Goal: Task Accomplishment & Management: Manage account settings

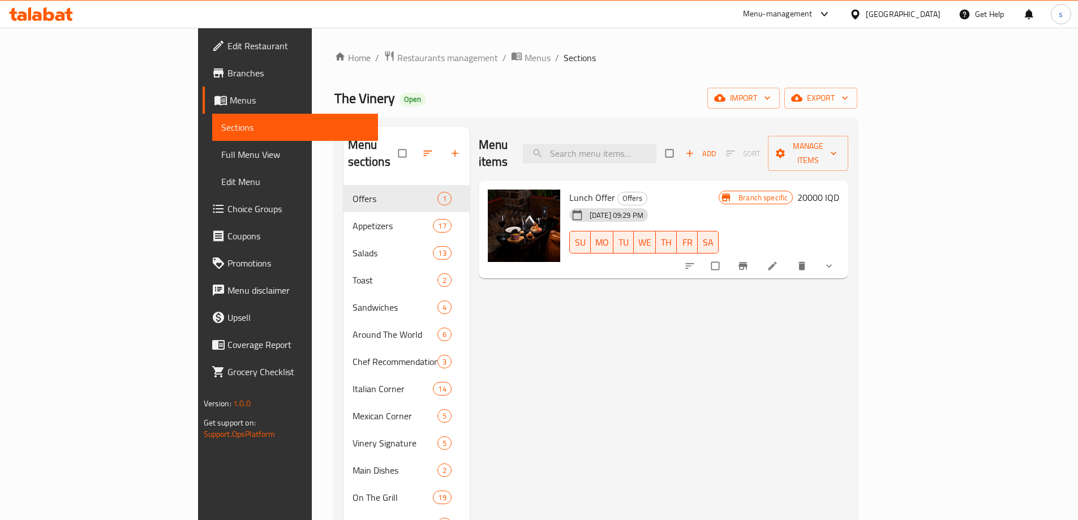
click at [41, 12] on icon at bounding box center [41, 14] width 64 height 14
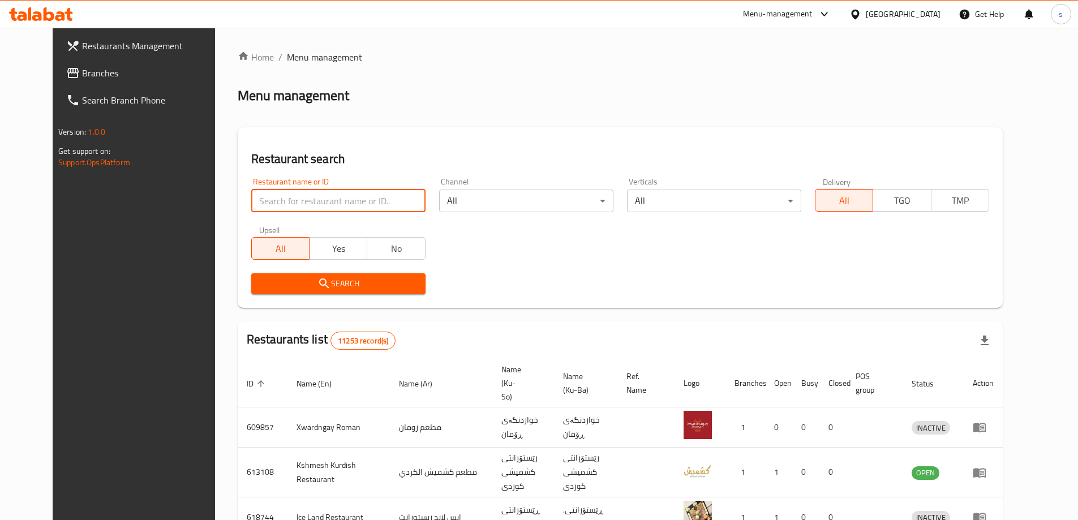
click at [259, 192] on input "search" at bounding box center [338, 201] width 174 height 23
paste input "BRK"
type input "BRK"
click at [323, 283] on span "Search" at bounding box center [338, 284] width 156 height 14
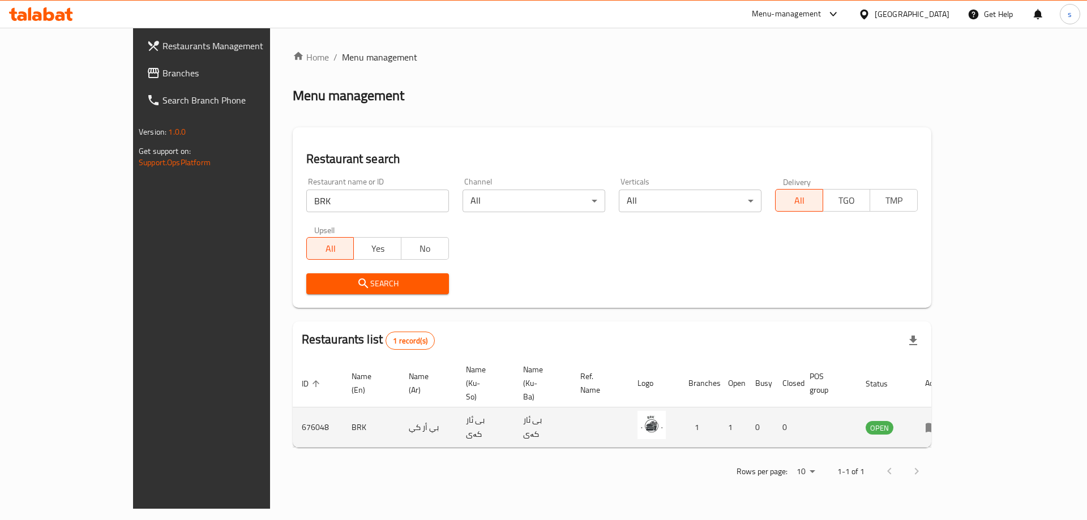
click at [938, 421] on icon "enhanced table" at bounding box center [932, 428] width 14 height 14
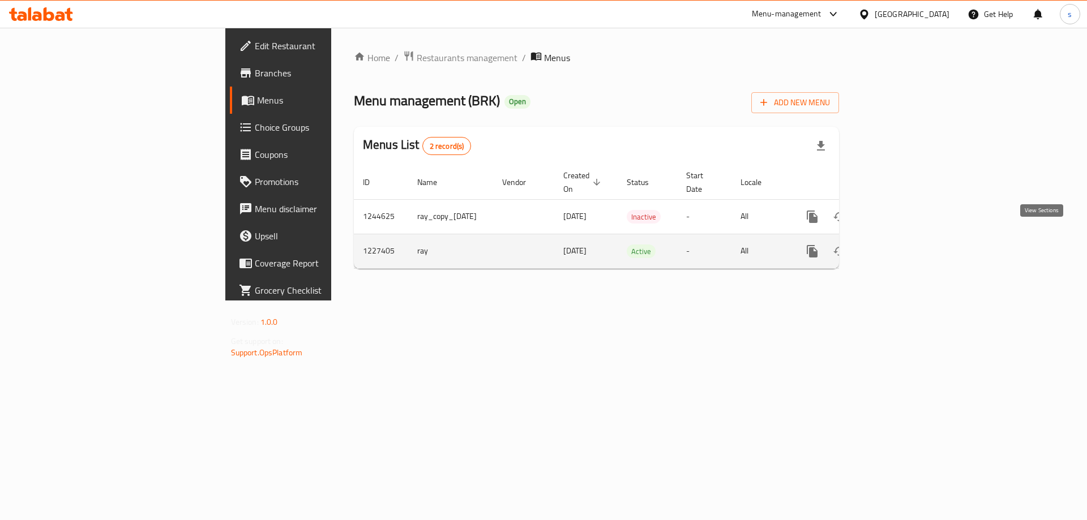
click at [901, 245] on icon "enhanced table" at bounding box center [894, 252] width 14 height 14
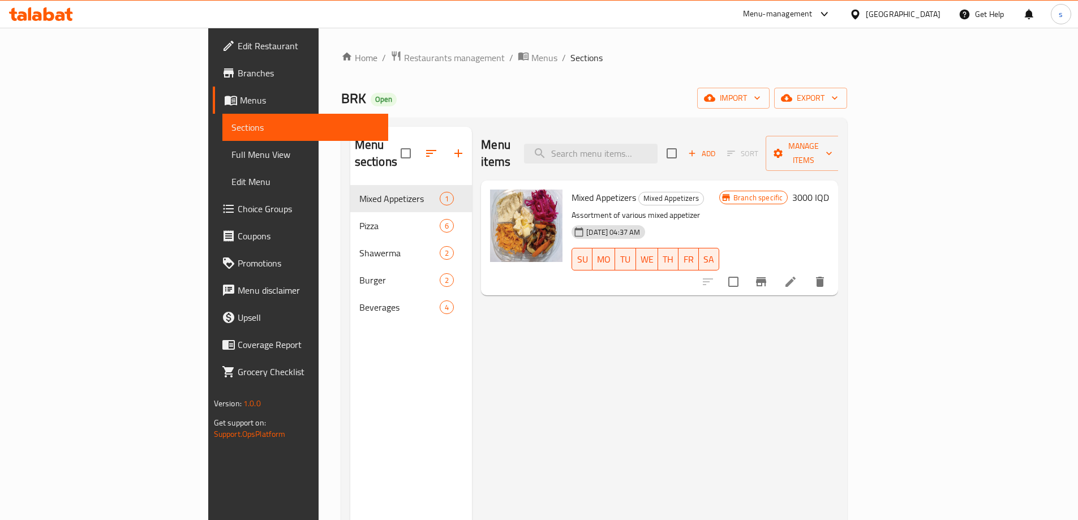
click at [452, 147] on icon "button" at bounding box center [459, 154] width 14 height 14
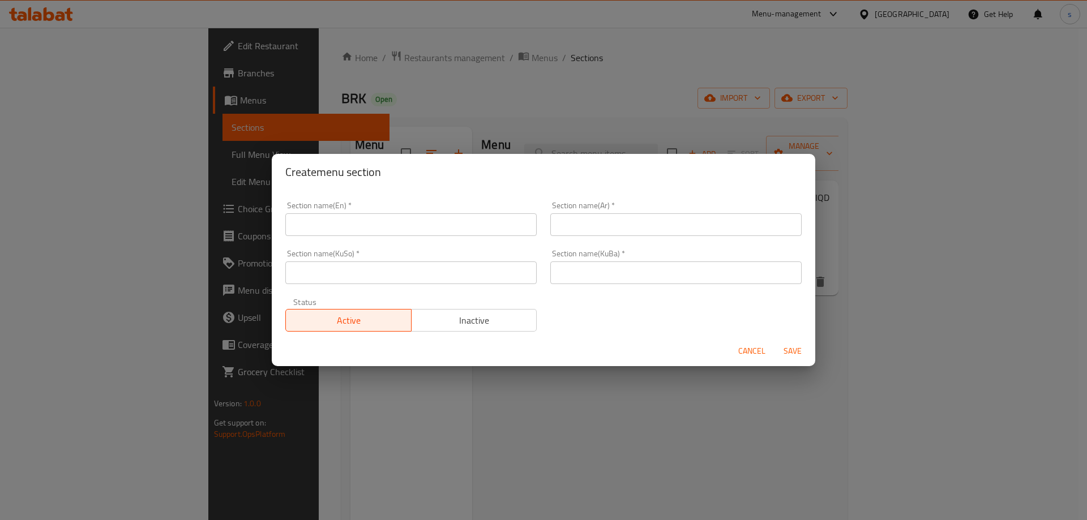
click at [375, 228] on input "text" at bounding box center [410, 224] width 251 height 23
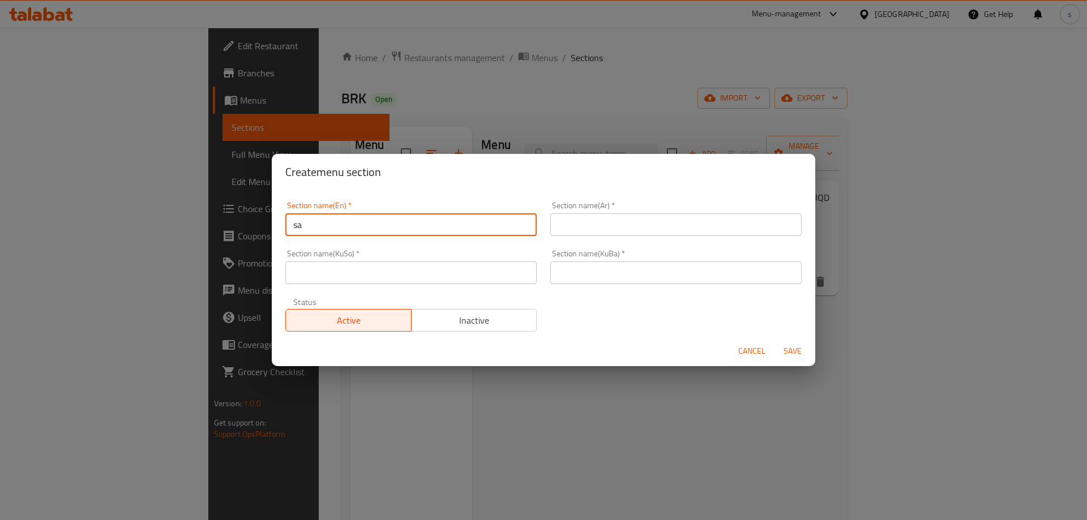
type input "Saj"
click at [610, 224] on input "text" at bounding box center [675, 224] width 251 height 23
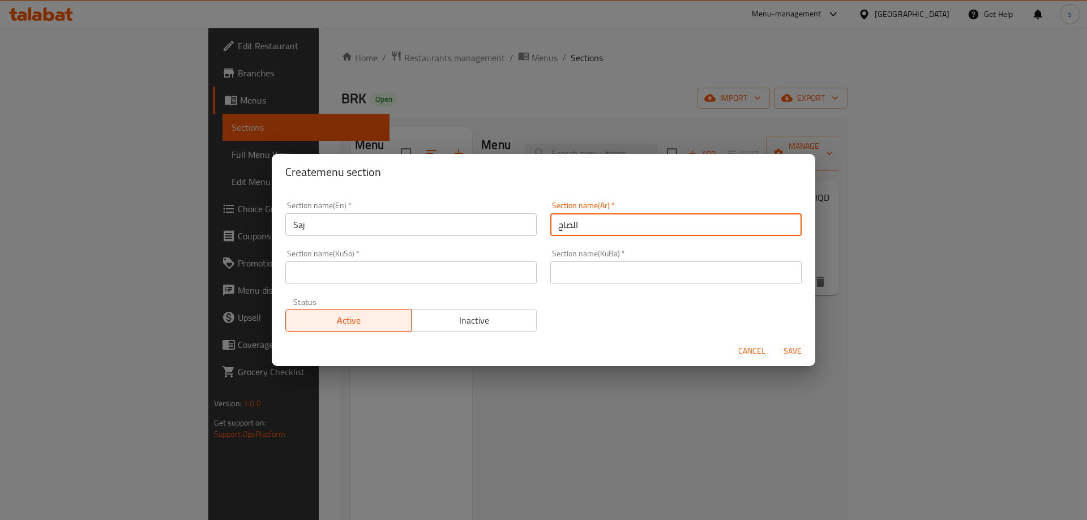
type input "الصاج"
click at [461, 282] on input "text" at bounding box center [410, 272] width 251 height 23
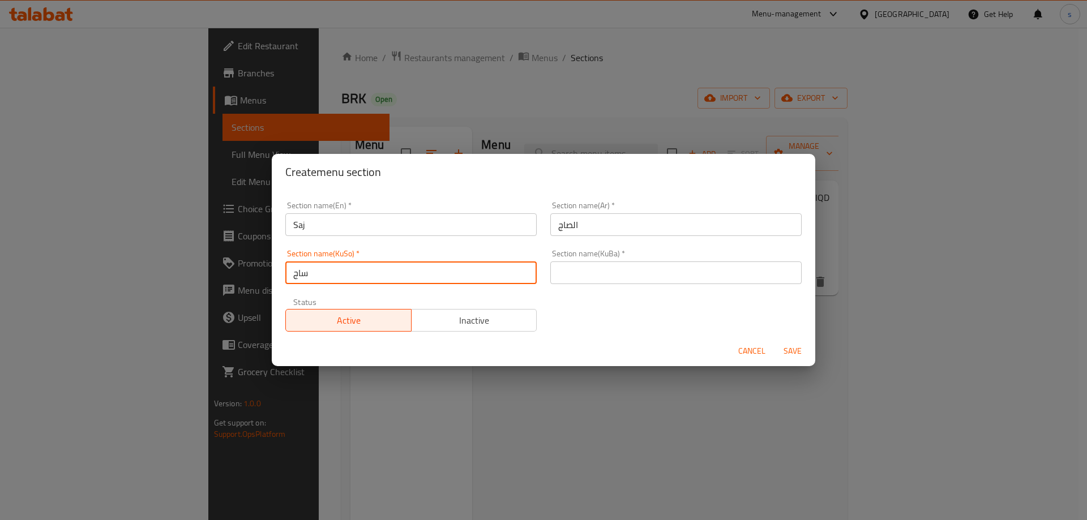
type input "ساج"
click at [574, 271] on input "text" at bounding box center [675, 272] width 251 height 23
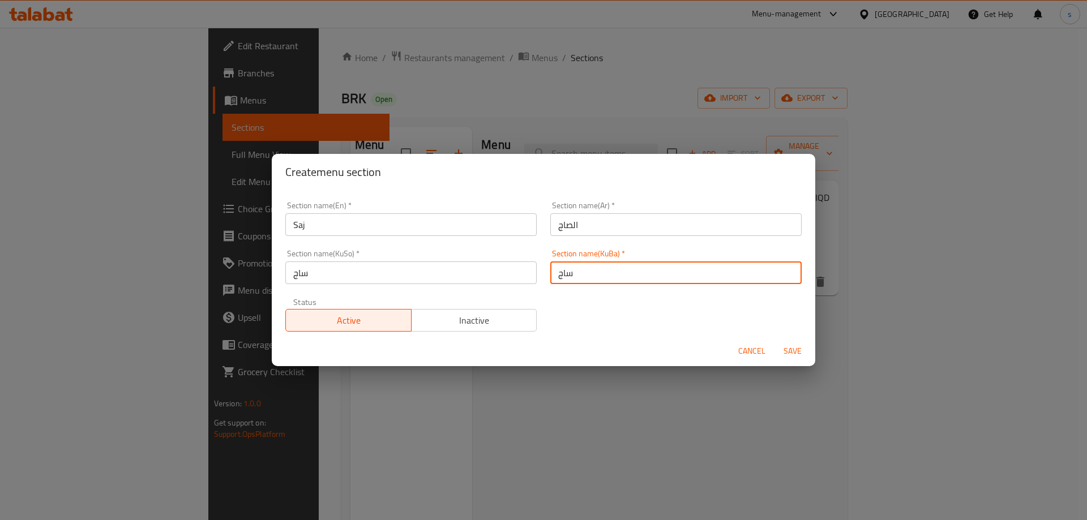
type input "ساج"
click at [790, 349] on span "Save" at bounding box center [792, 351] width 27 height 14
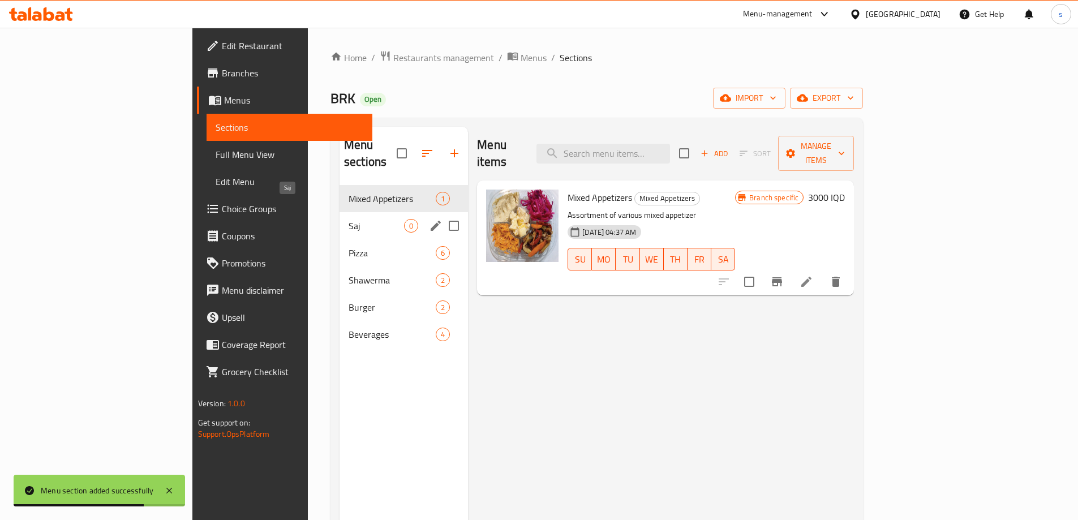
click at [349, 219] on span "Saj" at bounding box center [376, 226] width 55 height 14
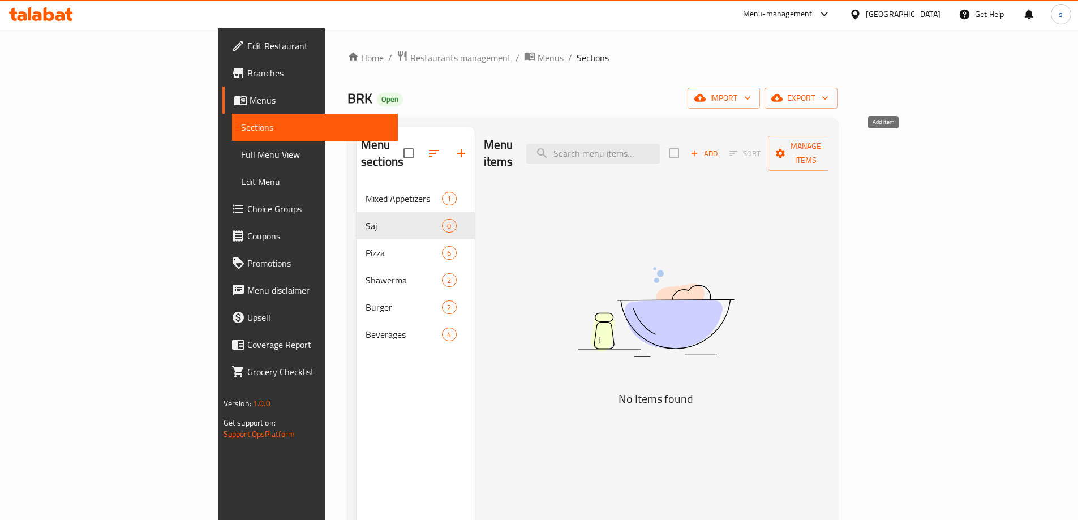
click at [719, 147] on span "Add" at bounding box center [704, 153] width 31 height 13
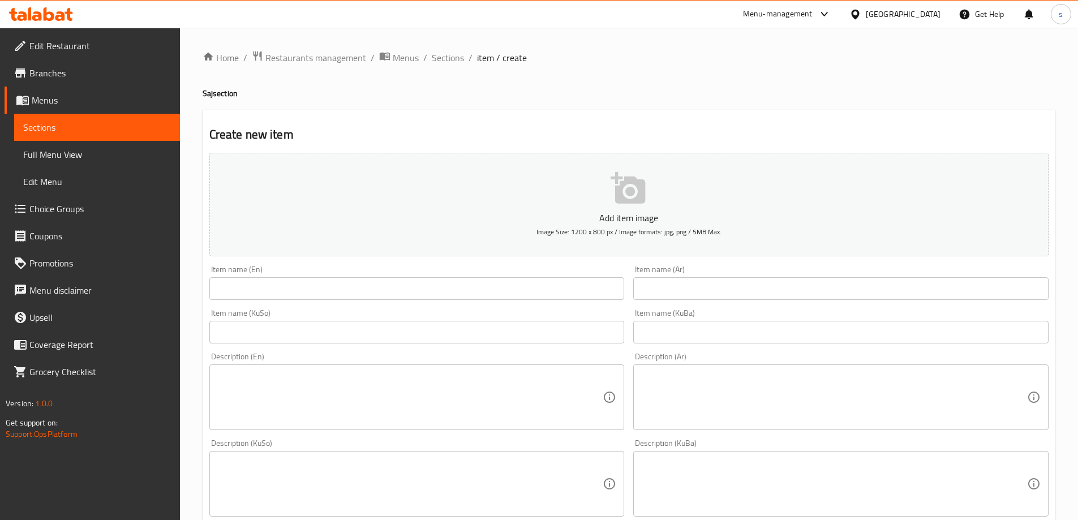
click at [381, 284] on input "text" at bounding box center [416, 288] width 415 height 23
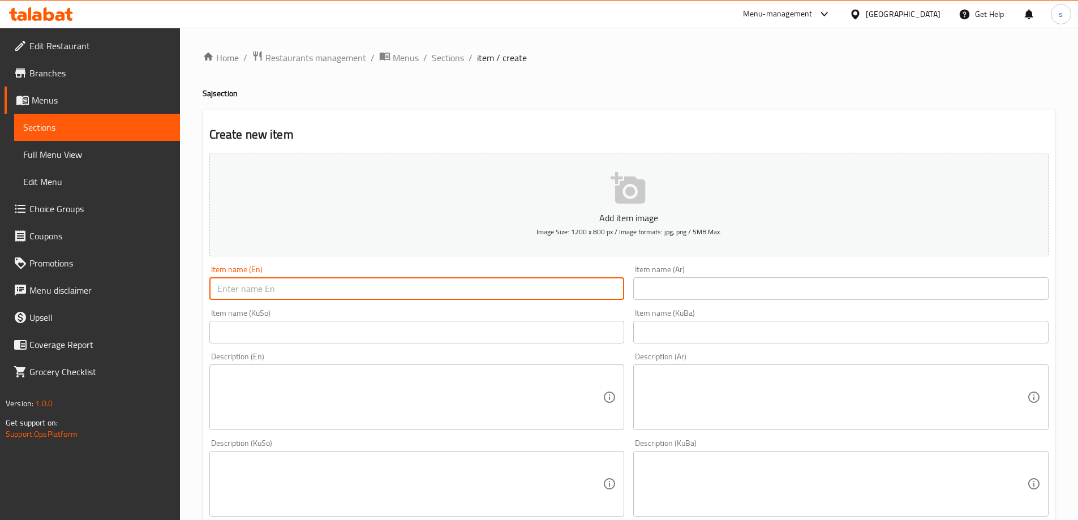
paste input "Meat And Chicken Saj"
type input "Meat And Chicken Saj"
click at [726, 294] on input "text" at bounding box center [840, 288] width 415 height 23
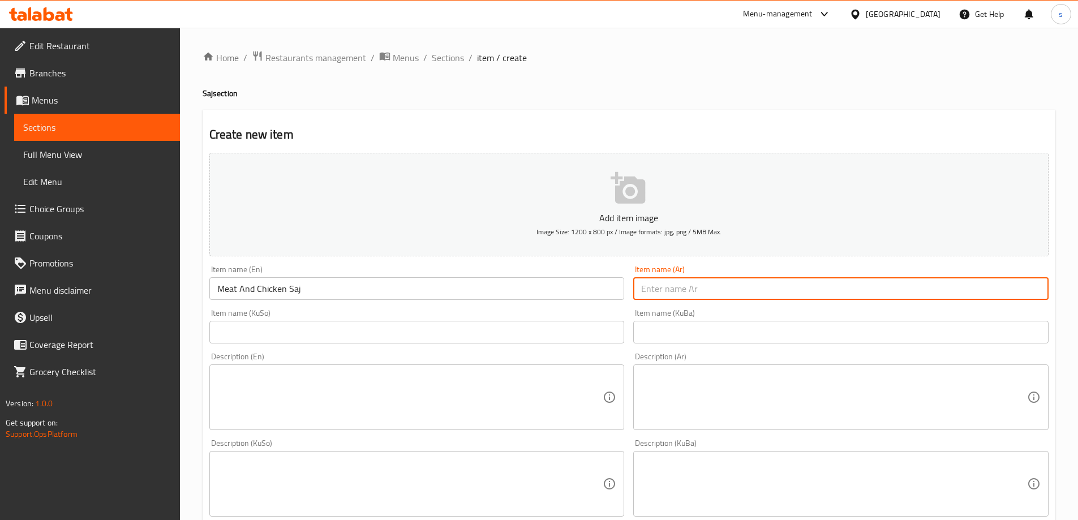
click at [548, 330] on input "text" at bounding box center [416, 332] width 415 height 23
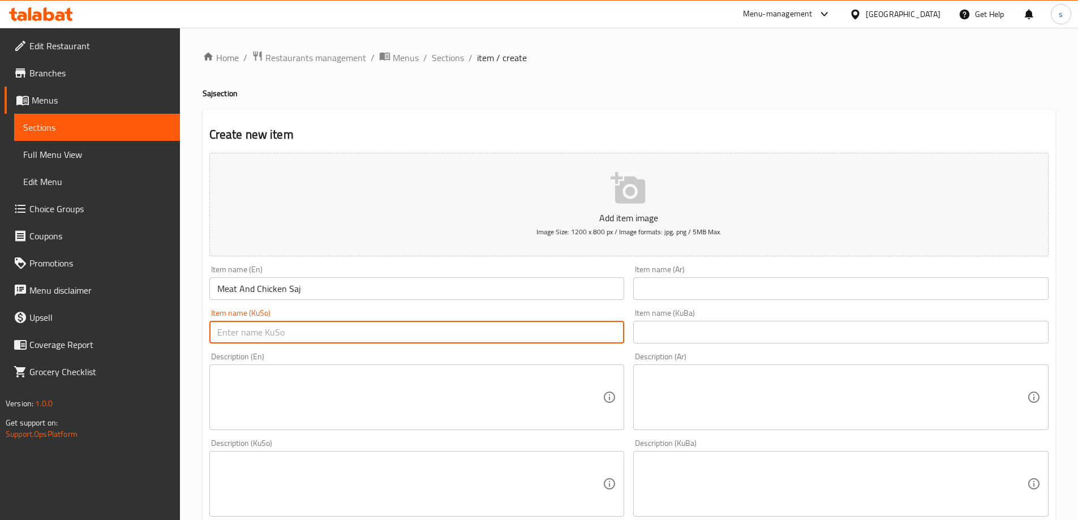
paste input "ساج گۆشت و مریشک"
click at [603, 338] on input "ساج گۆشت و مریشک" at bounding box center [416, 332] width 415 height 23
type input "ساجی گۆشت و مریشک"
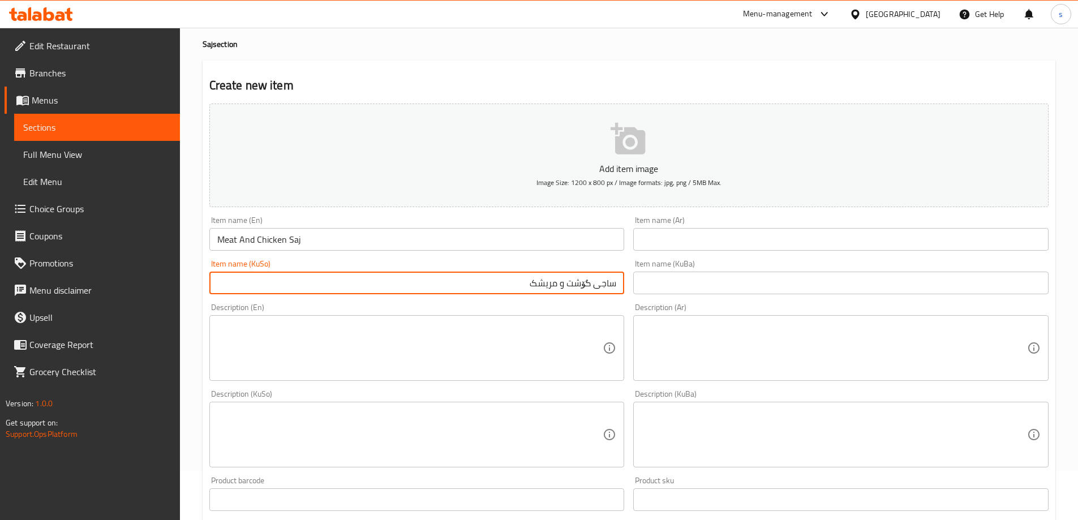
scroll to position [52, 0]
click at [842, 246] on input "text" at bounding box center [840, 237] width 415 height 23
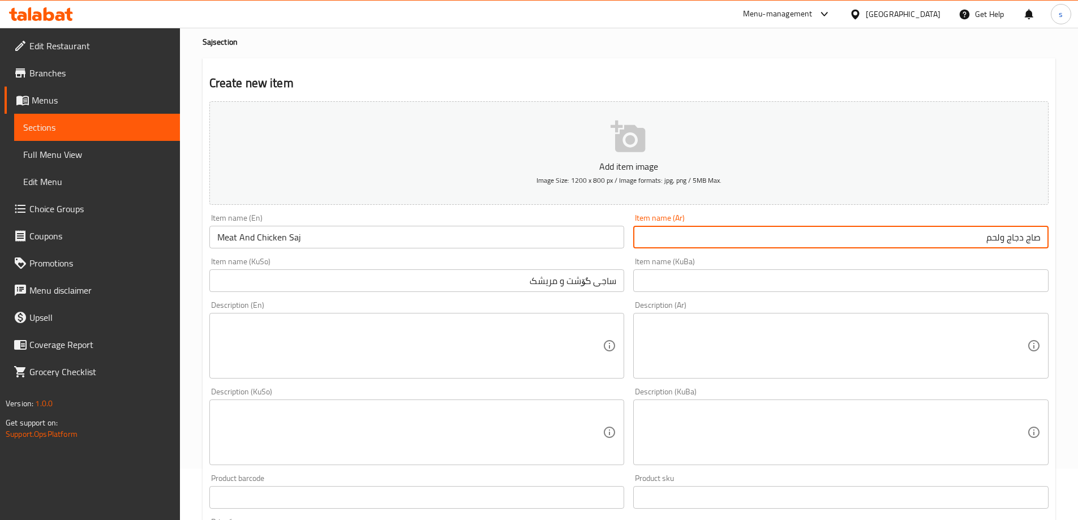
drag, startPoint x: 1009, startPoint y: 241, endPoint x: 1019, endPoint y: 241, distance: 10.2
click at [1019, 241] on input "صاج دجاج ولحم" at bounding box center [840, 237] width 415 height 23
type input "صاج لحم ودجاج"
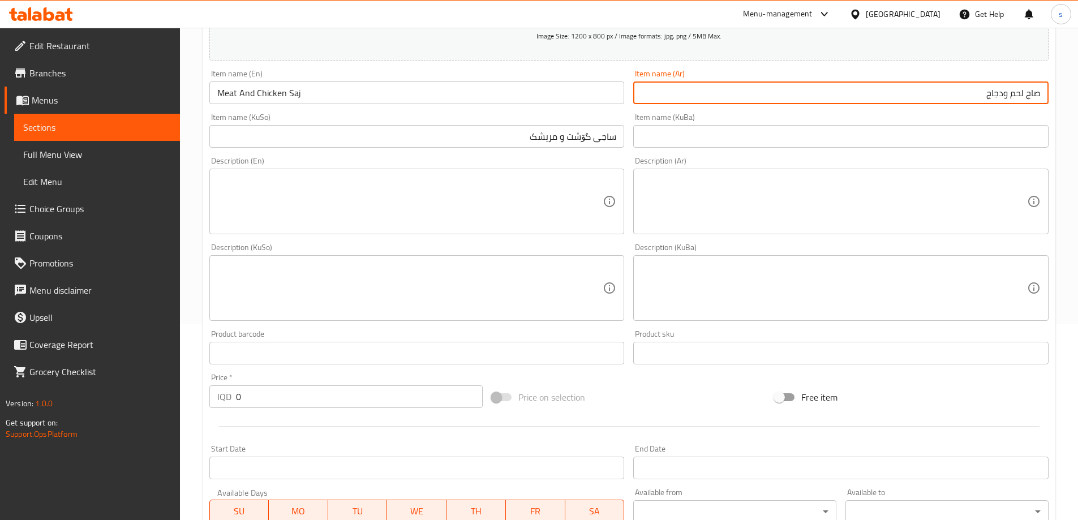
scroll to position [198, 0]
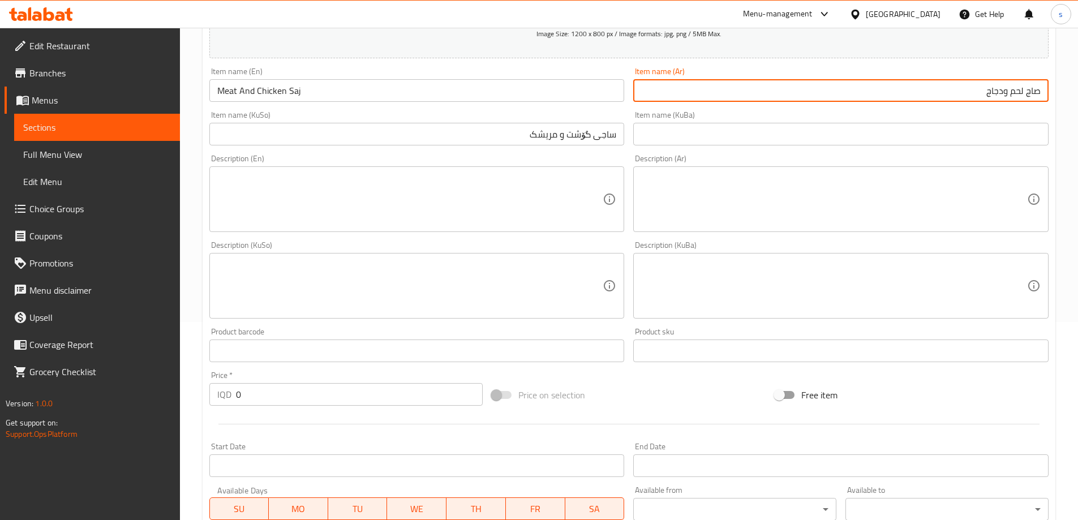
click at [314, 209] on textarea at bounding box center [410, 200] width 386 height 54
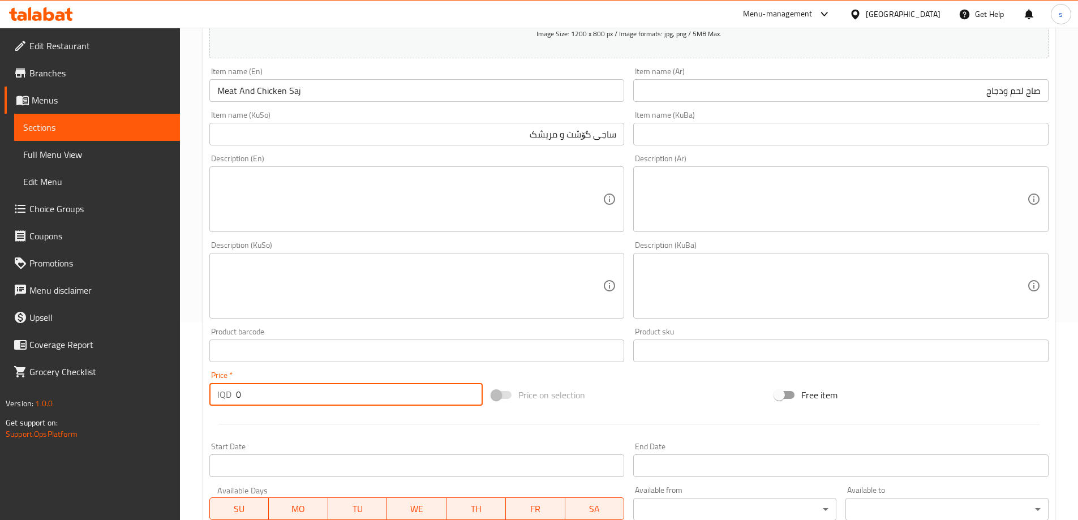
drag, startPoint x: 234, startPoint y: 403, endPoint x: 222, endPoint y: 405, distance: 12.7
click at [225, 405] on div "IQD 0 Price *" at bounding box center [346, 394] width 274 height 23
type input "5000"
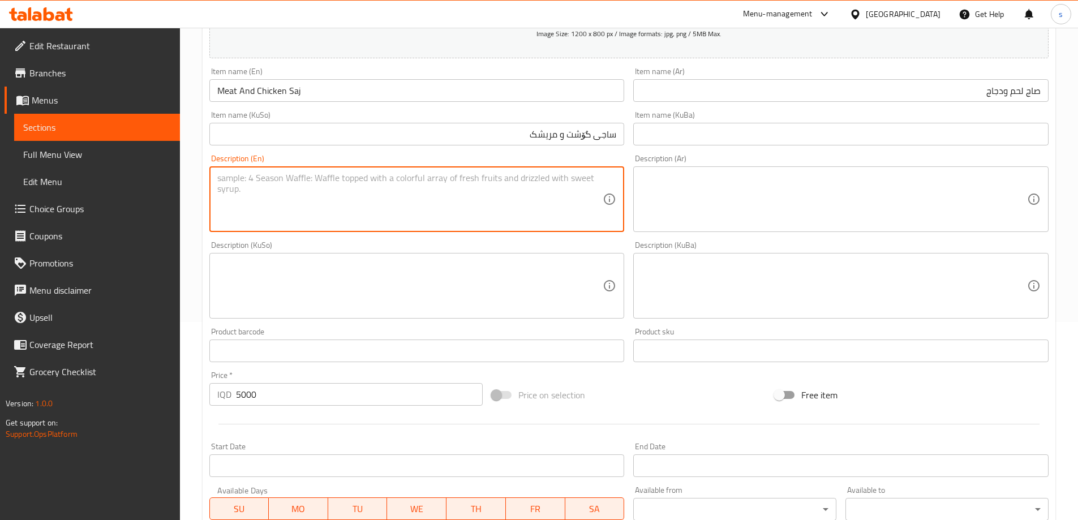
click at [397, 217] on textarea at bounding box center [410, 200] width 386 height 54
paste textarea "Lebanese bread, mayonnaise, lettuce, pickled cucumbers and fingers"
type textarea "Lebanese bread, mayonnaise, lettuce, pickled cucumbers and French fries"
click at [745, 220] on textarea at bounding box center [834, 200] width 386 height 54
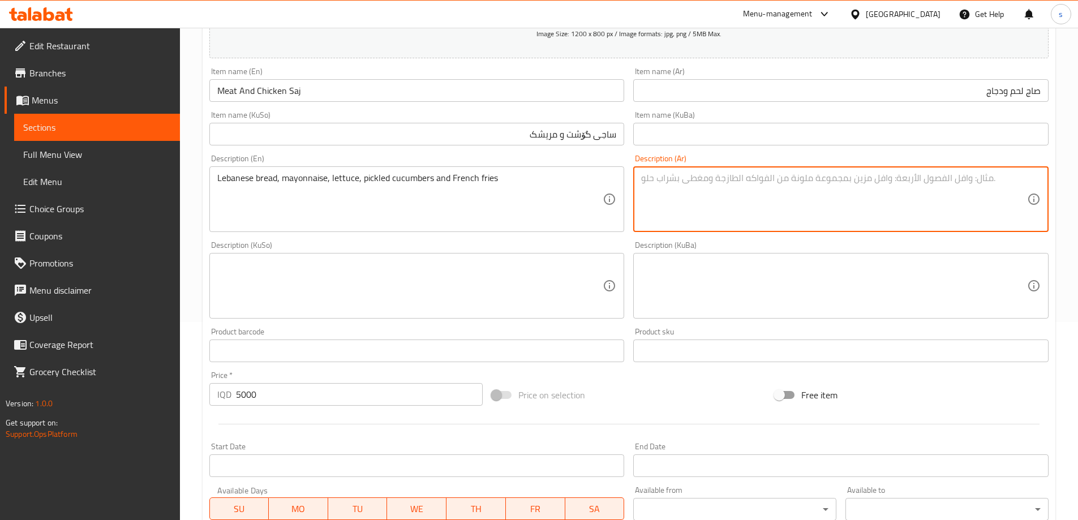
paste textarea "خبز لبناني، مايونيز، خس، خيار مخلل وأصابع"
type textarea "خبز لبناني، مايونيز، خس، خيار مخلل وبطاطا مقلية"
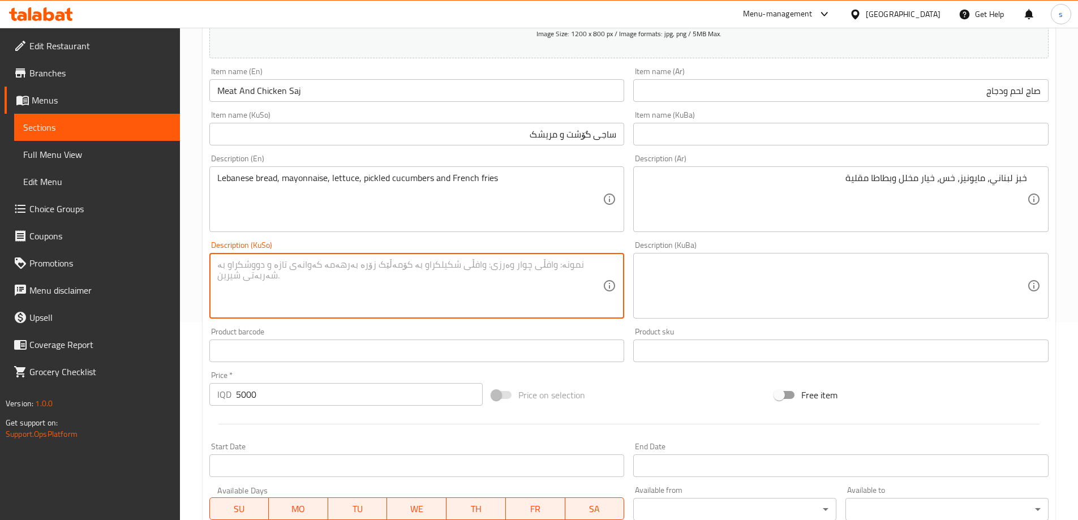
click at [591, 277] on textarea at bounding box center [410, 286] width 386 height 54
paste textarea "[PERSON_NAME]، ماێۆنیز، کاهوو، خیار شۆر وفینگەر"
type textarea "[PERSON_NAME]، ماێۆنیز، کاهوو، خیار شۆر وفینگەر"
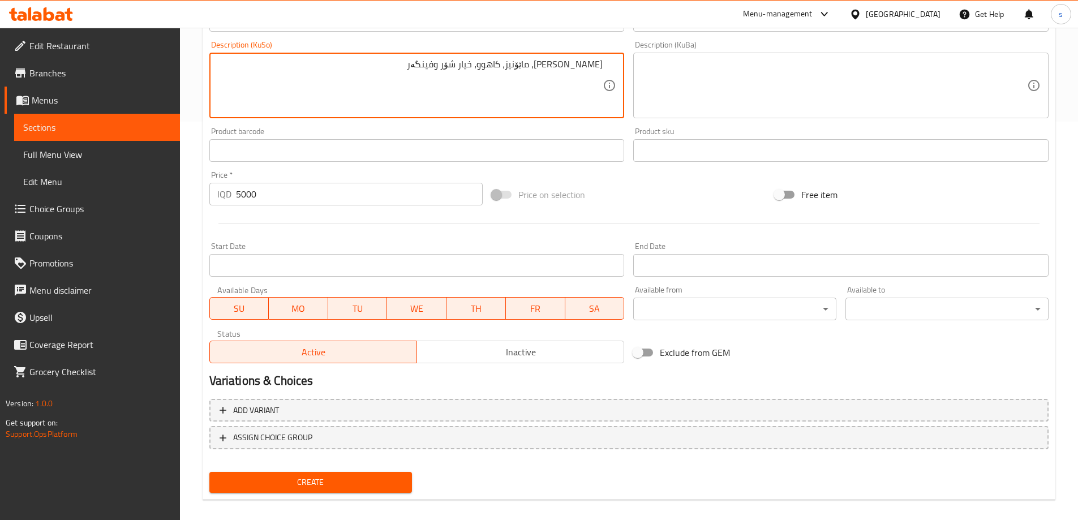
scroll to position [410, 0]
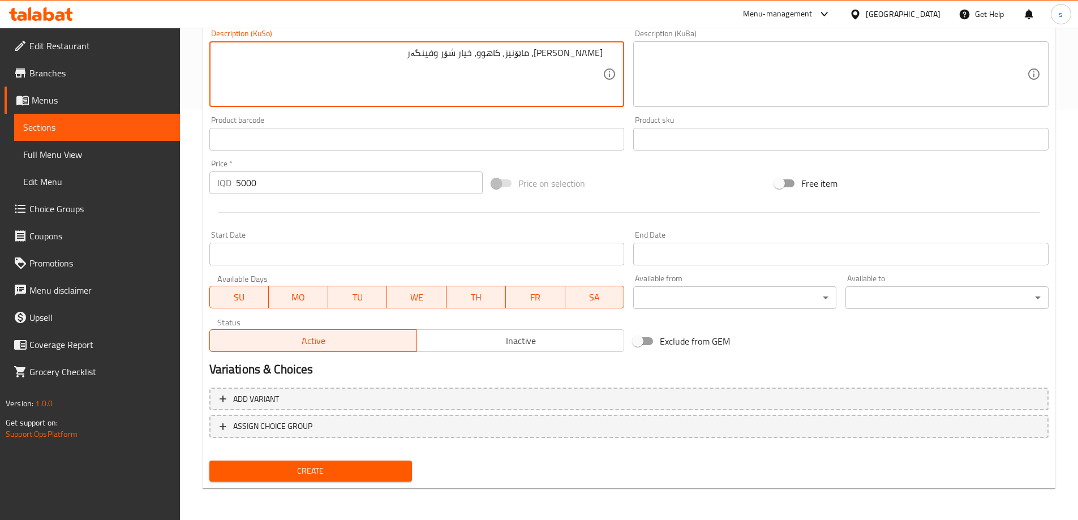
click at [315, 472] on span "Create" at bounding box center [310, 471] width 185 height 14
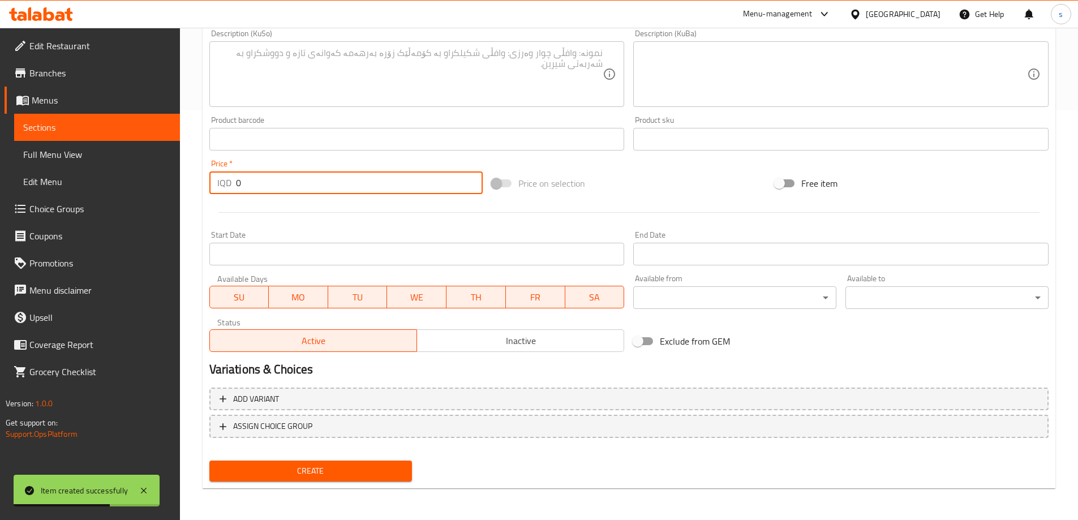
drag, startPoint x: 250, startPoint y: 179, endPoint x: 231, endPoint y: 183, distance: 19.5
click at [231, 183] on div "IQD 0 Price *" at bounding box center [346, 183] width 274 height 23
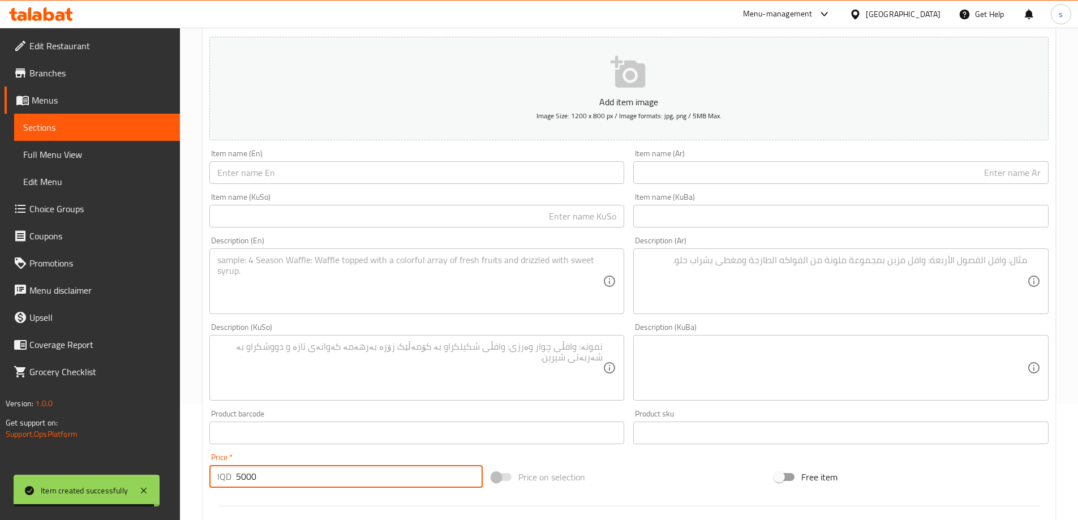
scroll to position [94, 0]
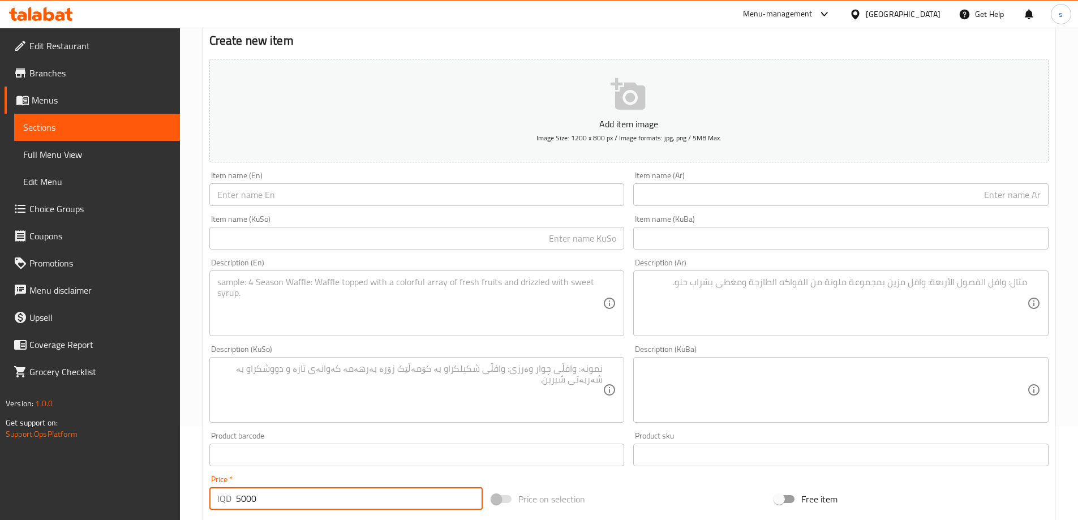
type input "5000"
click at [271, 195] on input "text" at bounding box center [416, 194] width 415 height 23
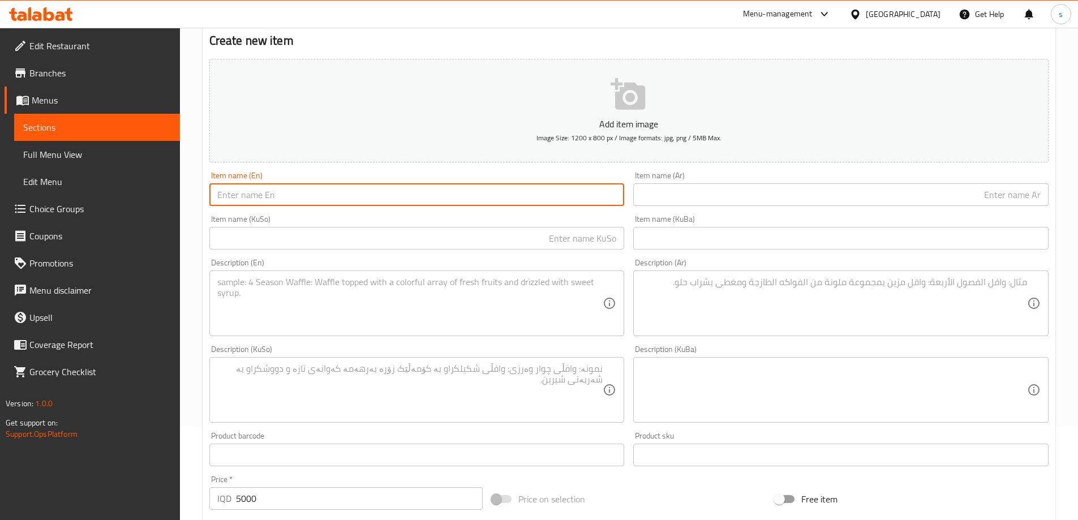
paste input "Falafel maon"
type input "Falafel maon"
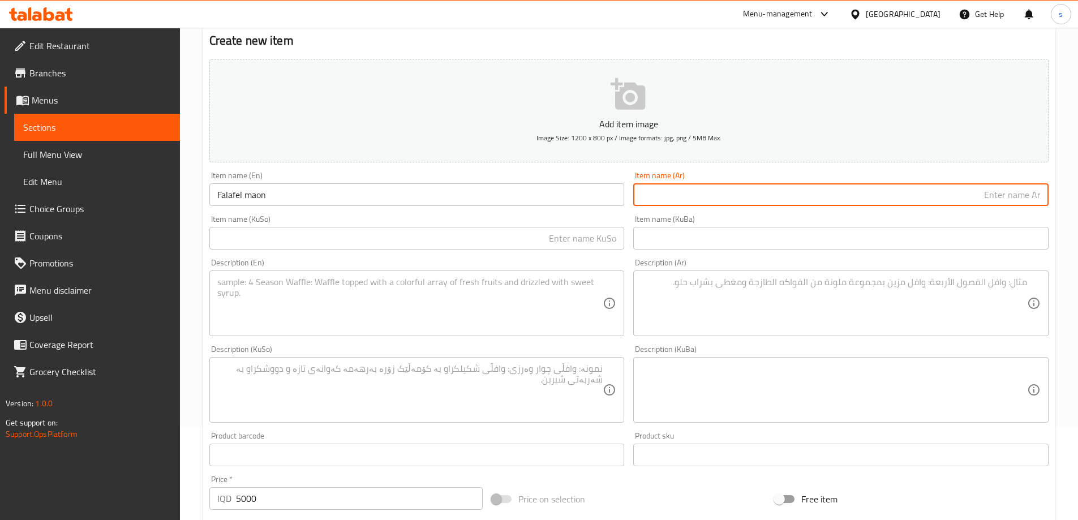
click at [870, 201] on input "text" at bounding box center [840, 194] width 415 height 23
paste input "ماعون فلافل"
type input "ماعون فلافل"
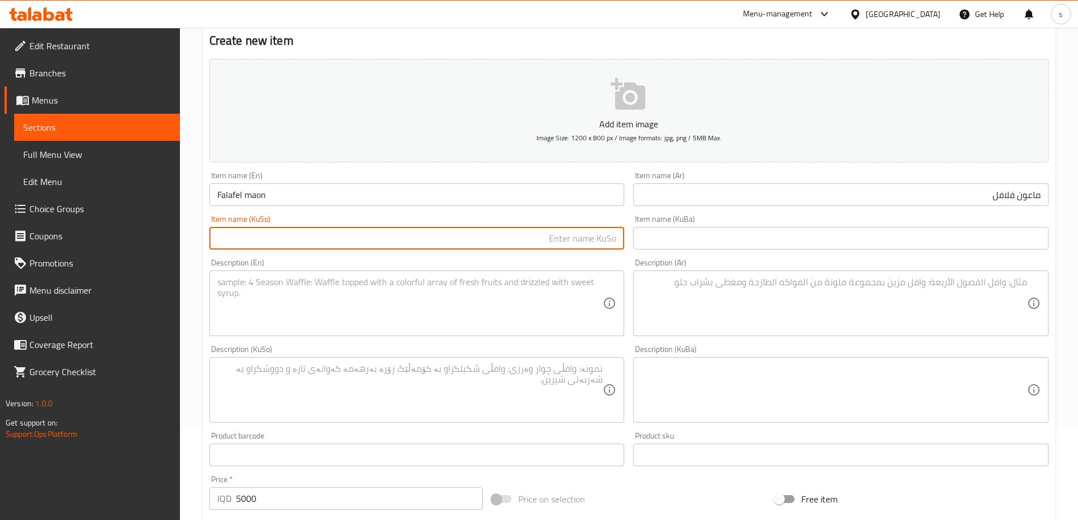
click at [540, 237] on input "text" at bounding box center [416, 238] width 415 height 23
type input "قاپێک فەلافل"
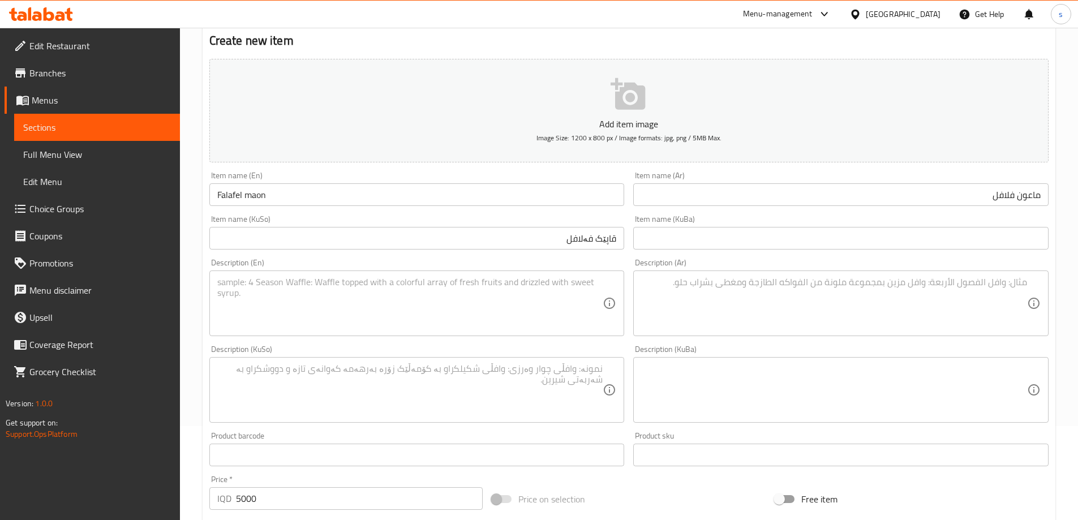
click at [813, 263] on div "Description (Ar) Description (Ar)" at bounding box center [840, 298] width 415 height 78
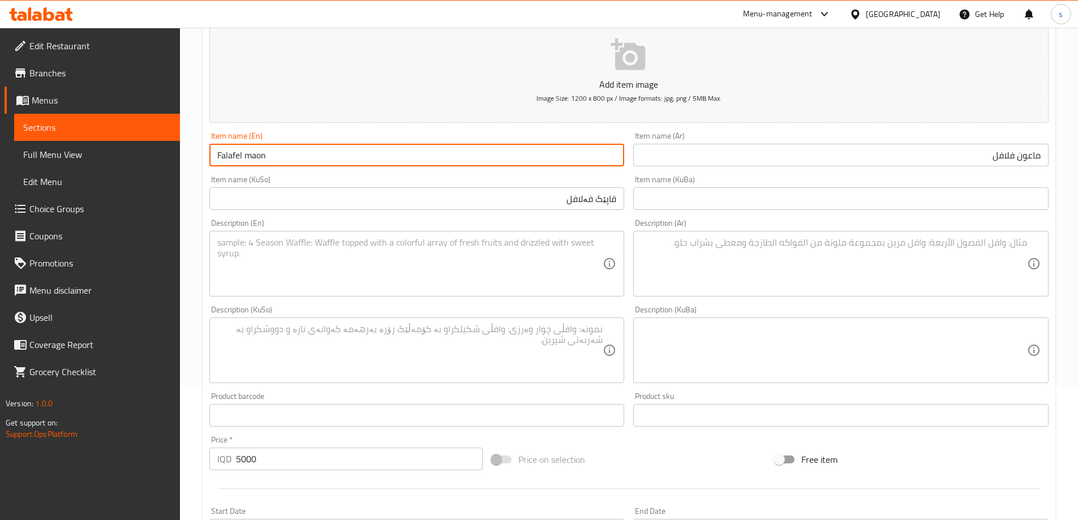
drag, startPoint x: 273, startPoint y: 160, endPoint x: 245, endPoint y: 162, distance: 27.8
click at [245, 162] on input "Falafel maon" at bounding box center [416, 155] width 415 height 23
type input "Falafel Dish"
click at [485, 208] on input "قاپێک فەلافل" at bounding box center [416, 198] width 415 height 23
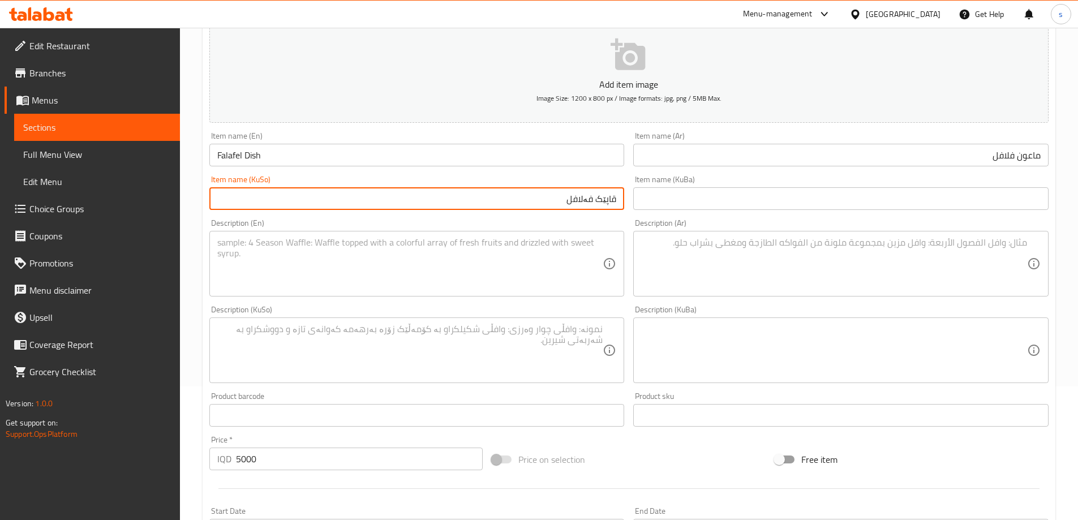
type input "قاپێک فەلافل"
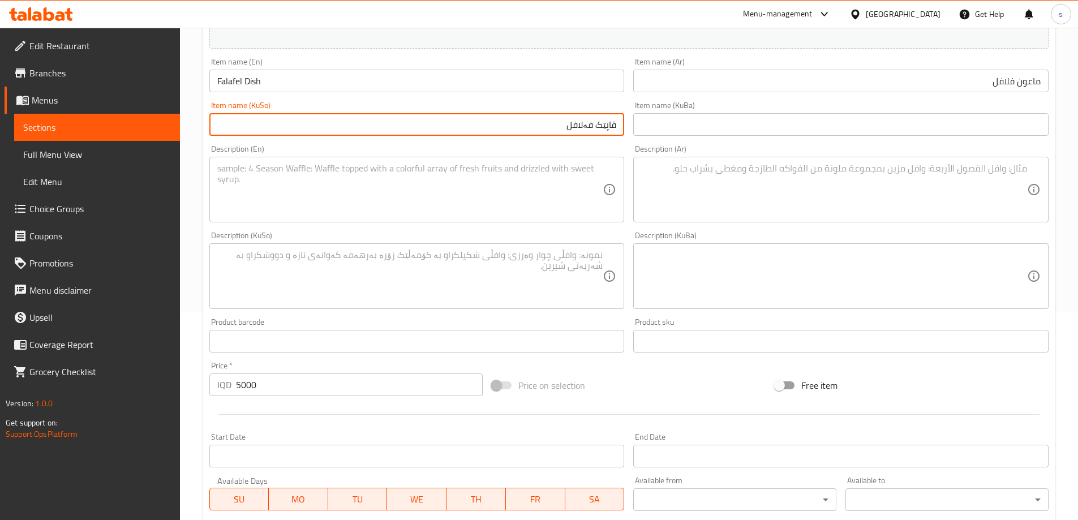
scroll to position [233, 0]
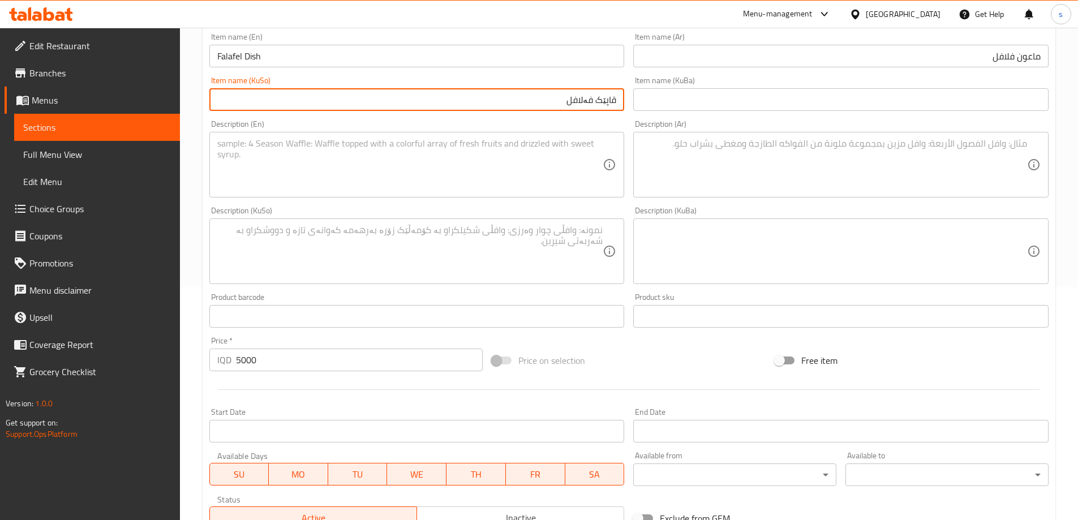
click at [456, 144] on textarea at bounding box center [410, 165] width 386 height 54
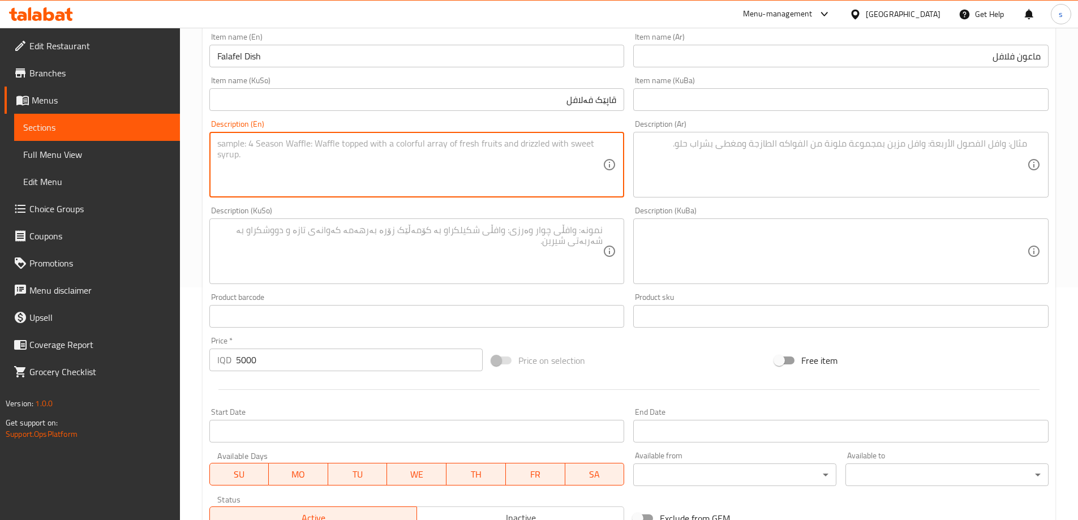
paste textarea "15 pieces of falafel, fingers, 5 salmon and salad"
click at [339, 146] on textarea "15 pieces of falafel, fingers, 5 salmon and salad" at bounding box center [410, 165] width 386 height 54
drag, startPoint x: 293, startPoint y: 144, endPoint x: 319, endPoint y: 153, distance: 27.6
click at [319, 153] on textarea "15 pieces of falafel, fingers, 5 samoon and salad" at bounding box center [410, 165] width 386 height 54
type textarea "15 pieces of falafel, French fries, 5 samoon and salad"
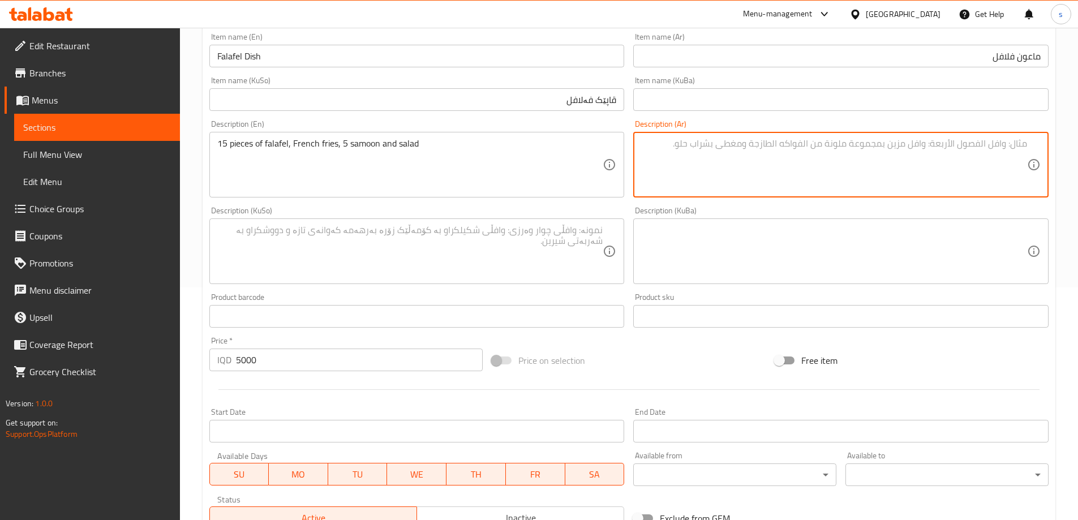
click at [899, 166] on textarea at bounding box center [834, 165] width 386 height 54
paste textarea "15 قطعة فلافل، أصابع، 5 سلمون وسلطة"
click at [945, 151] on textarea "15 قطعة فلافل، أصابع، 5 سلمون وسلطة" at bounding box center [834, 165] width 386 height 54
click at [895, 144] on textarea "15 قطعة فلافل، بطاطا مقلية، 5 سلمون وسلطة" at bounding box center [834, 165] width 386 height 54
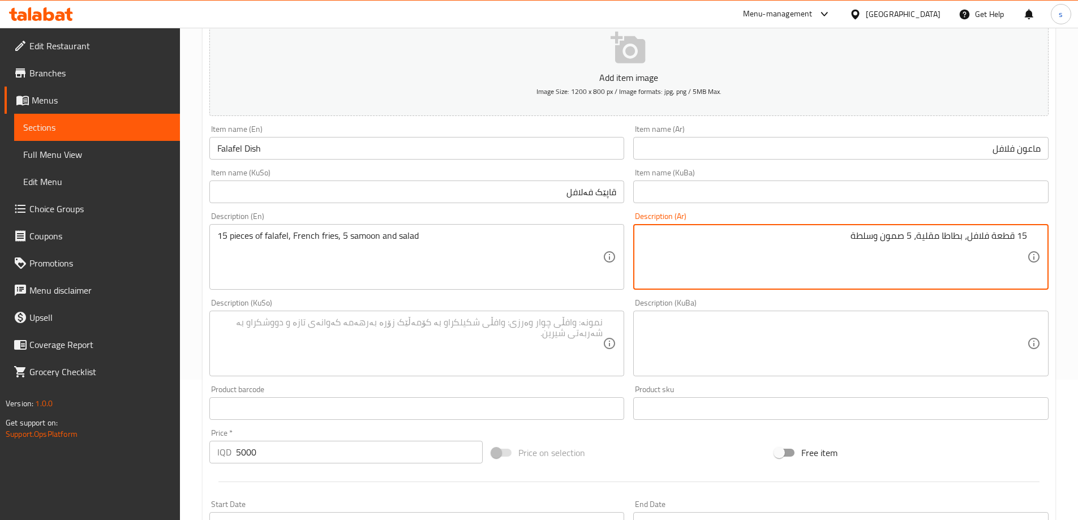
scroll to position [134, 0]
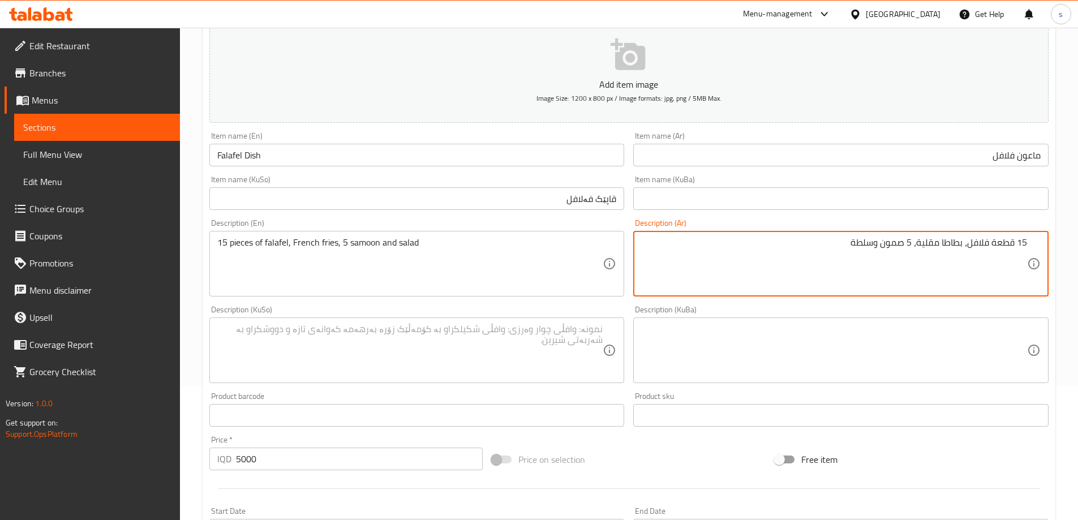
type textarea "15 قطعة فلافل، بطاطا مقلية، 5 صمون وسلطة"
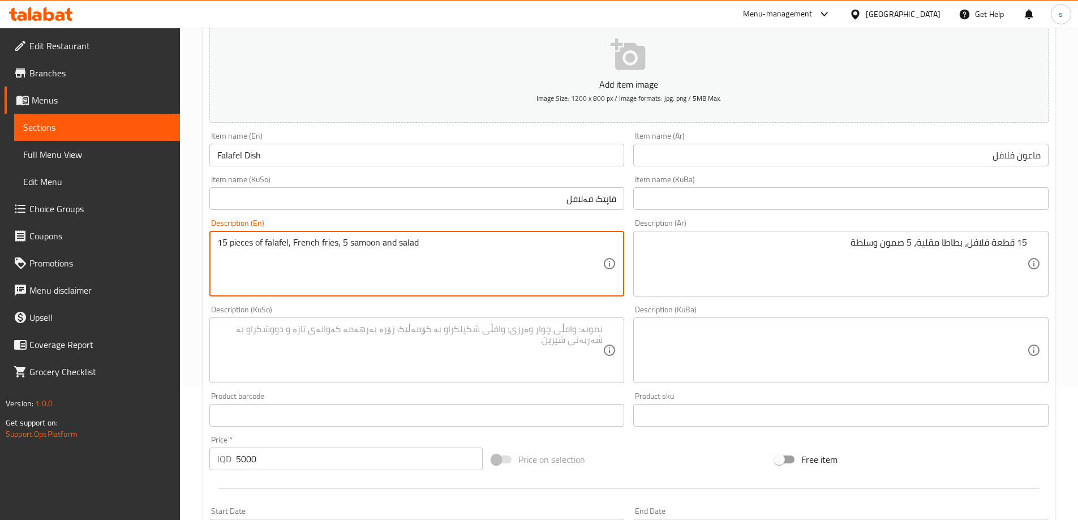
drag, startPoint x: 399, startPoint y: 243, endPoint x: 435, endPoint y: 246, distance: 36.3
click at [435, 246] on textarea "15 pieces of falafel, French fries, 5 samoon and salad" at bounding box center [410, 264] width 386 height 54
paste textarea "Green S"
click at [402, 246] on textarea "15 pieces of falafel, French fries, 5 samoon and Green Salad" at bounding box center [410, 264] width 386 height 54
type textarea "15 pieces of falafel, French fries, 5 samoon and green salad"
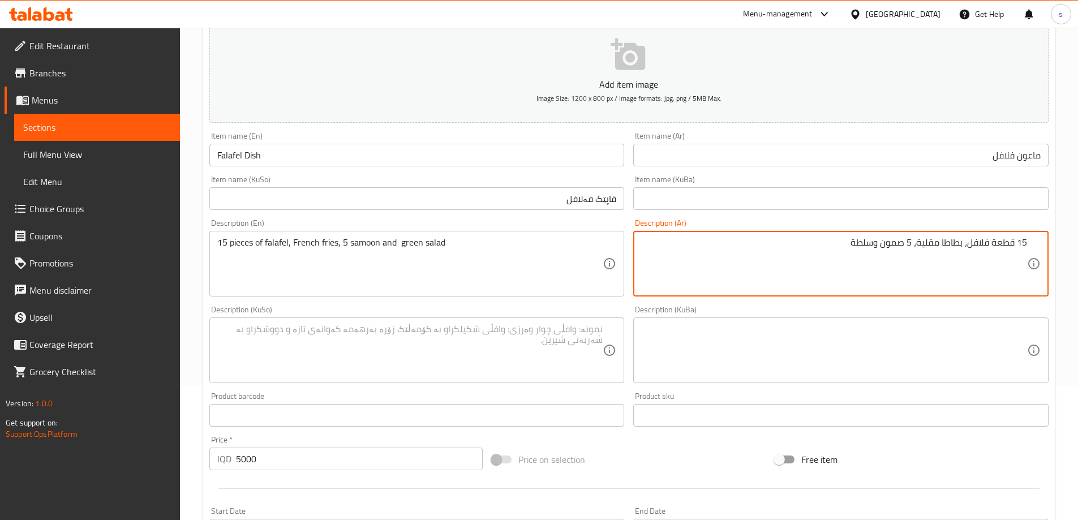
drag, startPoint x: 873, startPoint y: 248, endPoint x: 850, endPoint y: 252, distance: 24.1
paste textarea "خضراء"
type textarea "15 قطعة فلافل، بطاطا مقلية، 5 صمون وسلطة خضراء"
click at [449, 346] on textarea at bounding box center [410, 351] width 386 height 54
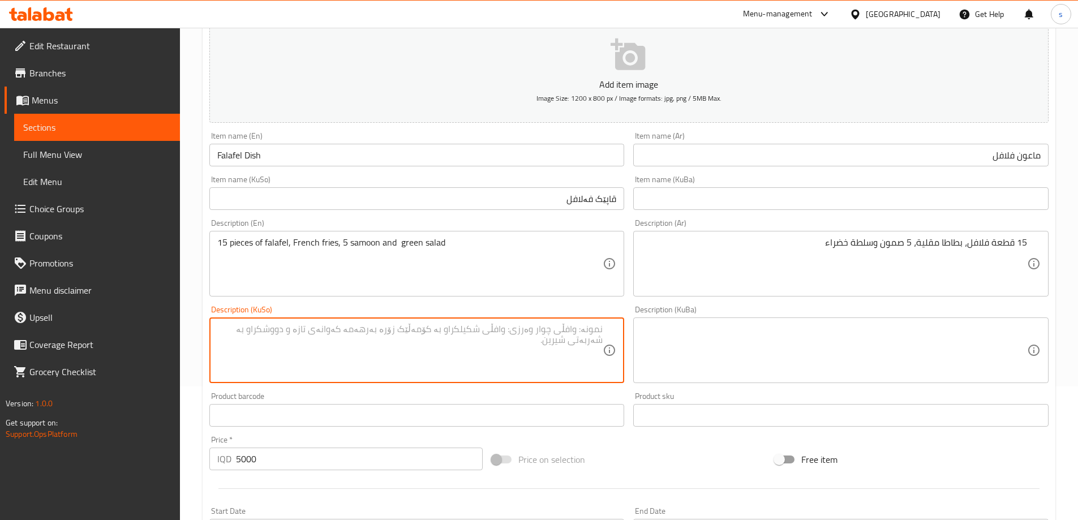
paste textarea "15 دەنک فەلافل، فینگەر، 5 سەموون وزەڵاتە"
drag, startPoint x: 449, startPoint y: 332, endPoint x: 465, endPoint y: 339, distance: 18.0
click at [465, 339] on textarea "15 دەنک فەلافل، فینگەر، 5 سەموون وزەڵاتە" at bounding box center [410, 351] width 386 height 54
paste textarea "زەڵاتەی سەوز"
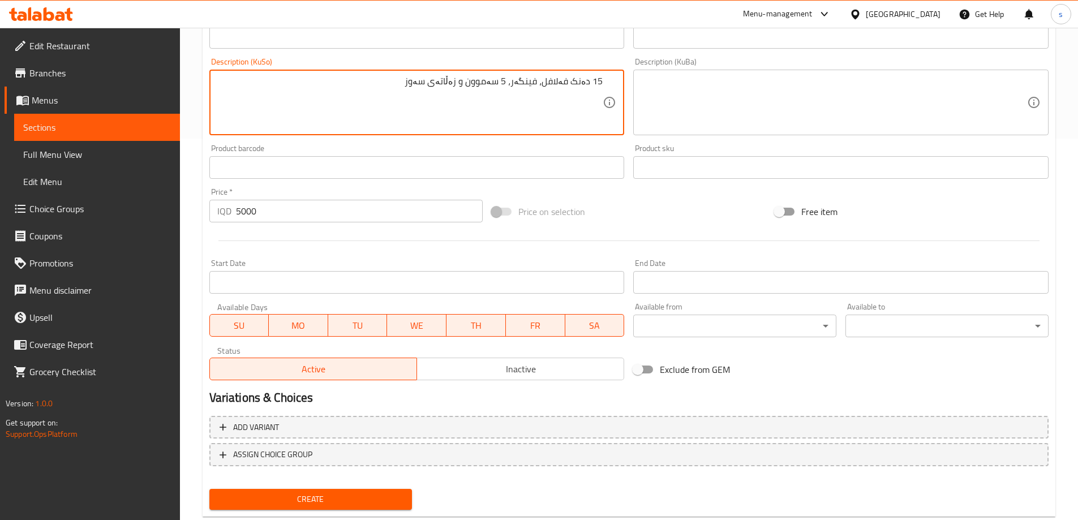
scroll to position [410, 0]
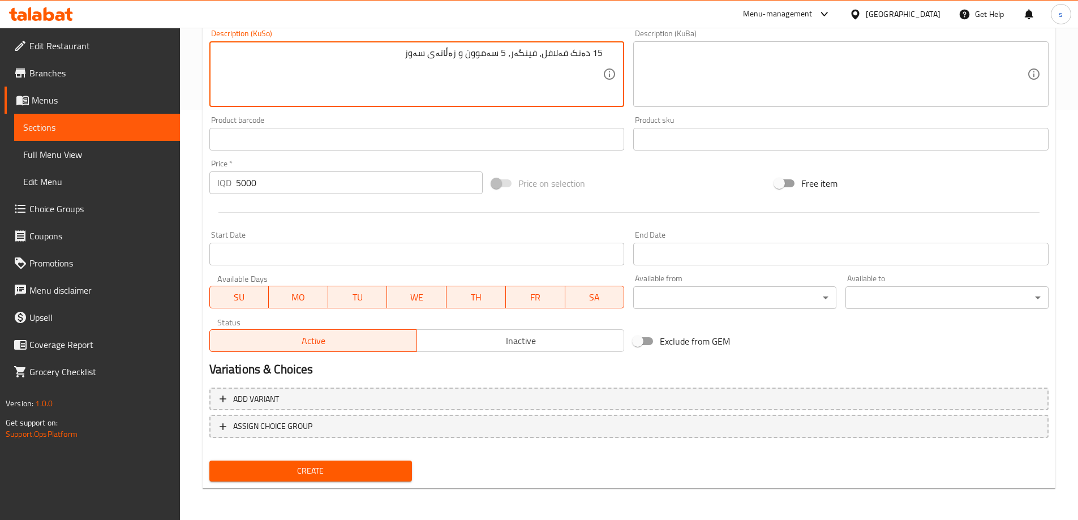
type textarea "15 دەنک فەلافل، فینگەر، 5 سەموون و زەڵاتەی سەوز"
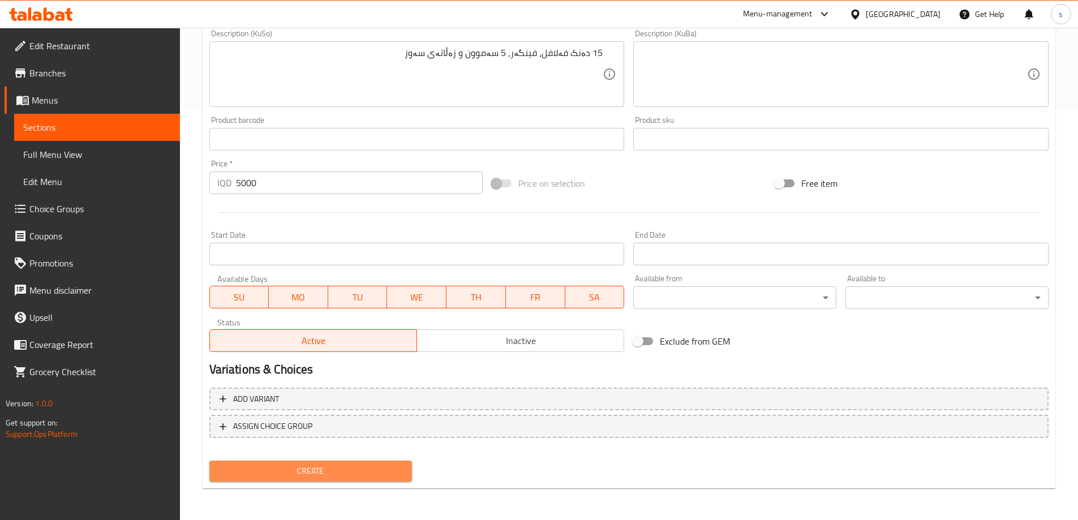
click at [255, 473] on span "Create" at bounding box center [310, 471] width 185 height 14
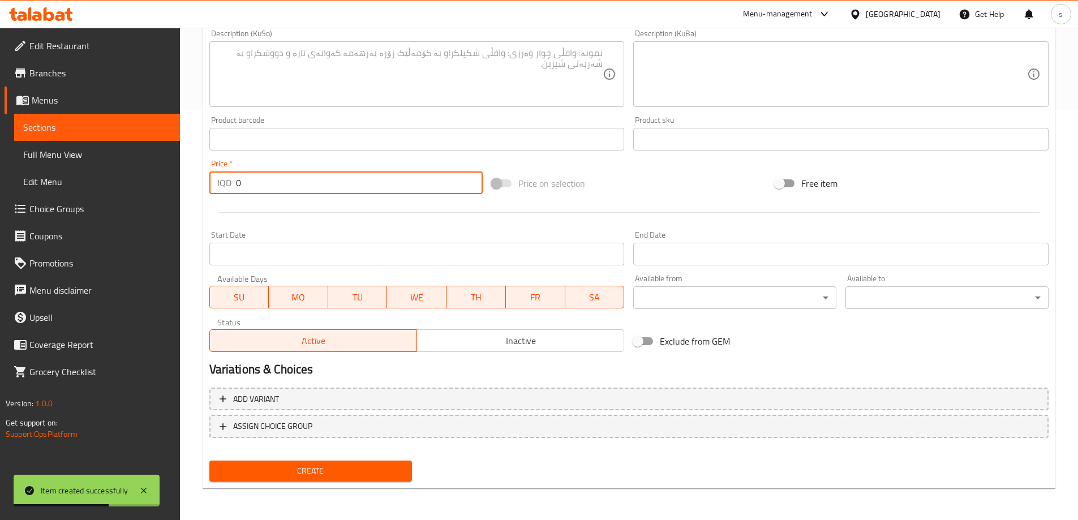
drag, startPoint x: 244, startPoint y: 191, endPoint x: 237, endPoint y: 191, distance: 7.4
click at [237, 191] on input "0" at bounding box center [359, 183] width 247 height 23
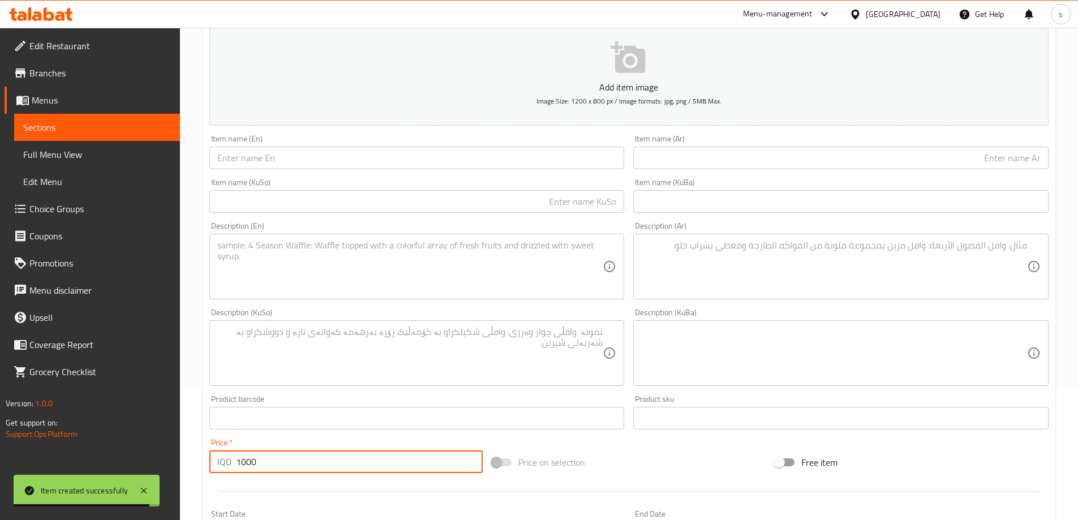
scroll to position [109, 0]
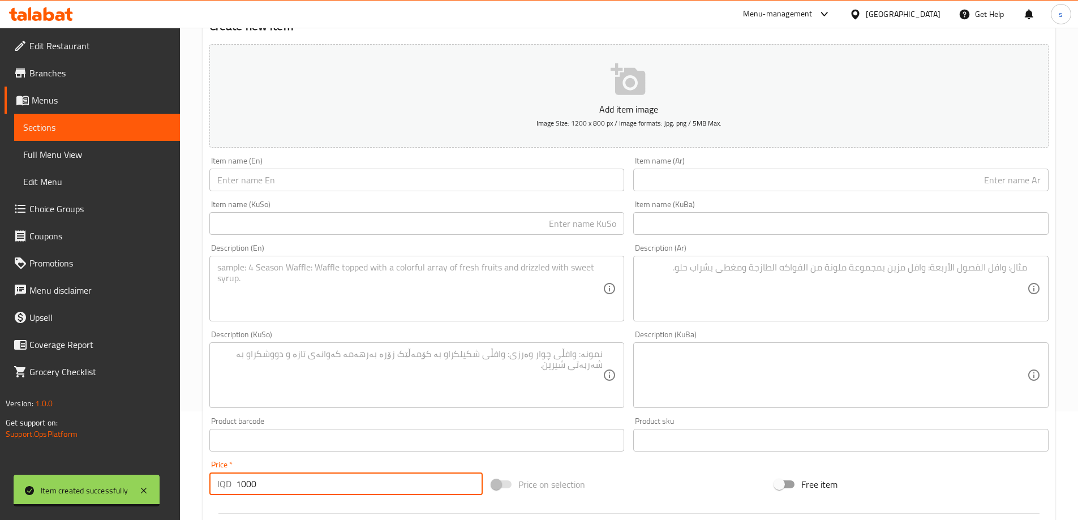
type input "1000"
click at [306, 181] on input "text" at bounding box center [416, 180] width 415 height 23
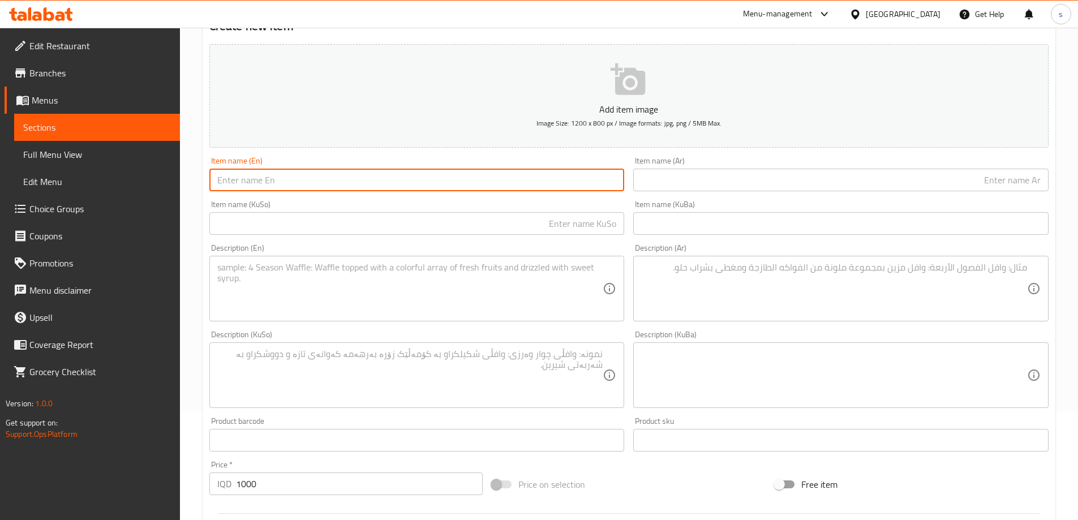
paste input "Falafel Sandwich"
type input "Falafel Sandwich"
click at [759, 179] on input "text" at bounding box center [840, 180] width 415 height 23
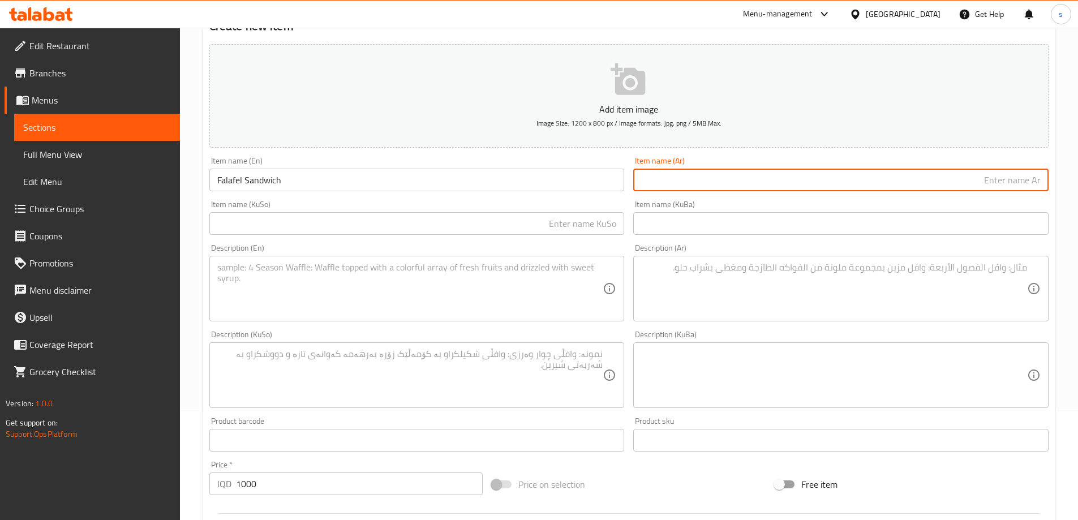
paste input "سندويتش فلافل"
type input "سندويتش فلافل"
click at [593, 226] on input "text" at bounding box center [416, 223] width 415 height 23
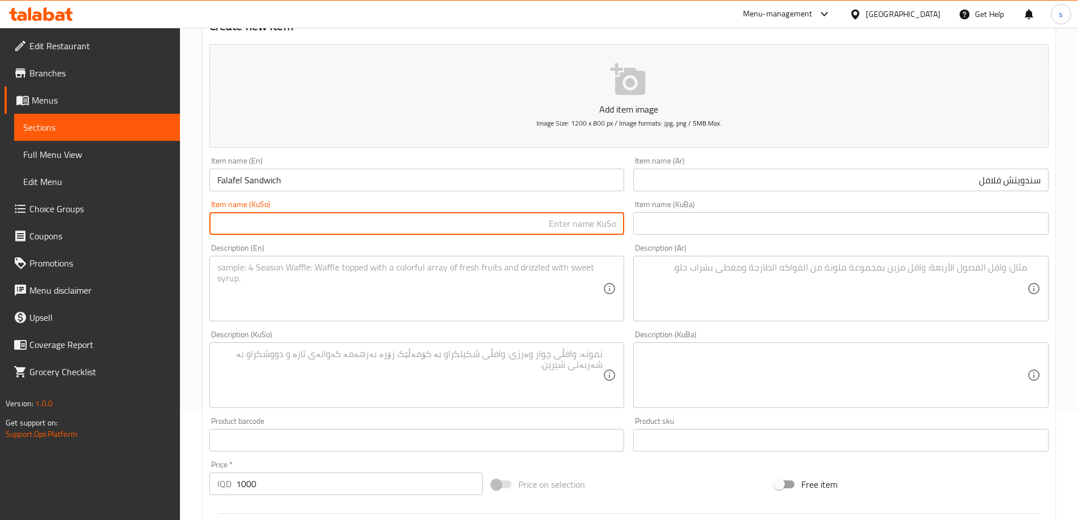
paste input "لەفە فلافل"
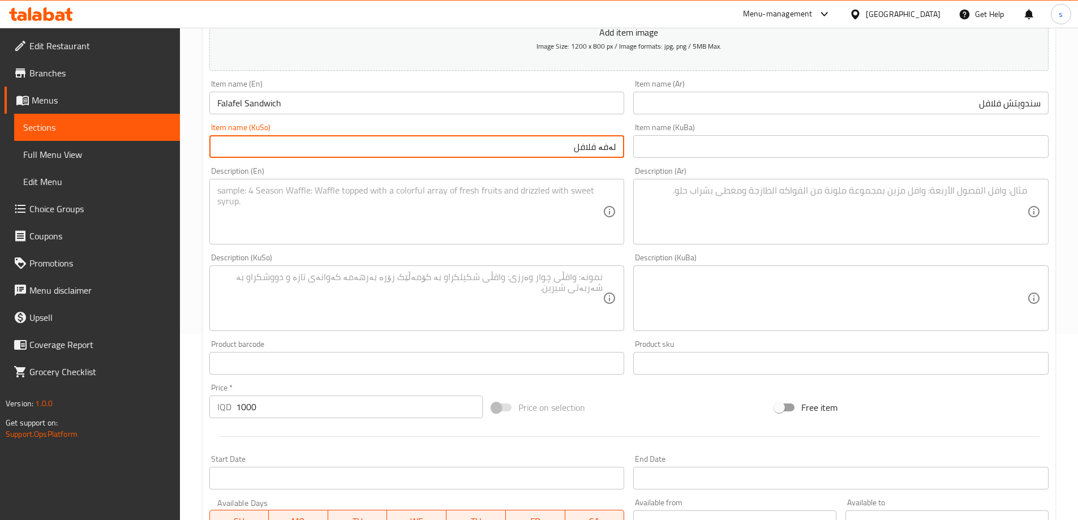
scroll to position [193, 0]
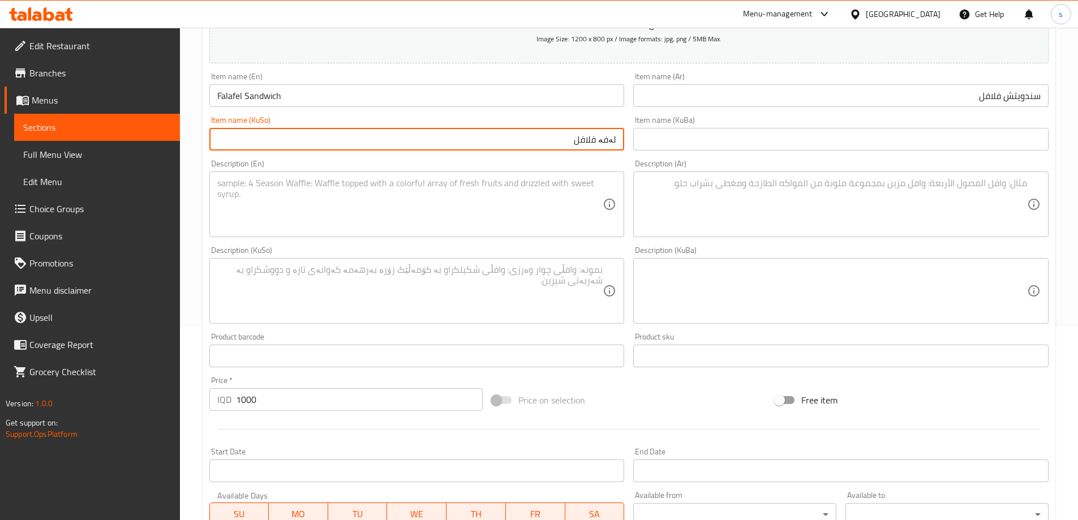
type input "لەفە فلافل"
click at [662, 159] on div "Description (Ar) Description (Ar)" at bounding box center [841, 198] width 425 height 87
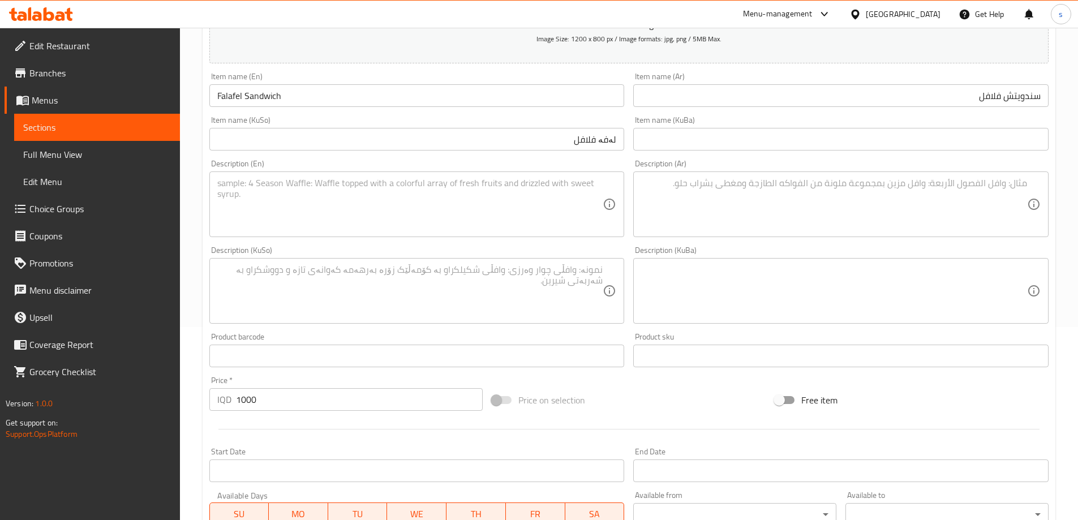
click at [315, 188] on textarea at bounding box center [410, 205] width 386 height 54
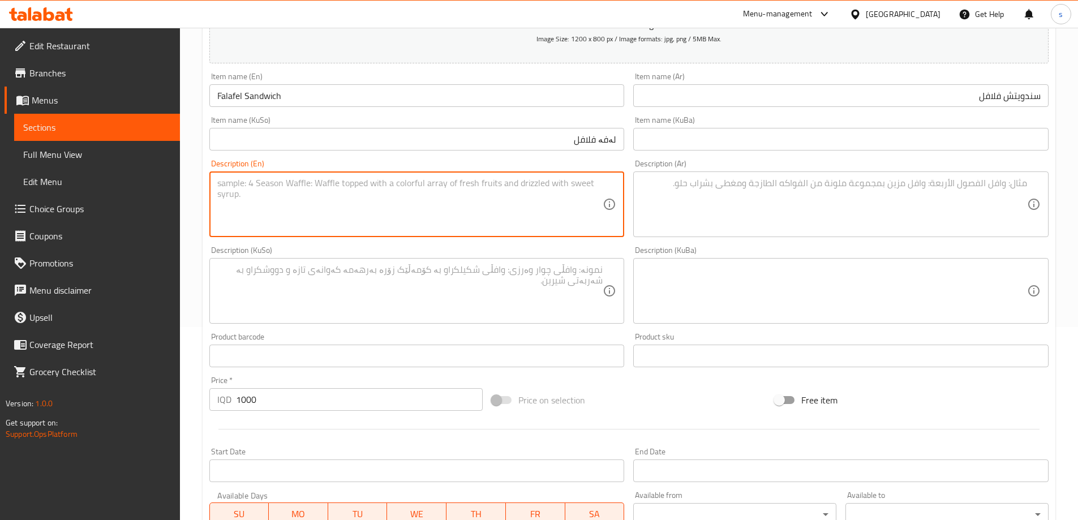
click at [419, 212] on textarea at bounding box center [410, 205] width 386 height 54
paste textarea "Tomatoes, kale and onions"
drag, startPoint x: 273, startPoint y: 186, endPoint x: 259, endPoint y: 186, distance: 14.2
click at [259, 186] on textarea "Tomatoes, kale and onions" at bounding box center [410, 205] width 386 height 54
paste textarea "Cabbag"
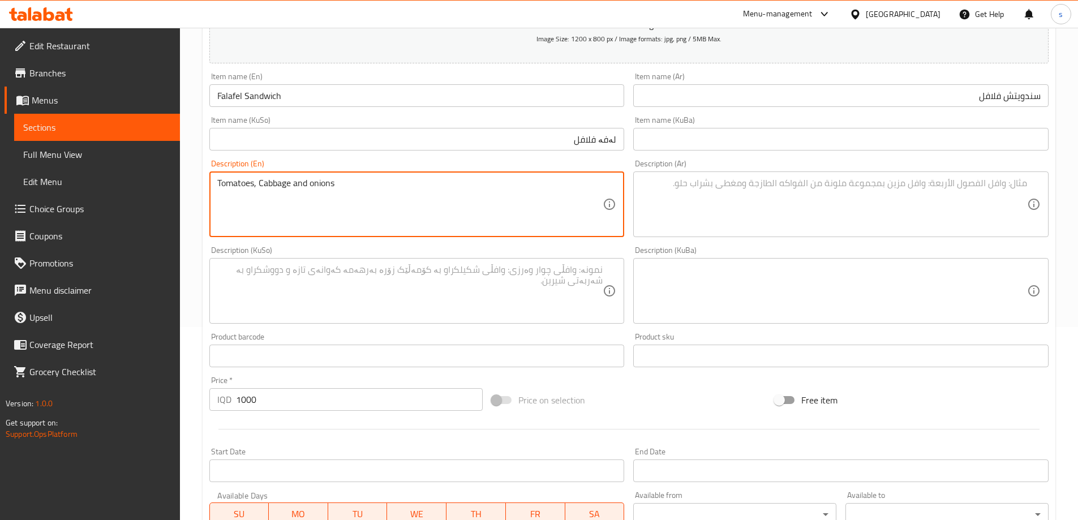
type textarea "Tomatoes, Cabbage and onions"
click at [846, 208] on textarea at bounding box center [834, 205] width 386 height 54
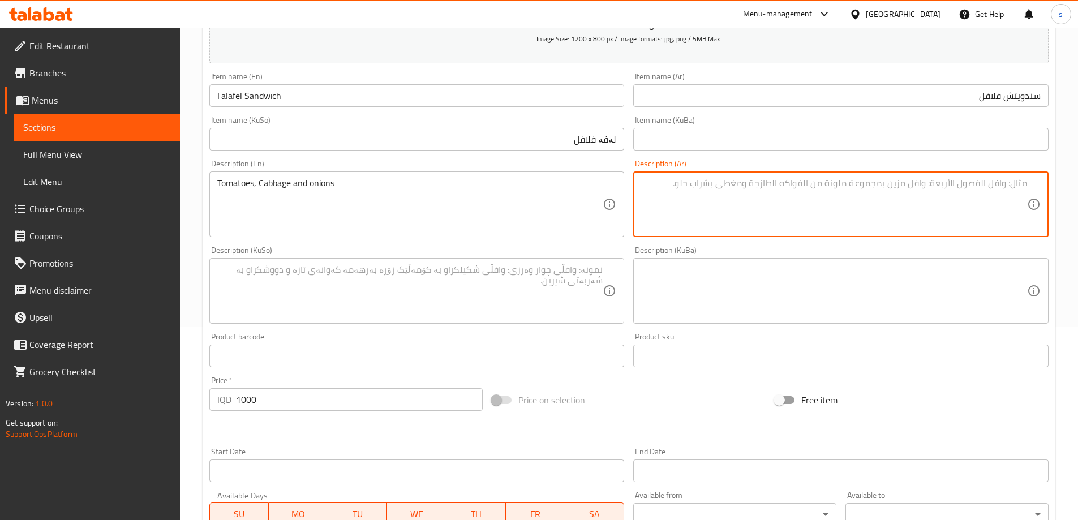
paste textarea "الطماطم والكرنب والبصل"
paste textarea "ملفوف"
type textarea "طماطم، ملفوف وبصل"
click at [530, 287] on textarea at bounding box center [410, 291] width 386 height 54
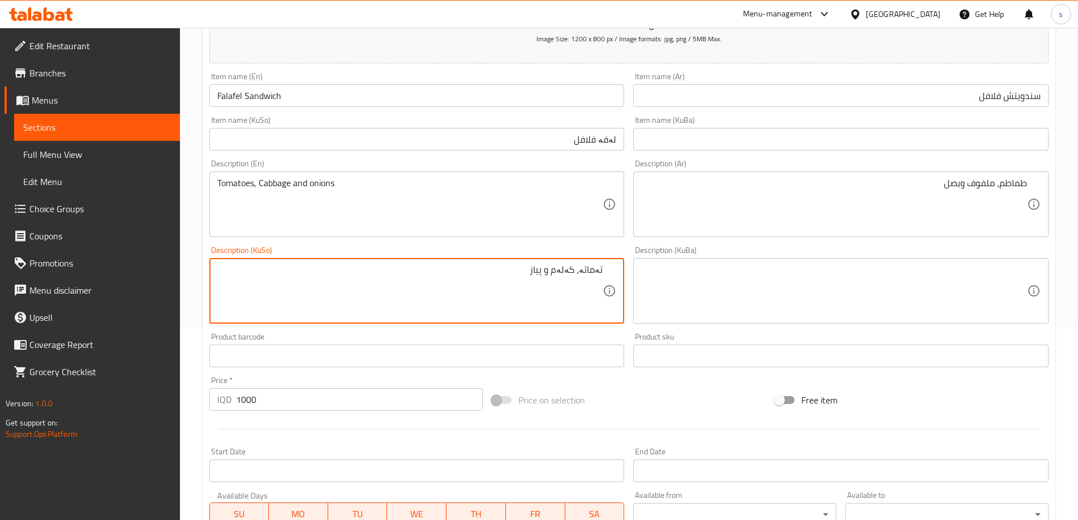
type textarea "تەماتە، کەلەم و پیاز"
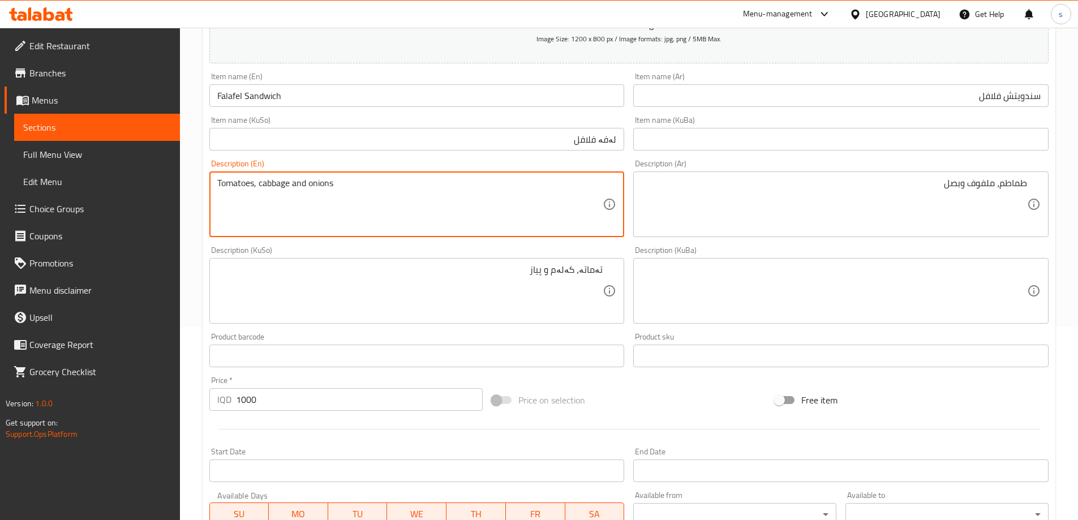
click at [253, 185] on textarea "Tomatoes, cabbage and onions" at bounding box center [410, 205] width 386 height 54
type textarea "Tomatoe, cabbage and onion"
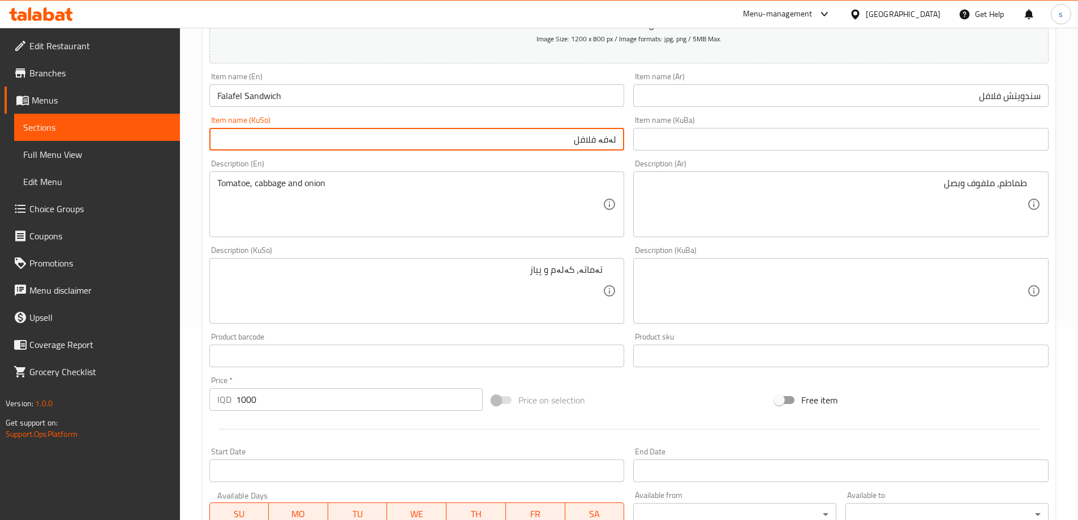
click at [594, 142] on input "لەفە فلافل" at bounding box center [416, 139] width 415 height 23
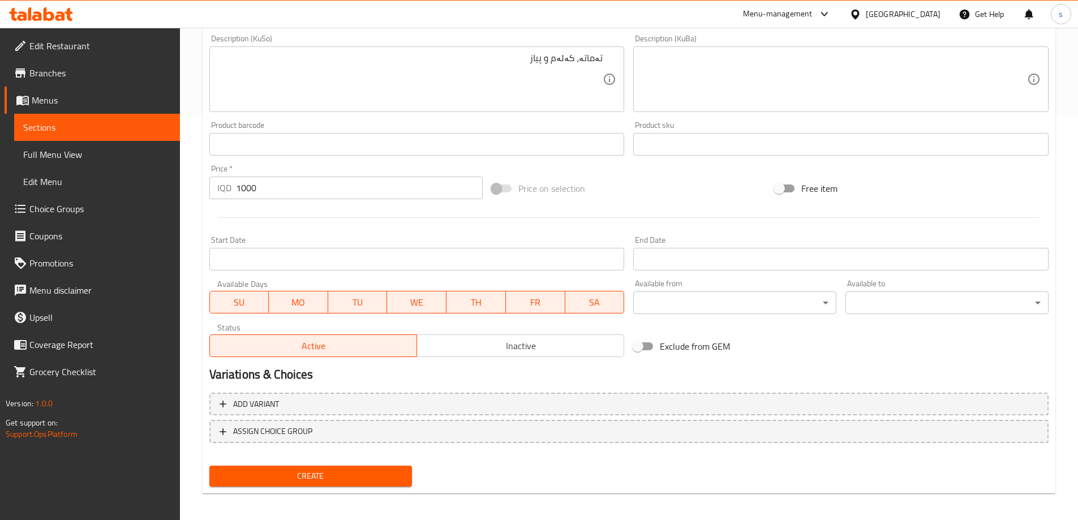
scroll to position [410, 0]
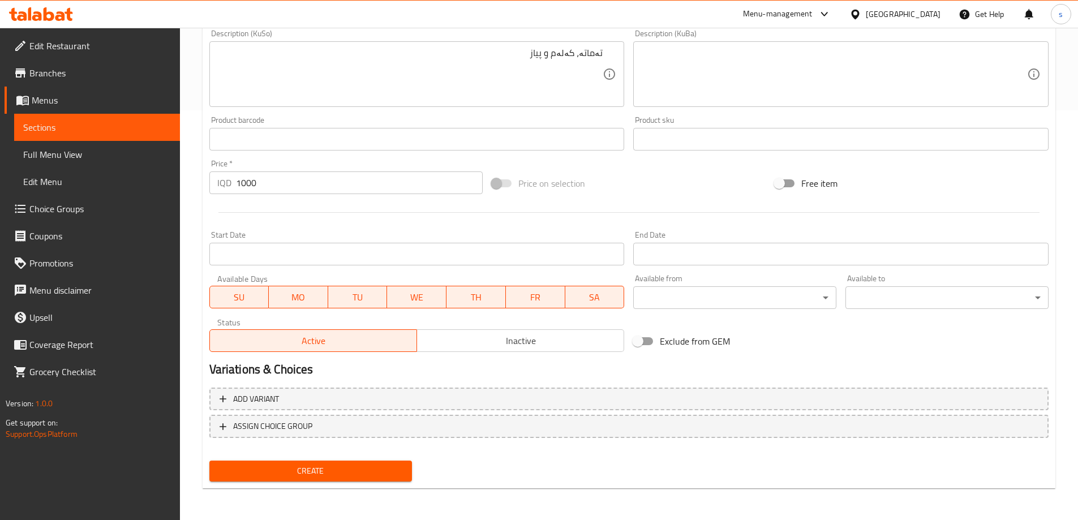
type input "لەفە فەلافل"
click at [237, 458] on div "Create" at bounding box center [311, 471] width 212 height 30
click at [238, 465] on span "Create" at bounding box center [310, 471] width 185 height 14
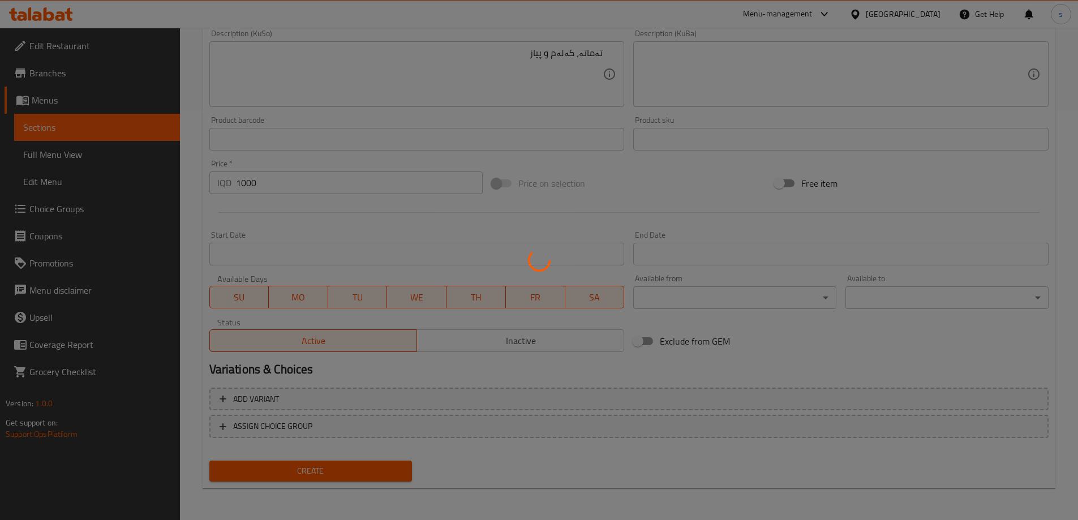
type input "0"
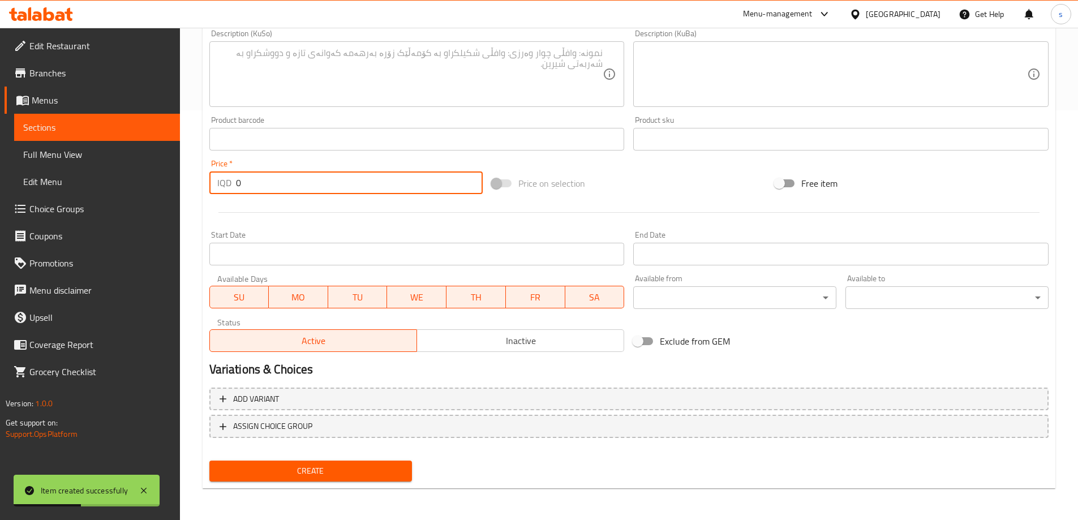
drag, startPoint x: 246, startPoint y: 187, endPoint x: 225, endPoint y: 187, distance: 20.9
click at [225, 187] on div "IQD 0 Price *" at bounding box center [346, 183] width 274 height 23
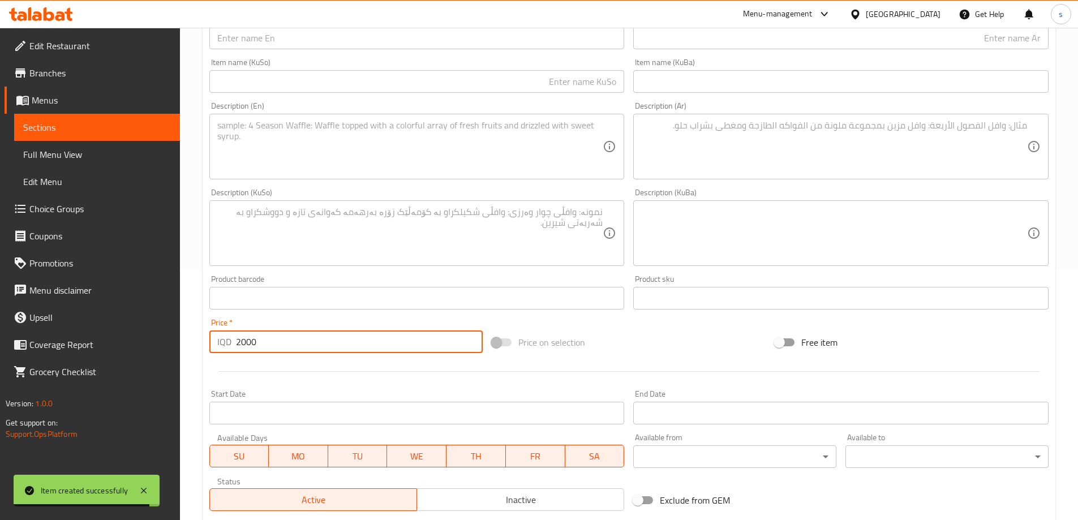
scroll to position [209, 0]
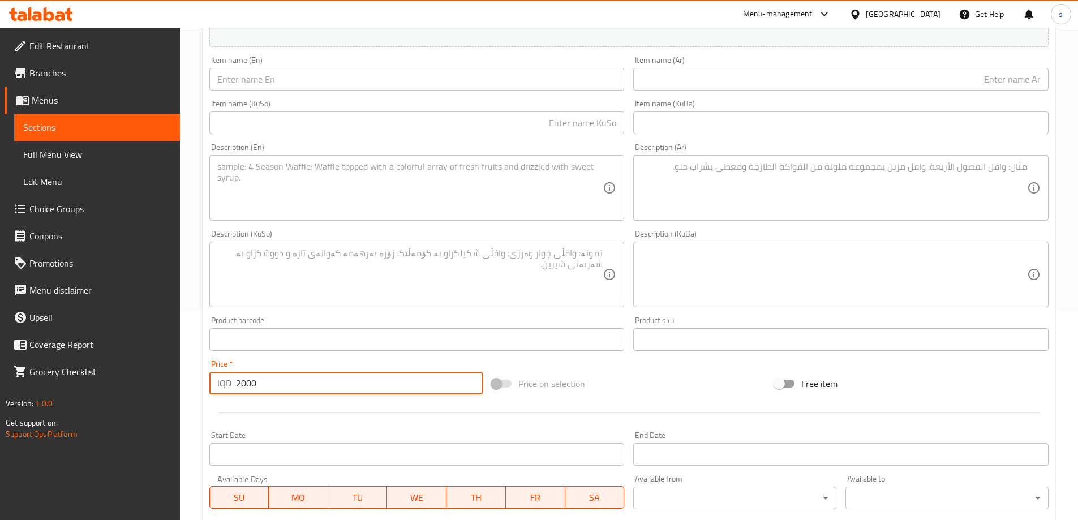
type input "2000"
click at [299, 75] on input "text" at bounding box center [416, 79] width 415 height 23
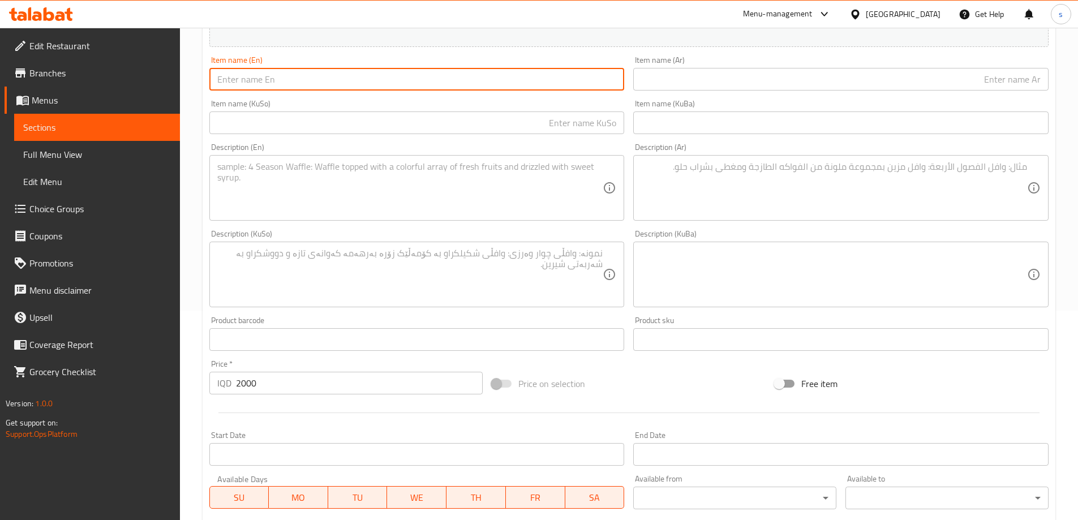
click at [300, 85] on input "text" at bounding box center [416, 79] width 415 height 23
paste input "Falafel Sandwich"
drag, startPoint x: 243, startPoint y: 78, endPoint x: 195, endPoint y: 84, distance: 48.6
click at [195, 84] on div "Home / Restaurants management / Menus / Sections / item / create Saj section Cr…" at bounding box center [629, 269] width 898 height 902
type input "Meat Sandwich"
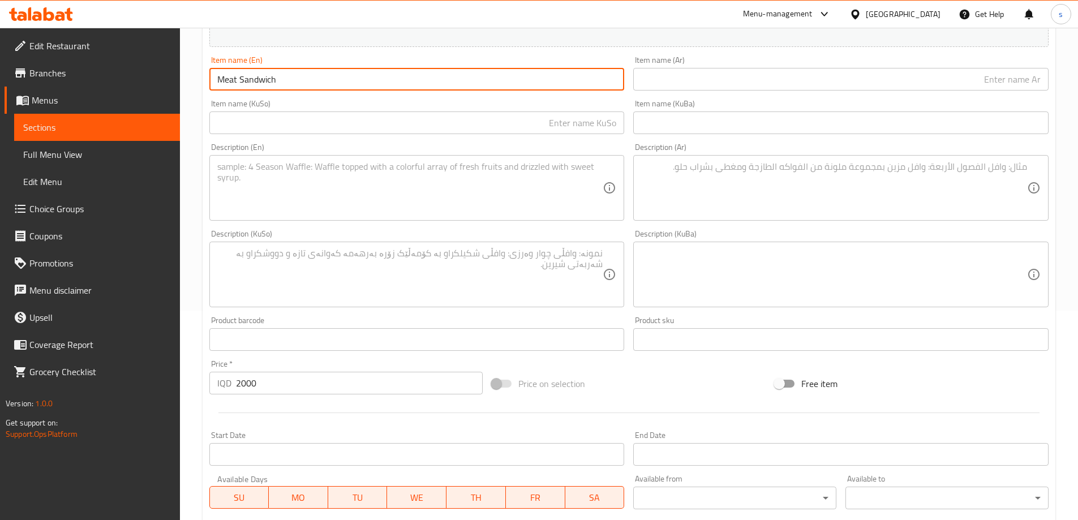
click at [994, 80] on input "text" at bounding box center [840, 79] width 415 height 23
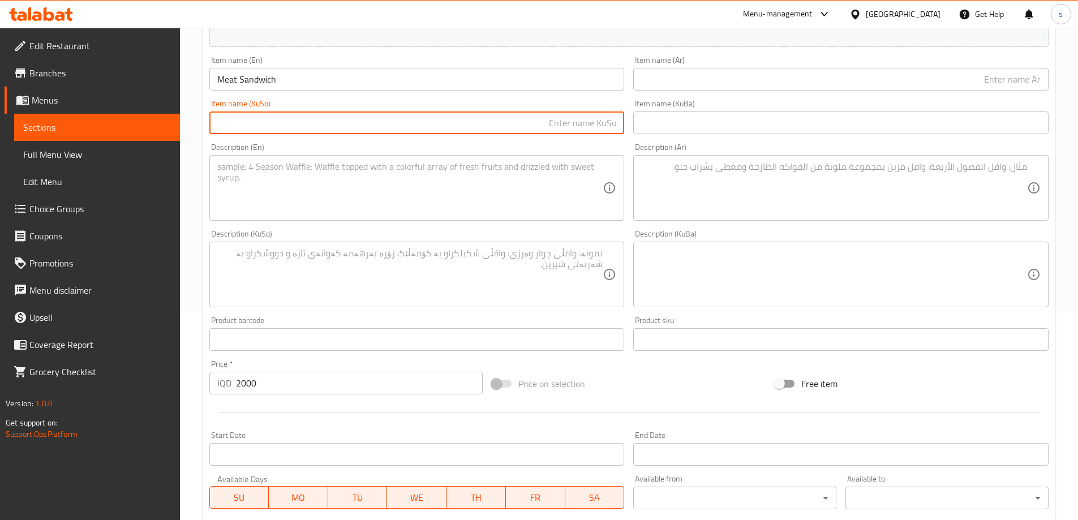
click at [585, 119] on input "text" at bounding box center [416, 123] width 415 height 23
paste input "لەفە گۆشت"
type input "لەفە گۆشت"
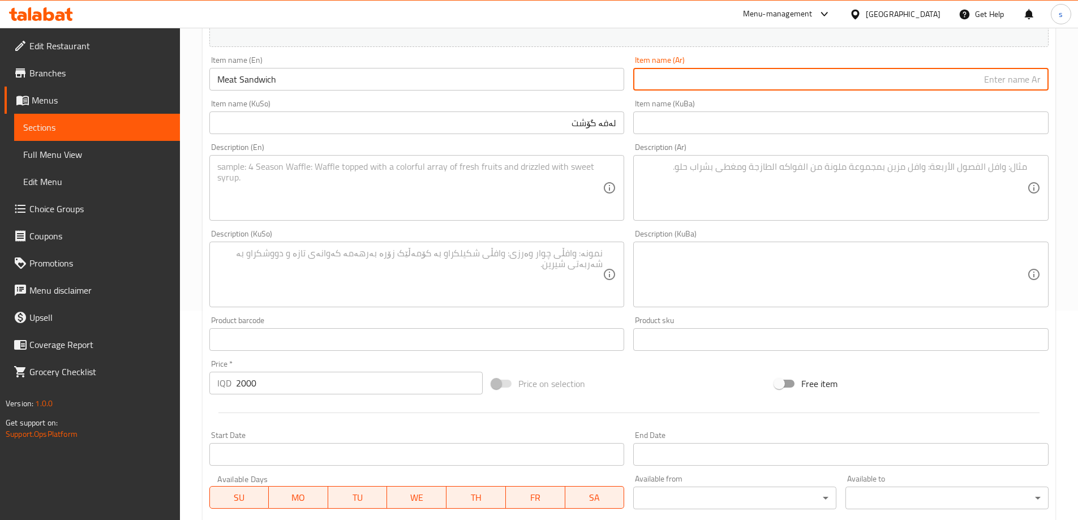
click at [1009, 82] on input "text" at bounding box center [840, 79] width 415 height 23
paste input "سندويتش فلافل"
drag, startPoint x: 963, startPoint y: 83, endPoint x: 1001, endPoint y: 87, distance: 38.1
click at [1001, 87] on input "سندويتش فلافل" at bounding box center [840, 79] width 415 height 23
type input "سندويتش لحم"
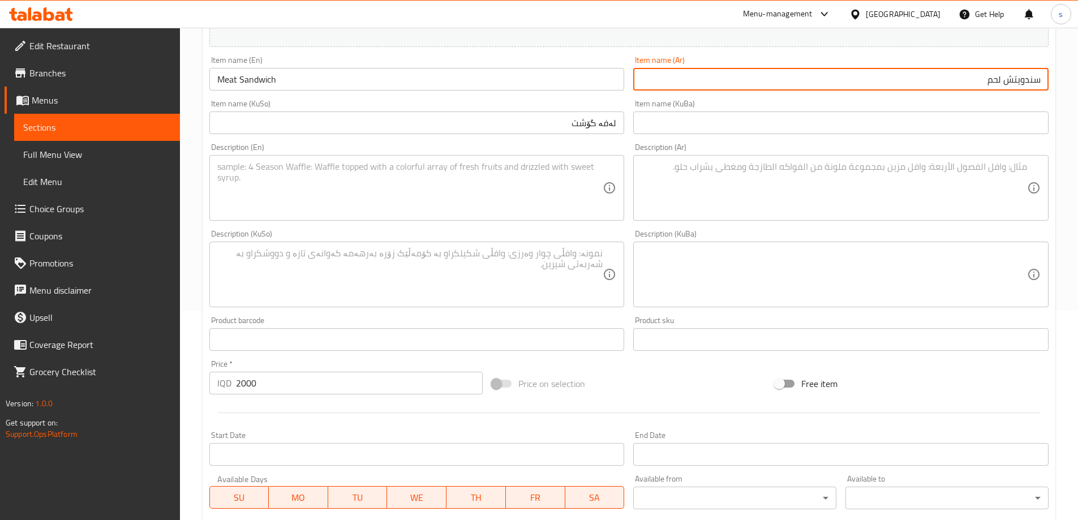
click at [1057, 148] on div "Home / Restaurants management / Menus / Sections / item / create Saj section Cr…" at bounding box center [629, 269] width 898 height 902
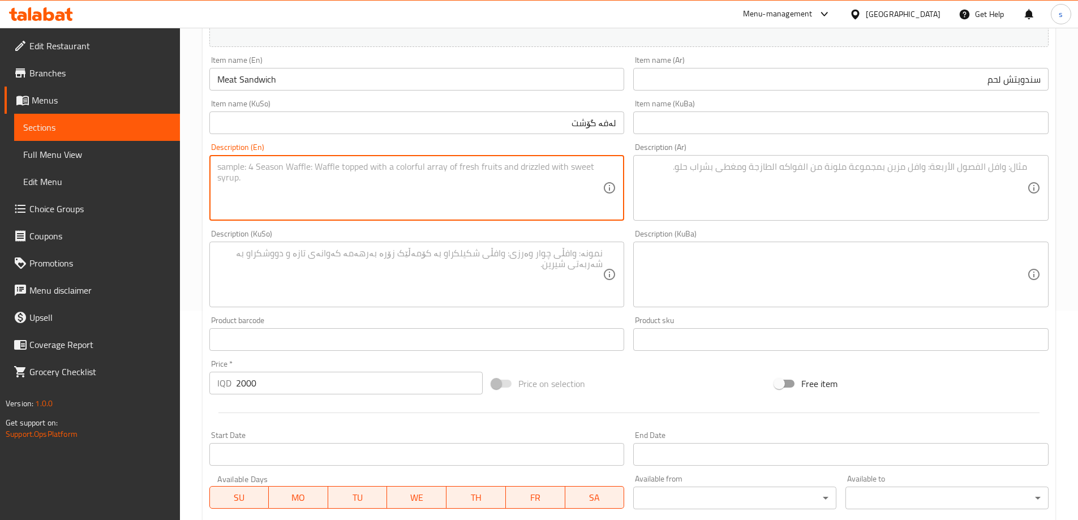
click at [441, 201] on textarea at bounding box center [410, 188] width 386 height 54
click at [473, 171] on textarea at bounding box center [410, 188] width 386 height 54
paste textarea "Tomatoe, cabbage and onion"
type textarea "Tomatoe, cabbage and onion"
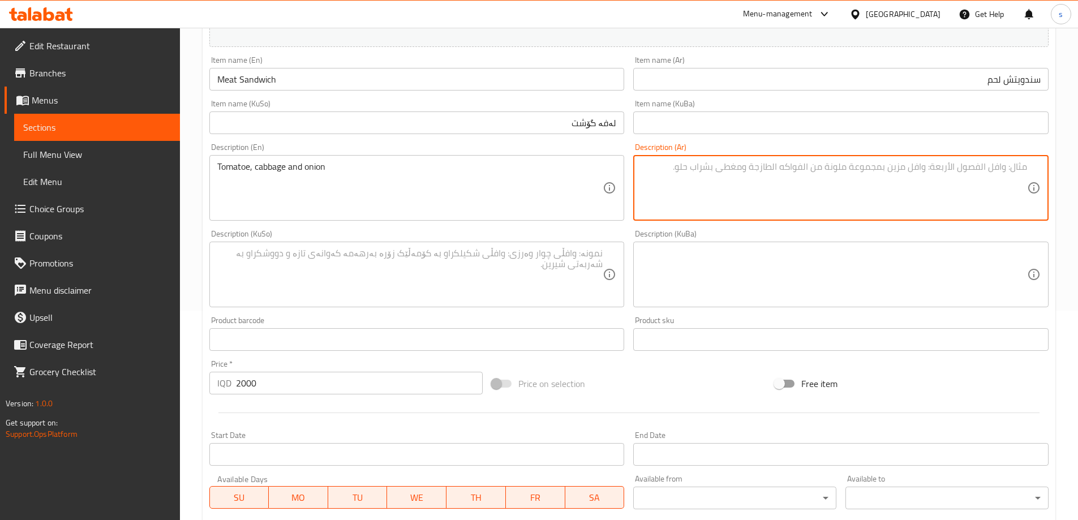
click at [814, 188] on textarea at bounding box center [834, 188] width 386 height 54
paste textarea "طماطم، ملفوف وبصل"
type textarea "طماطم، ملفوف وبصل"
click at [528, 269] on textarea at bounding box center [410, 275] width 386 height 54
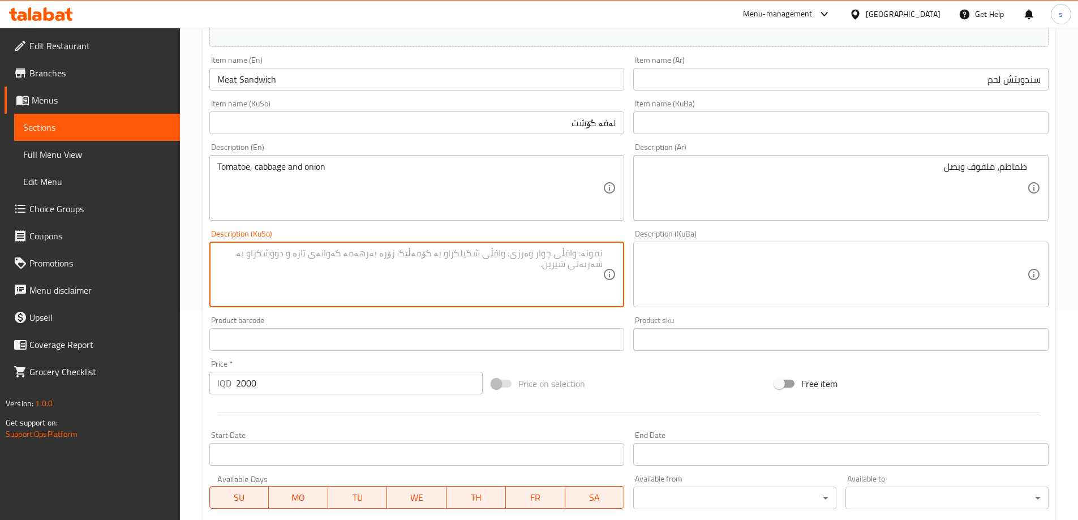
paste textarea "تەماتە، کەلەم و پیاز"
type textarea "تەماتە، کەلەم و پیاز"
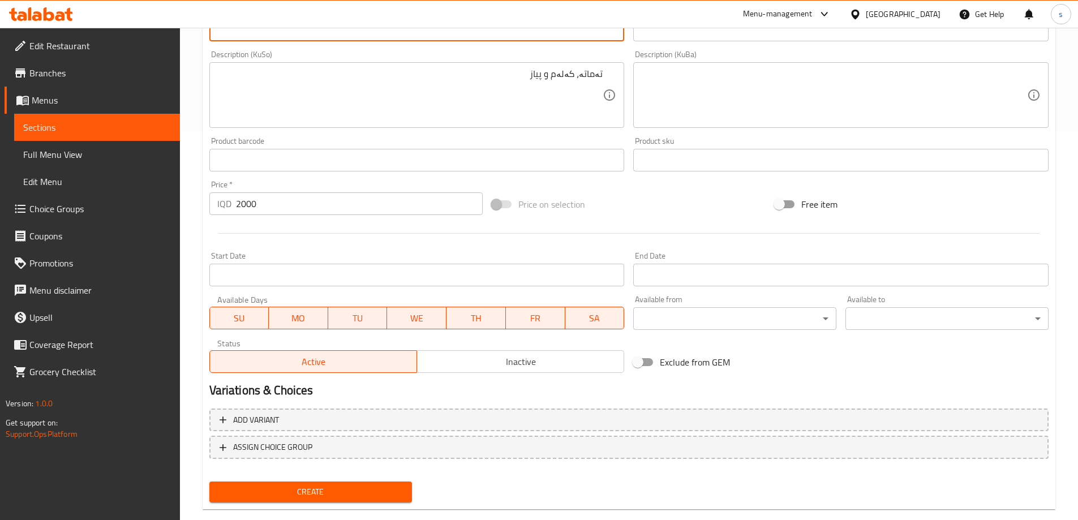
scroll to position [410, 0]
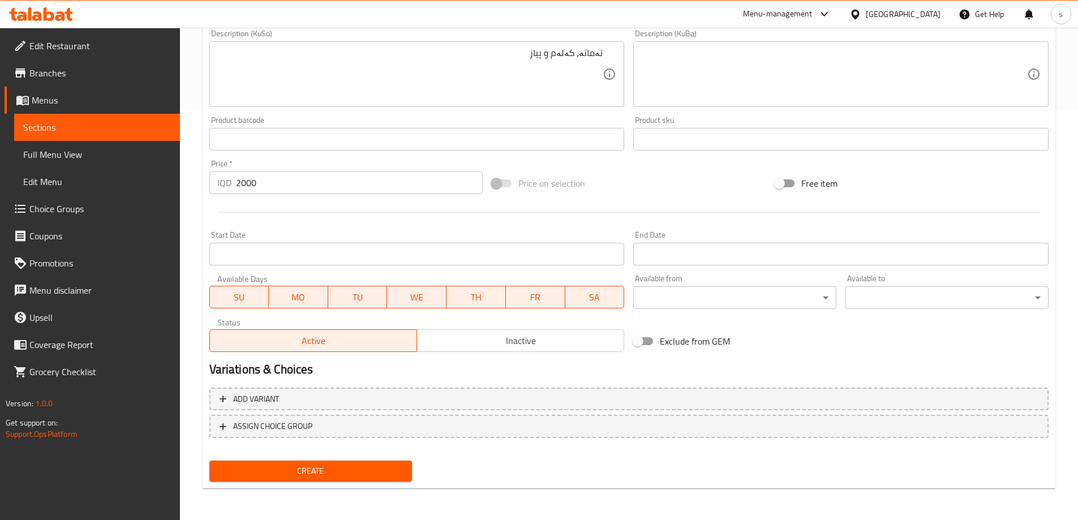
type textarea "Tomato, cabbage and onion"
click at [341, 470] on span "Create" at bounding box center [310, 471] width 185 height 14
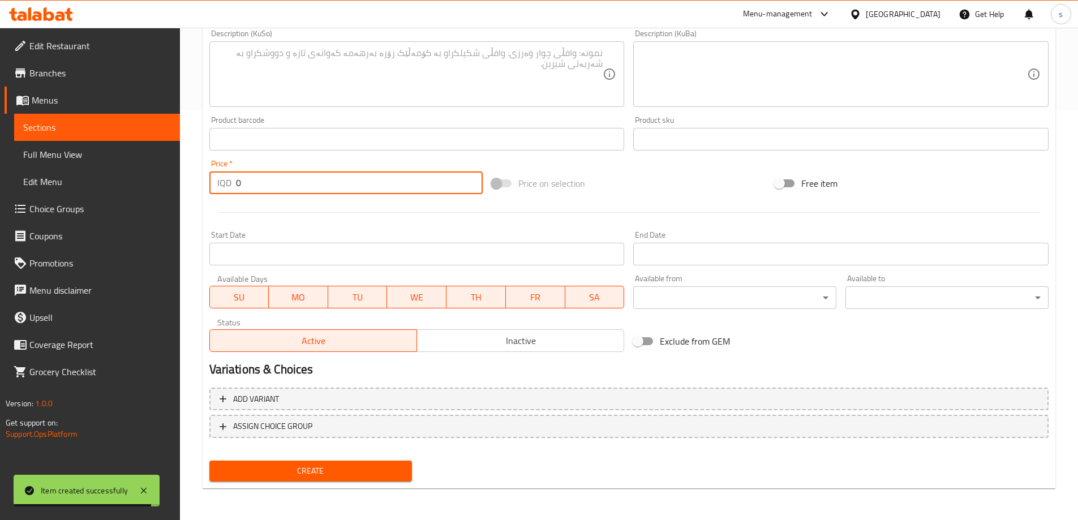
drag, startPoint x: 247, startPoint y: 185, endPoint x: 230, endPoint y: 187, distance: 16.5
click at [230, 187] on div "IQD 0 Price *" at bounding box center [346, 183] width 274 height 23
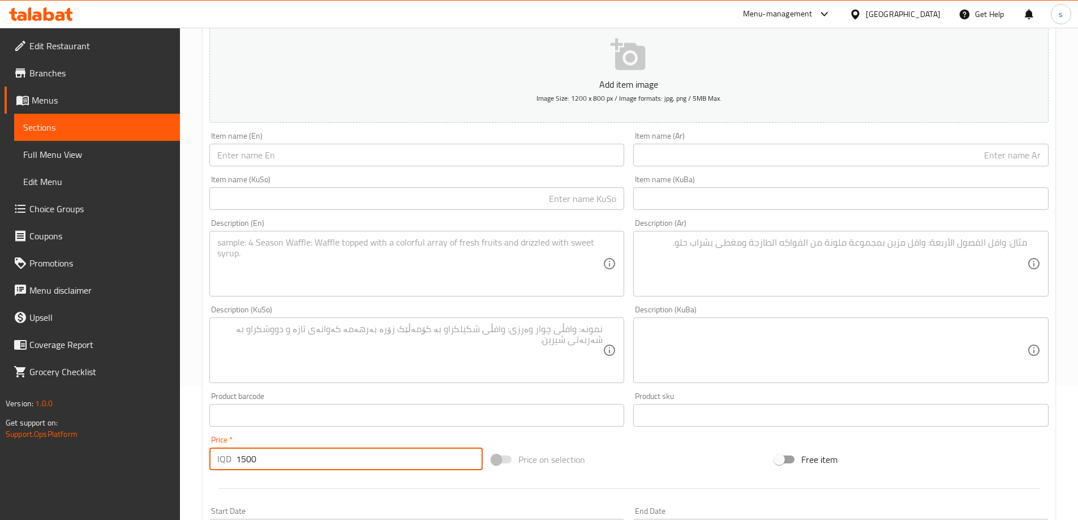
scroll to position [133, 0]
type input "1500"
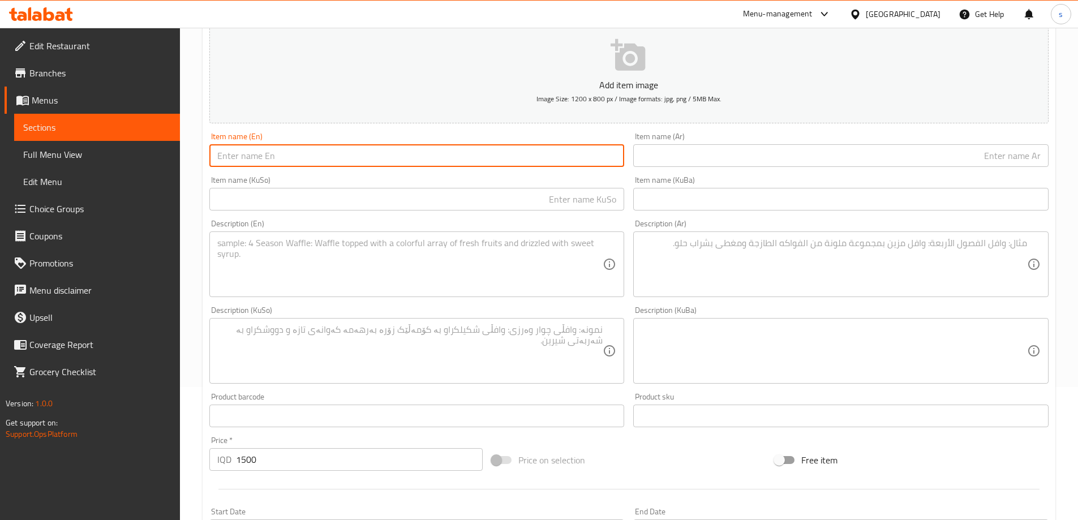
click at [319, 160] on input "text" at bounding box center [416, 155] width 415 height 23
paste input "Falafel Sandwich"
click at [240, 157] on input "Falafel Sandwich" at bounding box center [416, 155] width 415 height 23
drag, startPoint x: 241, startPoint y: 157, endPoint x: 216, endPoint y: 157, distance: 24.9
click at [216, 157] on input "Falafel Sandwich" at bounding box center [416, 155] width 415 height 23
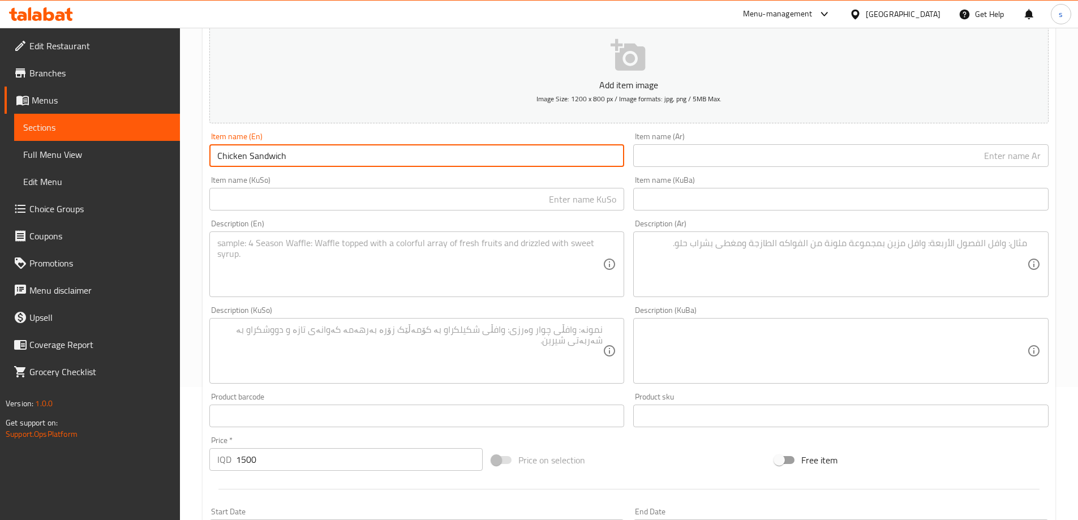
type input "Chicken Sandwich"
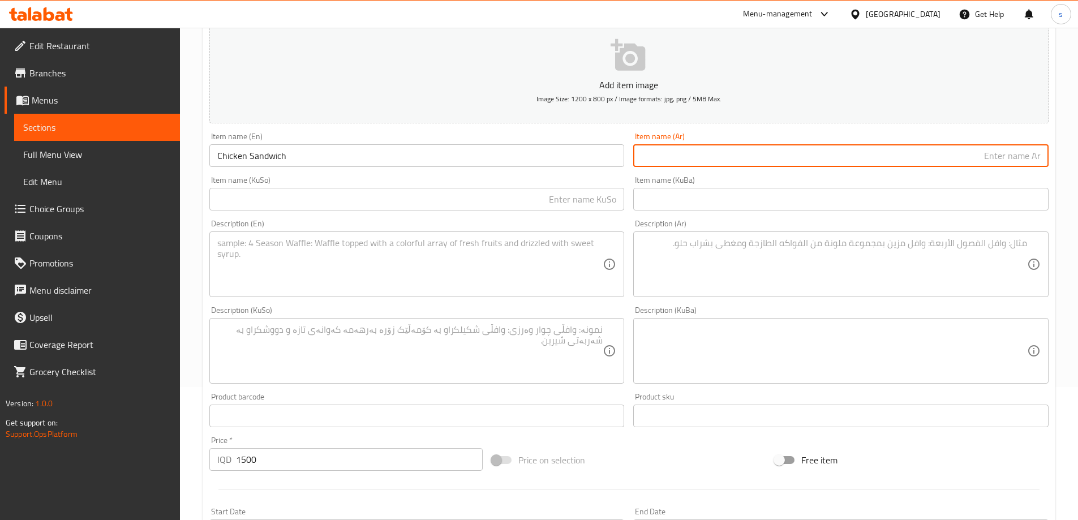
click at [977, 158] on input "text" at bounding box center [840, 155] width 415 height 23
paste input "سندويتش فلافل"
type input "سندويتش لحم"
click at [569, 190] on input "text" at bounding box center [416, 199] width 415 height 23
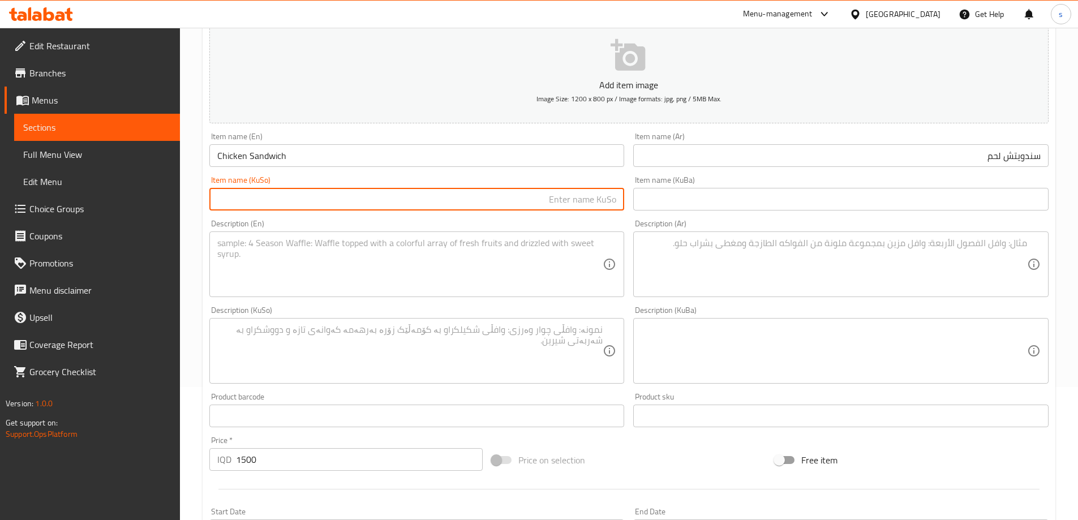
paste input "لەفە مریشک"
type input "لەفە مریشک"
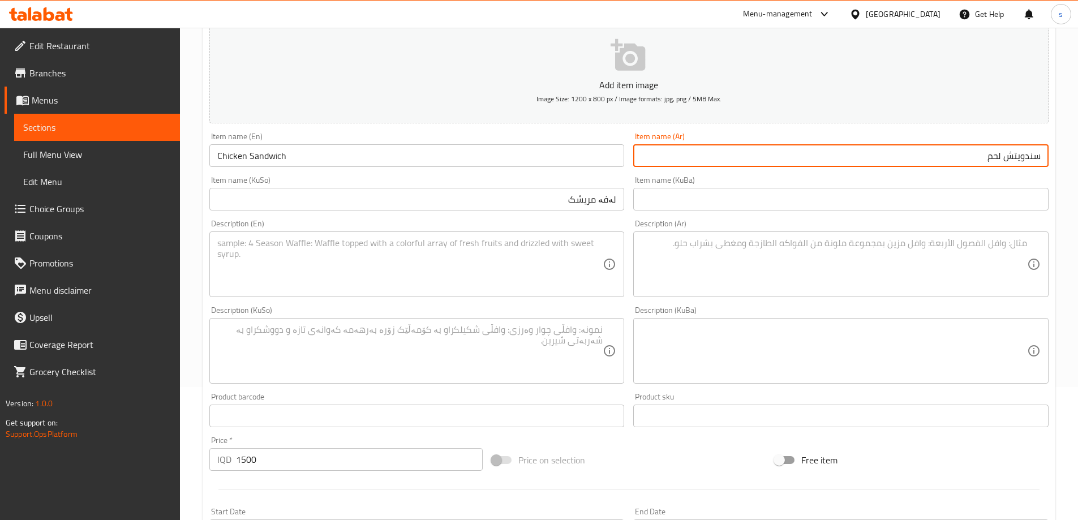
click at [968, 157] on input "سندويتش لحم" at bounding box center [840, 155] width 415 height 23
click at [968, 157] on input "سندويتش" at bounding box center [840, 155] width 415 height 23
type input "سندويتش دجاج"
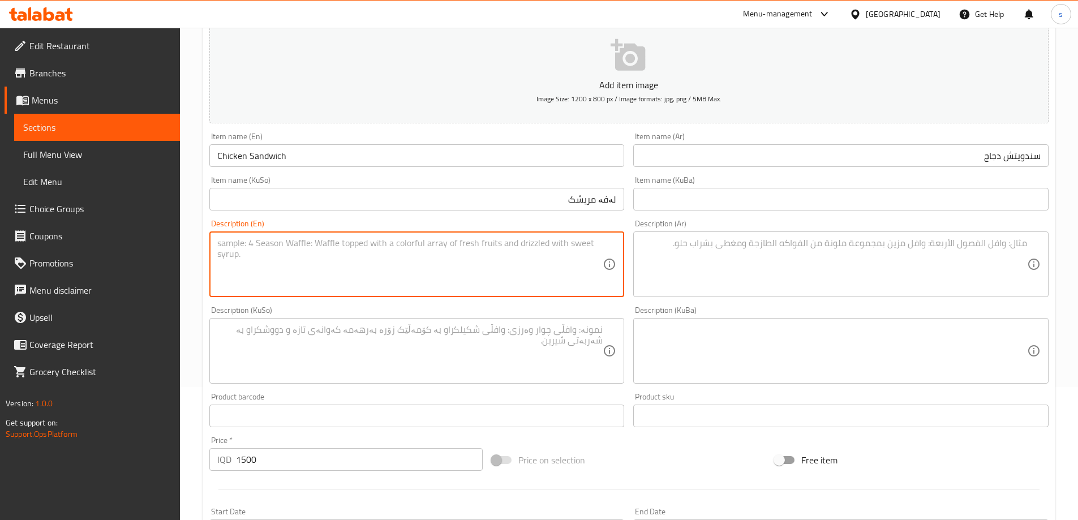
click at [338, 284] on textarea at bounding box center [410, 265] width 386 height 54
paste textarea "Tomato, cabbage and onion"
type textarea "Tomato, cabbage and onion"
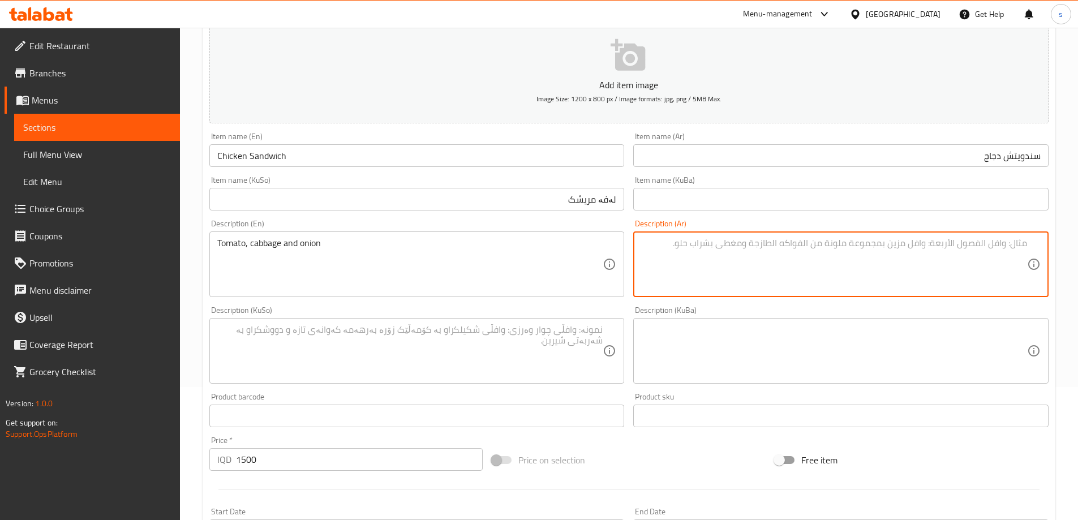
click at [801, 280] on textarea at bounding box center [834, 265] width 386 height 54
paste textarea "طماطم، ملفوف وبصل"
type textarea "طماطم، ملفوف وبصل"
click at [467, 347] on textarea at bounding box center [410, 351] width 386 height 54
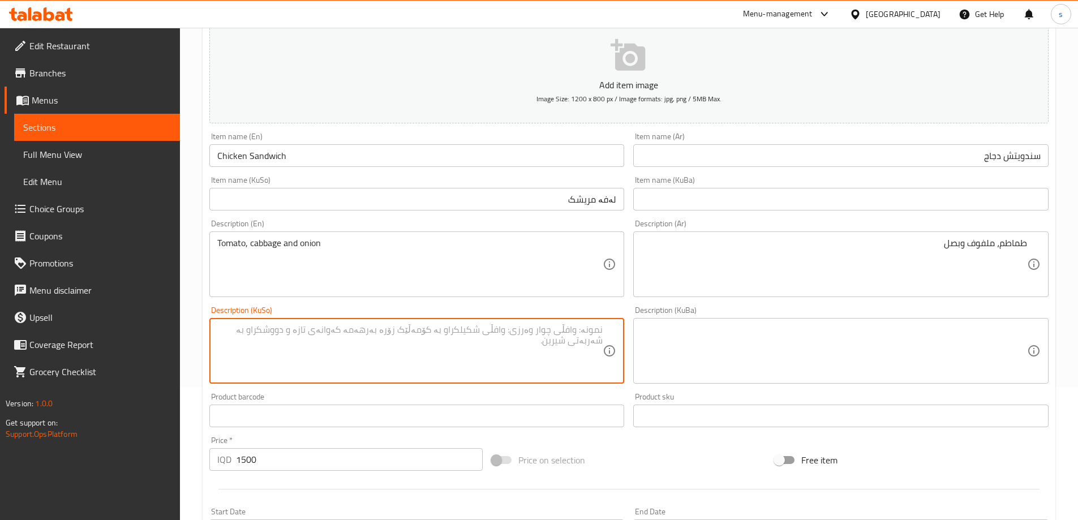
paste textarea "تەماتە، کەلەم و پیاز"
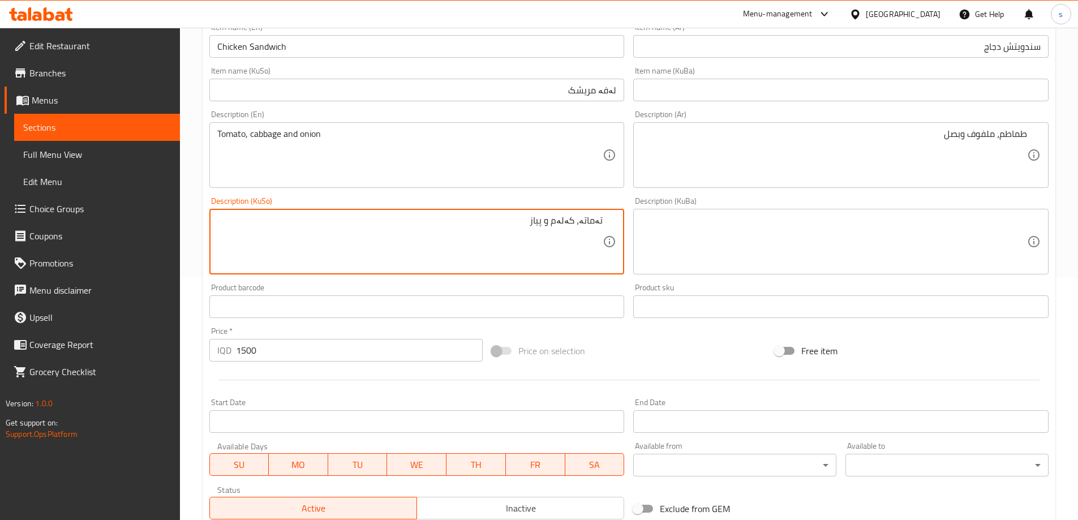
scroll to position [410, 0]
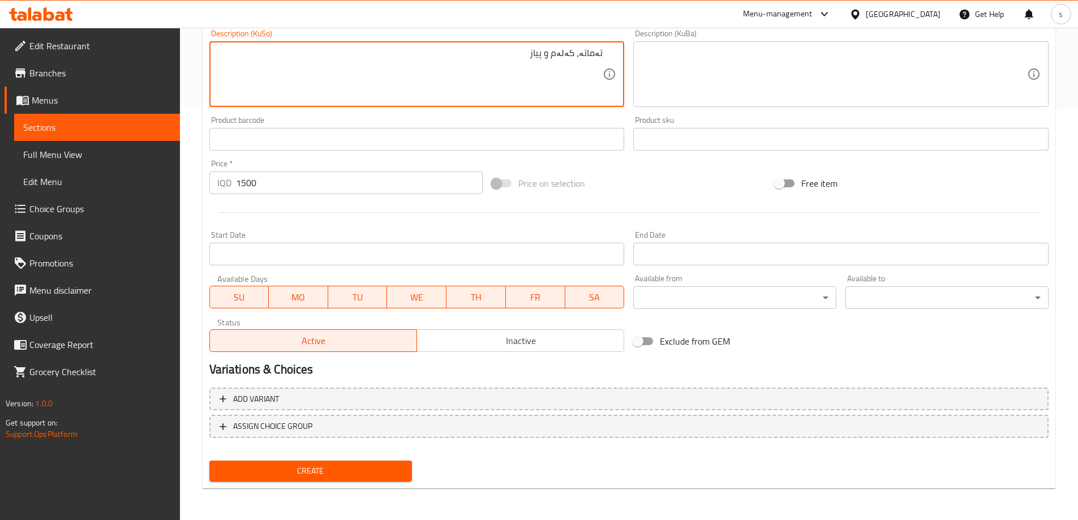
type textarea "تەماتە، کەلەم و پیاز"
click at [319, 464] on span "Create" at bounding box center [310, 471] width 185 height 14
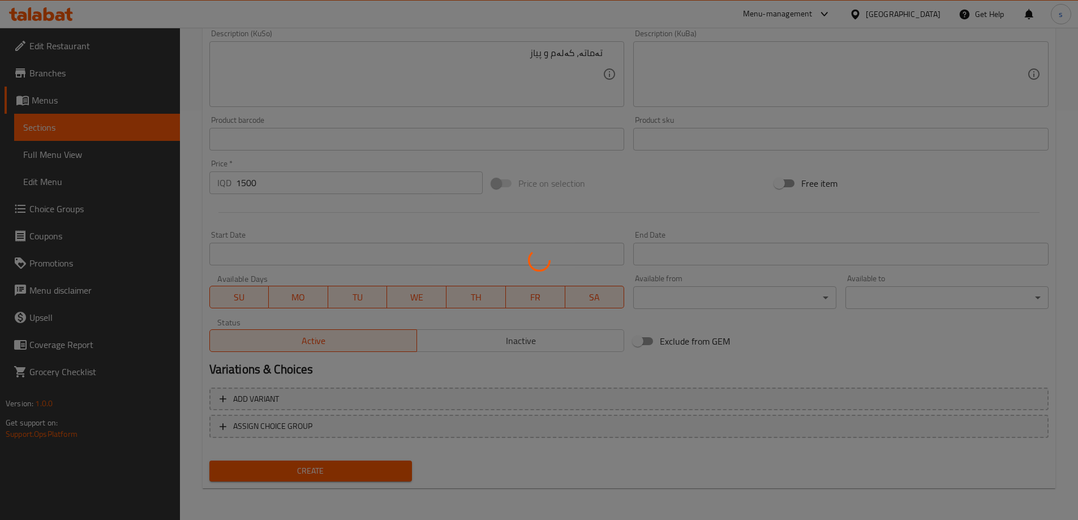
type input "0"
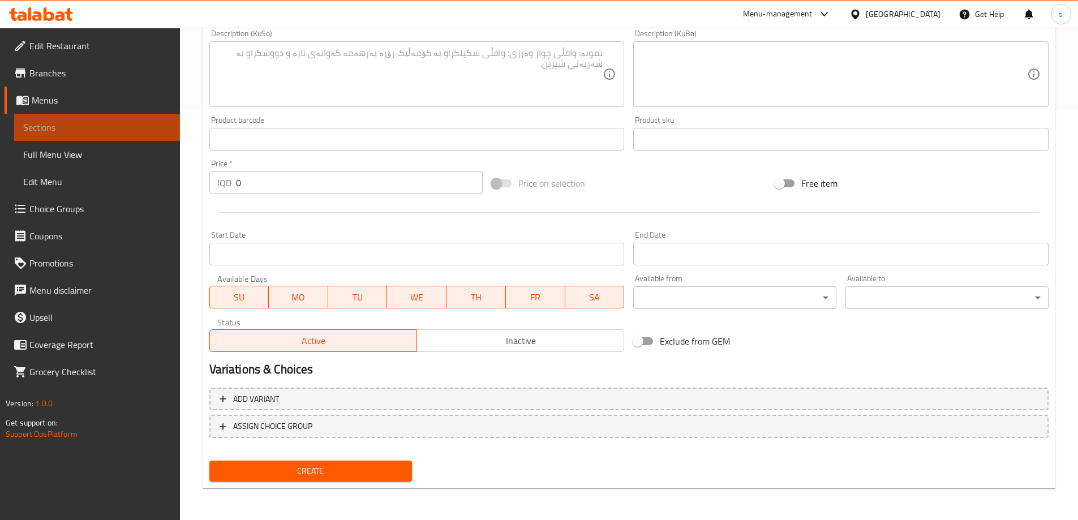
click at [117, 129] on span "Sections" at bounding box center [97, 128] width 148 height 14
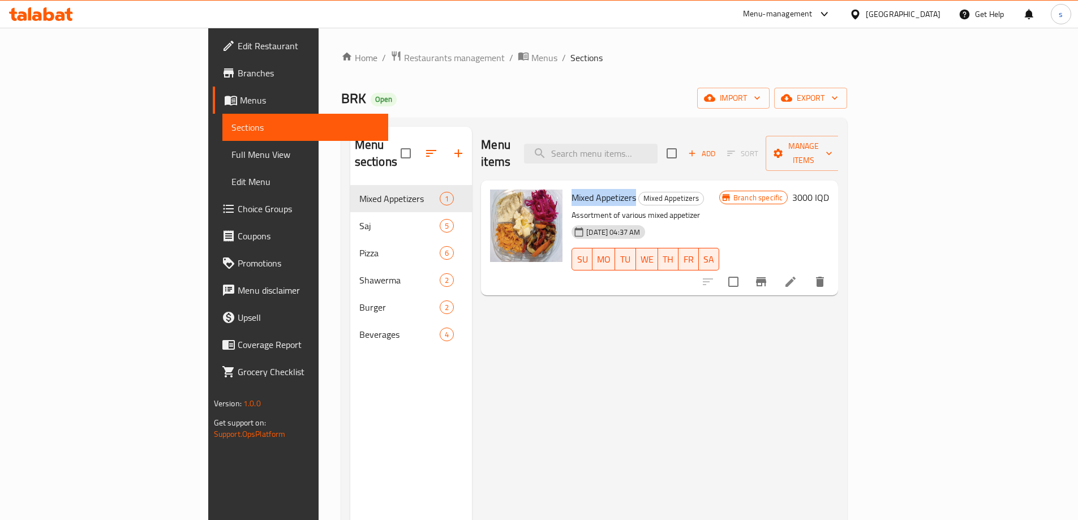
drag, startPoint x: 520, startPoint y: 180, endPoint x: 585, endPoint y: 187, distance: 65.4
click at [585, 190] on h6 "Mixed Appetizers Mixed Appetizers" at bounding box center [646, 198] width 148 height 16
copy span "Mixed Appetizers"
click at [775, 268] on button "Branch-specific-item" at bounding box center [761, 281] width 27 height 27
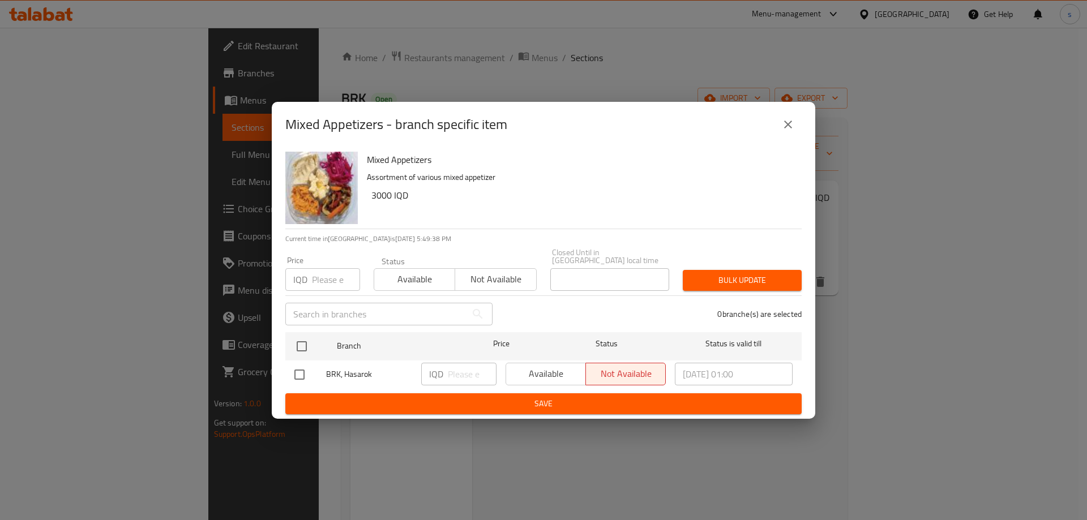
click at [784, 127] on icon "close" at bounding box center [788, 125] width 14 height 14
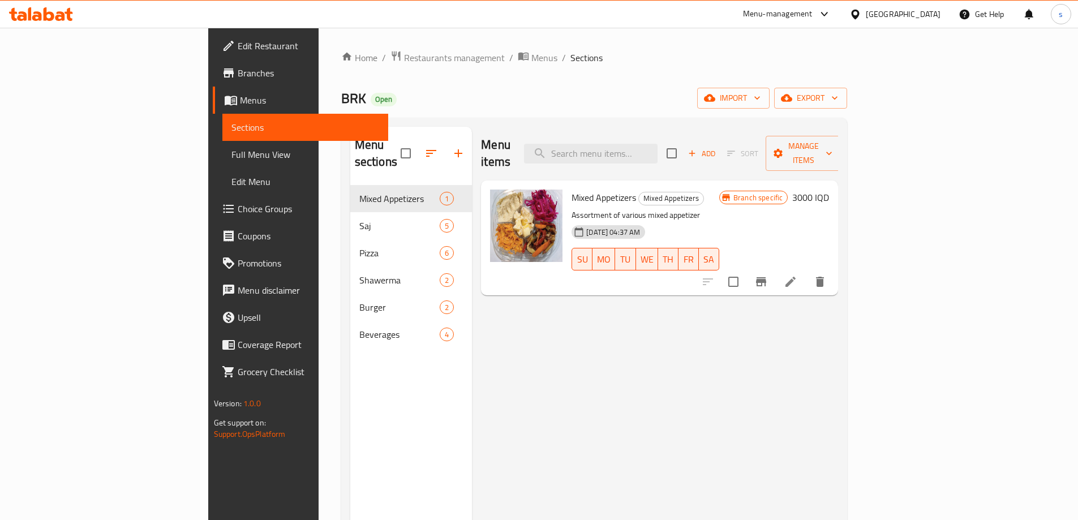
click at [666, 367] on div "Menu items Add Sort Manage items Mixed Appetizers Mixed Appetizers Assortment o…" at bounding box center [655, 387] width 366 height 520
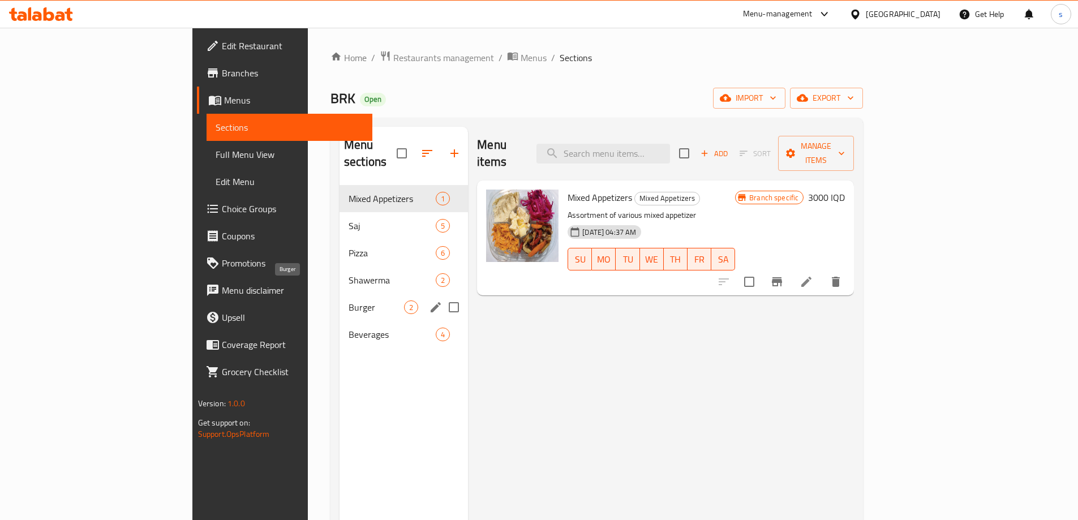
click at [349, 301] on span "Burger" at bounding box center [376, 308] width 55 height 14
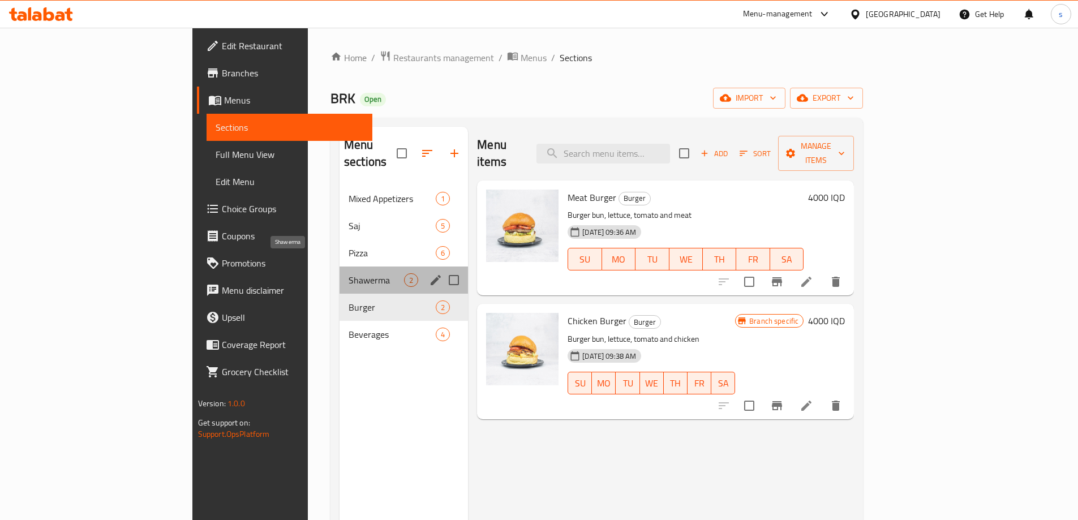
click at [349, 273] on span "Shawerma" at bounding box center [376, 280] width 55 height 14
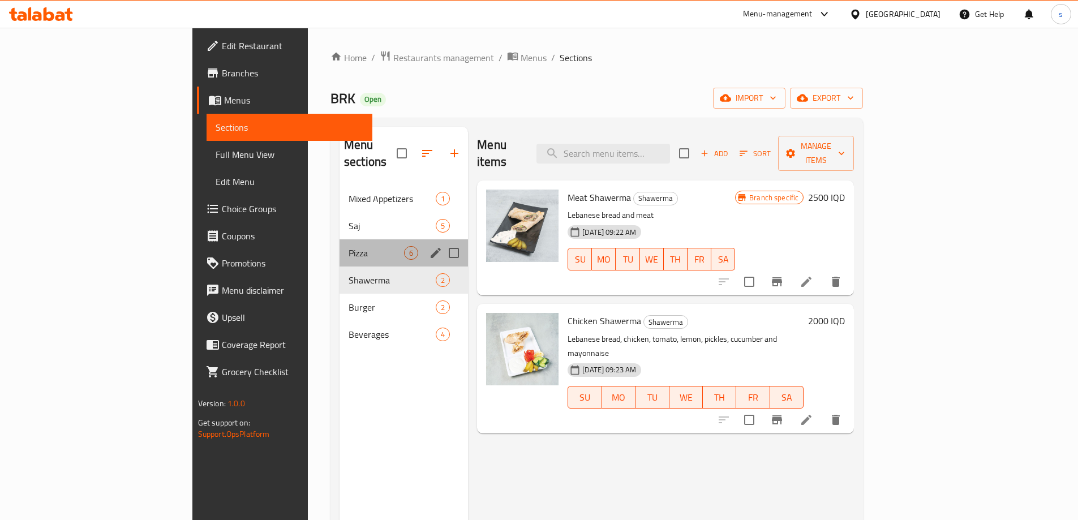
click at [340, 243] on div "Pizza 6" at bounding box center [404, 252] width 128 height 27
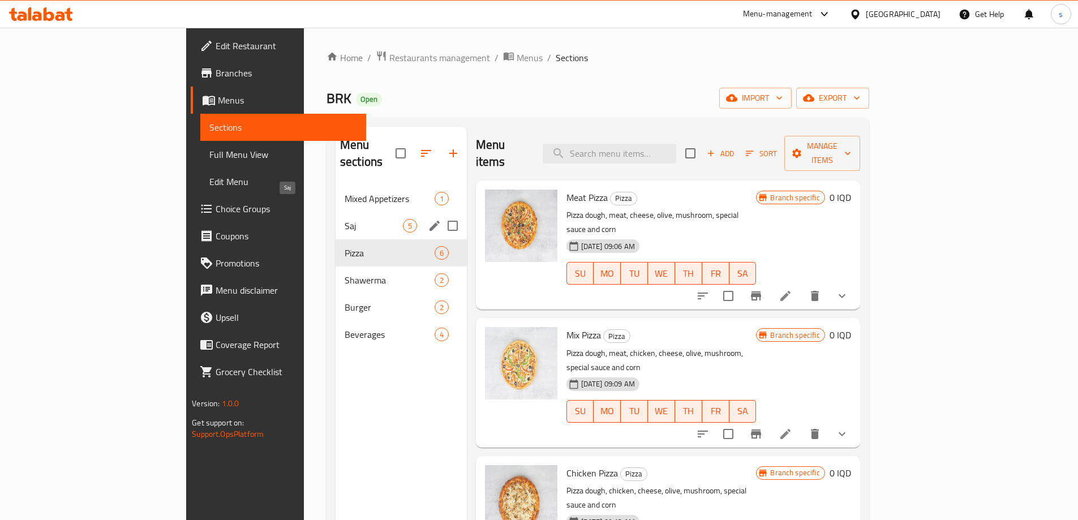
click at [345, 219] on span "Saj" at bounding box center [374, 226] width 58 height 14
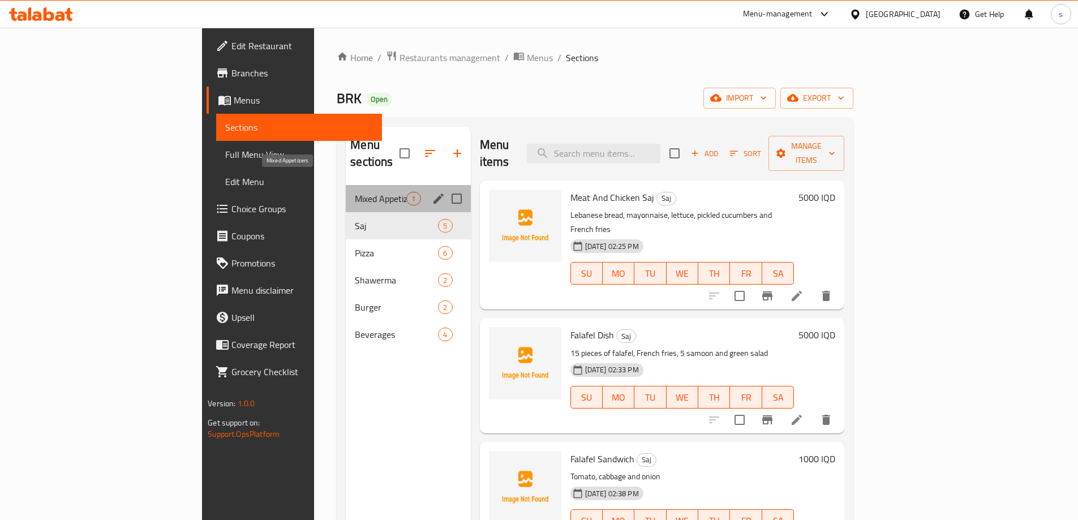
click at [355, 192] on span "Mixed Appetizers" at bounding box center [381, 199] width 52 height 14
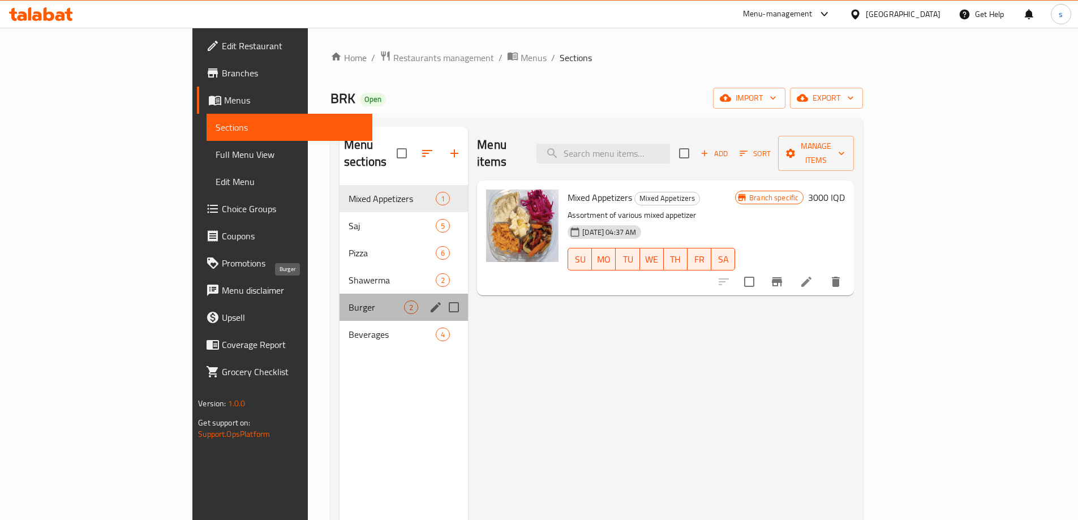
click at [349, 301] on span "Burger" at bounding box center [376, 308] width 55 height 14
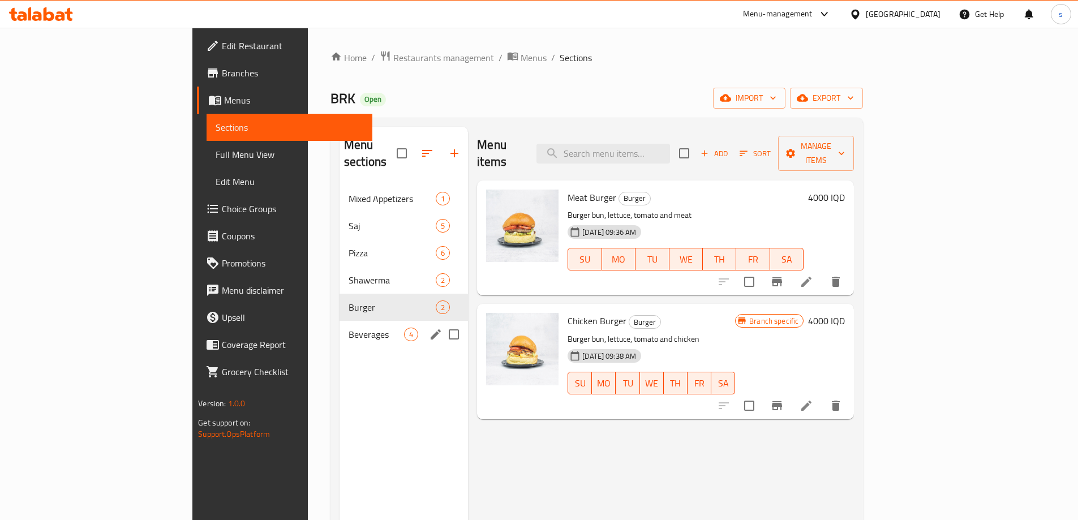
click at [340, 327] on div "Beverages 4" at bounding box center [404, 334] width 128 height 27
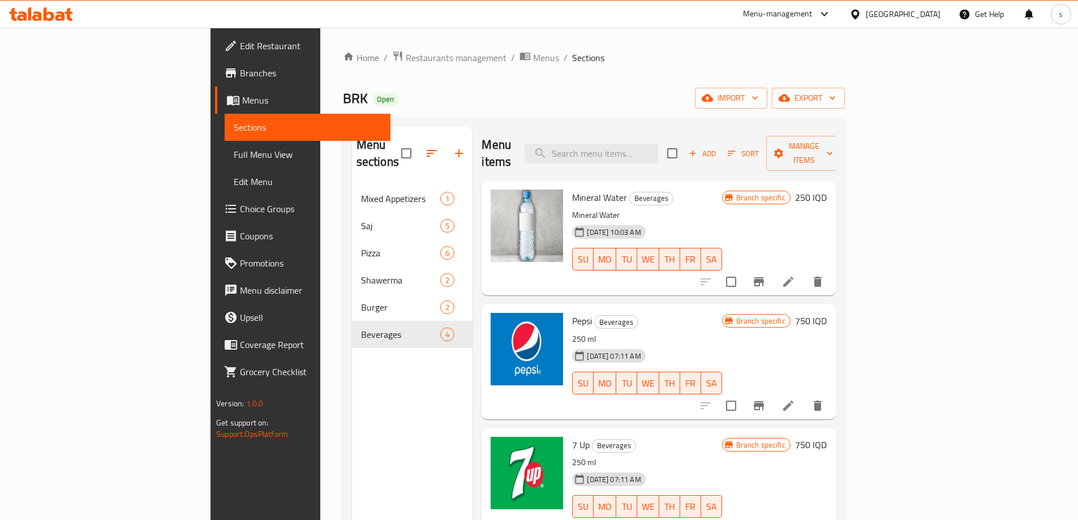
click at [452, 147] on icon "button" at bounding box center [459, 154] width 14 height 14
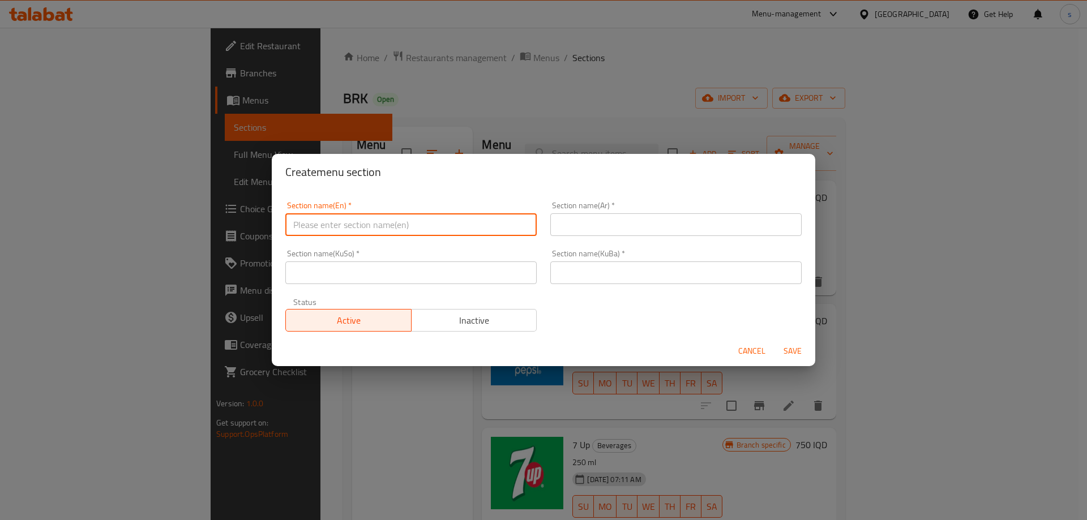
click at [380, 221] on input "text" at bounding box center [410, 224] width 251 height 23
type input "Side Dishes"
click at [609, 229] on input "text" at bounding box center [675, 224] width 251 height 23
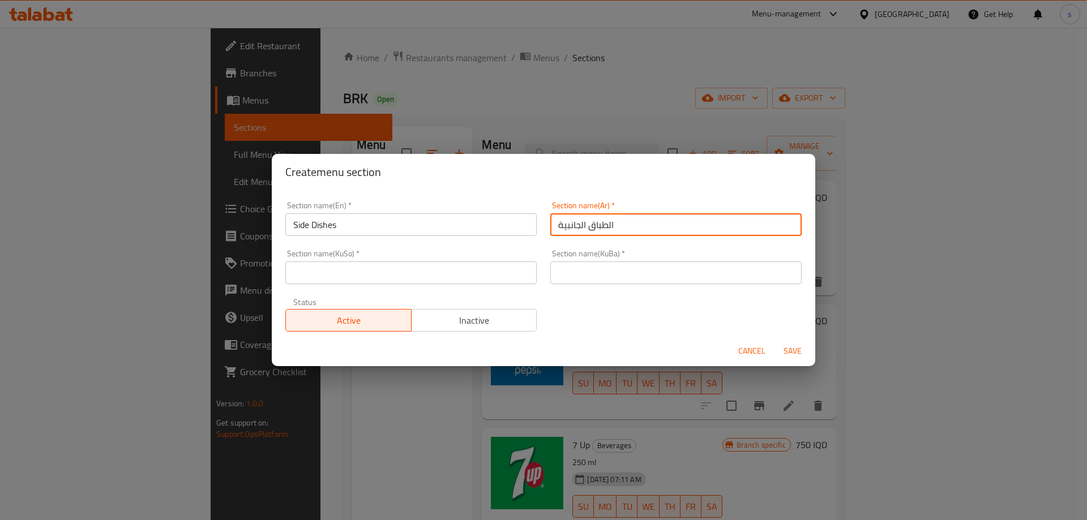
click at [615, 226] on input "الطباق الجانبية" at bounding box center [675, 224] width 251 height 23
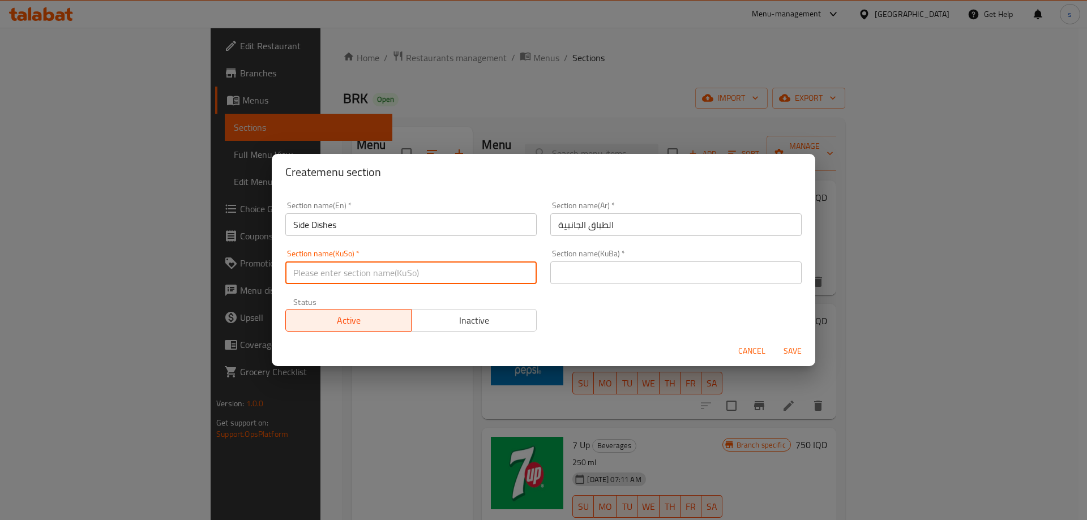
click at [500, 267] on input "text" at bounding box center [410, 272] width 251 height 23
click at [379, 229] on input "Side Dishes" at bounding box center [410, 224] width 251 height 23
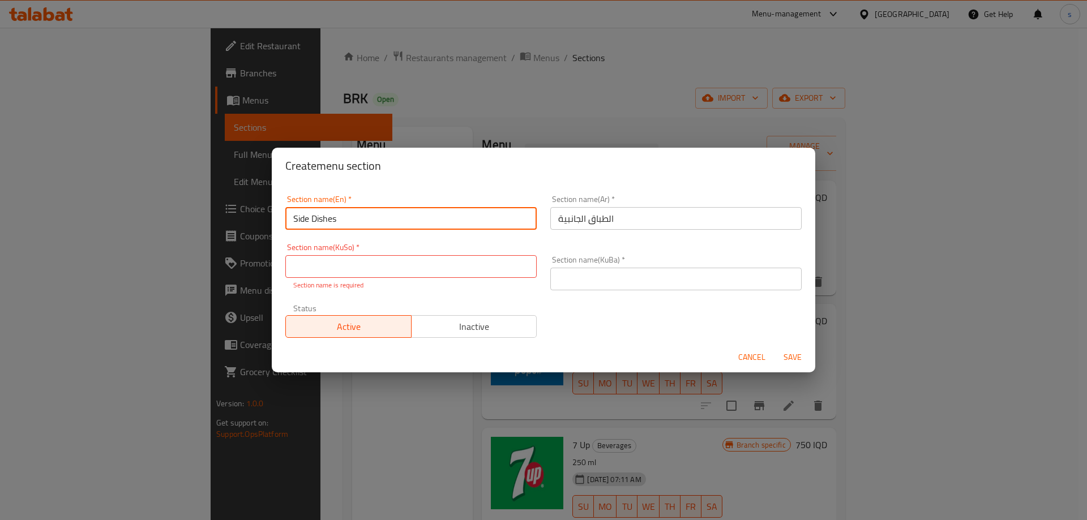
click at [379, 229] on input "Side Dishes" at bounding box center [410, 218] width 251 height 23
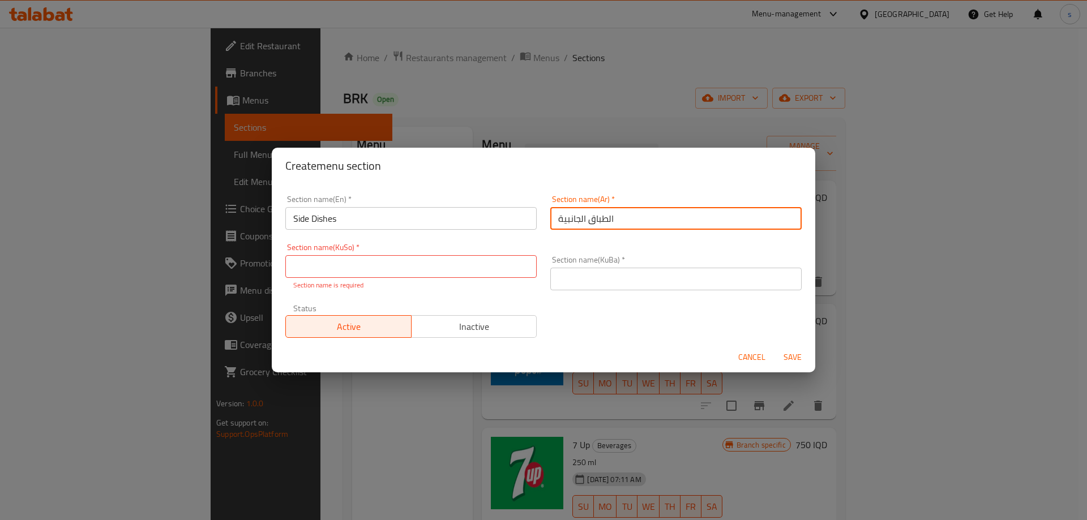
drag, startPoint x: 650, startPoint y: 218, endPoint x: 529, endPoint y: 218, distance: 121.1
click at [529, 218] on div "Section name(En)   * Side Dishes Section name(En) * Section name(Ar)   * الطباق…" at bounding box center [543, 266] width 530 height 156
paste input "text"
type input "الأطباق الجانبية"
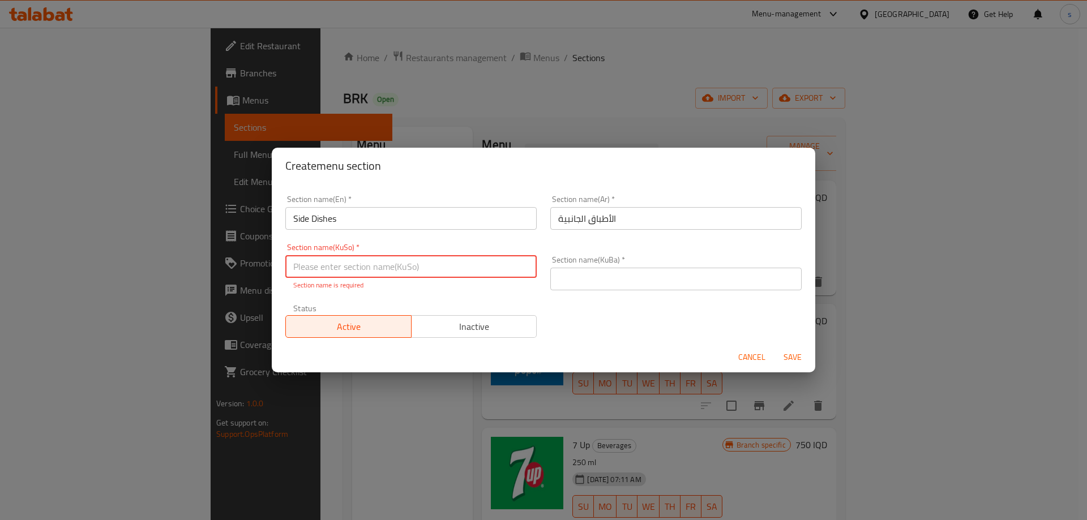
click at [440, 277] on input "text" at bounding box center [410, 266] width 251 height 23
paste input "[PERSON_NAME]"
type input "[PERSON_NAME]"
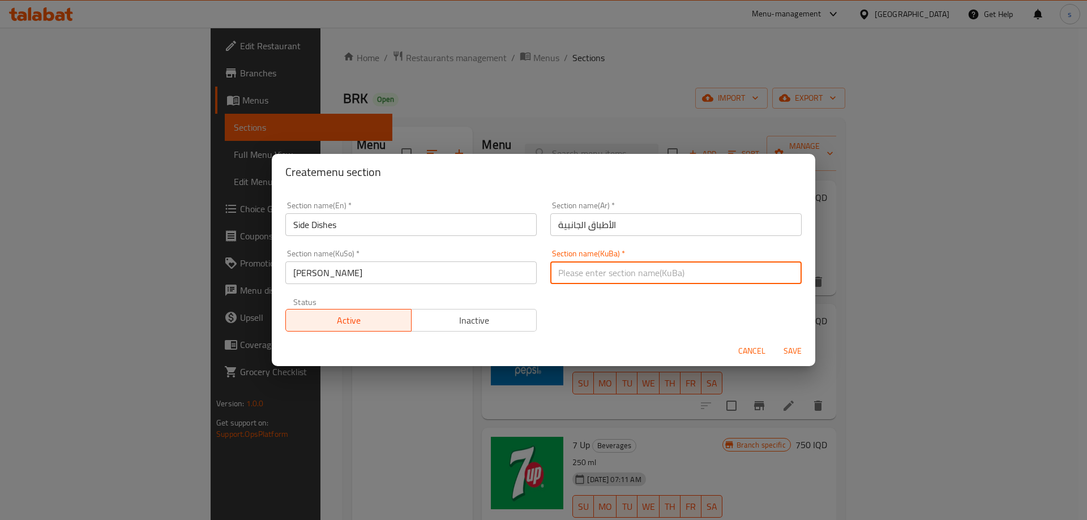
click at [602, 269] on input "text" at bounding box center [675, 272] width 251 height 23
paste input "[PERSON_NAME]"
type input "[PERSON_NAME]"
click at [798, 353] on span "Save" at bounding box center [792, 351] width 27 height 14
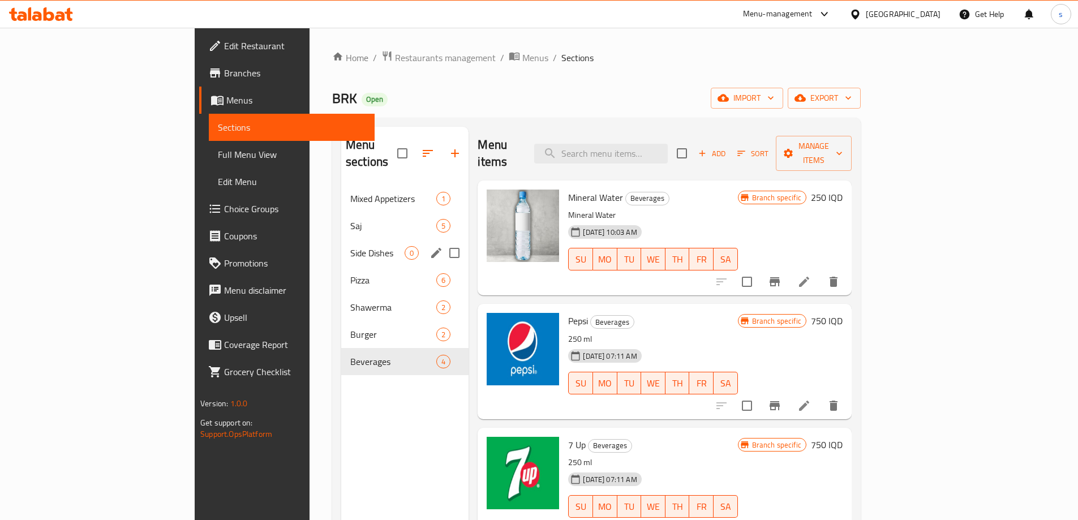
click at [341, 244] on div "Side Dishes 0" at bounding box center [404, 252] width 127 height 27
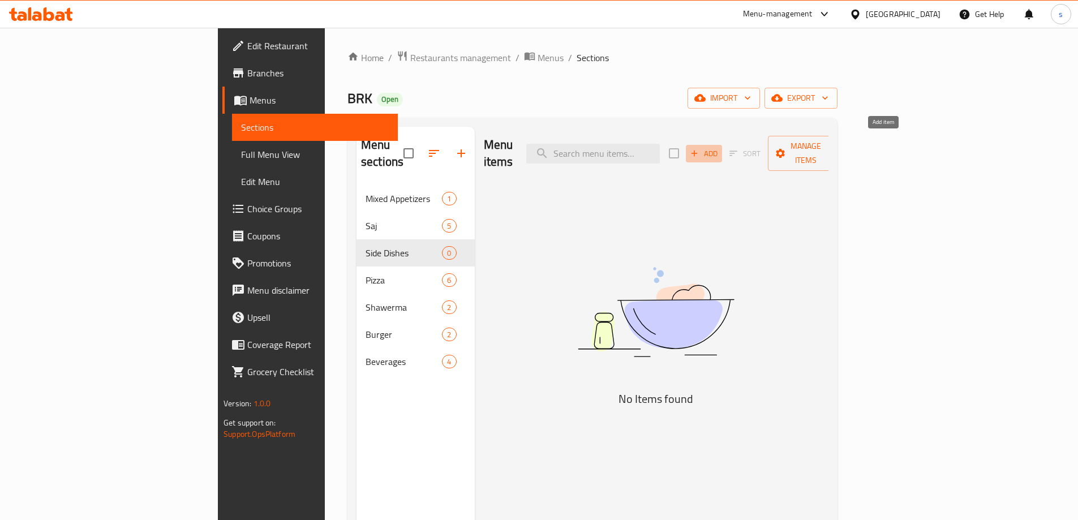
click at [719, 147] on span "Add" at bounding box center [704, 153] width 31 height 13
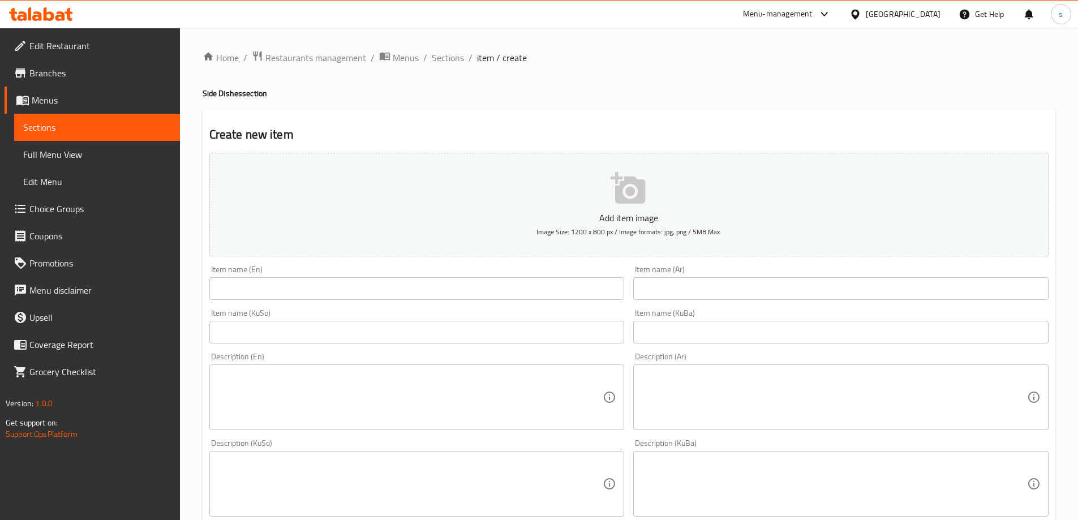
click at [298, 301] on div "Item name (En) Item name (En)" at bounding box center [417, 283] width 425 height 44
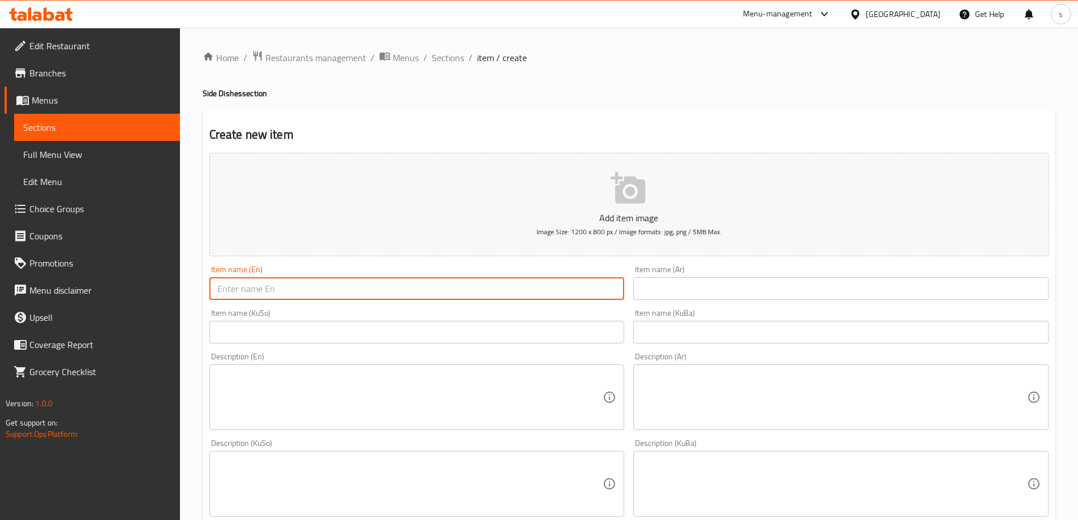
click at [298, 288] on input "text" at bounding box center [416, 288] width 415 height 23
paste input "French Fries"
type input "French Fries - Small"
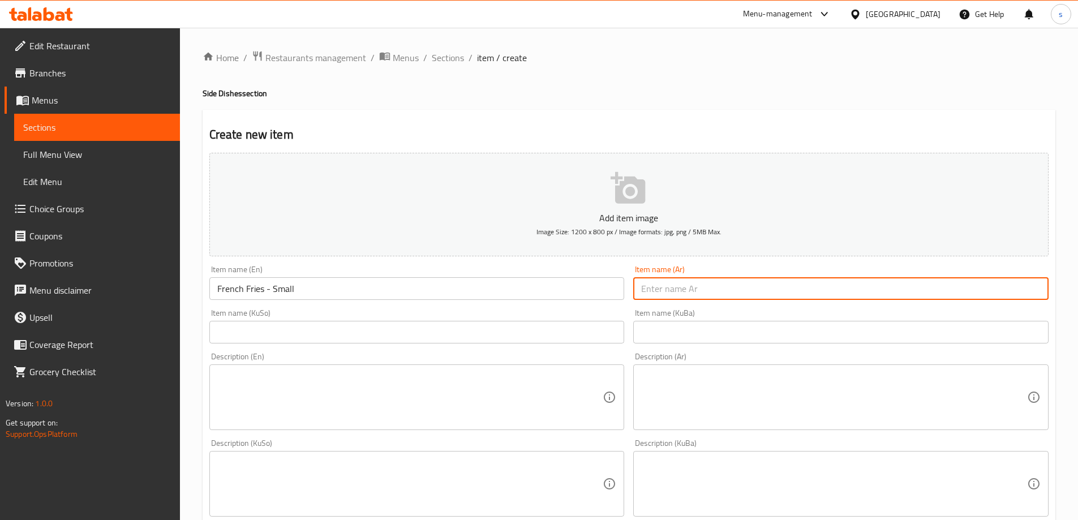
click at [736, 288] on input "text" at bounding box center [840, 288] width 415 height 23
paste input "بطاطا [GEOGRAPHIC_DATA]"
type input "بطاطا [GEOGRAPHIC_DATA] - صغير"
click at [545, 339] on input "text" at bounding box center [416, 332] width 415 height 23
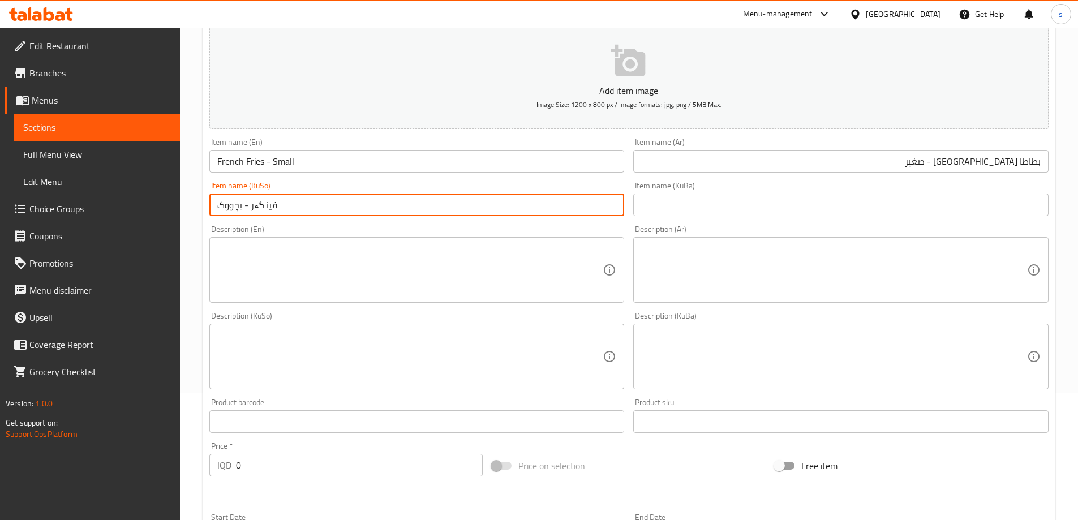
scroll to position [248, 0]
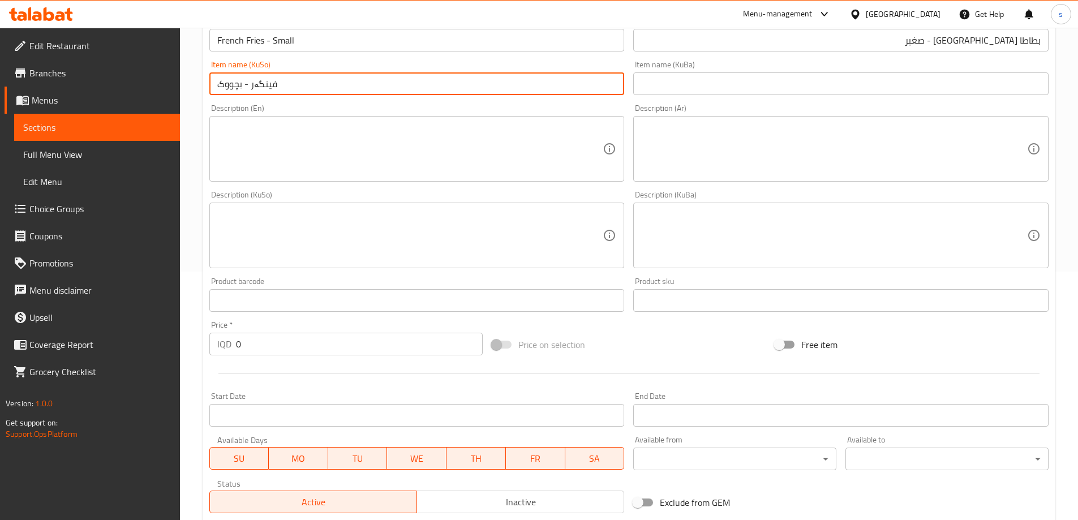
type input "فینگەر - بچووک"
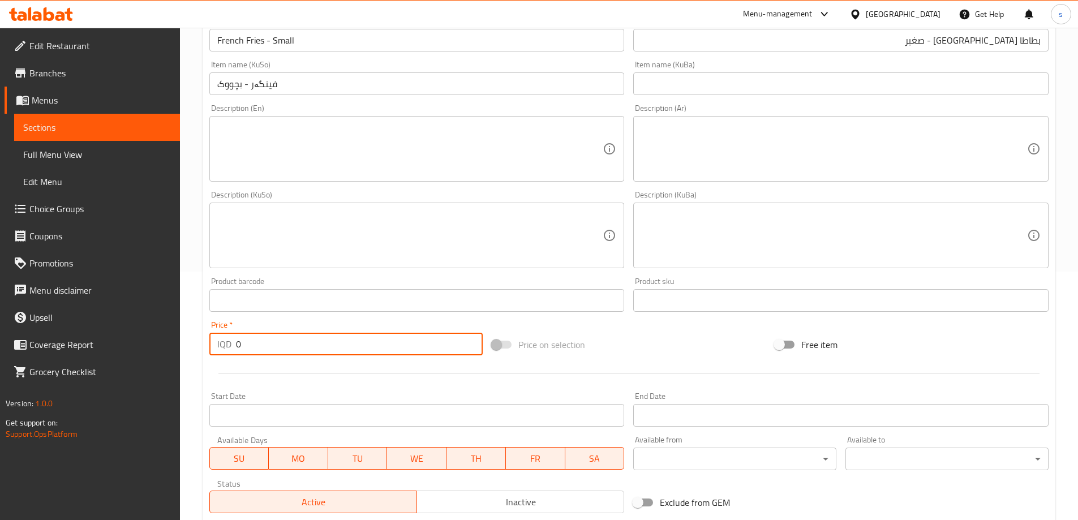
drag, startPoint x: 253, startPoint y: 338, endPoint x: 237, endPoint y: 342, distance: 16.9
click at [237, 342] on input "0" at bounding box center [359, 344] width 247 height 23
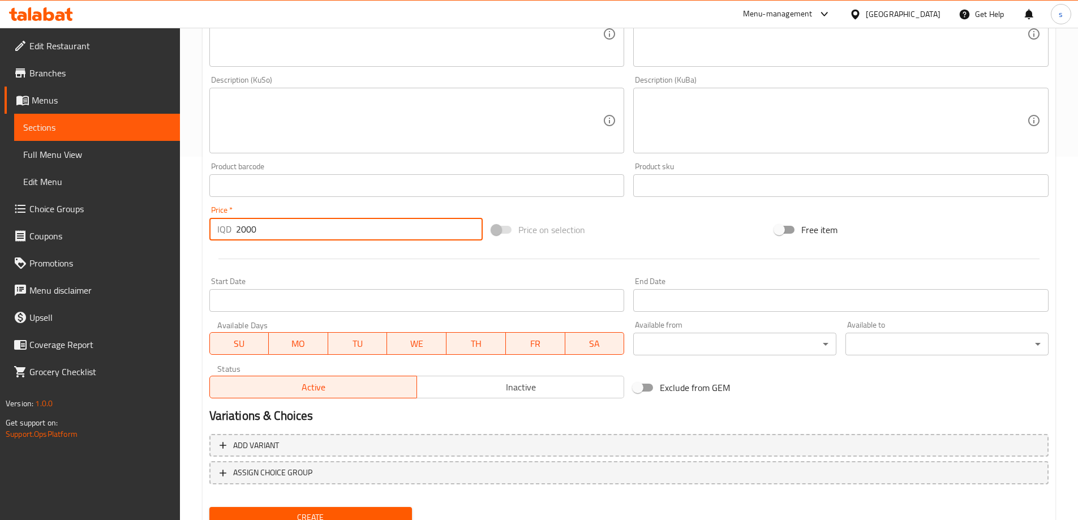
scroll to position [410, 0]
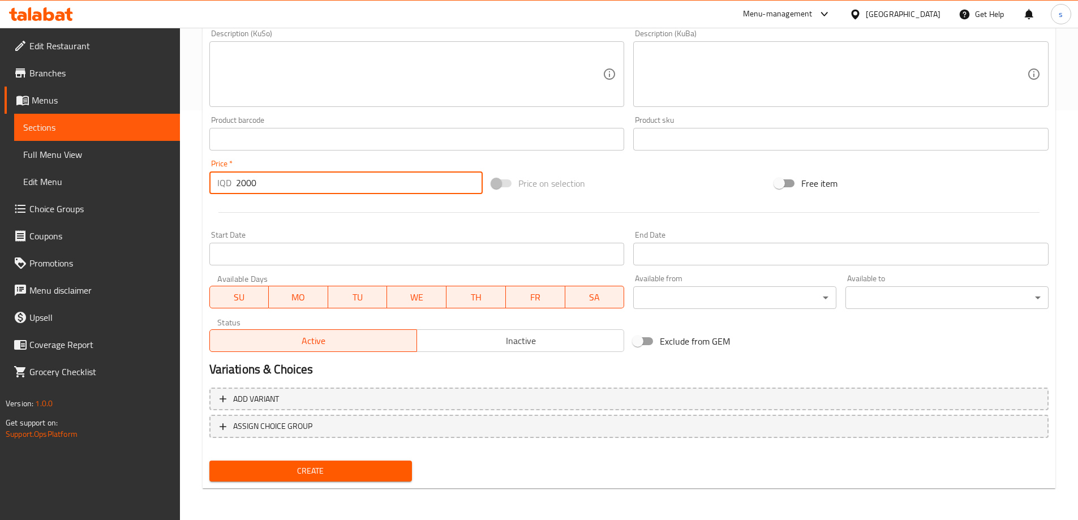
type input "2000"
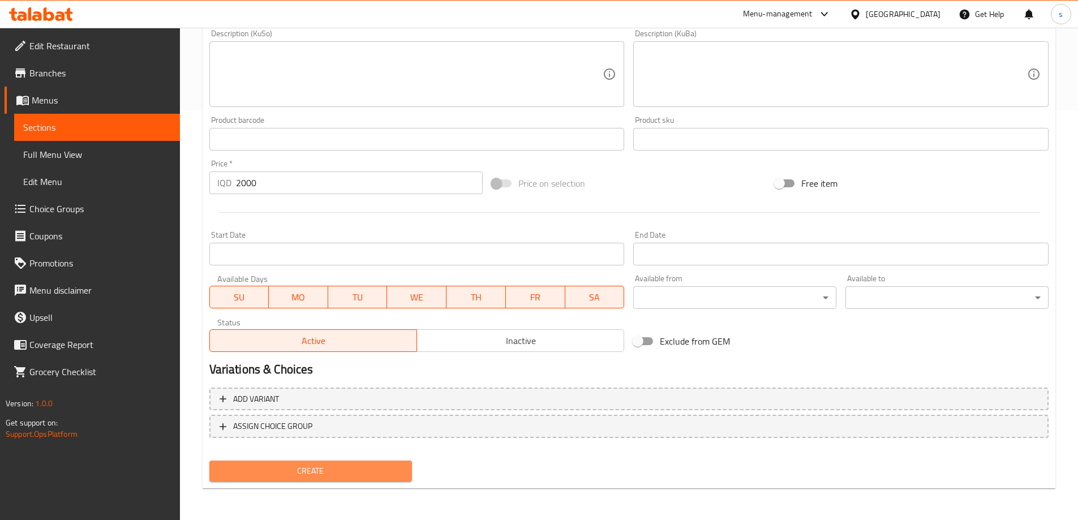
click at [359, 470] on span "Create" at bounding box center [310, 471] width 185 height 14
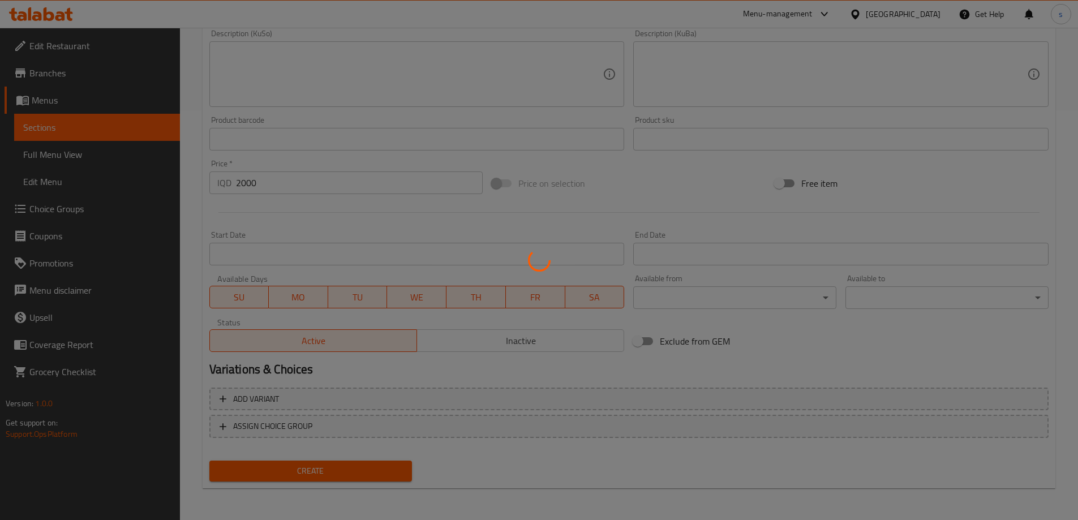
type input "0"
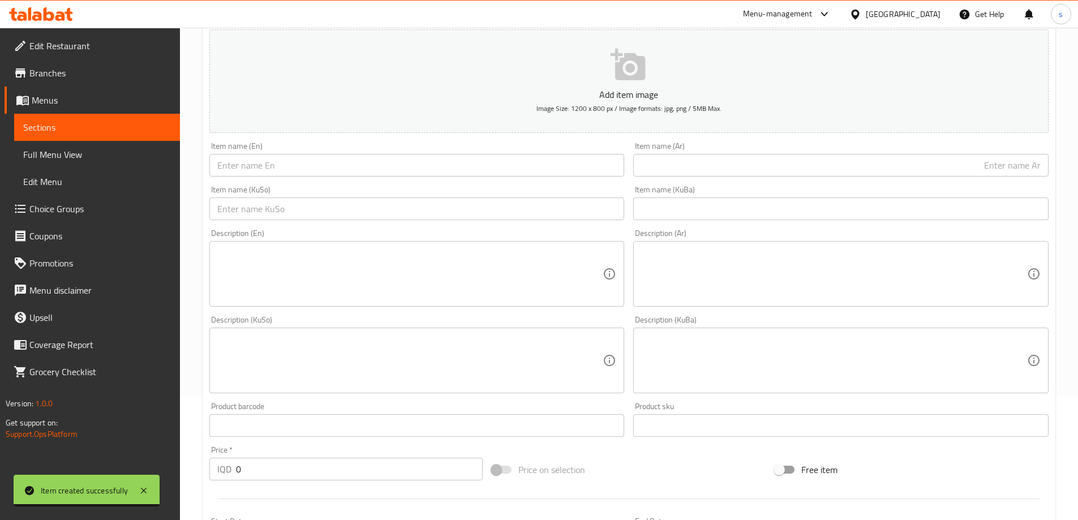
scroll to position [115, 0]
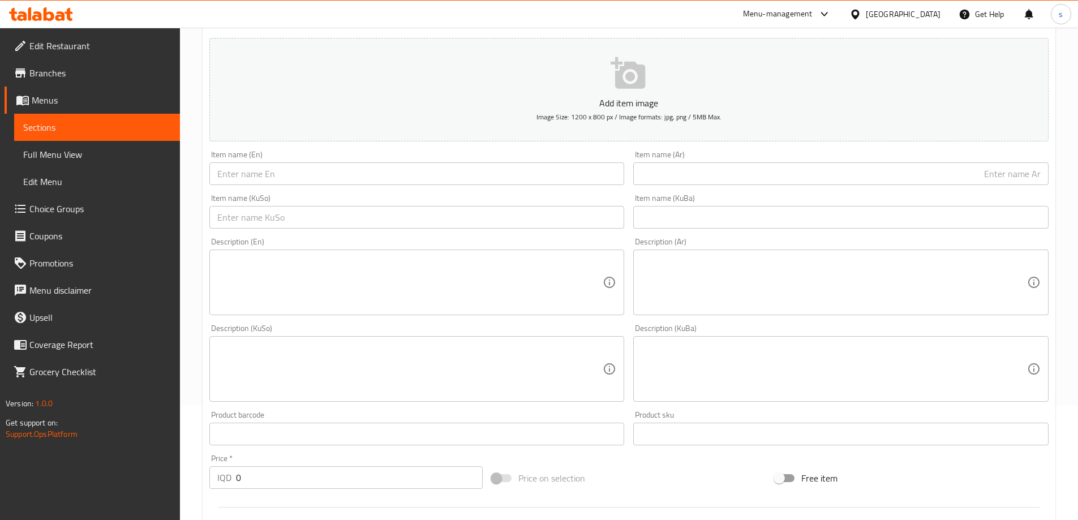
click at [430, 220] on input "text" at bounding box center [416, 217] width 415 height 23
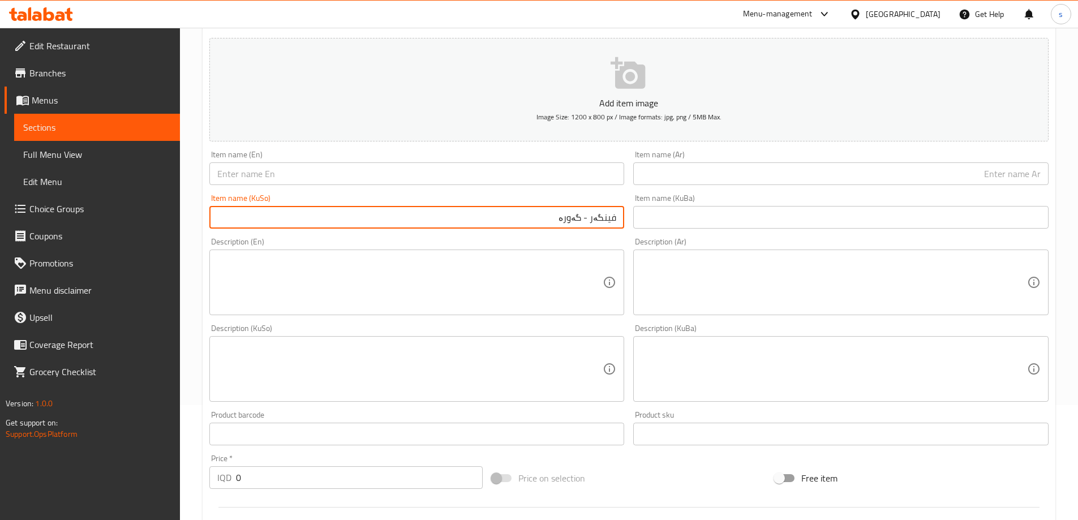
type input "فینگەر - گەورە"
click at [406, 172] on input "text" at bounding box center [416, 173] width 415 height 23
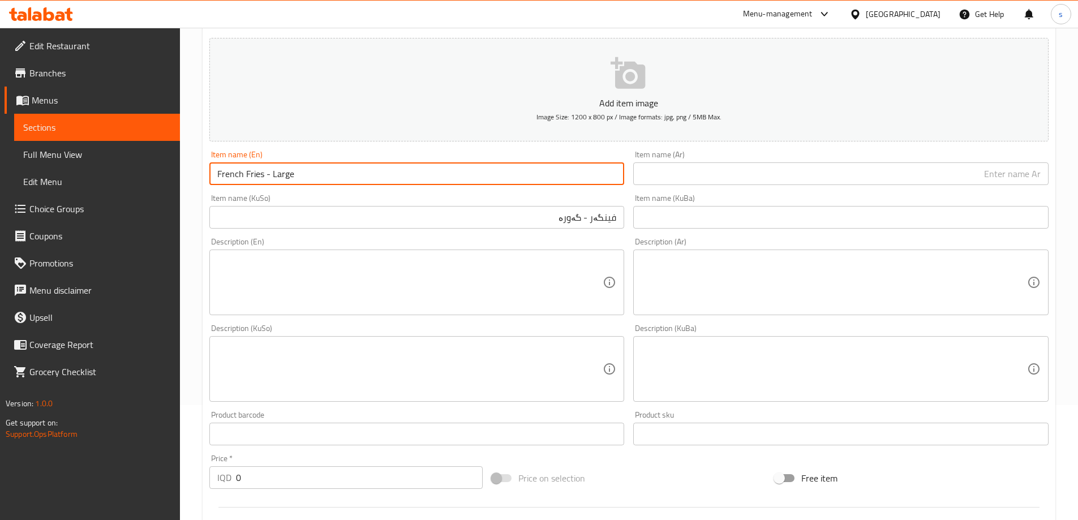
type input "French Fries - Large"
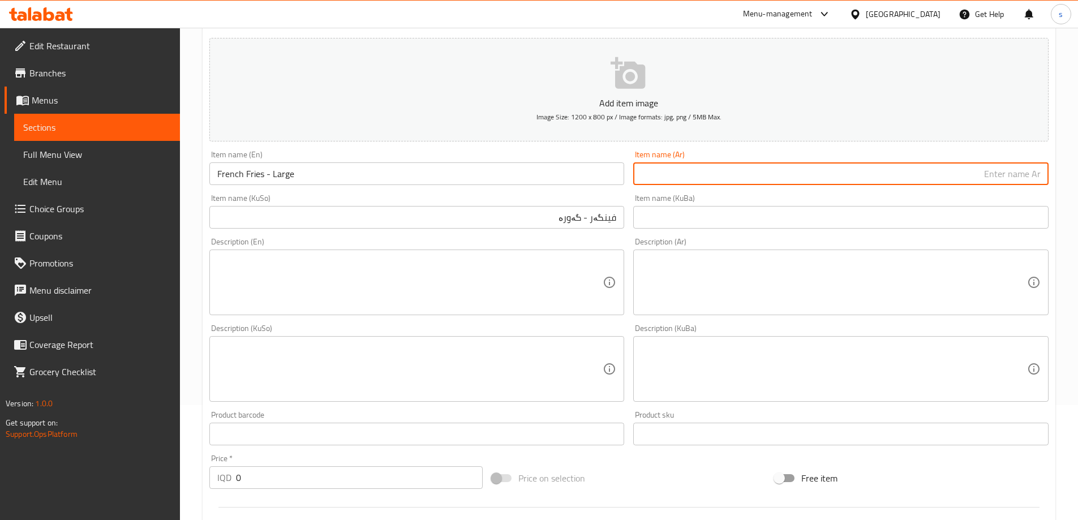
click at [911, 173] on input "text" at bounding box center [840, 173] width 415 height 23
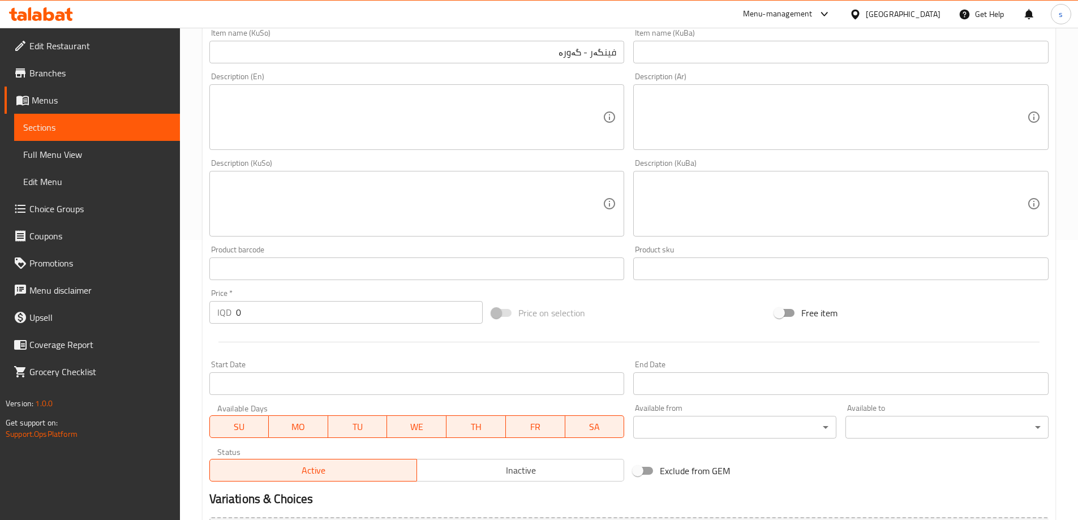
scroll to position [281, 0]
type input "بطاطا [GEOGRAPHIC_DATA] - كبير"
drag, startPoint x: 247, startPoint y: 318, endPoint x: 231, endPoint y: 320, distance: 15.9
click at [231, 320] on div "IQD 0 Price *" at bounding box center [346, 311] width 274 height 23
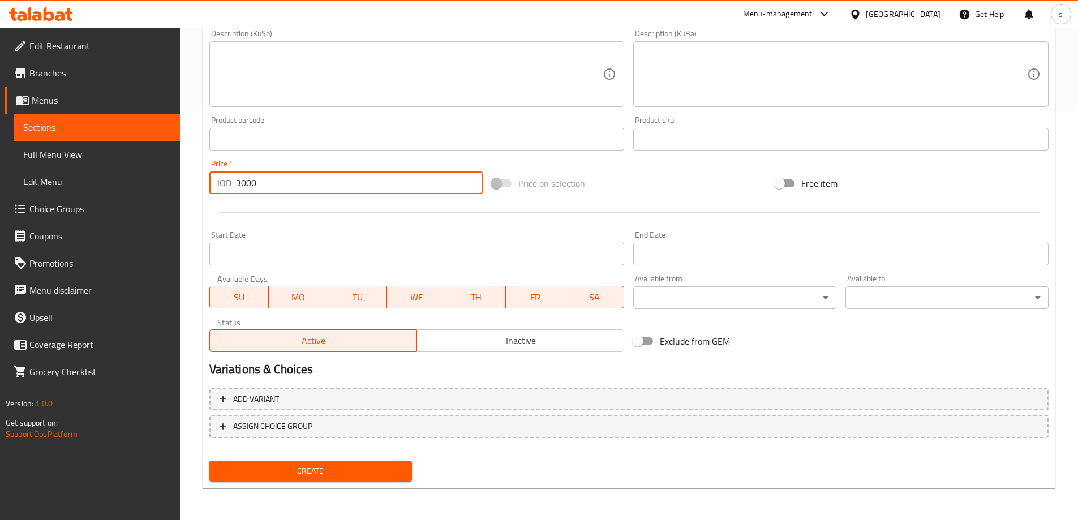
type input "3000"
click at [367, 451] on nav at bounding box center [628, 447] width 839 height 9
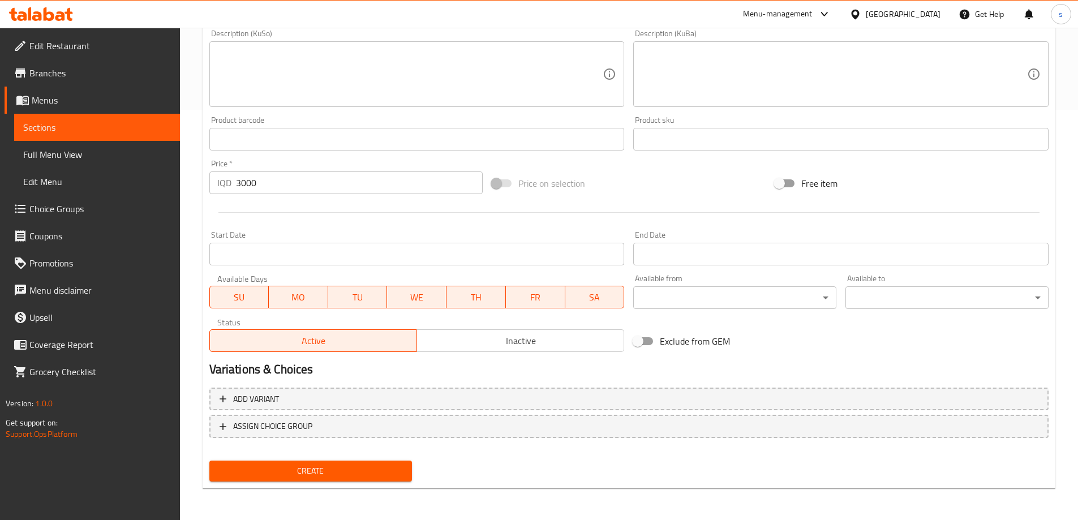
click at [364, 460] on div "Create" at bounding box center [311, 471] width 212 height 30
click at [369, 466] on span "Create" at bounding box center [310, 471] width 185 height 14
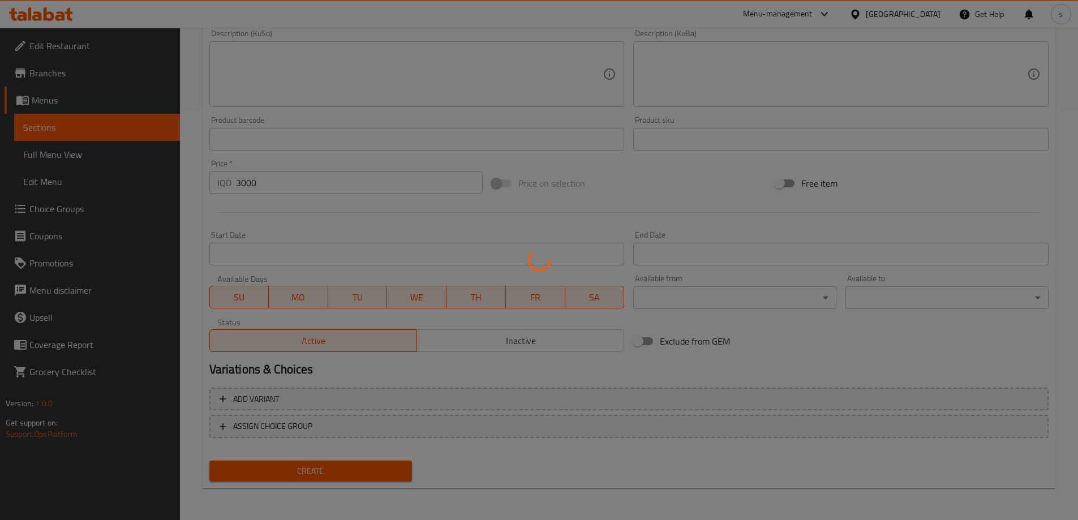
type input "0"
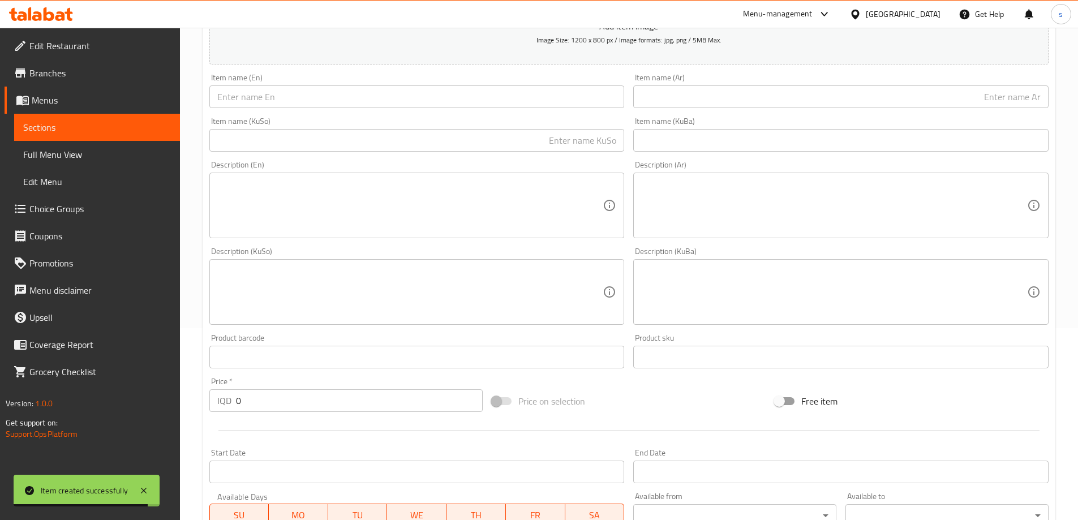
scroll to position [148, 0]
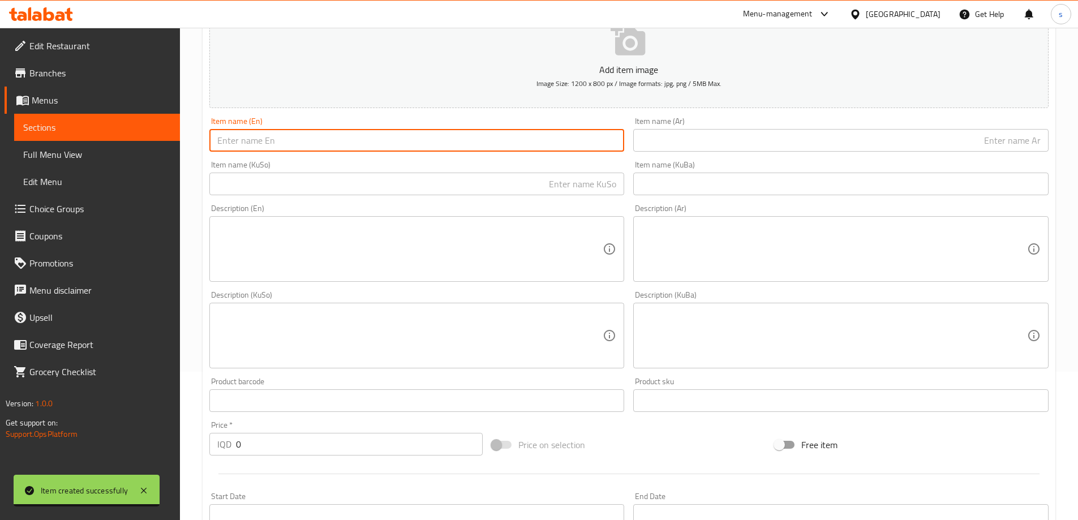
click at [396, 140] on input "text" at bounding box center [416, 140] width 415 height 23
paste input "Pepsi swallowed it"
drag, startPoint x: 300, startPoint y: 143, endPoint x: 239, endPoint y: 144, distance: 60.6
click at [239, 144] on input "Pepsi swallowed it" at bounding box center [416, 140] width 415 height 23
paste input "Can"
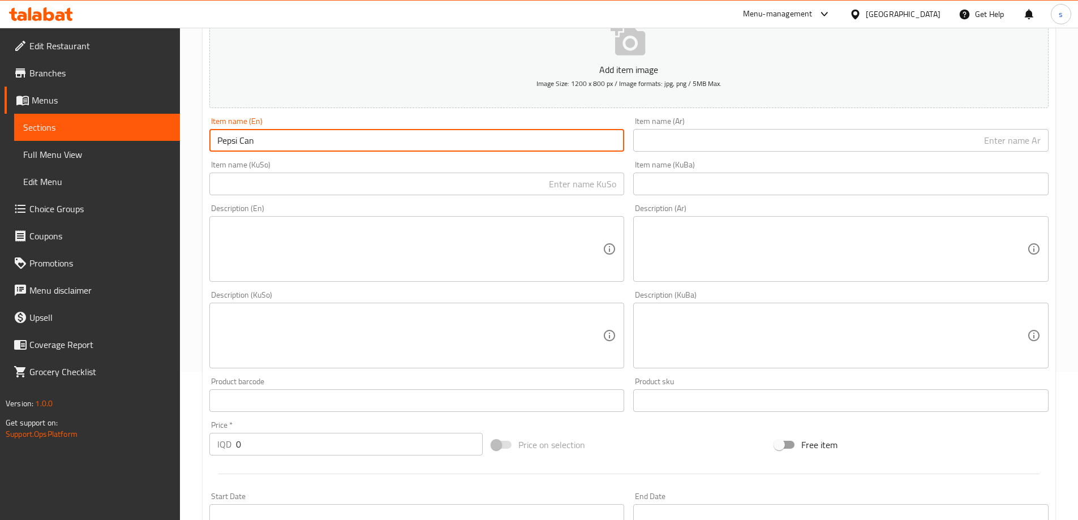
type input "Pepsi Can"
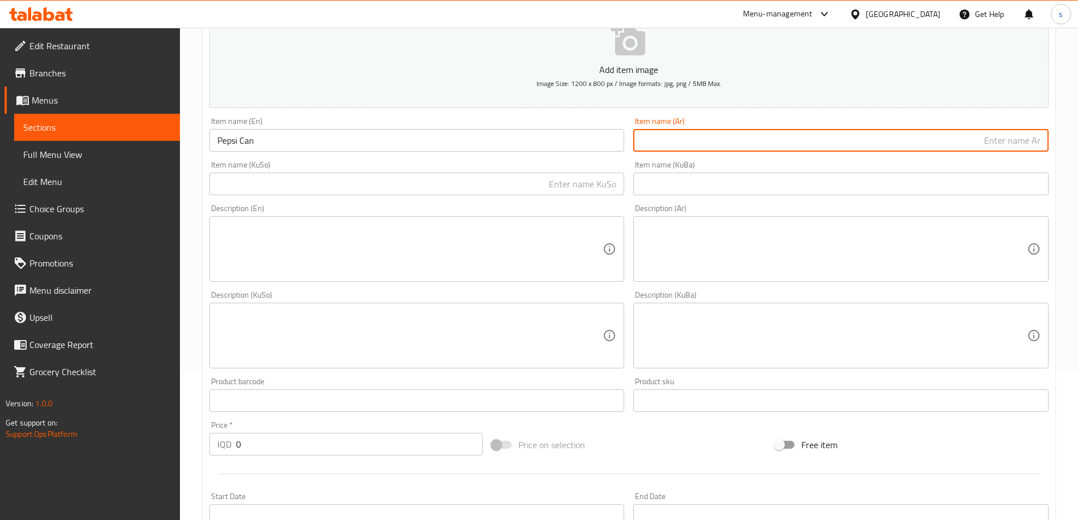
click at [833, 142] on input "text" at bounding box center [840, 140] width 415 height 23
paste input "علب"
type input "علب بيبسي"
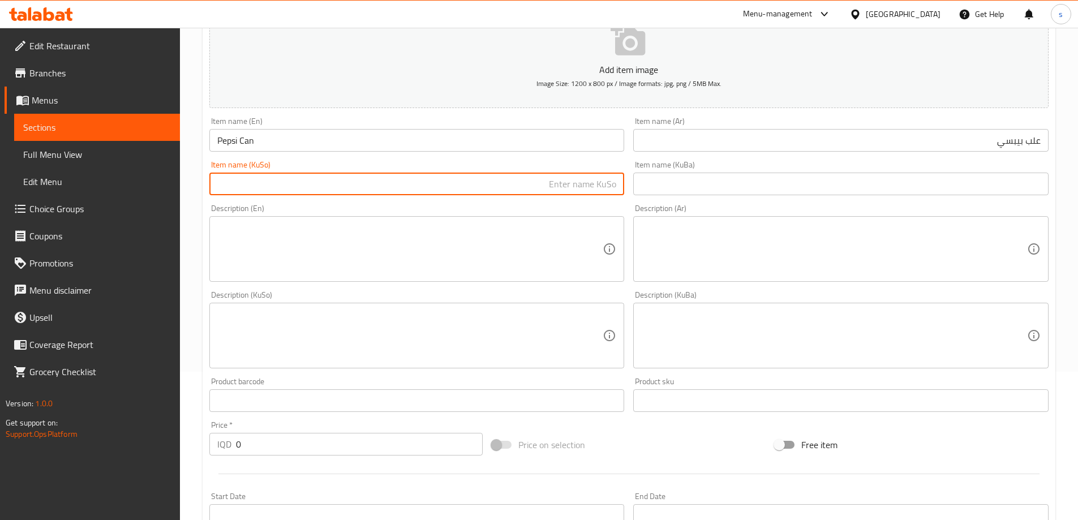
click at [570, 186] on input "text" at bounding box center [416, 184] width 415 height 23
paste input "بیبسی قوتی"
drag, startPoint x: 592, startPoint y: 187, endPoint x: 624, endPoint y: 190, distance: 31.9
click at [624, 190] on input "بیبسی قوتی" at bounding box center [416, 184] width 415 height 23
paste input "پ"
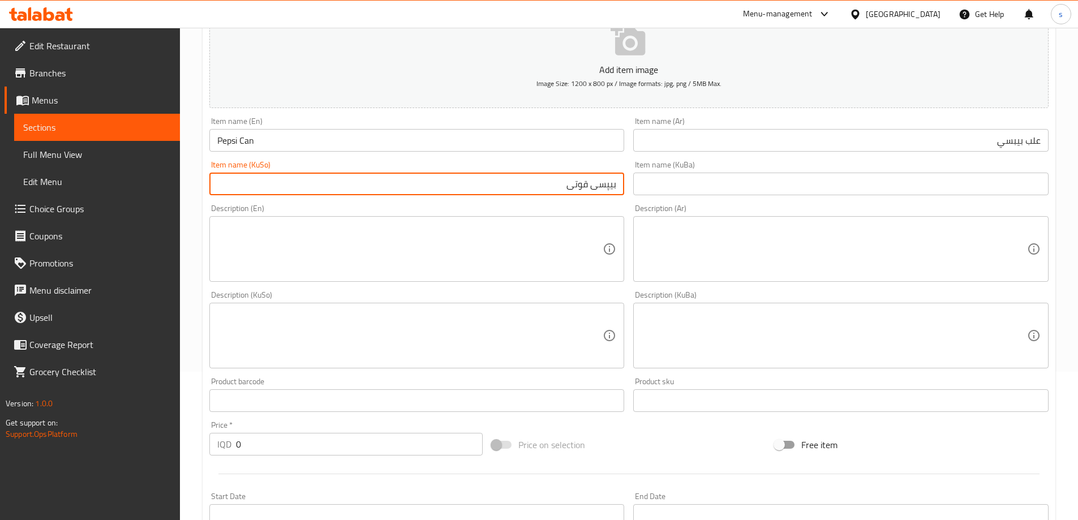
click at [578, 191] on input "بیپسی قوتی" at bounding box center [416, 184] width 415 height 23
drag, startPoint x: 568, startPoint y: 191, endPoint x: 587, endPoint y: 191, distance: 18.7
click at [587, 191] on input "بیپسی قوتی" at bounding box center [416, 184] width 415 height 23
paste input "توو"
click at [579, 194] on input "بیپسی قتوو" at bounding box center [416, 184] width 415 height 23
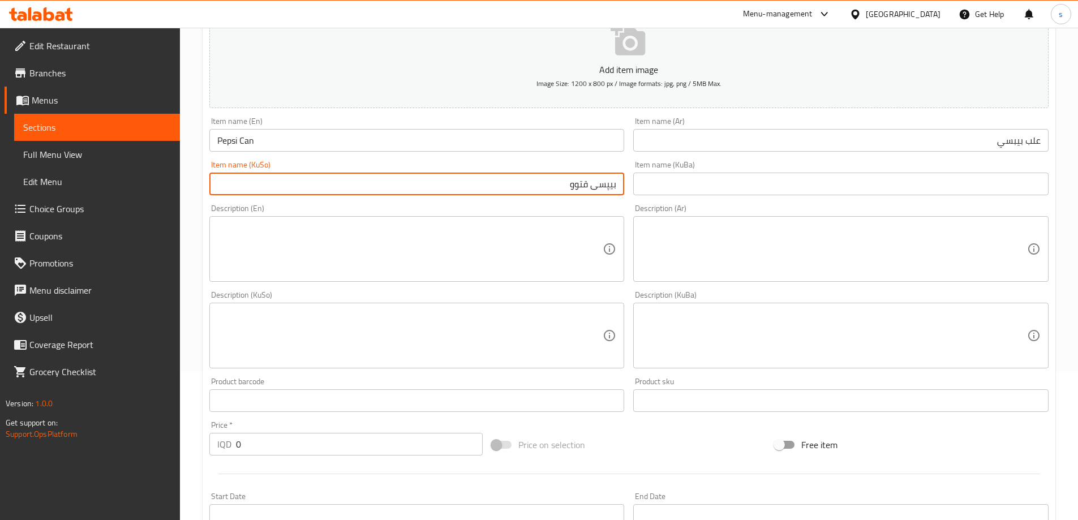
click at [579, 194] on input "بیپسی قتوو" at bounding box center [416, 184] width 415 height 23
click at [615, 190] on input "بیپسی" at bounding box center [416, 184] width 415 height 23
click at [615, 186] on input "بیپسی" at bounding box center [416, 184] width 415 height 23
click at [615, 180] on input "بیپسی" at bounding box center [416, 184] width 415 height 23
click at [620, 184] on input "بیپسی" at bounding box center [416, 184] width 415 height 23
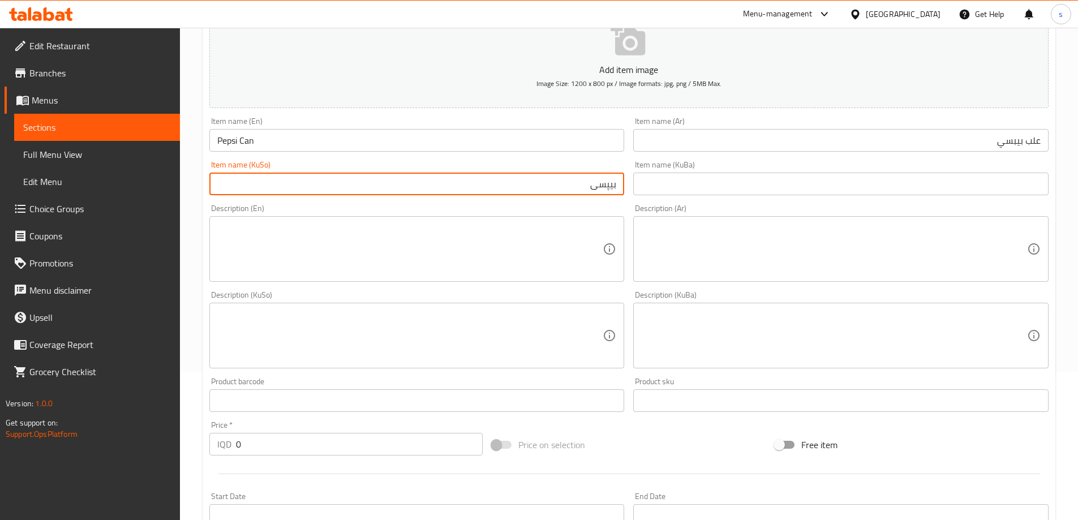
paste input "قتوو"
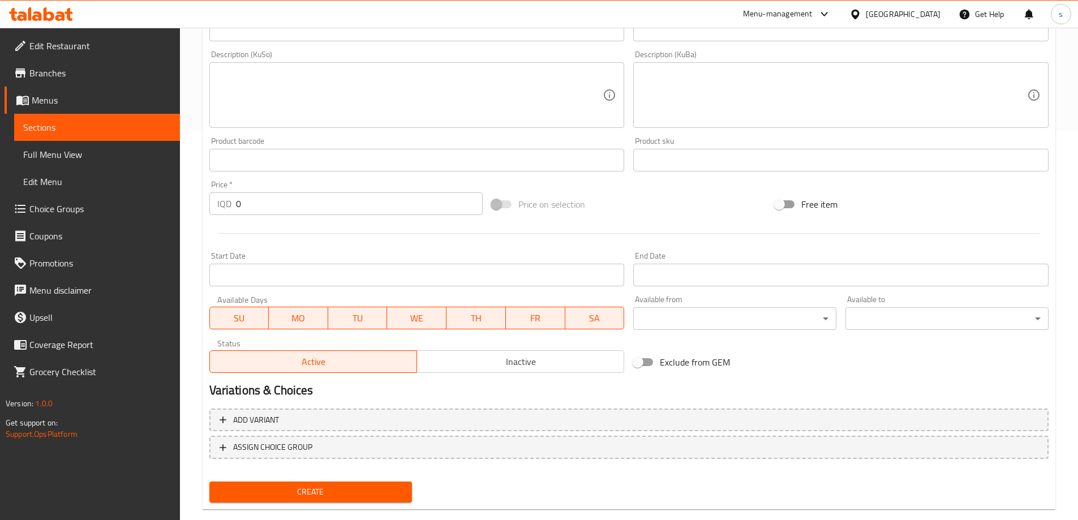
scroll to position [394, 0]
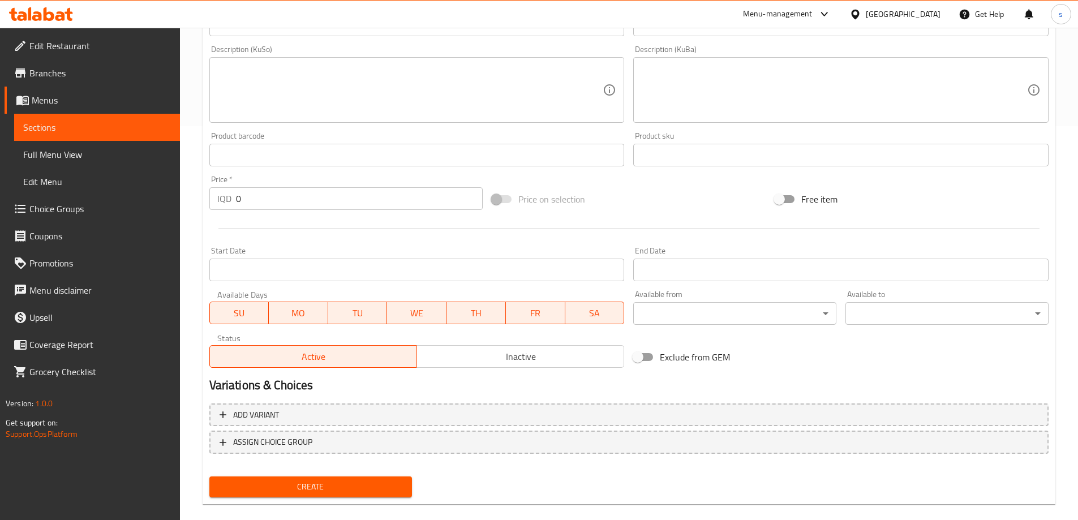
type input "قتووی بیپسی"
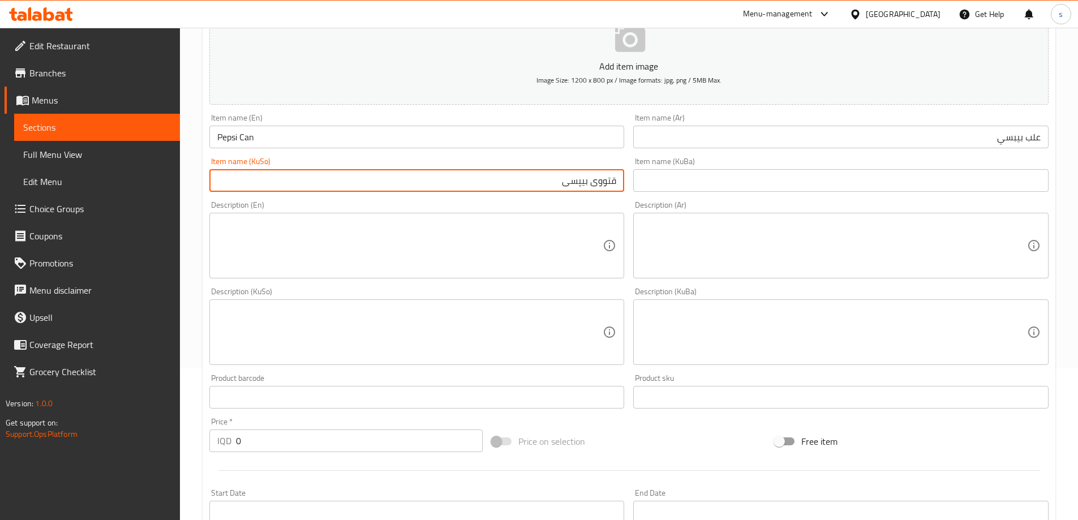
scroll to position [139, 0]
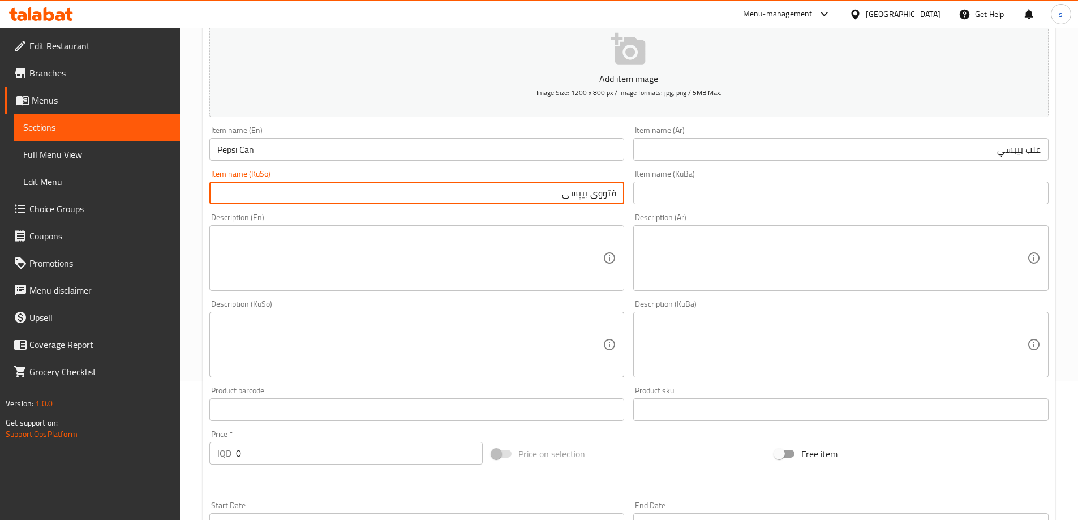
click at [132, 123] on span "Sections" at bounding box center [97, 128] width 148 height 14
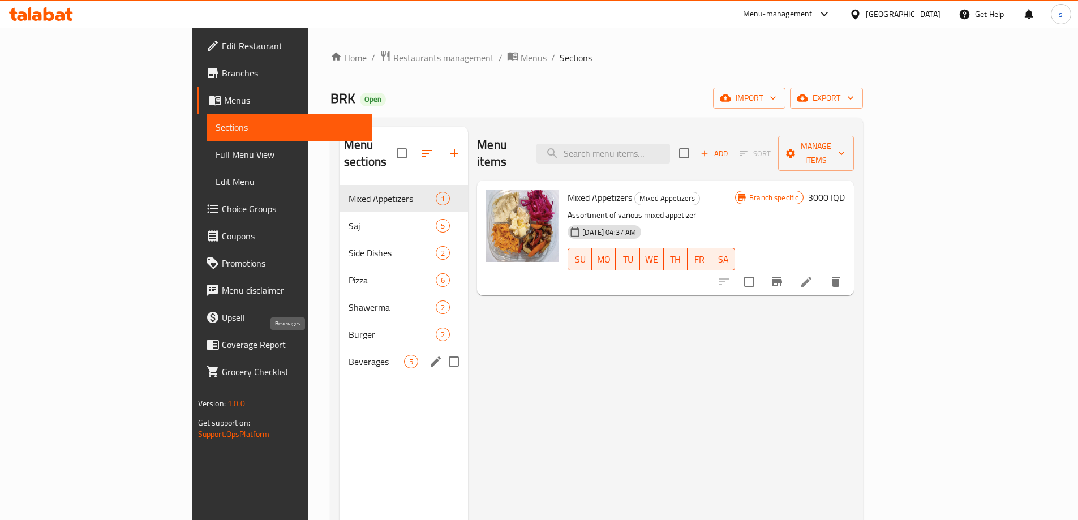
click at [349, 355] on span "Beverages" at bounding box center [376, 362] width 55 height 14
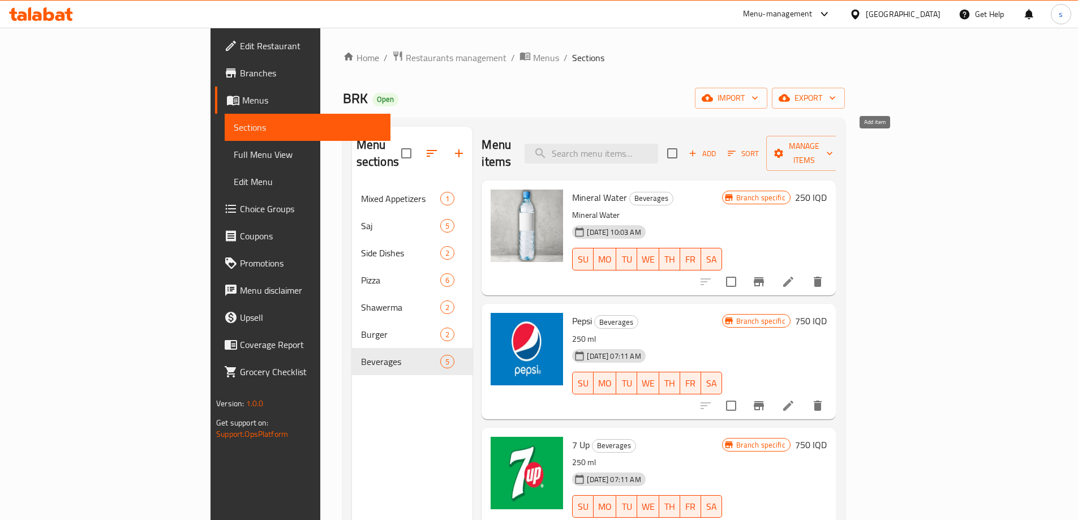
click at [718, 149] on span "Add" at bounding box center [702, 153] width 31 height 13
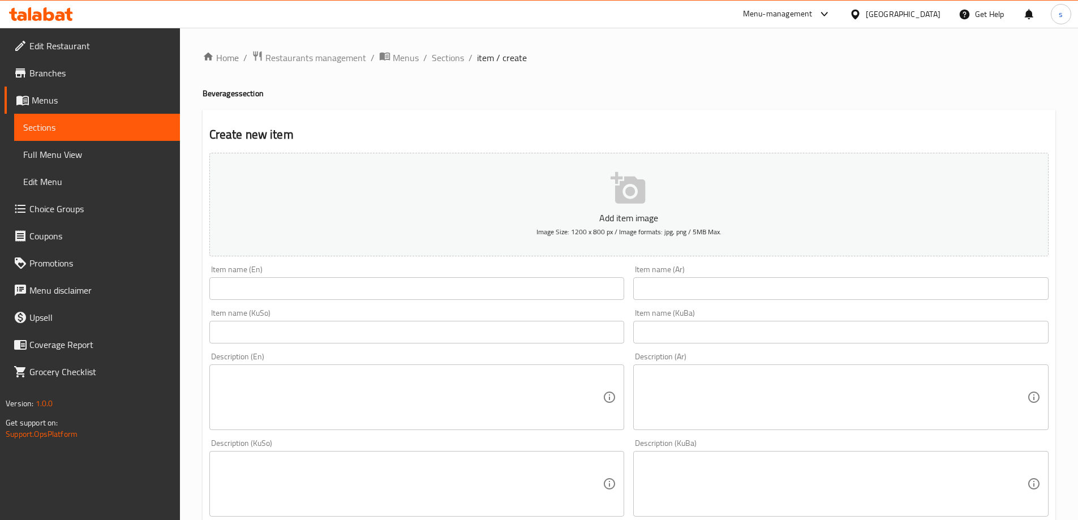
click at [349, 293] on input "text" at bounding box center [416, 288] width 415 height 23
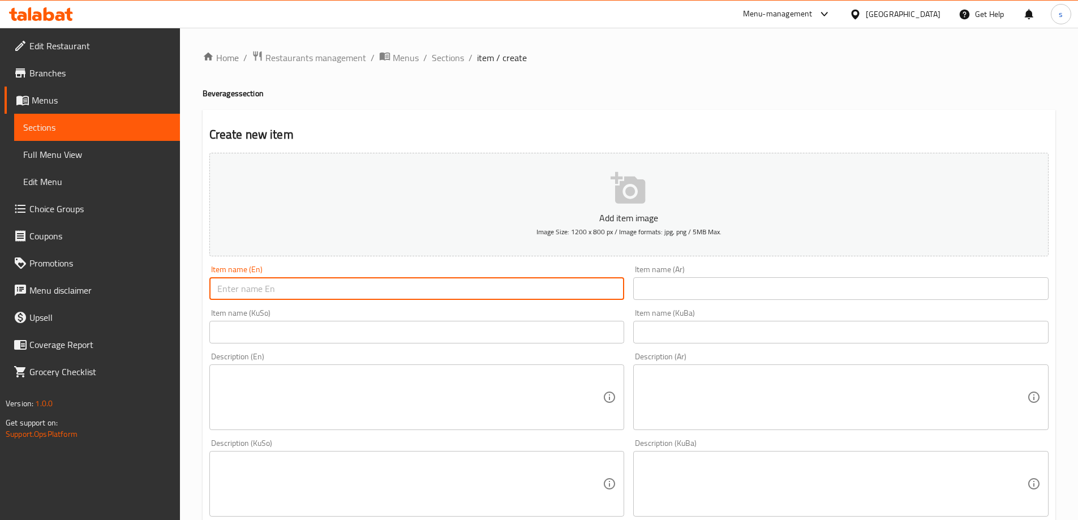
paste input "Small can Pepsi small bottle exposed"
click at [266, 291] on input "Small can Pepsi small bottle exposed" at bounding box center [416, 288] width 415 height 23
drag, startPoint x: 302, startPoint y: 291, endPoint x: 378, endPoint y: 291, distance: 75.8
click at [378, 291] on input "Small can small bottle exposed" at bounding box center [416, 288] width 415 height 23
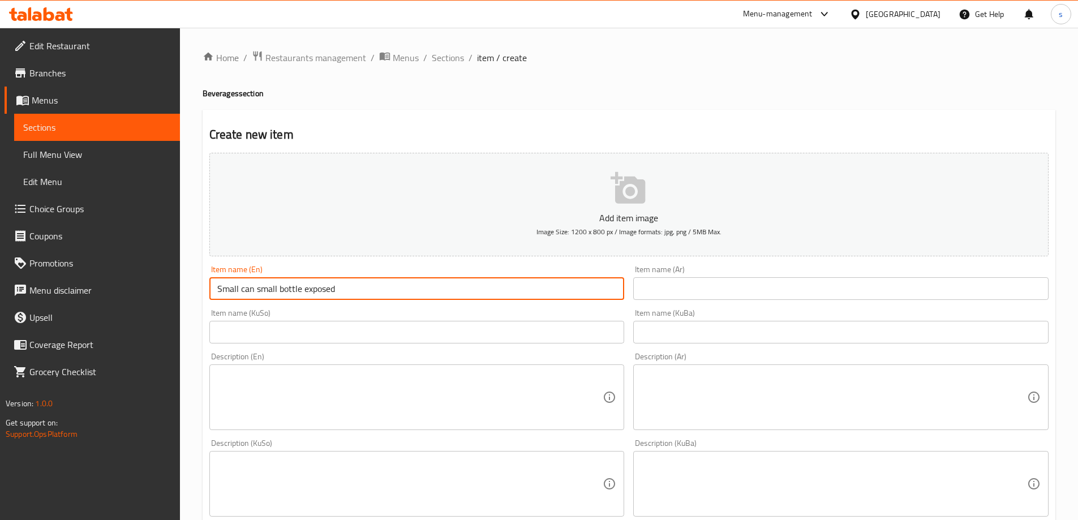
paste input "Pepsi"
drag, startPoint x: 256, startPoint y: 293, endPoint x: 200, endPoint y: 296, distance: 56.1
click at [201, 296] on div "Home / Restaurants management / Menus / Sections / item / create Beverages sect…" at bounding box center [629, 479] width 898 height 902
drag, startPoint x: 297, startPoint y: 293, endPoint x: 188, endPoint y: 293, distance: 108.7
click at [188, 293] on div "Home / Restaurants management / Menus / Sections / item / create Beverages sect…" at bounding box center [629, 479] width 898 height 902
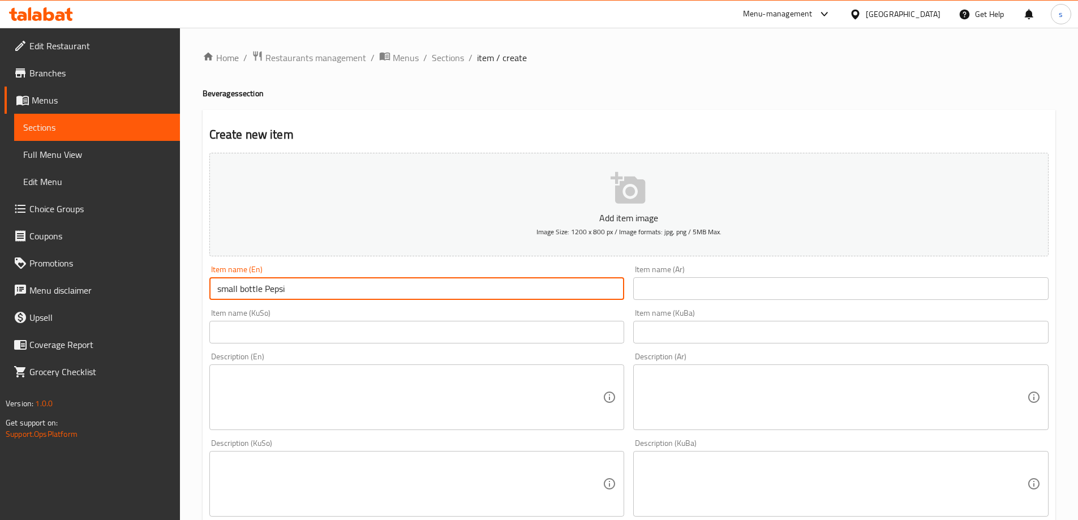
paste input "Small B"
type input "Small Bottle Pepsi"
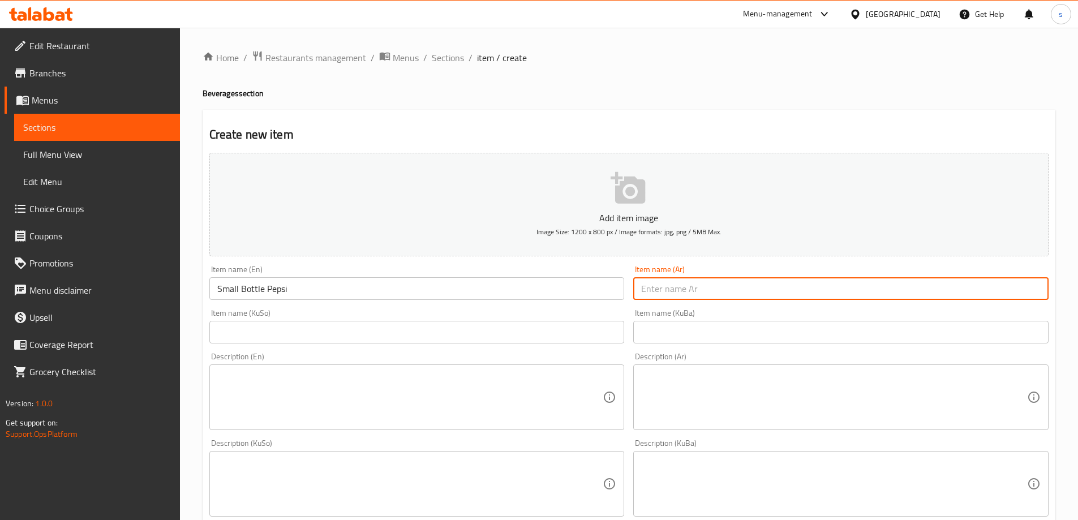
click at [810, 290] on input "text" at bounding box center [840, 288] width 415 height 23
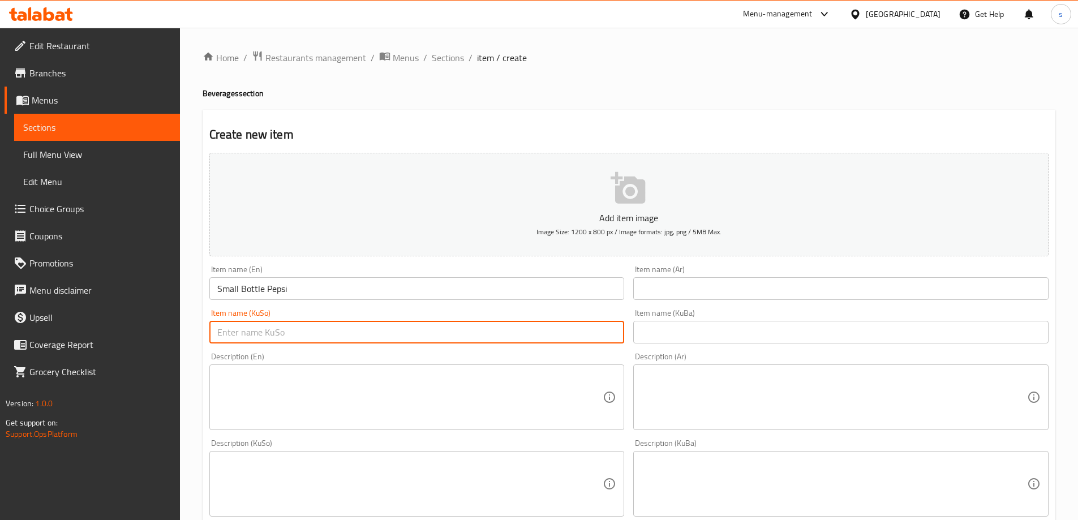
click at [594, 327] on input "text" at bounding box center [416, 332] width 415 height 23
paste input "بیبسی دەبەی بچوک"
type input "بیبسی دەبەی بچوک"
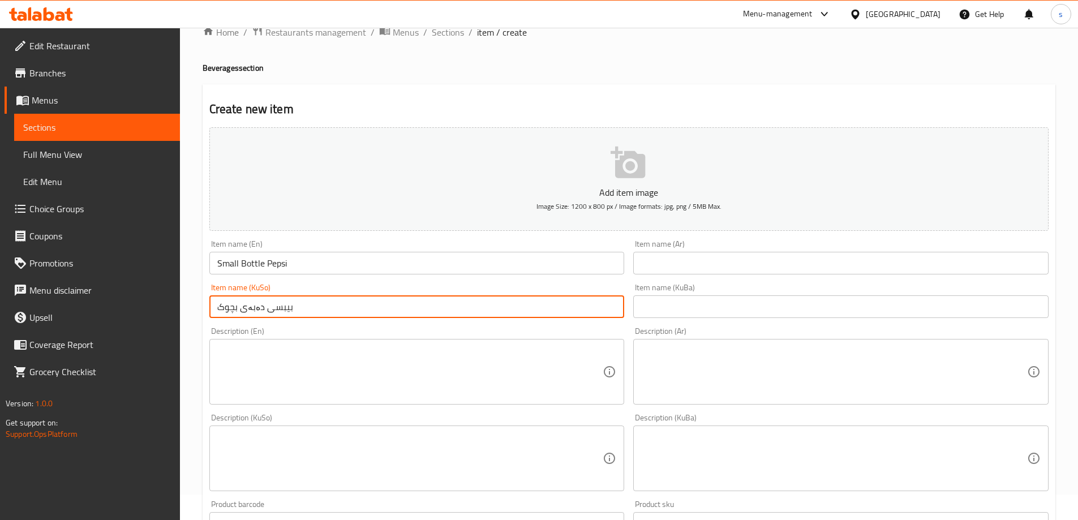
scroll to position [27, 0]
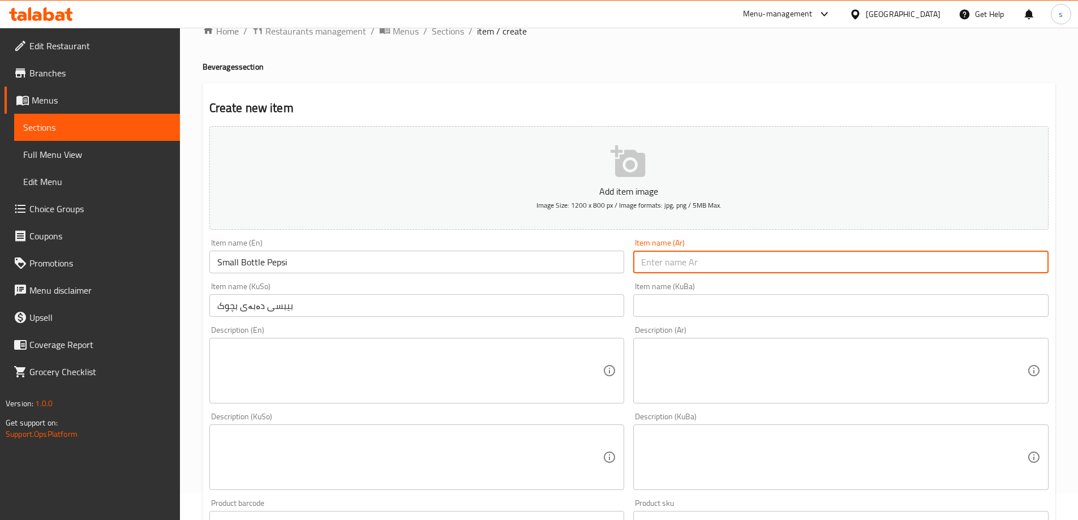
click at [950, 268] on input "text" at bounding box center [840, 262] width 415 height 23
paste input "بیپسی"
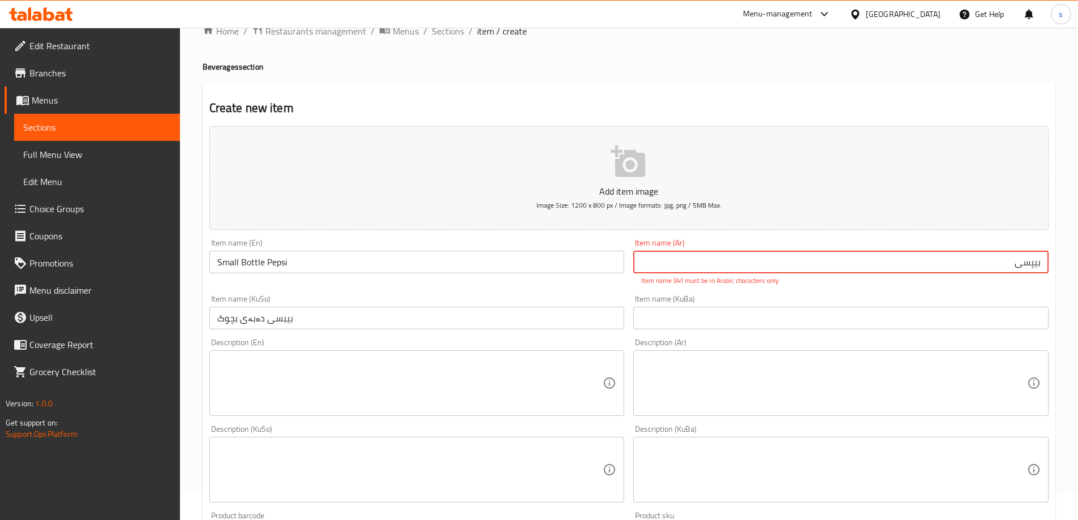
paste input "غرشة"
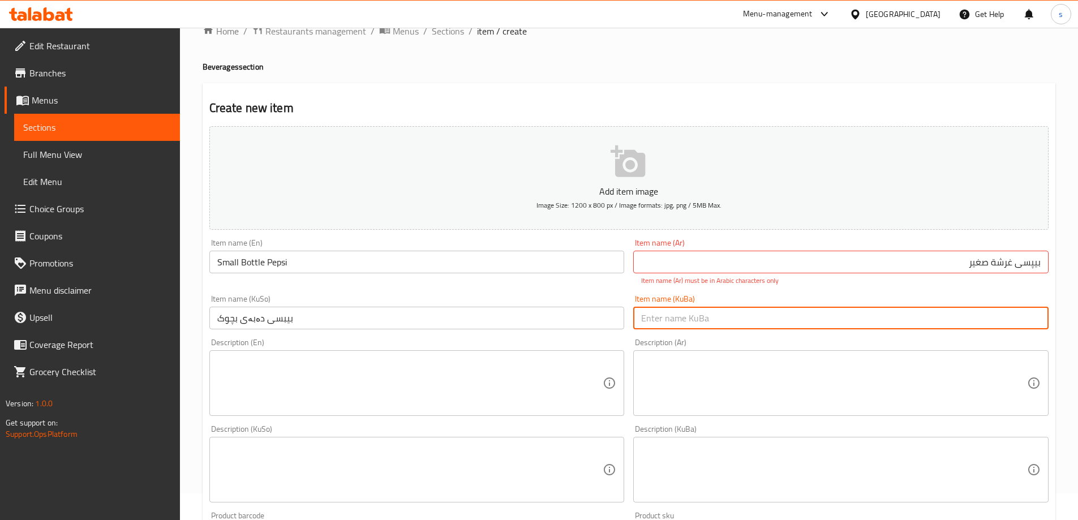
click at [886, 313] on input "text" at bounding box center [840, 318] width 415 height 23
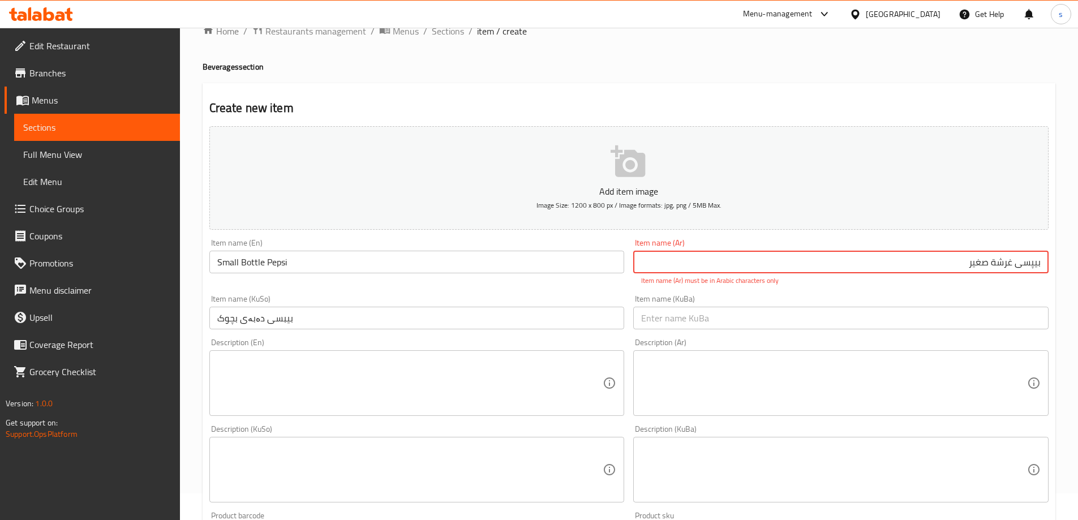
drag, startPoint x: 1017, startPoint y: 269, endPoint x: 1068, endPoint y: 271, distance: 51.6
click at [1068, 271] on div "Home / Restaurants management / Menus / Sections / item / create Beverages sect…" at bounding box center [629, 458] width 898 height 915
paste input "يبسي"
type input "بيبسي غرشة صغير"
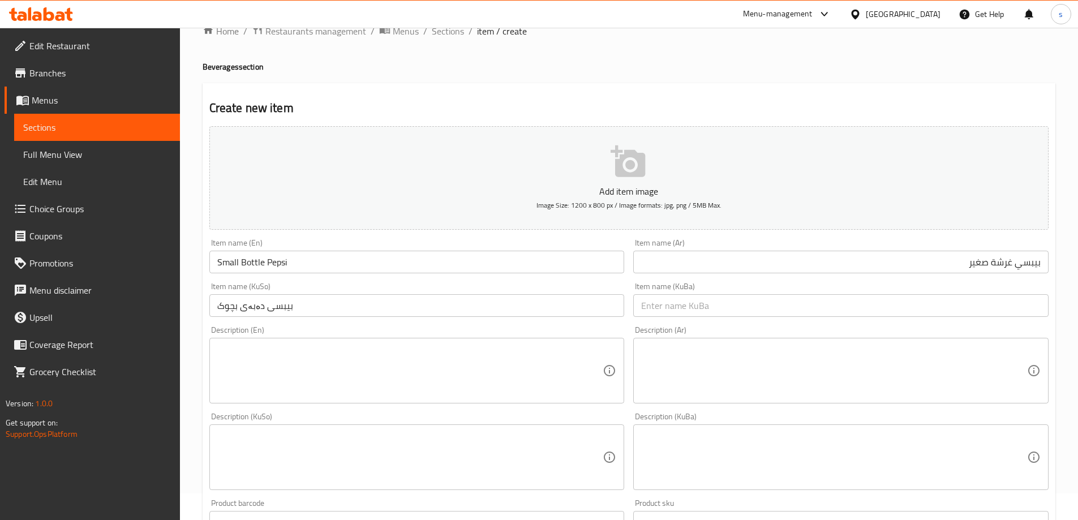
click at [848, 290] on div "Item name (KuBa) Item name (KuBa)" at bounding box center [841, 300] width 425 height 44
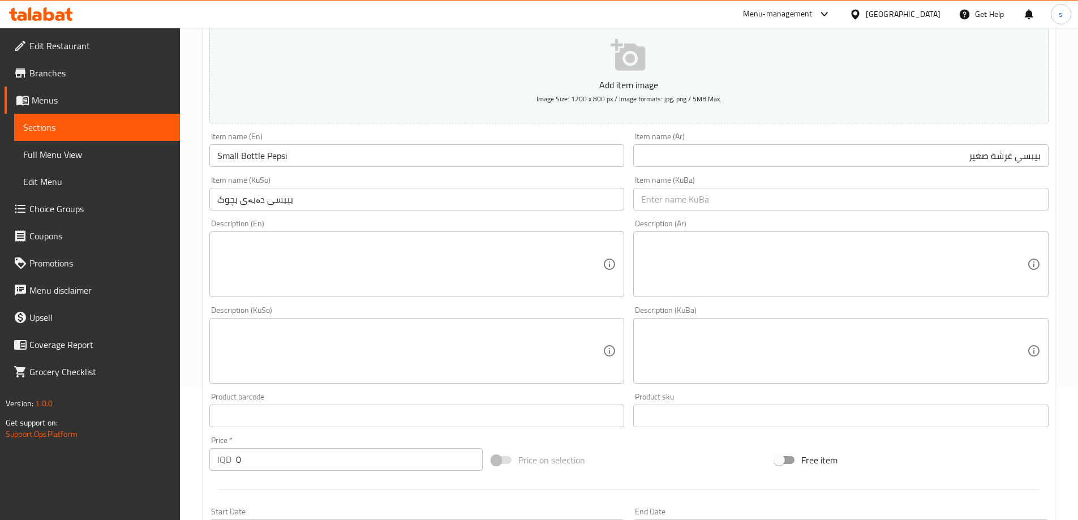
scroll to position [240, 0]
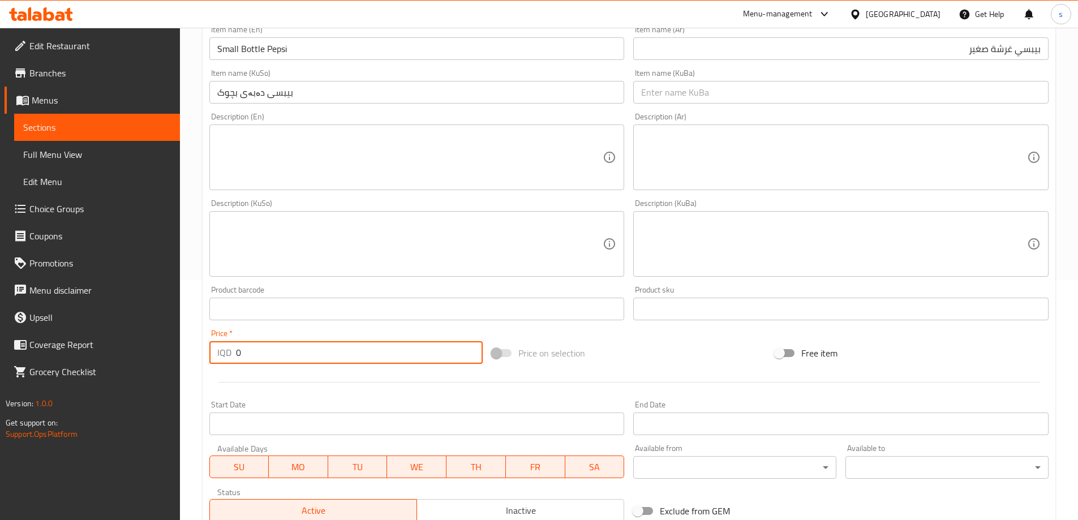
click at [230, 353] on div "IQD 0 Price *" at bounding box center [346, 352] width 274 height 23
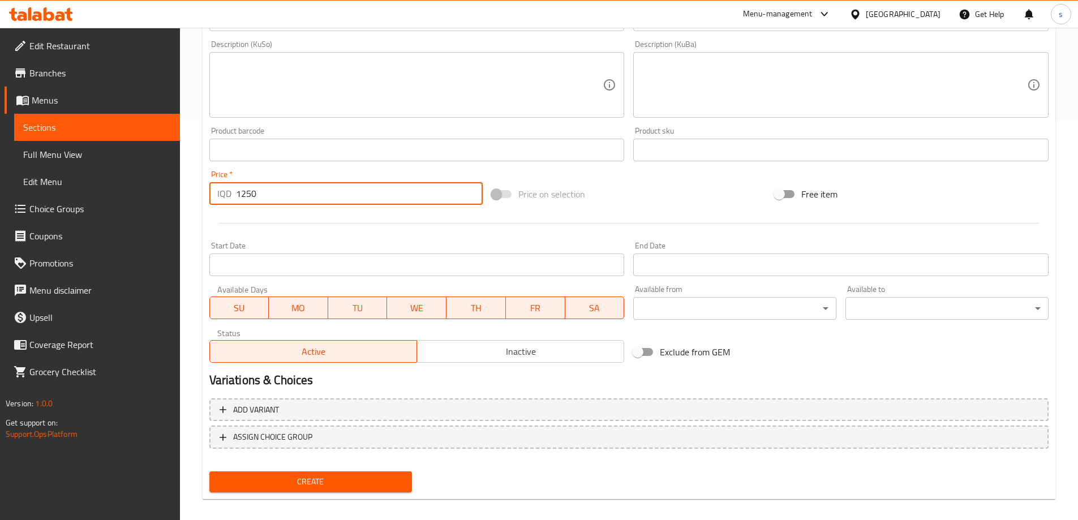
scroll to position [410, 0]
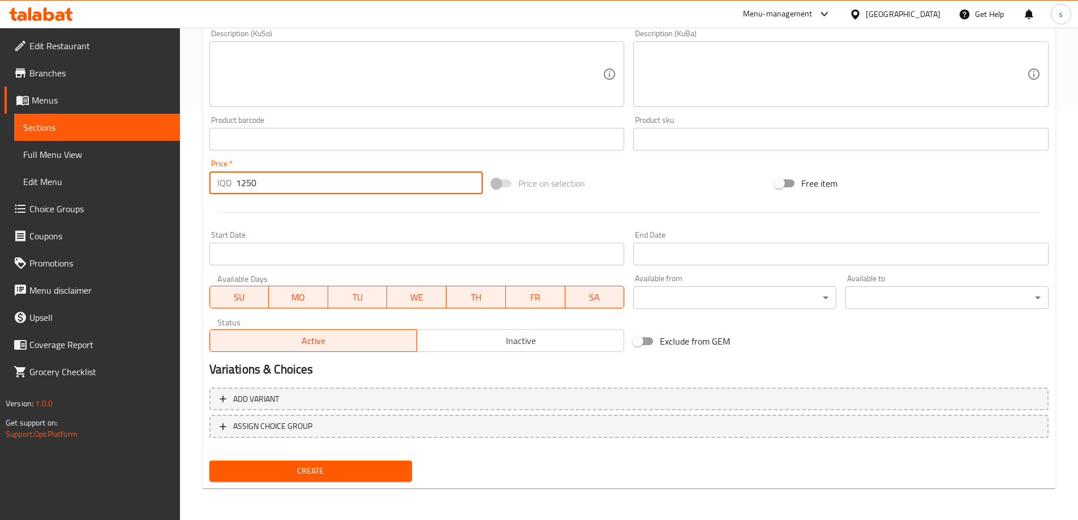
type input "1250"
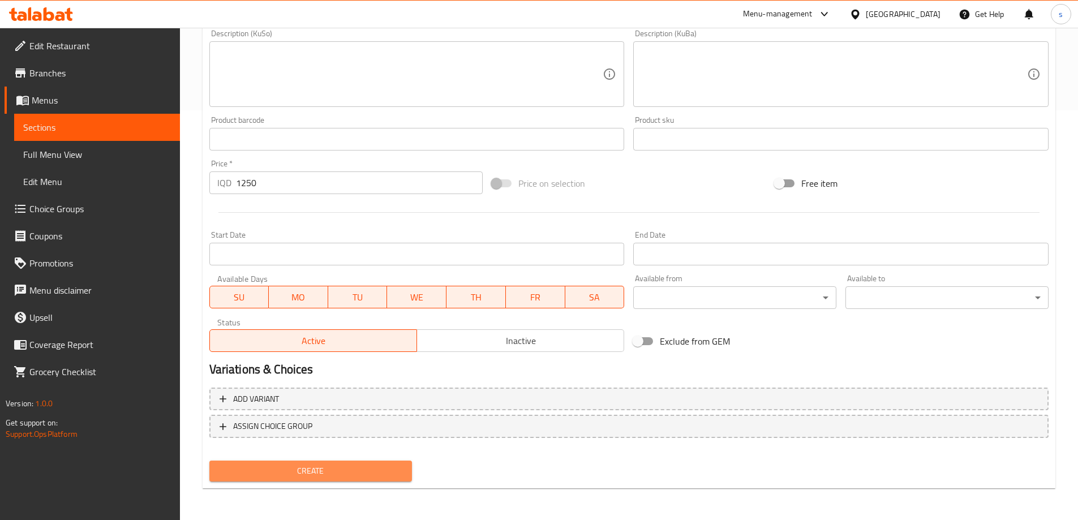
click at [272, 473] on span "Create" at bounding box center [310, 471] width 185 height 14
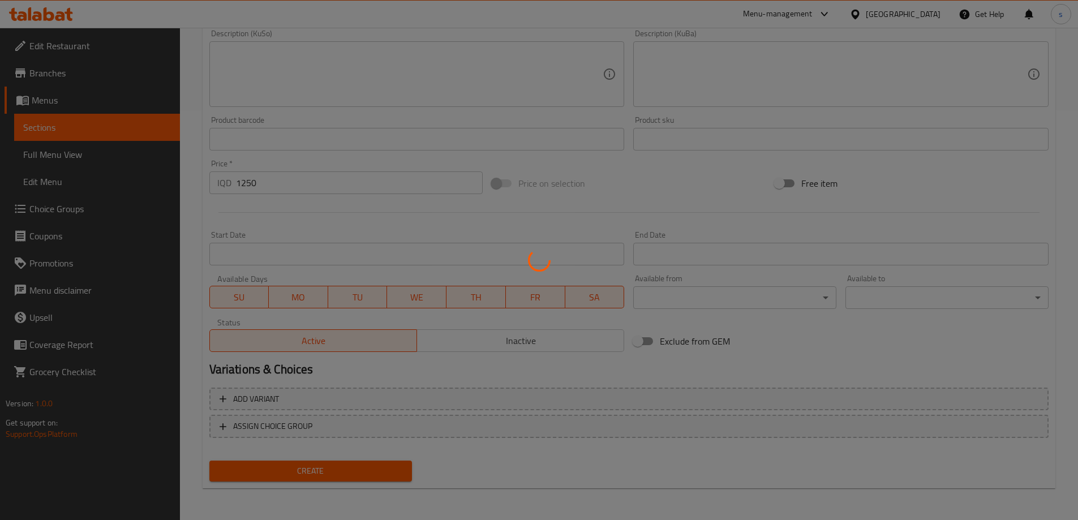
type input "0"
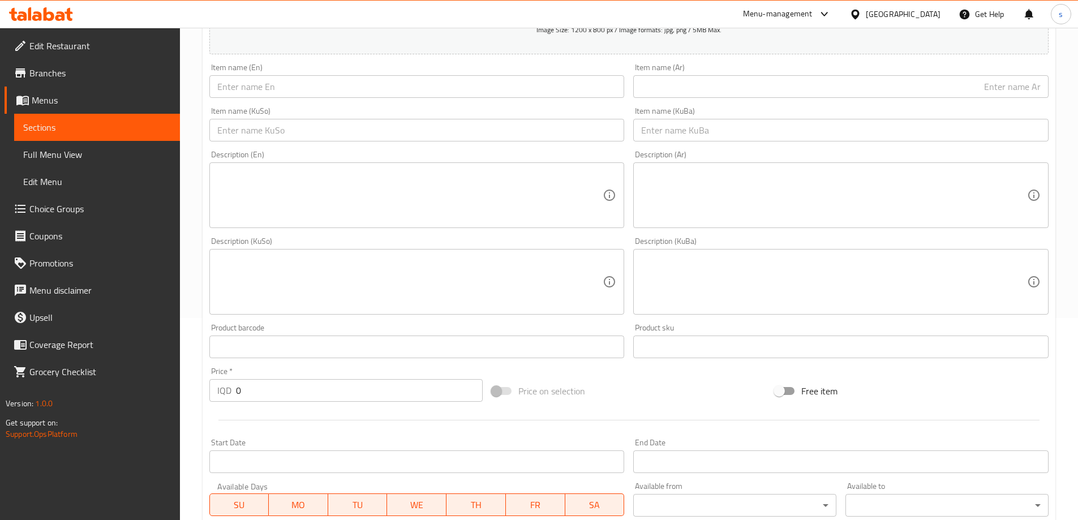
scroll to position [95, 0]
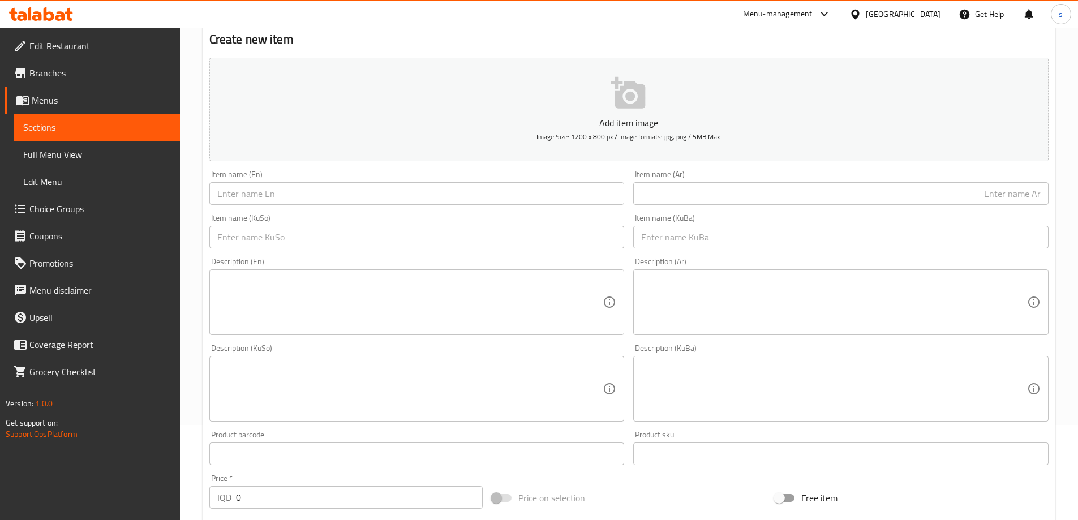
click at [122, 120] on link "Sections" at bounding box center [97, 127] width 166 height 27
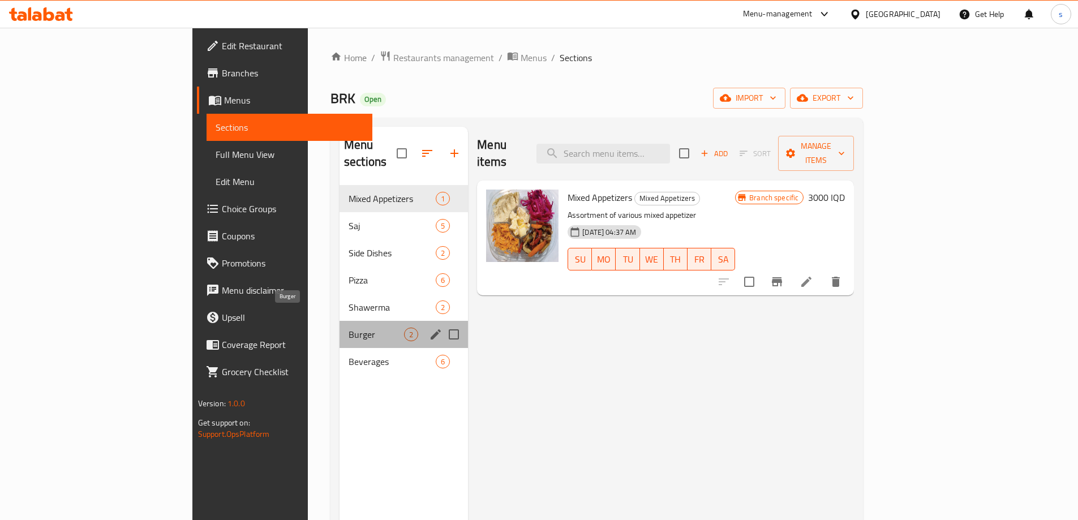
click at [349, 328] on span "Burger" at bounding box center [376, 335] width 55 height 14
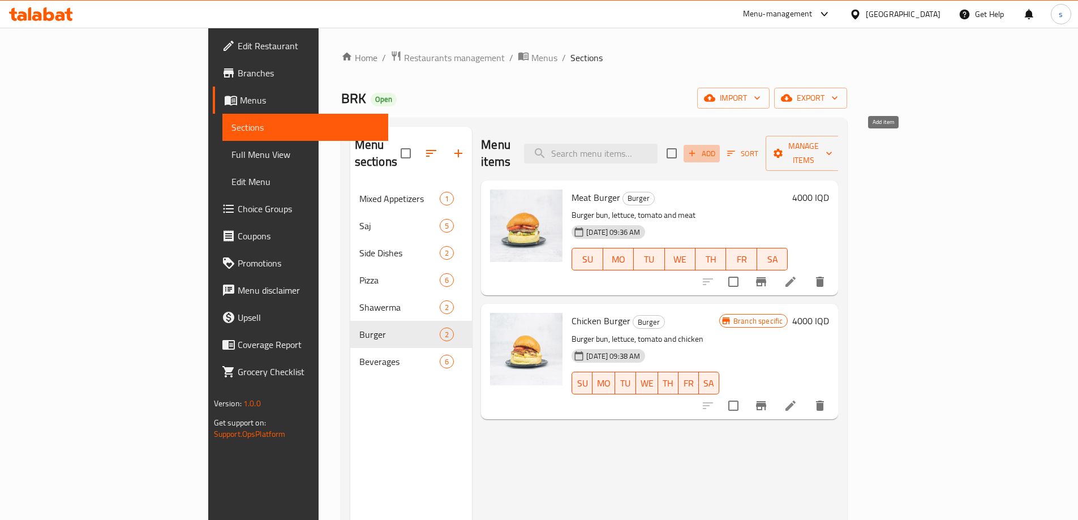
click at [717, 147] on span "Add" at bounding box center [702, 153] width 31 height 13
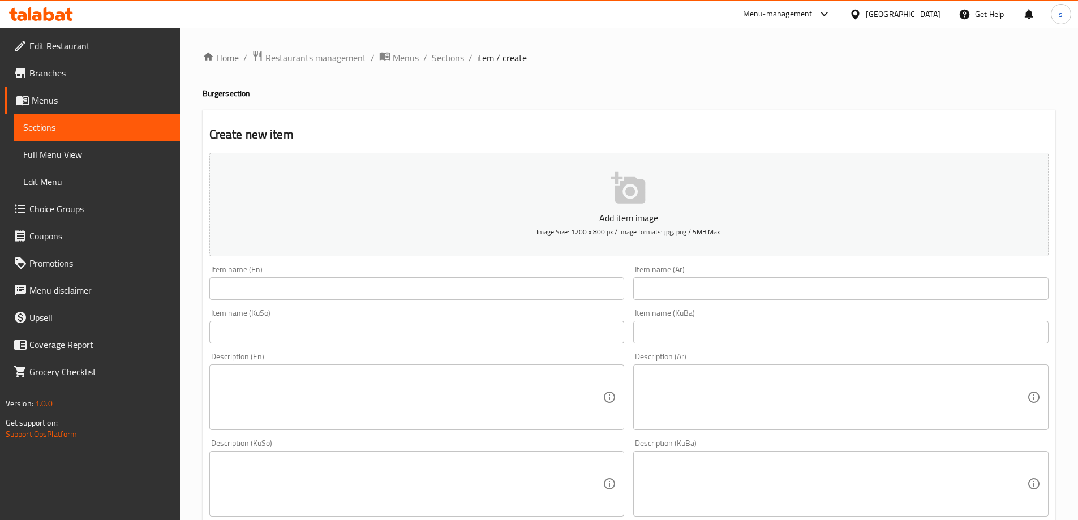
click at [306, 288] on input "text" at bounding box center [416, 288] width 415 height 23
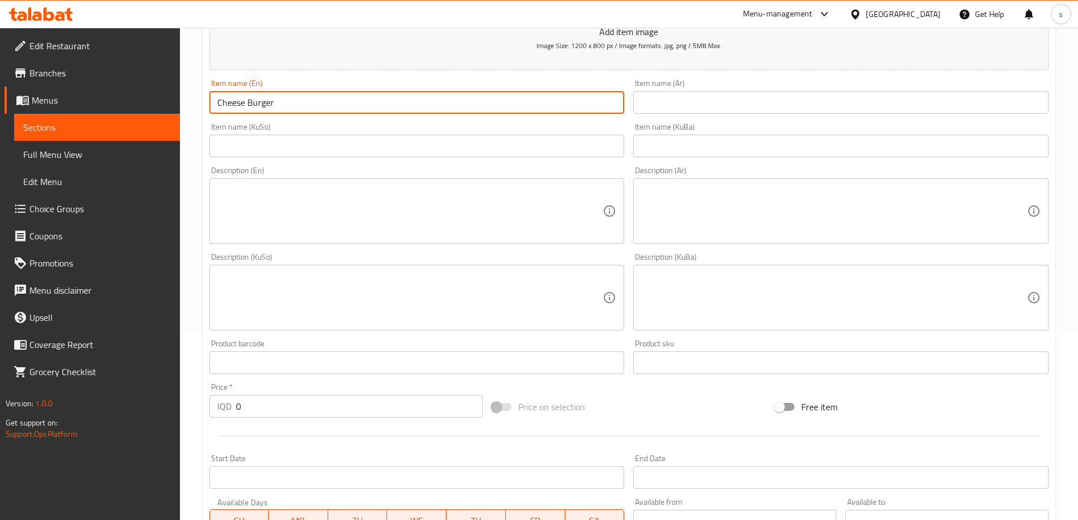
scroll to position [84, 0]
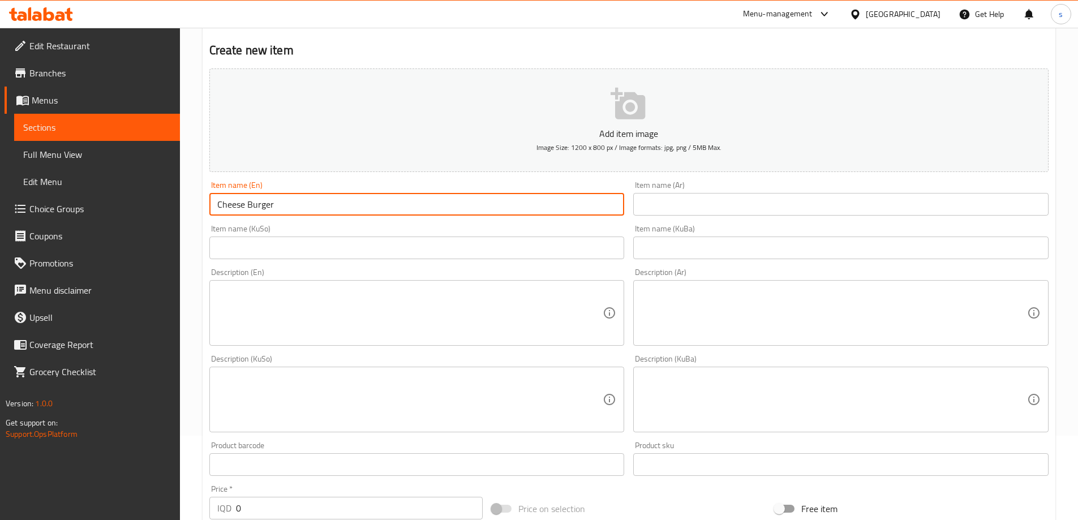
type input "Cheese Burger"
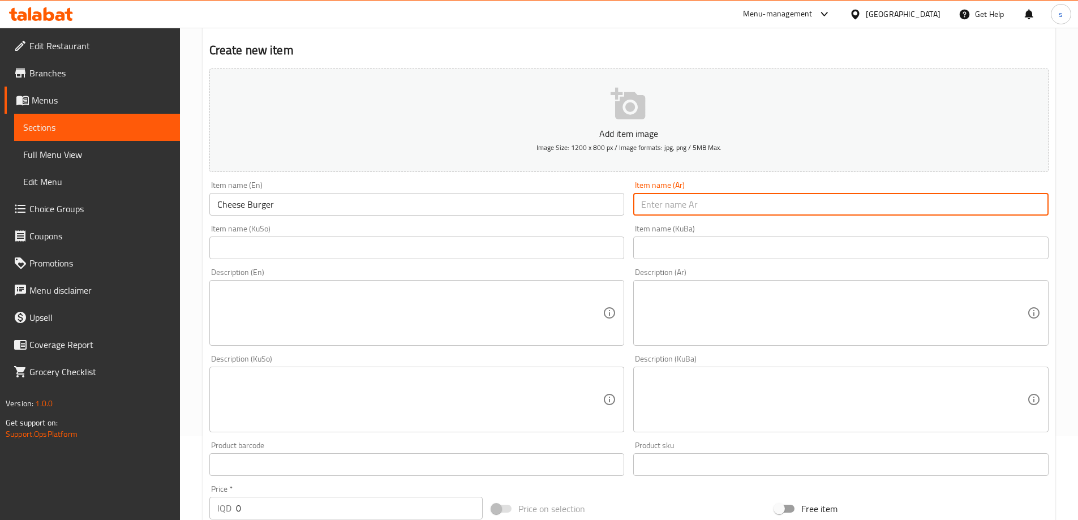
click at [884, 199] on input "text" at bounding box center [840, 204] width 415 height 23
type input "برجر بالجبنة"
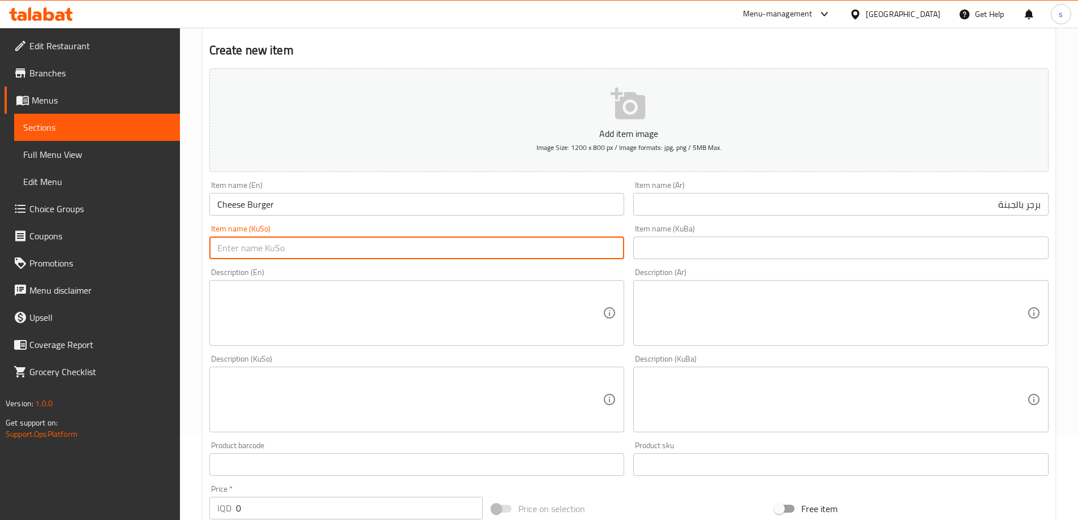
click at [555, 256] on input "text" at bounding box center [416, 248] width 415 height 23
paste input "بڕگڕ بەپەنیڕ"
click at [602, 249] on input "بڕگڕ بەپەنیڕ" at bounding box center [416, 248] width 415 height 23
click at [561, 242] on input "بەرگر بەپەنیڕ" at bounding box center [416, 248] width 415 height 23
click at [590, 244] on input "بەرگر بەپەنیر" at bounding box center [416, 248] width 415 height 23
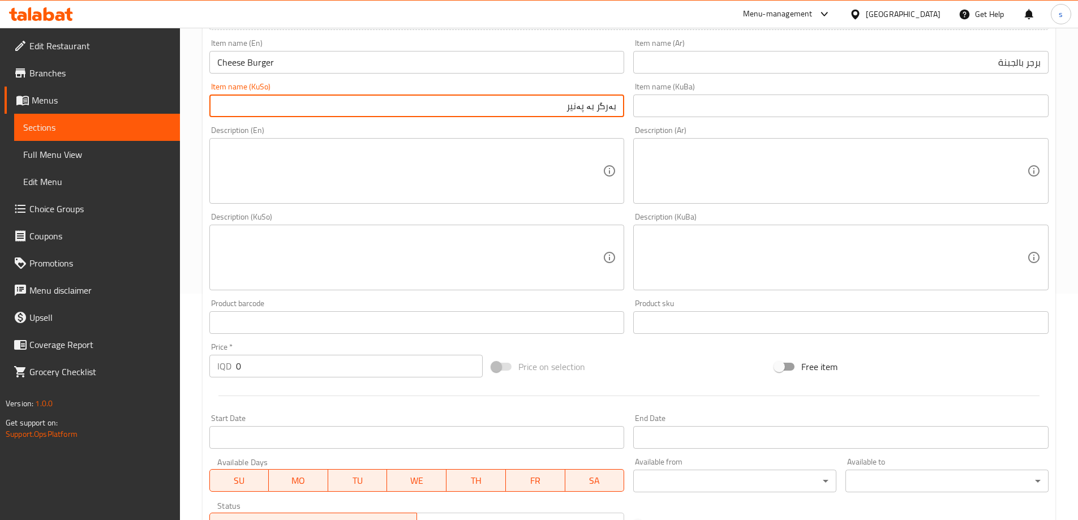
scroll to position [285, 0]
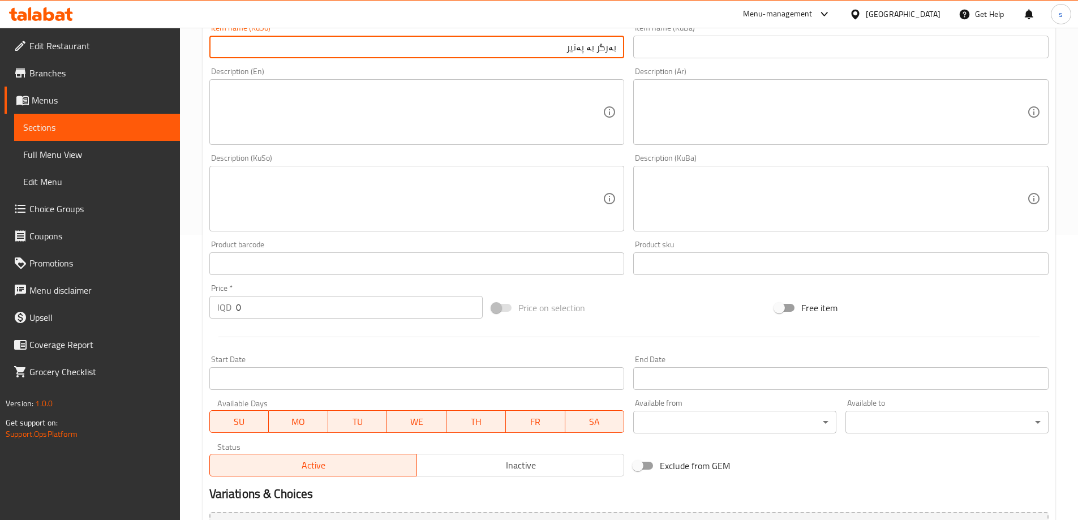
type input "بەرگر بە پەنیر"
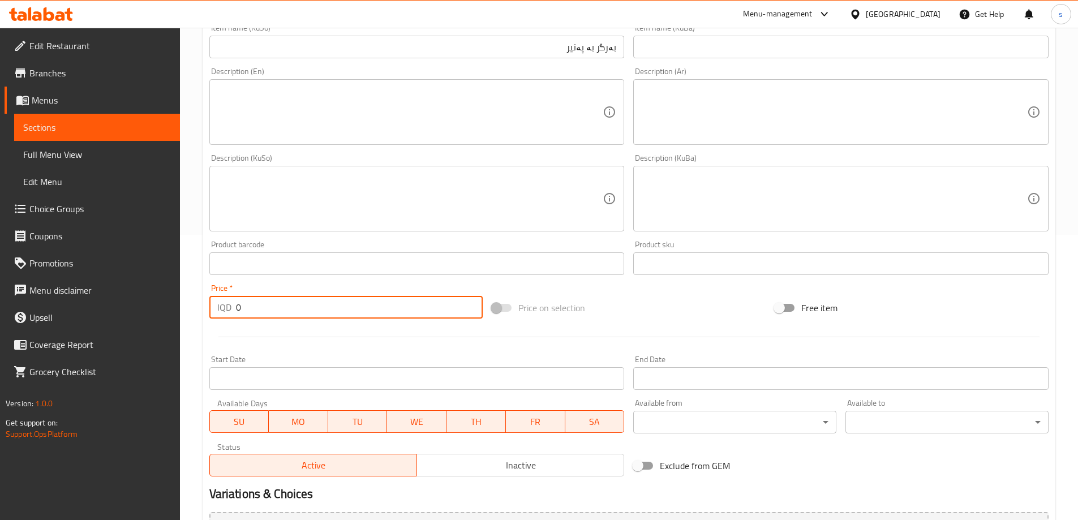
drag, startPoint x: 247, startPoint y: 308, endPoint x: 229, endPoint y: 310, distance: 18.8
click at [229, 310] on div "IQD 0 Price *" at bounding box center [346, 307] width 274 height 23
click at [245, 310] on input "44500" at bounding box center [359, 307] width 247 height 23
type input "4500"
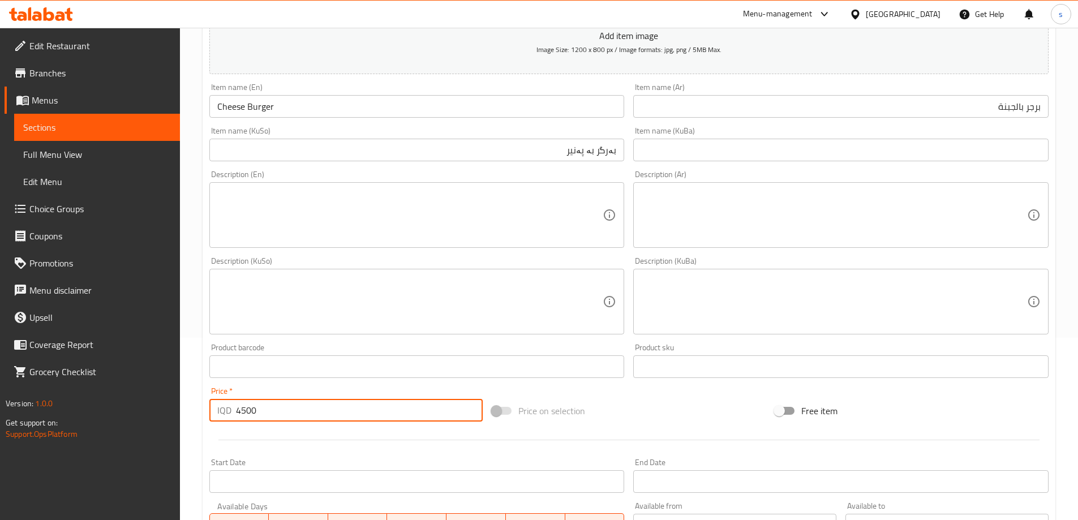
scroll to position [171, 0]
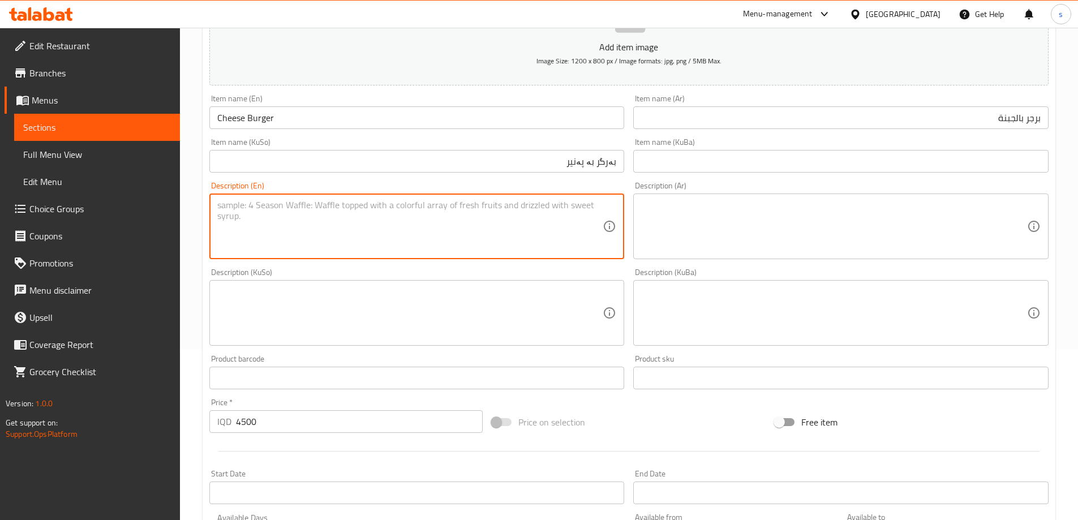
click at [470, 231] on textarea at bounding box center [410, 227] width 386 height 54
paste textarea "Meat, cheese, sauces, tomatoes, lettuce and fingerlings"
type textarea "Meat, cheese, sauces, tomatoes, lettuce and French fries"
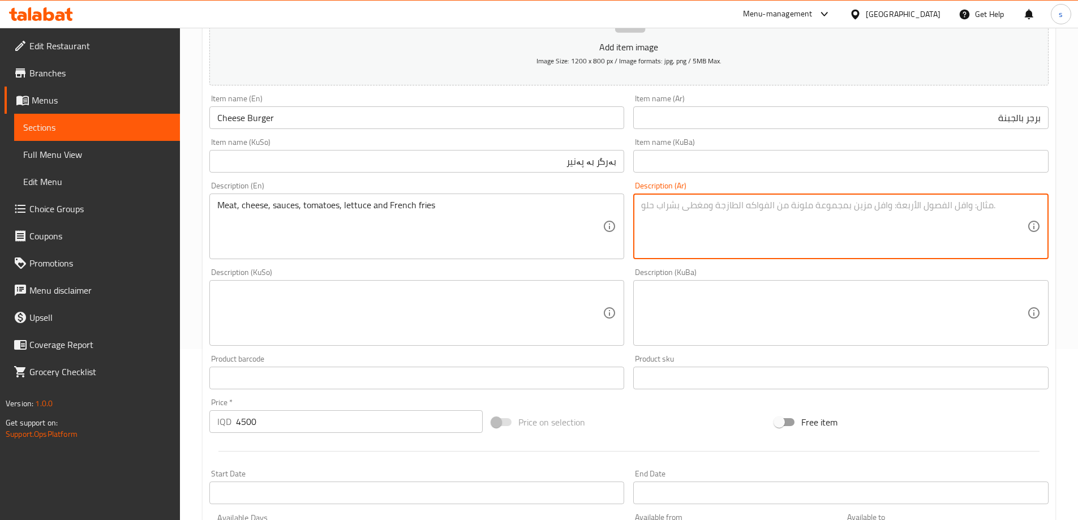
click at [868, 243] on textarea at bounding box center [834, 227] width 386 height 54
paste textarea "اللحوم والجبن والصلصات والطماطم والخس والأصابع"
drag, startPoint x: 829, startPoint y: 208, endPoint x: 1047, endPoint y: 204, distance: 217.9
click at [1047, 204] on div "لحم، جبن، صوص، طماطم، خس وبطاطا مقلية Description (Ar)" at bounding box center [840, 227] width 415 height 66
click at [775, 213] on textarea "لحم، جبن، صوص، طماطم، خس وبطاطا مقلية" at bounding box center [834, 227] width 386 height 54
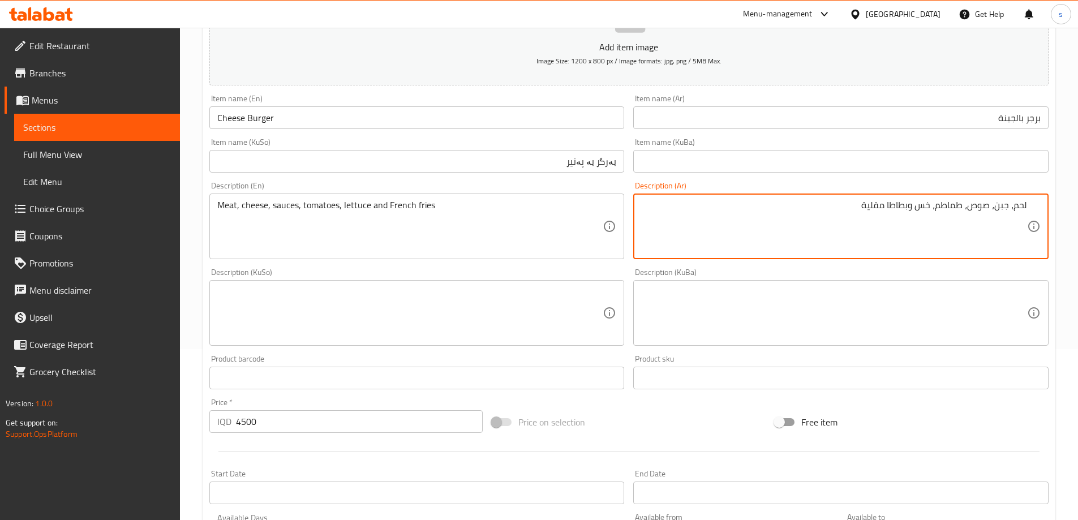
type textarea "لحم، جبن، صوص، طماطم، خس وبطاطا مقلية"
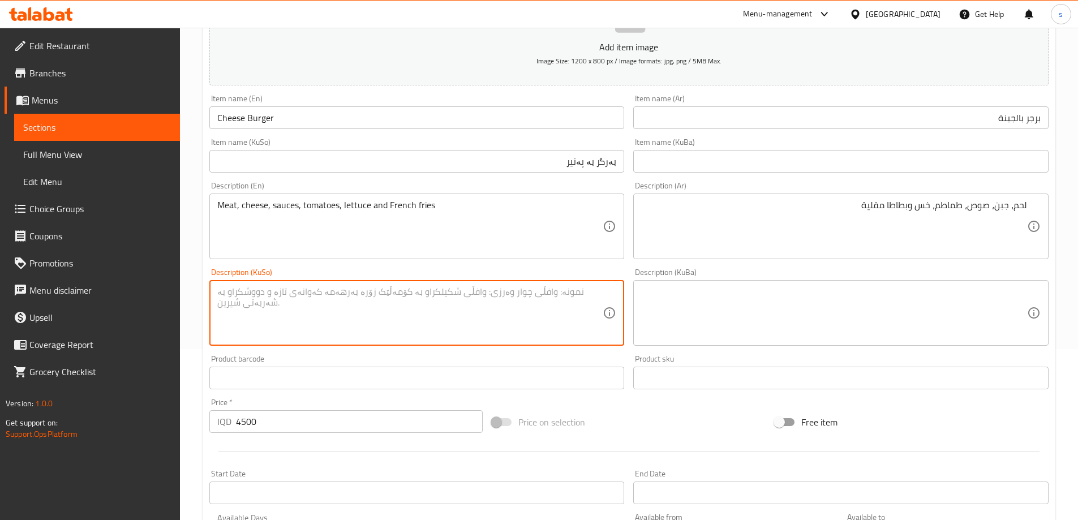
click at [517, 317] on textarea at bounding box center [410, 313] width 386 height 54
paste textarea "گۆشت، پەنیر، سۆس، تەماتە، کاهوو و فینگەر"
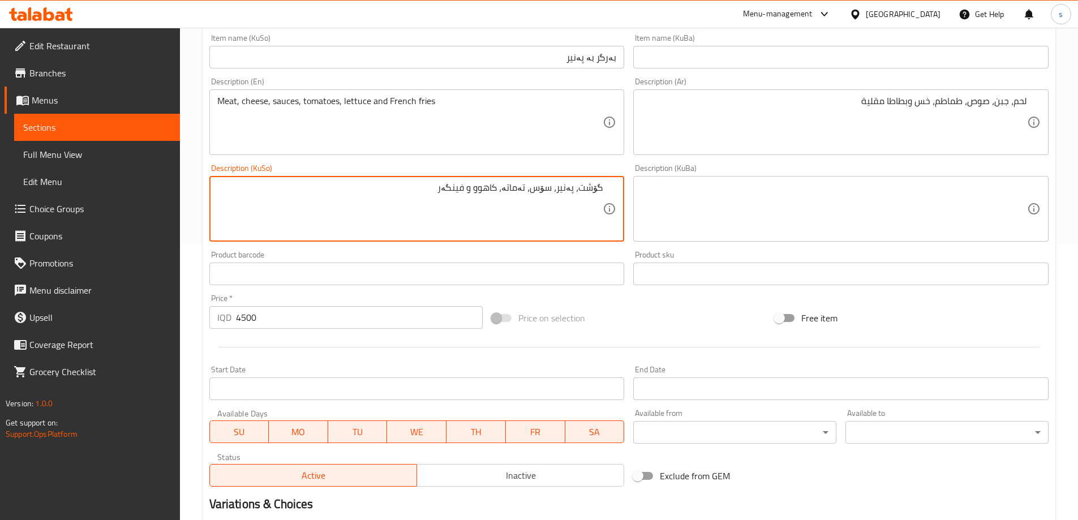
scroll to position [410, 0]
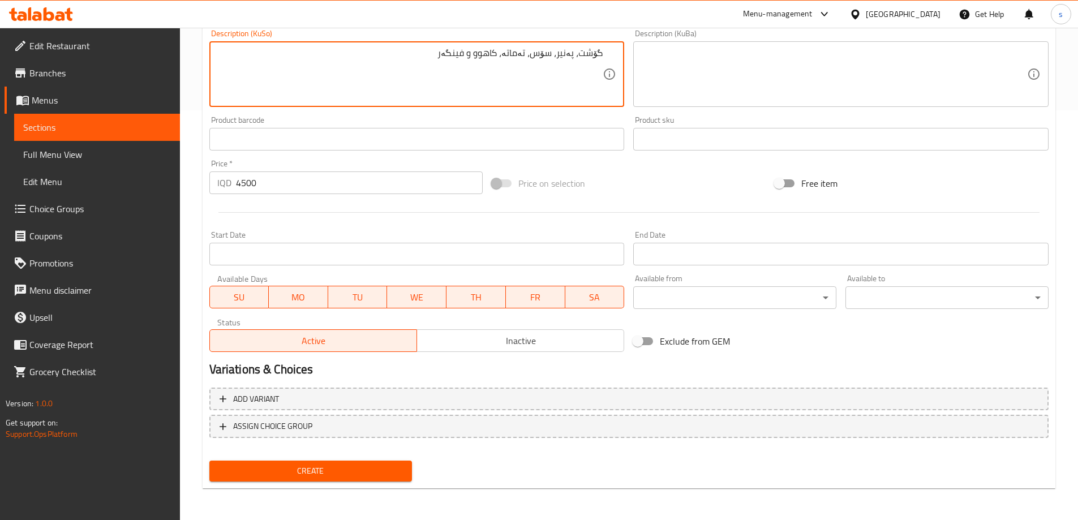
type textarea "گۆشت، پەنیر، سۆس، تەماتە، کاهوو و فینگەر"
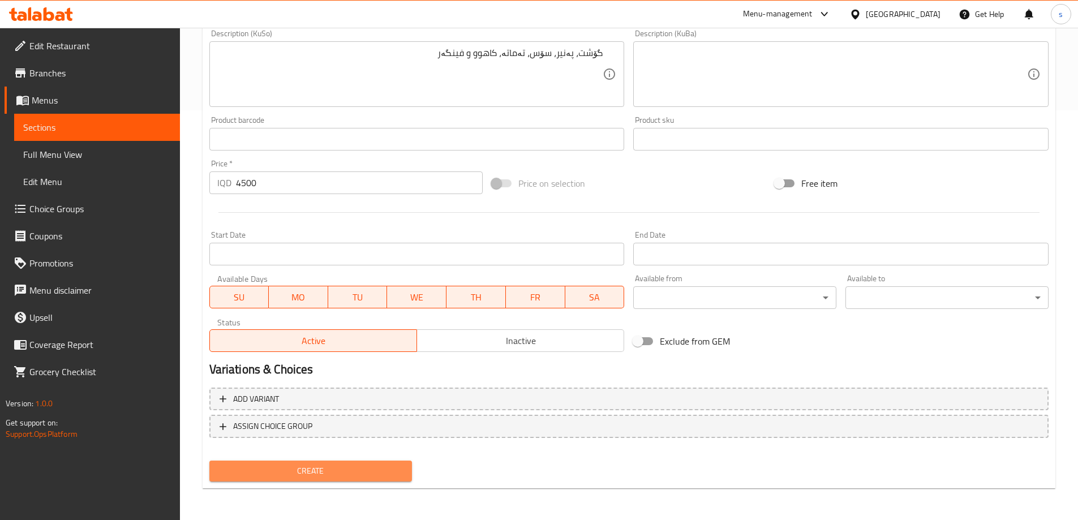
click at [352, 468] on span "Create" at bounding box center [310, 471] width 185 height 14
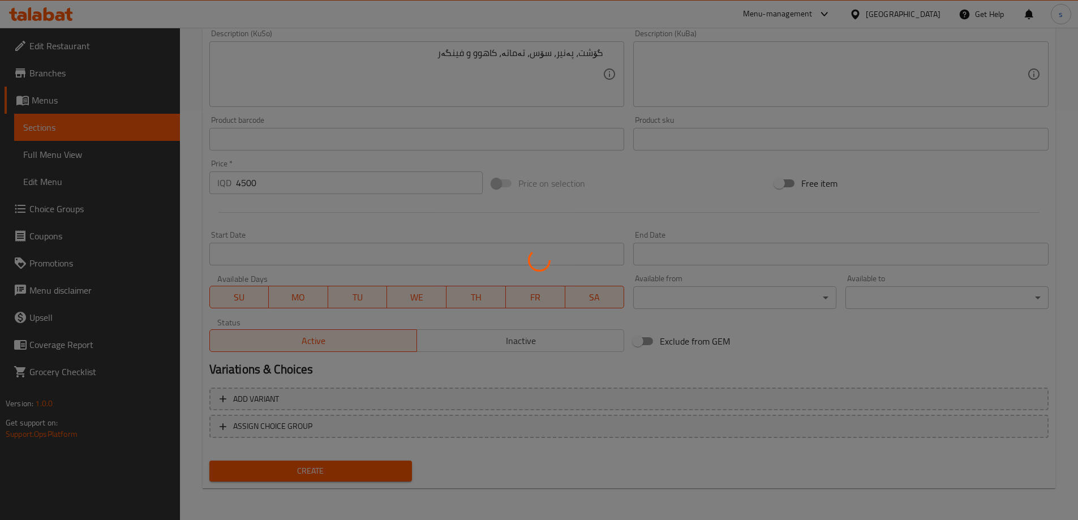
type input "0"
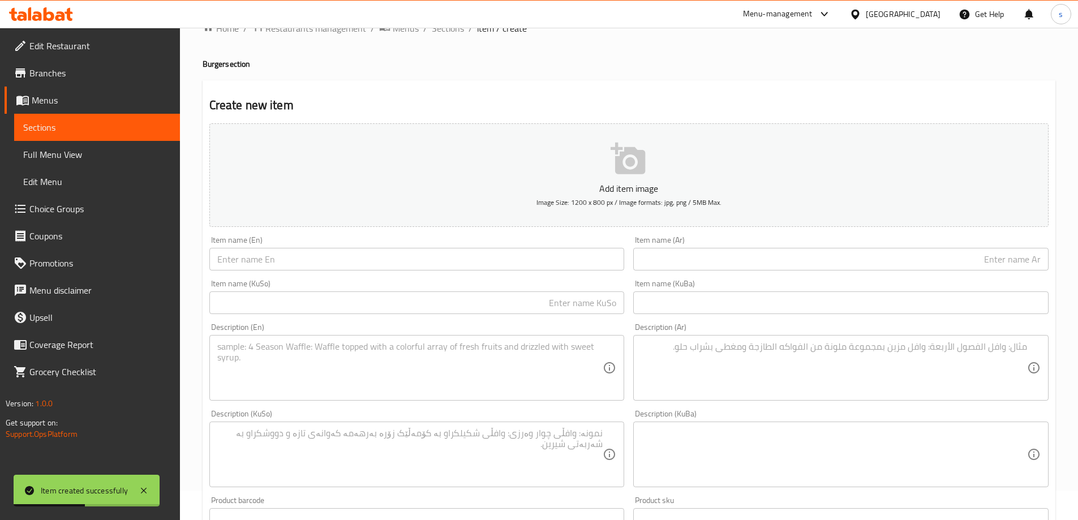
scroll to position [79, 0]
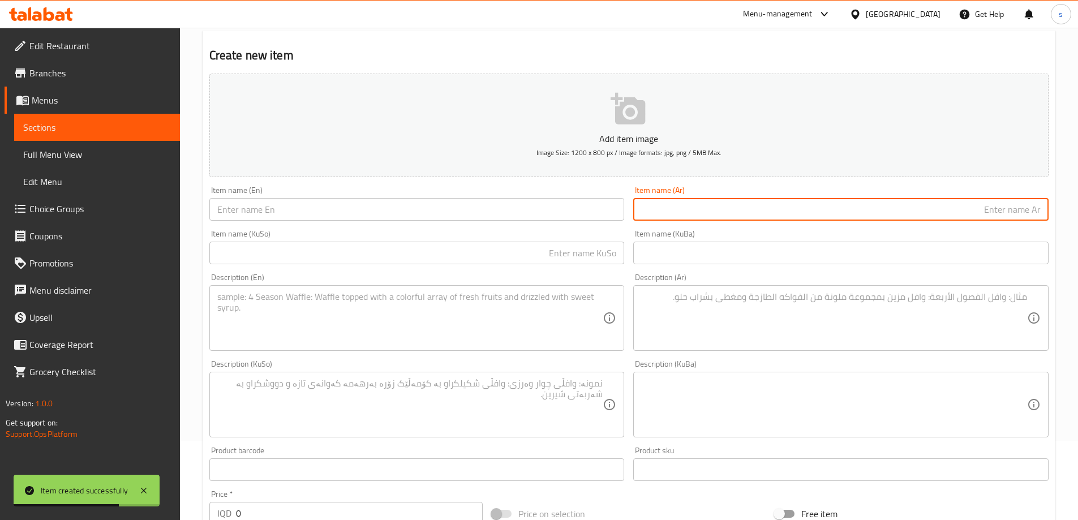
click at [903, 213] on input "text" at bounding box center [840, 209] width 415 height 23
click at [587, 255] on input "text" at bounding box center [416, 253] width 415 height 23
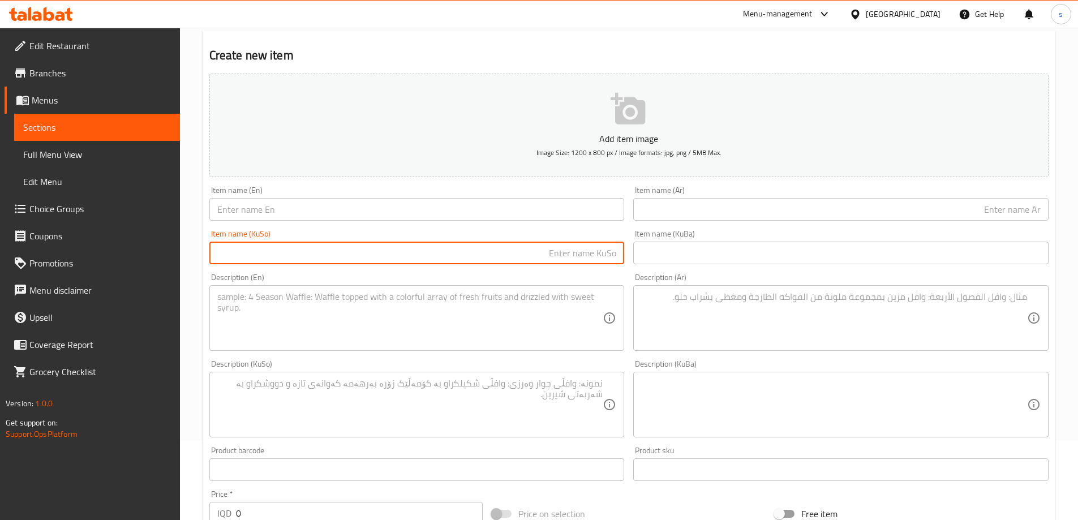
paste input "بڕگڕدەبڵ"
type input "ب"
click at [1004, 208] on input "text" at bounding box center [840, 209] width 415 height 23
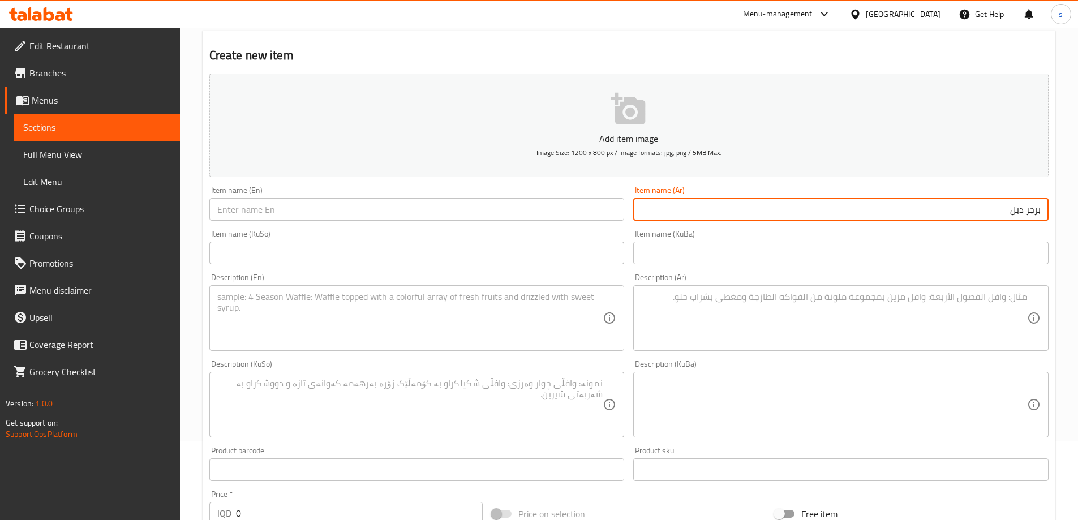
type input "برجر دبل"
click at [457, 213] on input "text" at bounding box center [416, 209] width 415 height 23
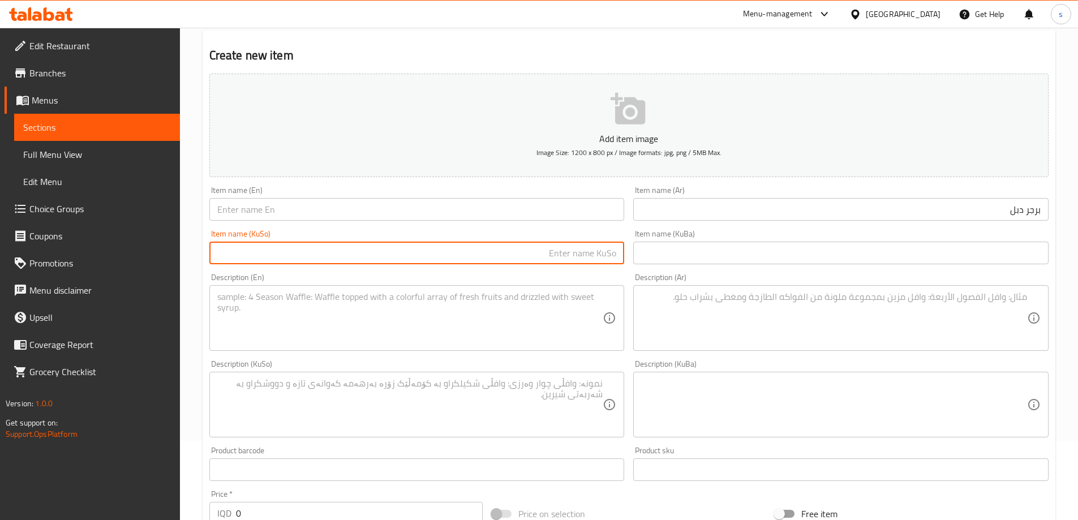
click at [496, 263] on input "text" at bounding box center [416, 253] width 415 height 23
type input "بەرگری دەبڵ"
click at [331, 213] on input "text" at bounding box center [416, 209] width 415 height 23
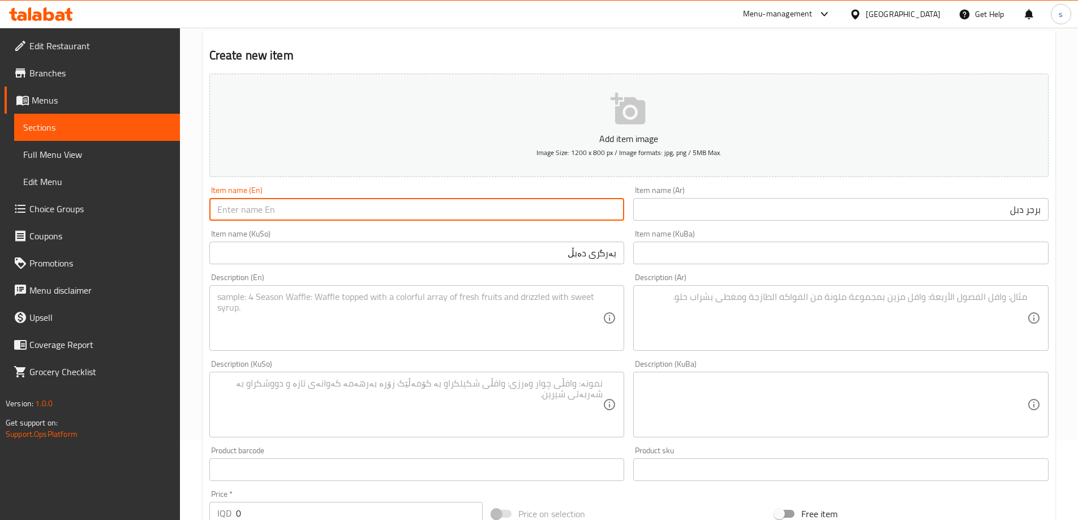
type input "d"
drag, startPoint x: 326, startPoint y: 218, endPoint x: 305, endPoint y: 216, distance: 21.6
click at [319, 218] on input "Double Cheese Burger" at bounding box center [416, 209] width 415 height 23
click at [261, 213] on input "Double Cheese Burger" at bounding box center [416, 209] width 415 height 23
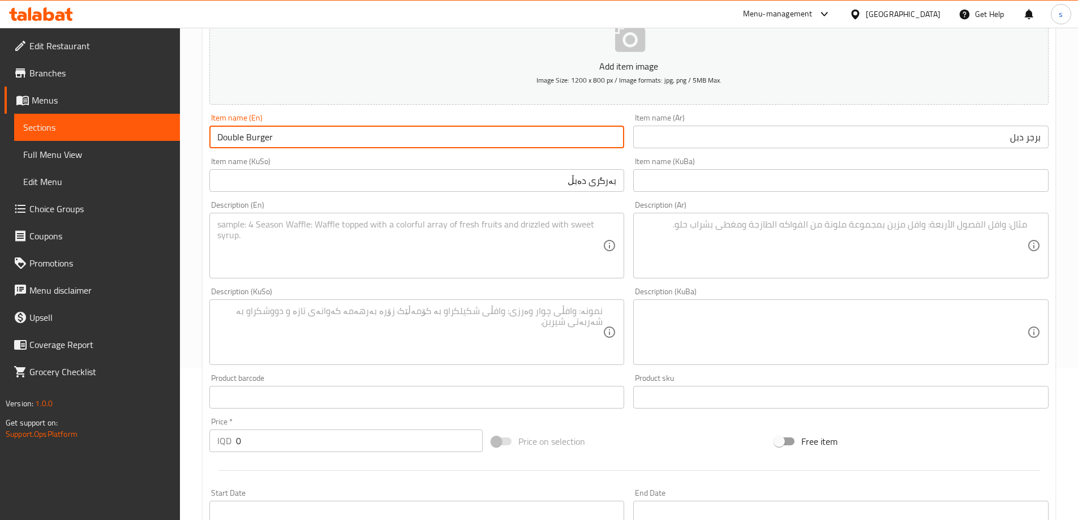
scroll to position [199, 0]
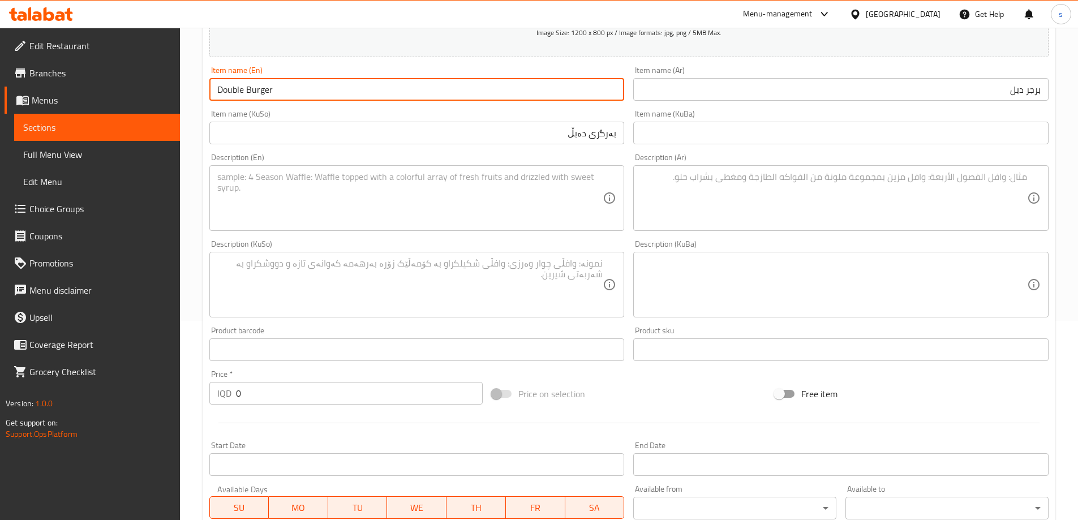
type input "Double Burger"
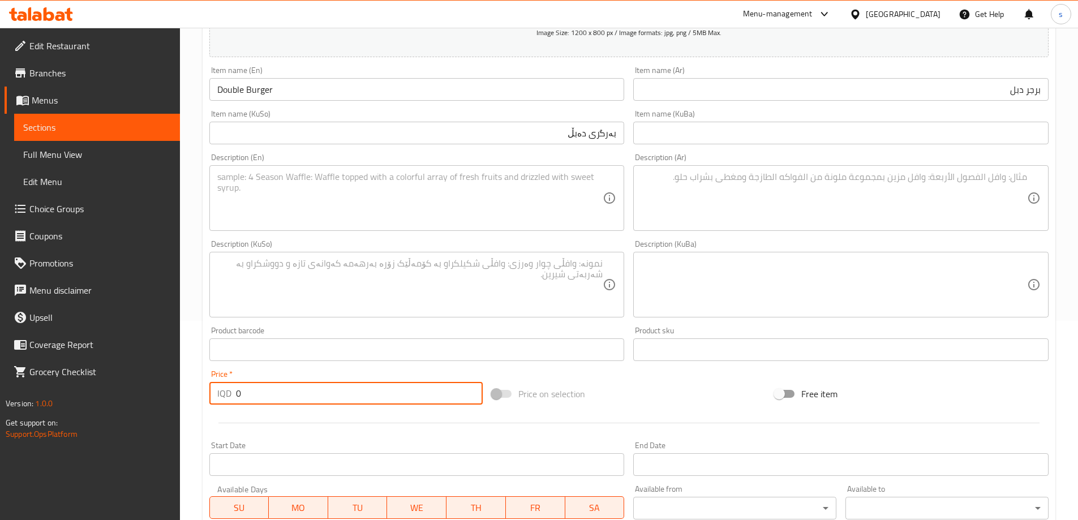
drag, startPoint x: 260, startPoint y: 394, endPoint x: 229, endPoint y: 396, distance: 31.2
click at [229, 396] on div "IQD 0 Price *" at bounding box center [346, 393] width 274 height 23
type input "6000"
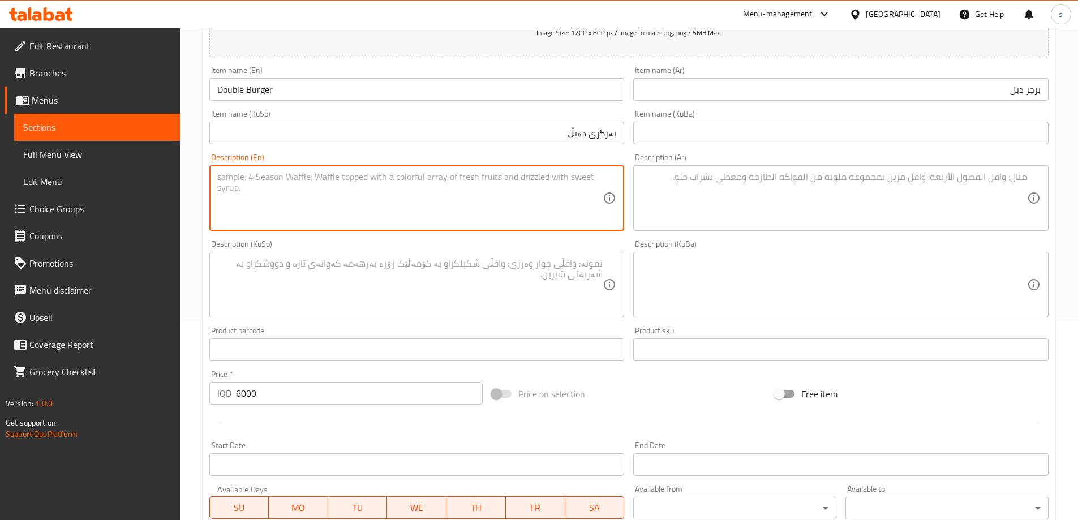
click at [408, 213] on textarea at bounding box center [410, 199] width 386 height 54
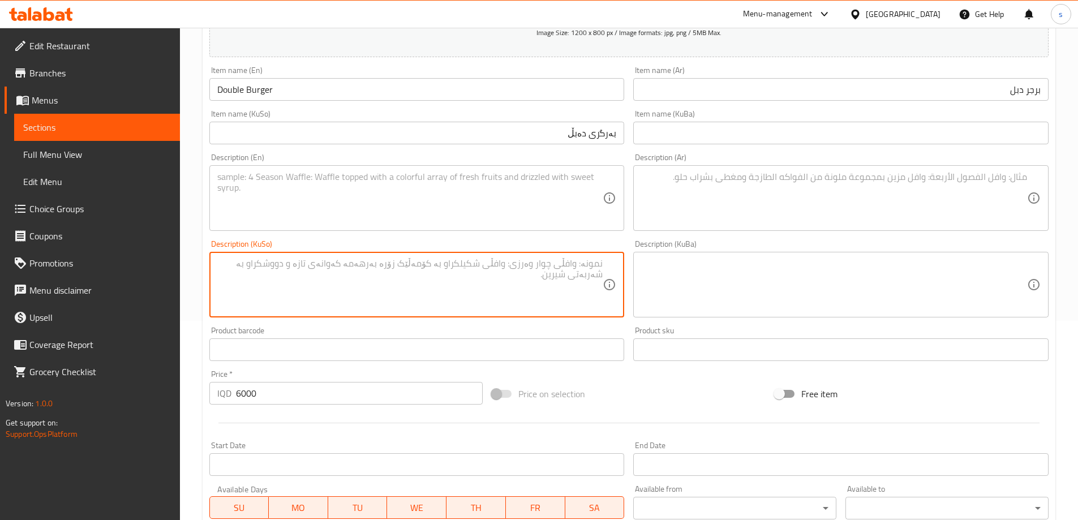
click at [578, 291] on textarea at bounding box center [410, 285] width 386 height 54
paste textarea "دەبڵ گۆشت، کاهوو، تەماتە، مایۆنیز و فینگەر"
type textarea "دەبڵ گۆشت، کاهوو، تەماتە، مایۆنیز و فینگەر"
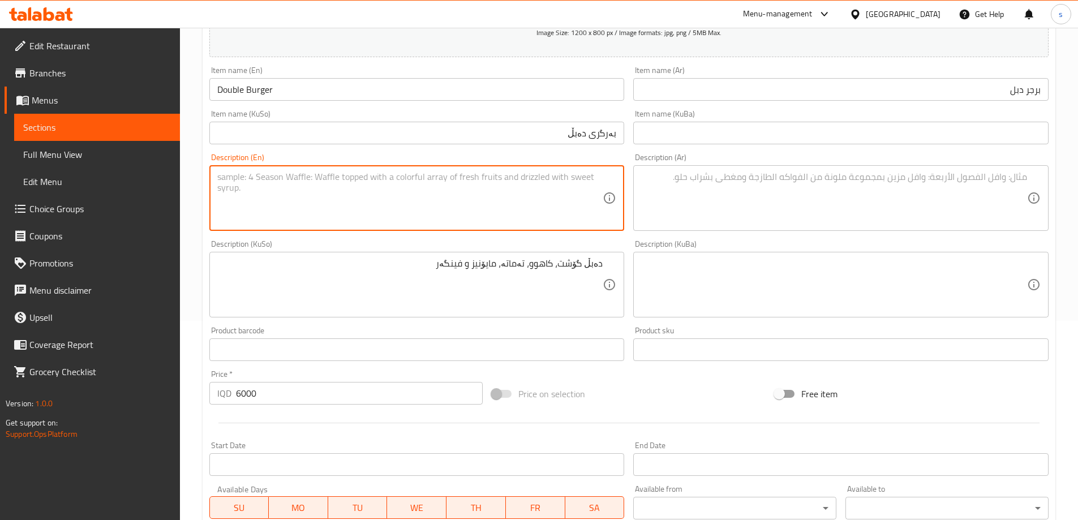
click at [425, 194] on textarea at bounding box center [410, 199] width 386 height 54
paste textarea "Double meat, lettuce, tomatoes, mayonnaise and fingerlings"
click at [337, 183] on textarea "Double meat, lettuce, tomatoes, mayonnaise and fingerlings" at bounding box center [410, 199] width 386 height 54
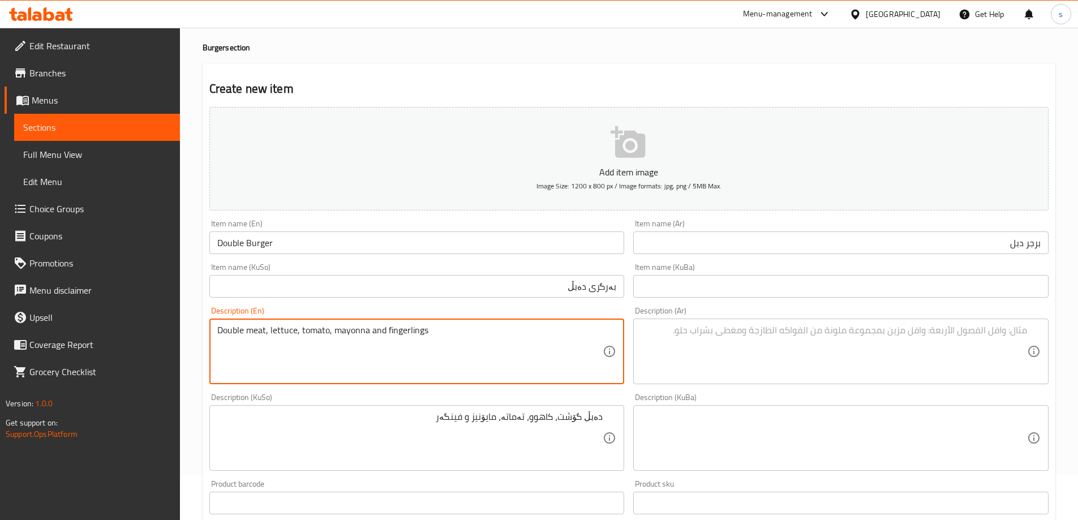
scroll to position [29, 0]
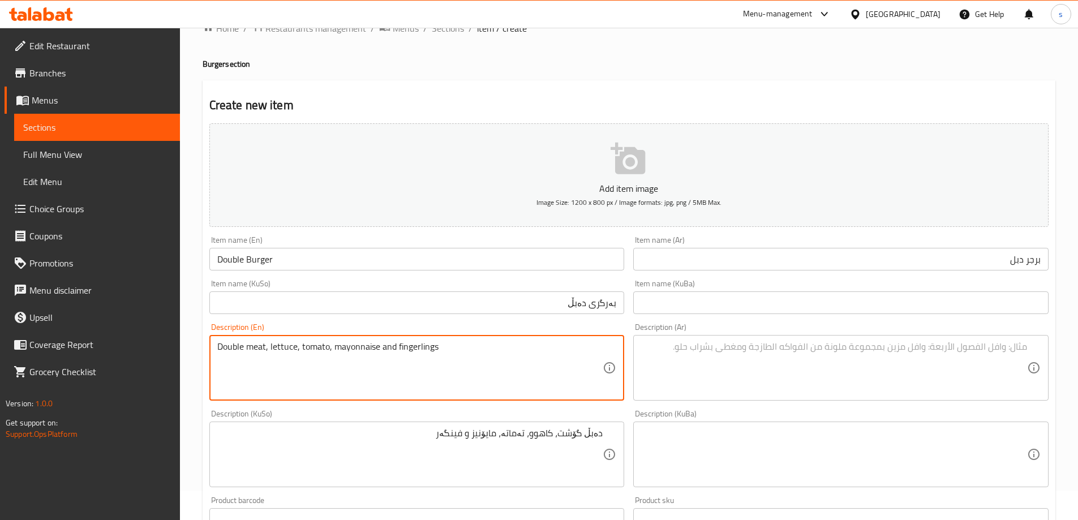
drag, startPoint x: 443, startPoint y: 353, endPoint x: 398, endPoint y: 350, distance: 44.8
click at [398, 350] on textarea "Double meat, lettuce, tomato, mayonnaise and fingerlings" at bounding box center [410, 368] width 386 height 54
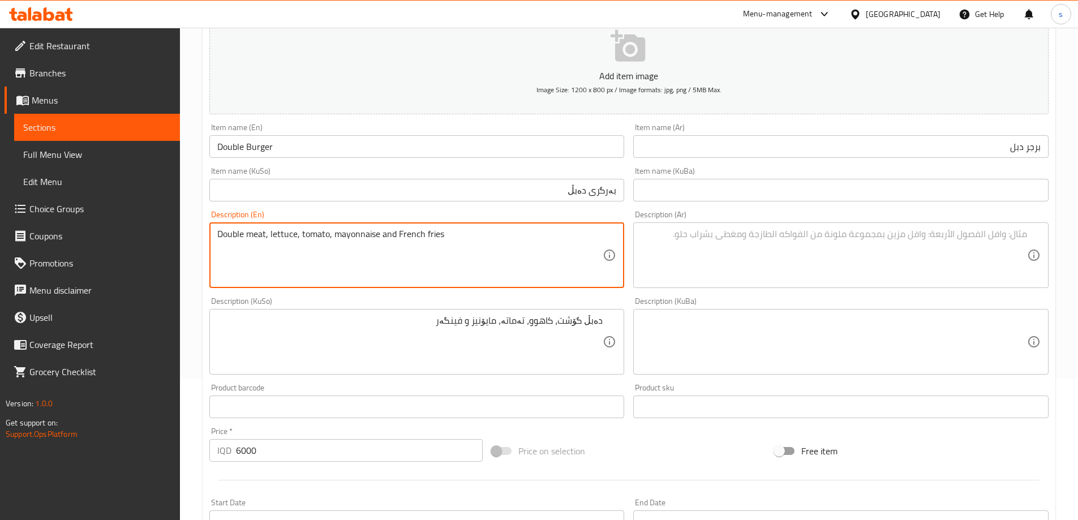
scroll to position [166, 0]
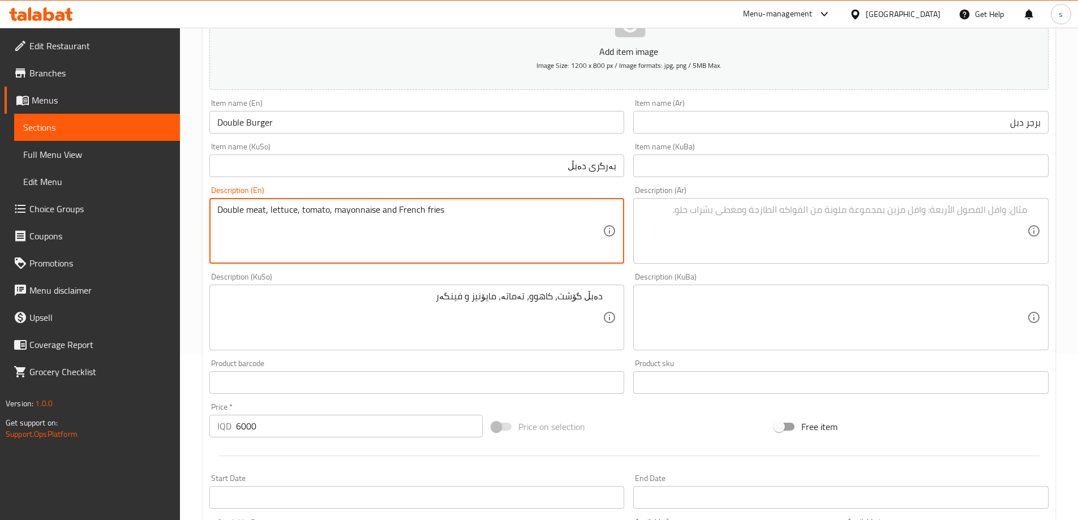
type textarea "Double meat, lettuce, tomato, mayonnaise and French fries"
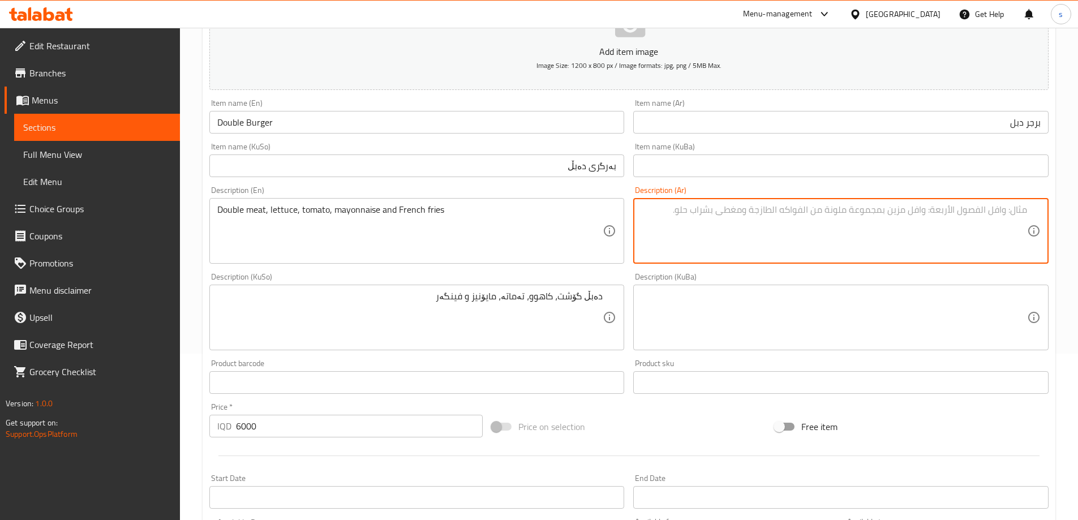
click at [964, 248] on textarea at bounding box center [834, 231] width 386 height 54
paste textarea "لحم مزدوج، خس، طماطم، مايونيز وأصابع"
click at [993, 210] on textarea "لحم مزدوج، خس، طماطم، مايونيز وأصابع" at bounding box center [834, 231] width 386 height 54
click at [997, 218] on textarea "لحم مزدوج، خس، طماطم، مايونيز وأصابع" at bounding box center [834, 231] width 386 height 54
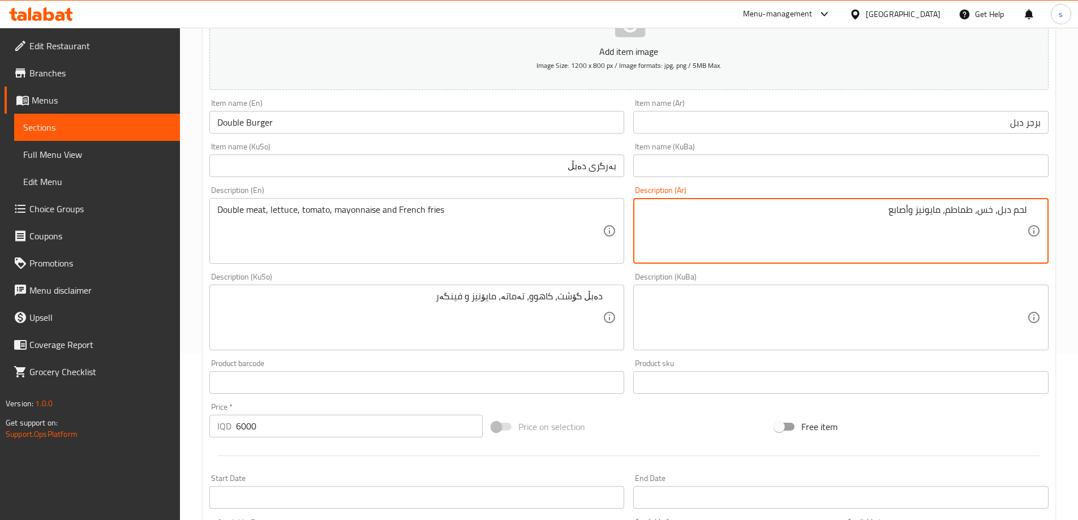
click at [885, 210] on textarea "لحم دبل، خس، طماطم، مايونيز وأصابع" at bounding box center [834, 231] width 386 height 54
type textarea "لحم دبل، خس، طماطم، مايونيز وبطاطا [GEOGRAPHIC_DATA]"
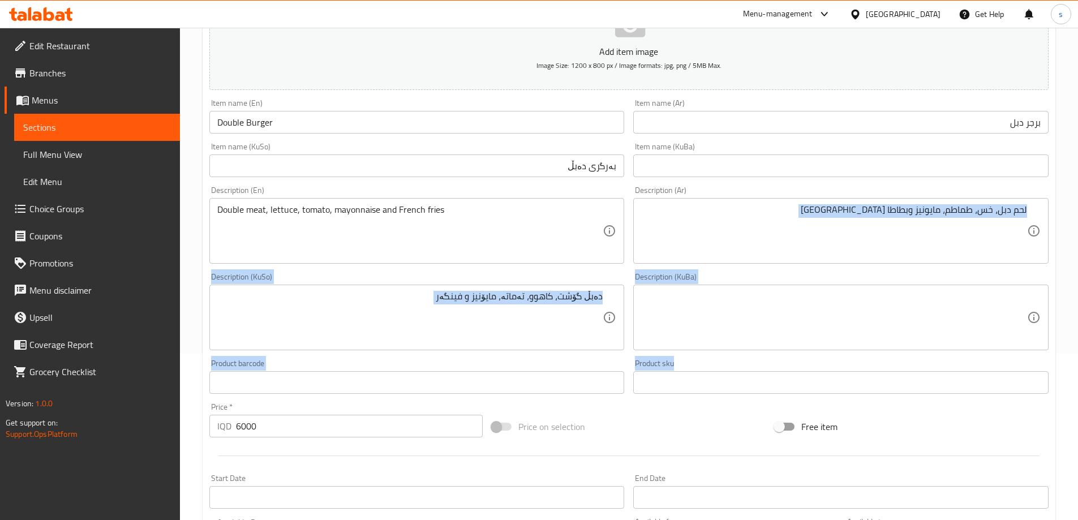
drag, startPoint x: 1078, startPoint y: 203, endPoint x: 1086, endPoint y: 391, distance: 188.7
click at [1078, 354] on html "​ Menu-management [GEOGRAPHIC_DATA] Get Help s Edit Restaurant Branches Menus S…" at bounding box center [539, 94] width 1078 height 520
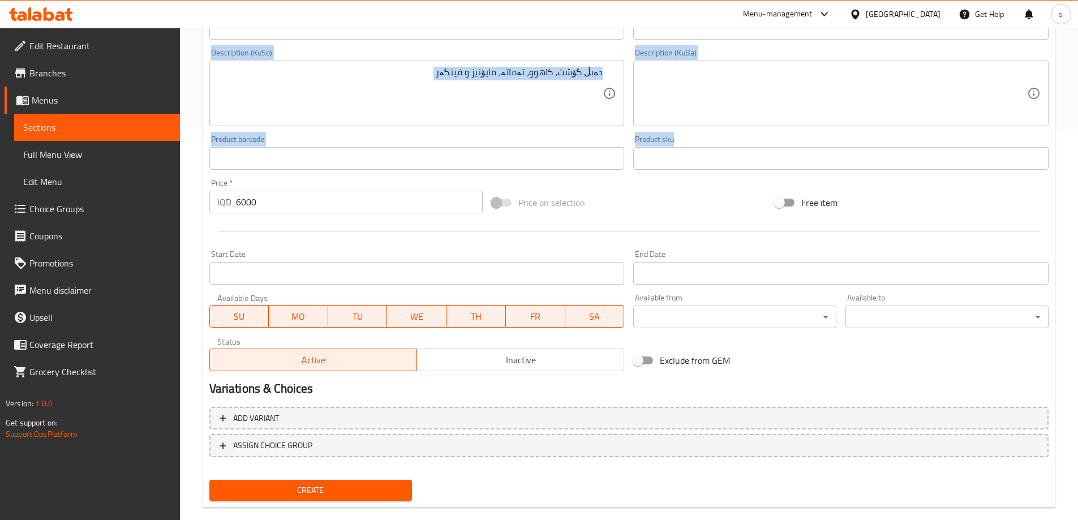
scroll to position [410, 0]
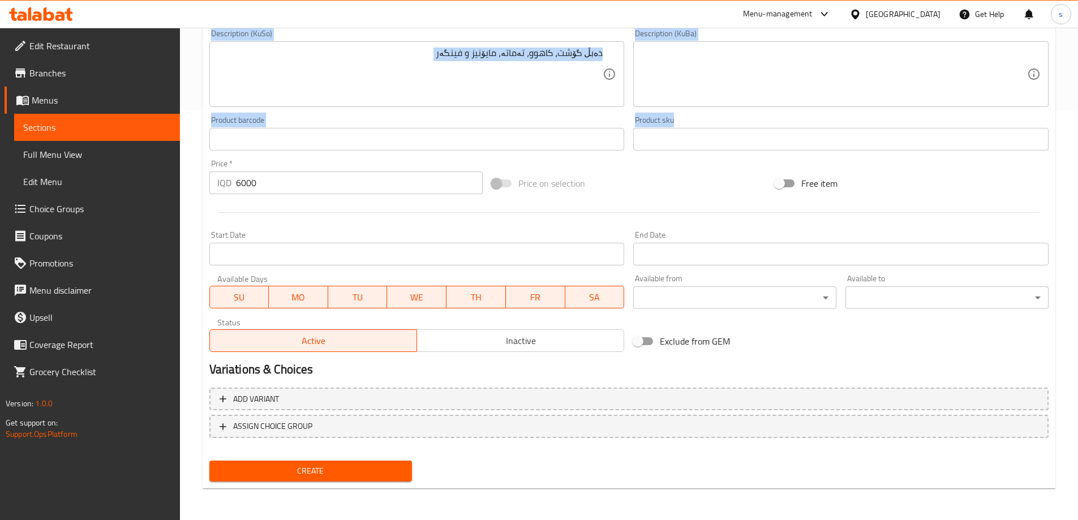
click at [337, 471] on span "Create" at bounding box center [310, 471] width 185 height 14
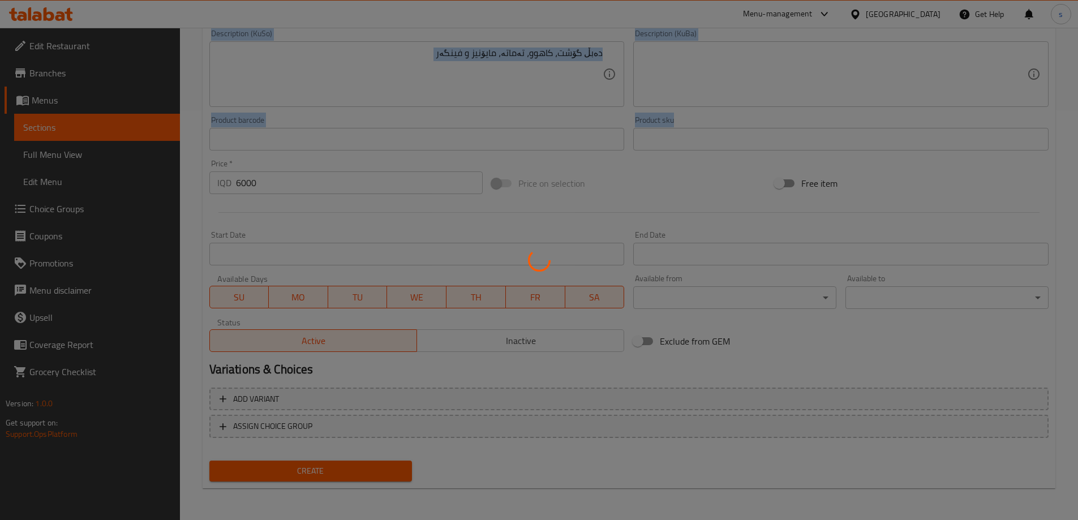
type input "0"
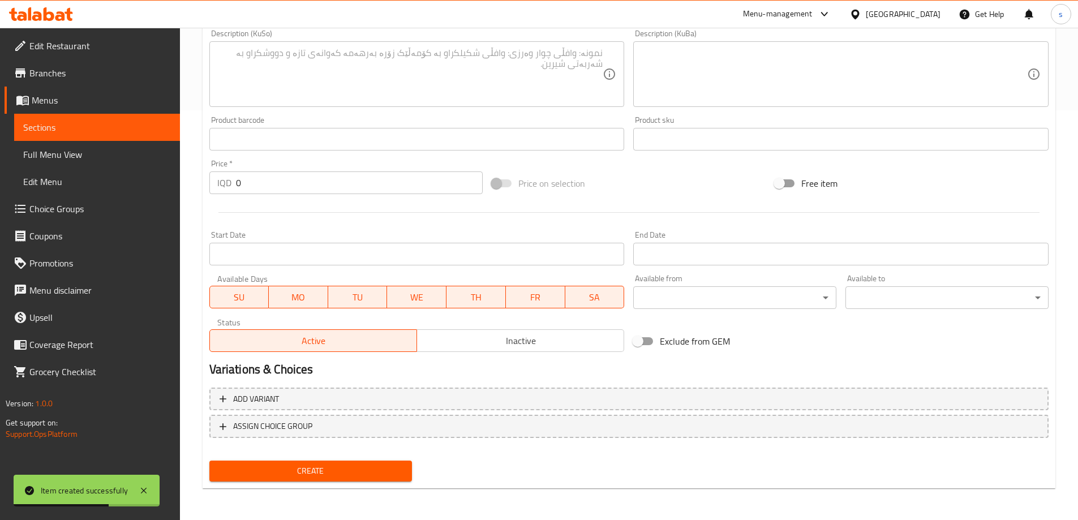
click at [960, 151] on div "Product sku Product sku" at bounding box center [841, 134] width 425 height 44
click at [967, 177] on div "Free item" at bounding box center [911, 183] width 283 height 31
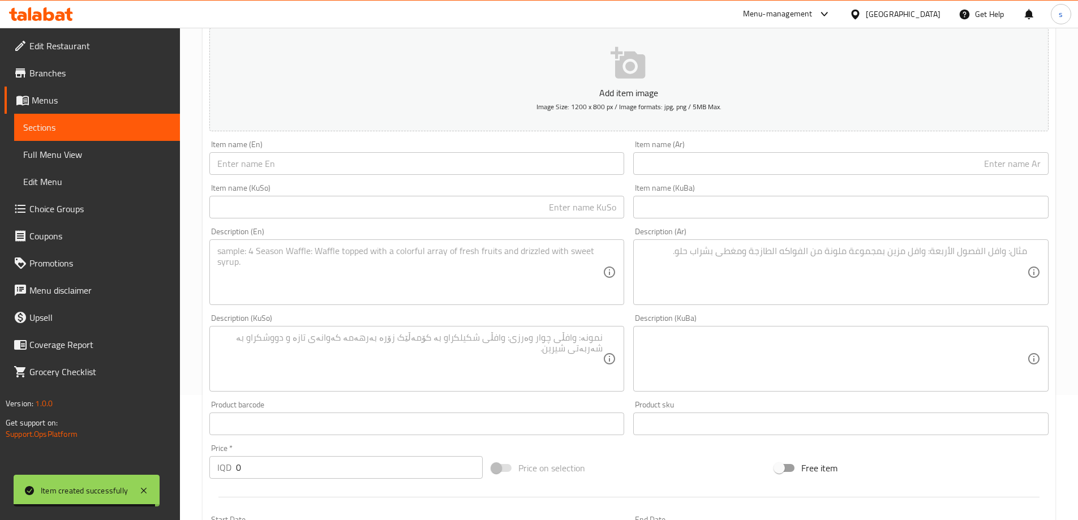
scroll to position [112, 0]
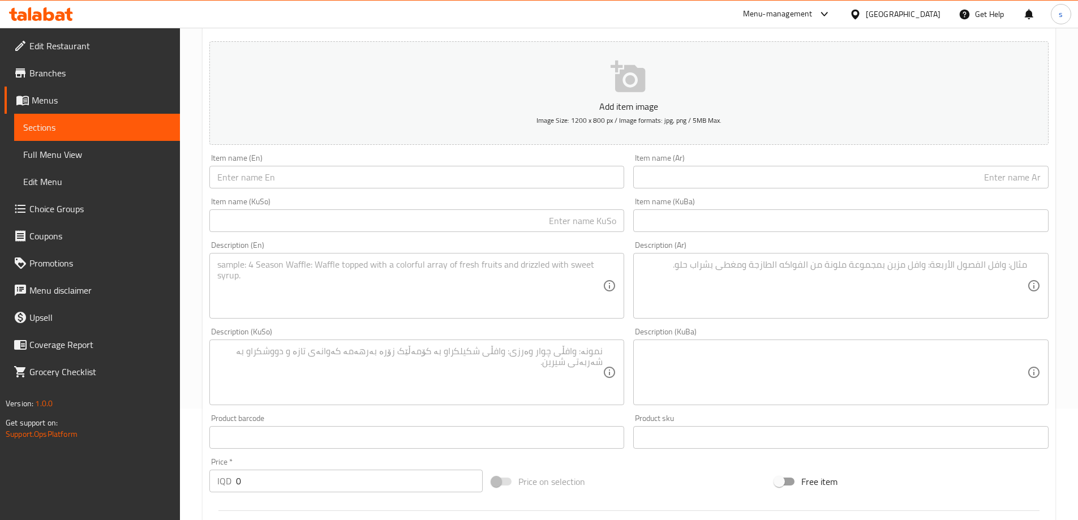
click at [278, 183] on input "text" at bounding box center [416, 177] width 415 height 23
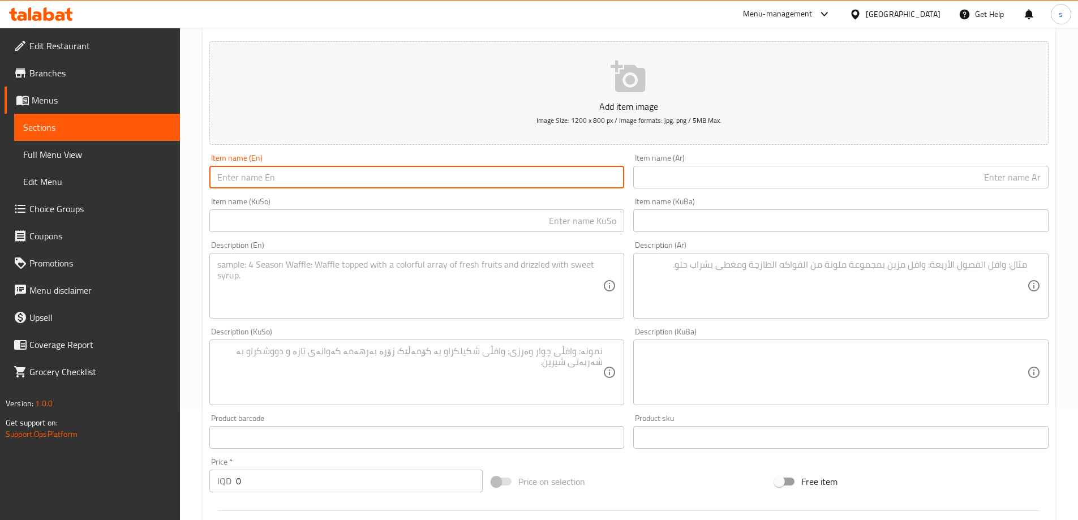
click at [102, 118] on link "Sections" at bounding box center [97, 127] width 166 height 27
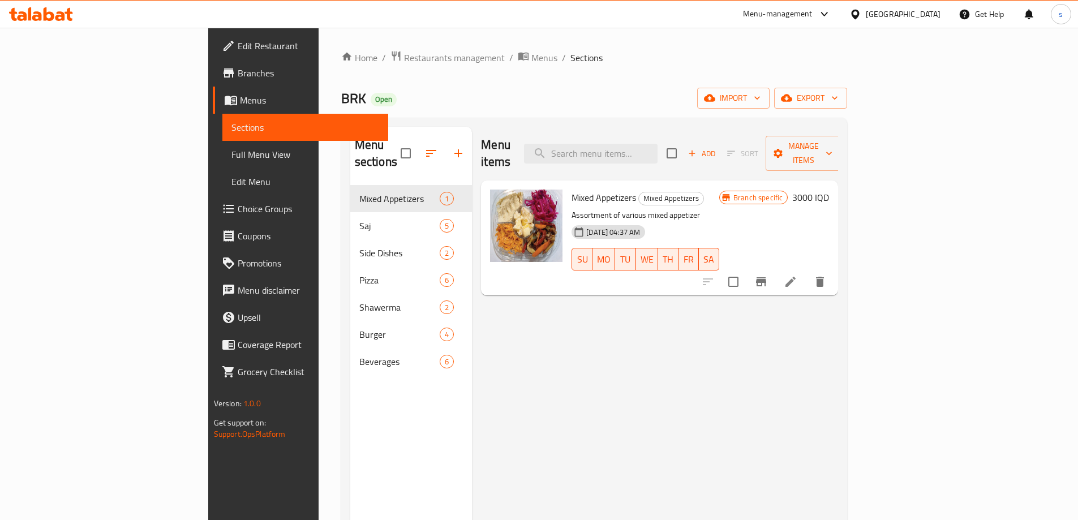
scroll to position [8, 0]
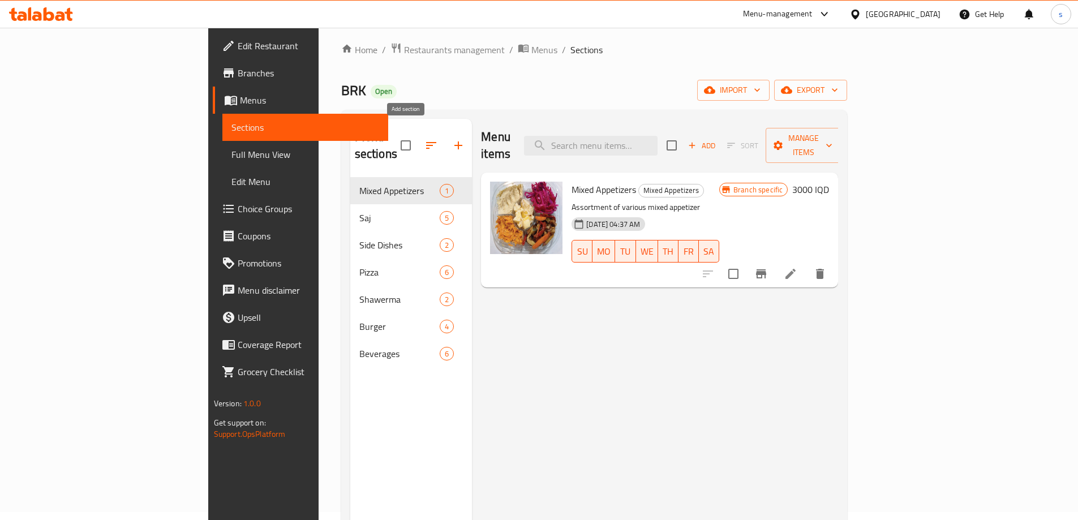
click at [452, 139] on icon "button" at bounding box center [459, 146] width 14 height 14
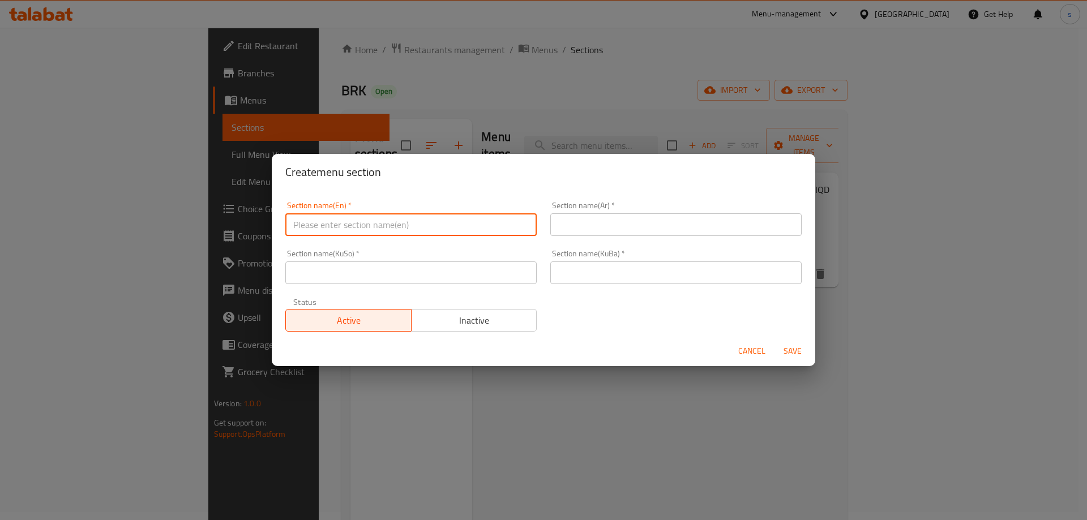
click at [414, 224] on input "text" at bounding box center [410, 224] width 251 height 23
type input "ق"
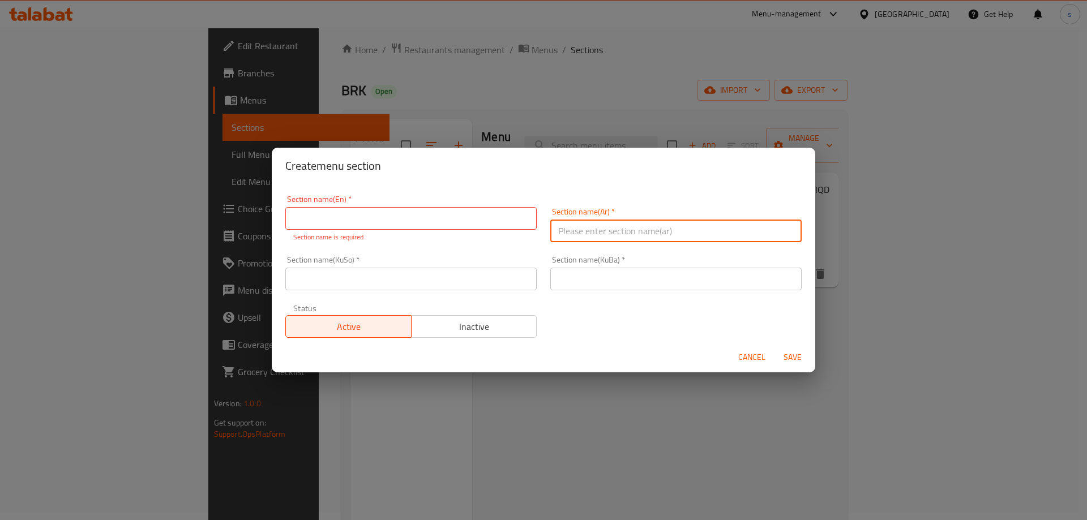
click at [628, 229] on input "text" at bounding box center [675, 231] width 251 height 23
type input "الريزو"
click at [411, 226] on input "text" at bounding box center [410, 218] width 251 height 23
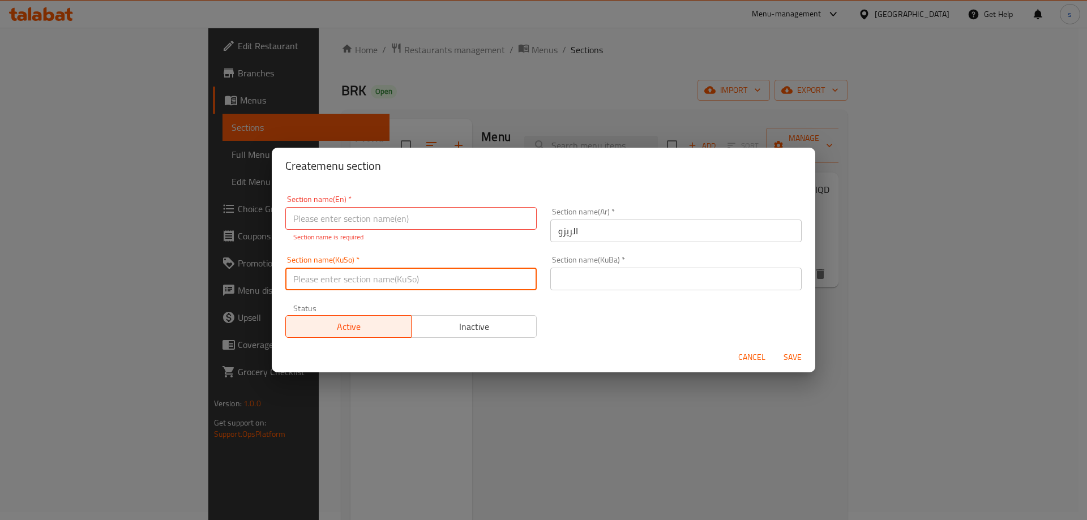
click at [499, 277] on input "text" at bounding box center [410, 279] width 251 height 23
click at [499, 277] on input "ریزۆ" at bounding box center [410, 279] width 251 height 23
type input "ریزۆ"
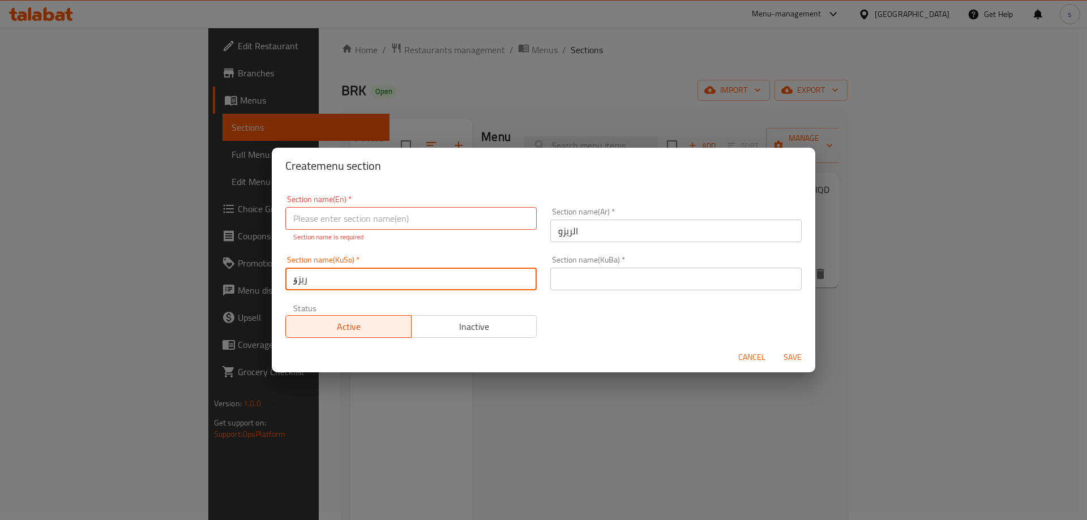
click at [577, 278] on input "text" at bounding box center [675, 279] width 251 height 23
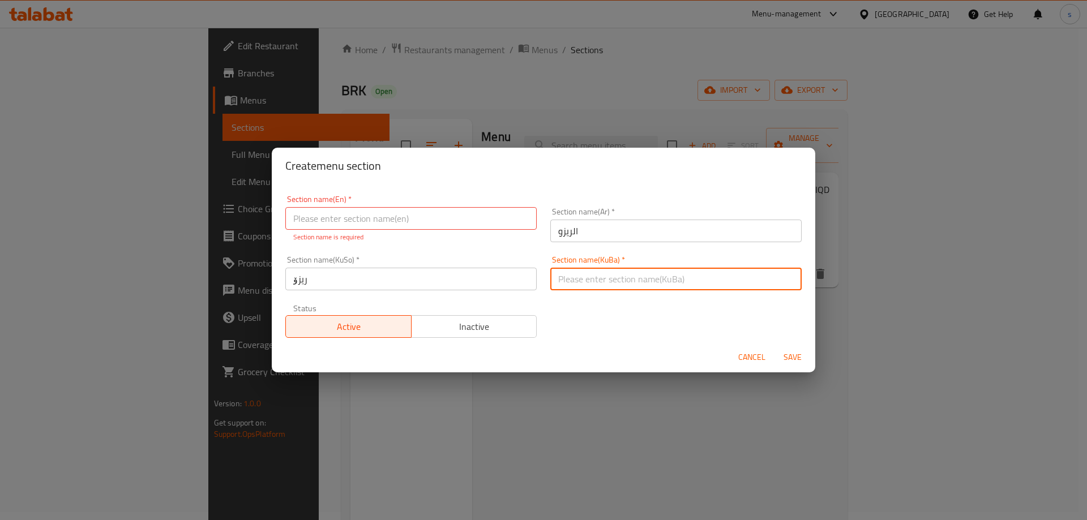
paste input "ریزۆ"
type input "ریزۆ"
click at [406, 226] on input "text" at bounding box center [410, 218] width 251 height 23
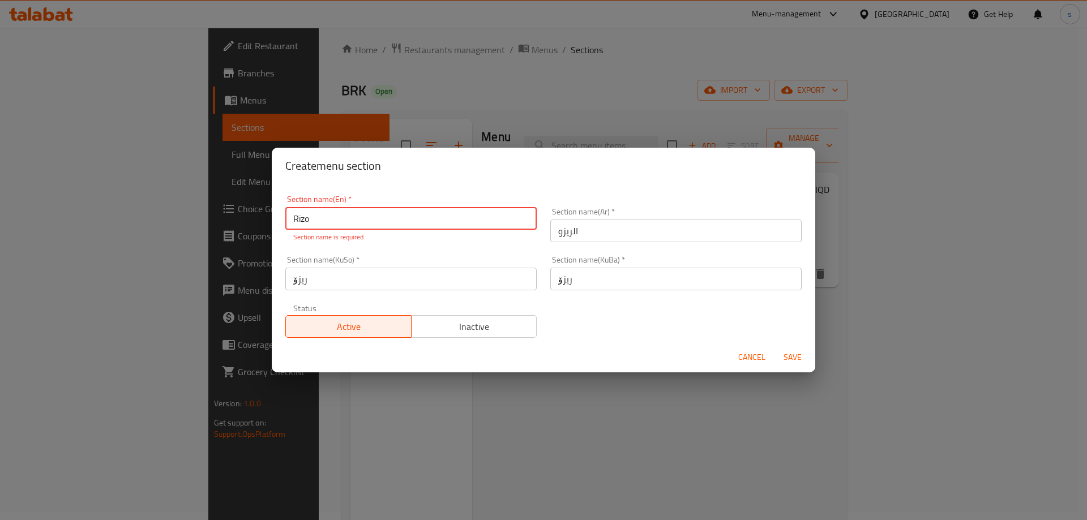
type input "Rizo"
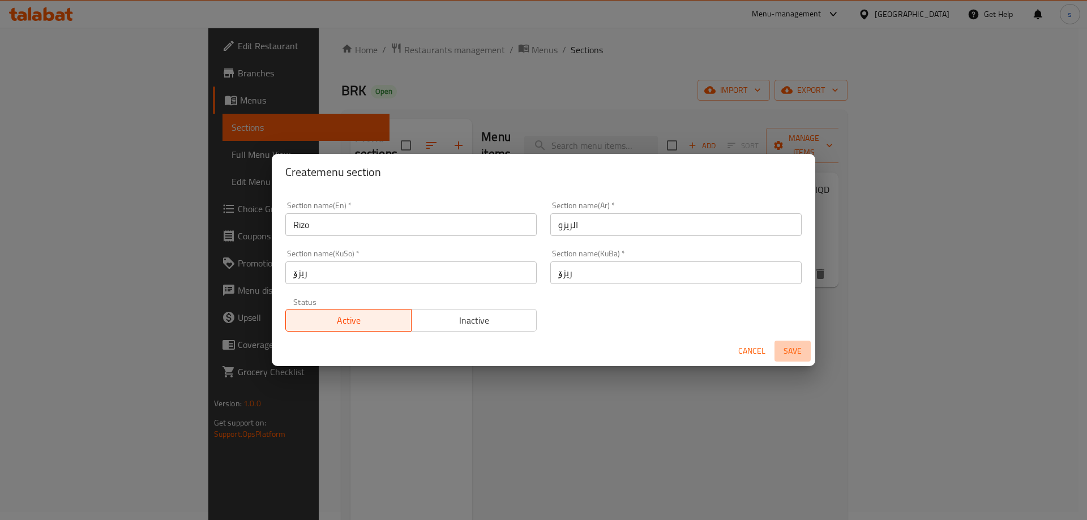
click at [795, 357] on span "Save" at bounding box center [792, 351] width 27 height 14
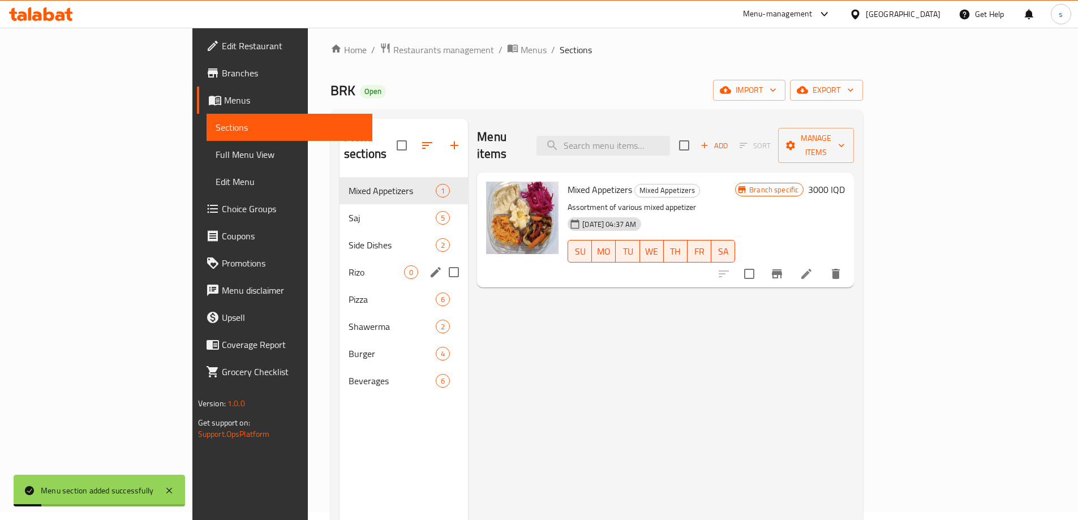
click at [340, 259] on div "Rizo 0" at bounding box center [404, 272] width 128 height 27
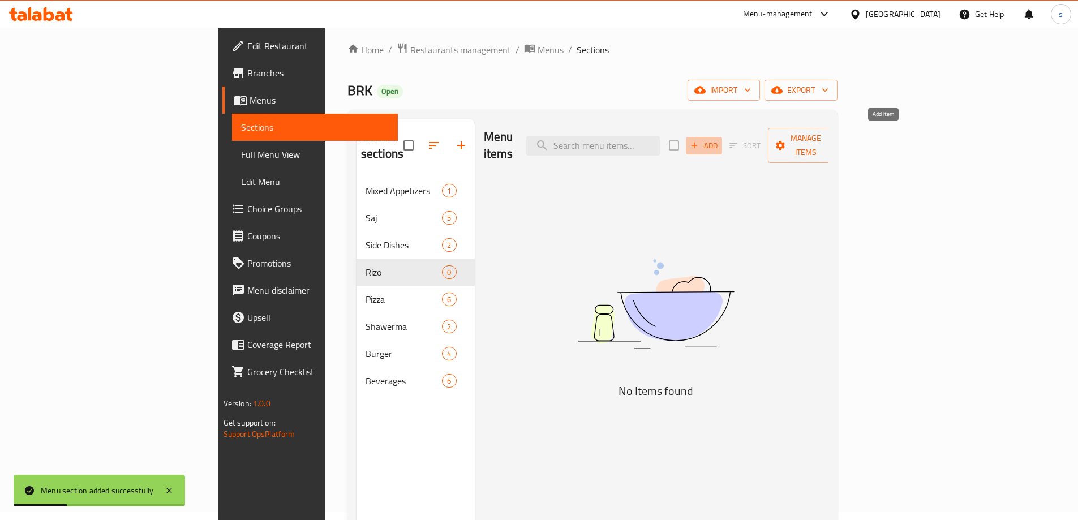
click at [698, 143] on icon "button" at bounding box center [695, 146] width 6 height 6
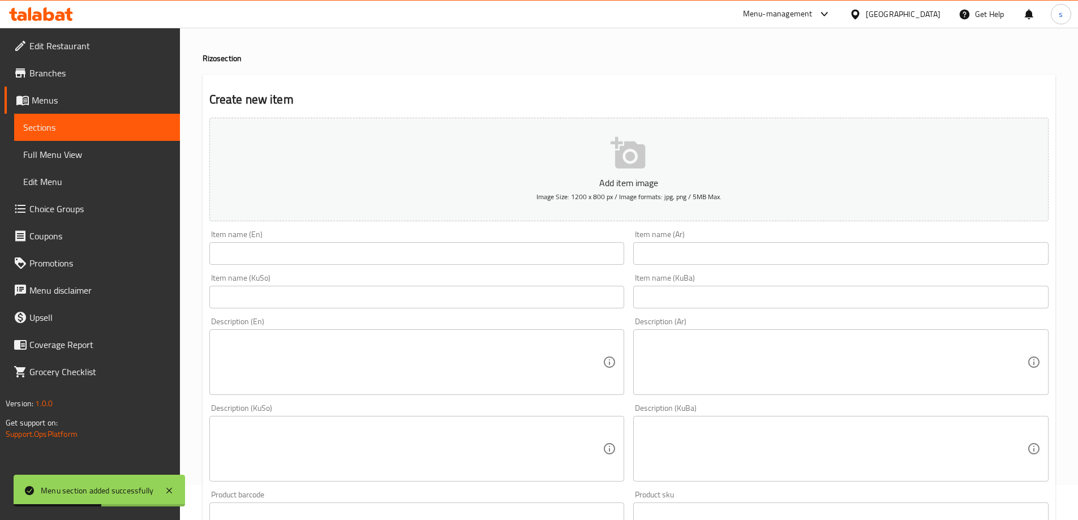
scroll to position [54, 0]
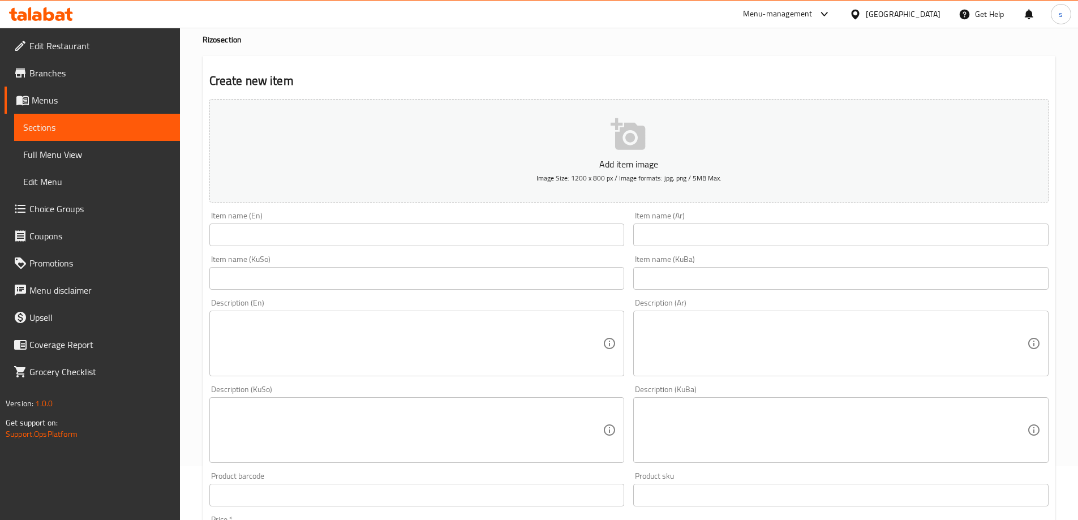
click at [283, 231] on input "text" at bounding box center [416, 235] width 415 height 23
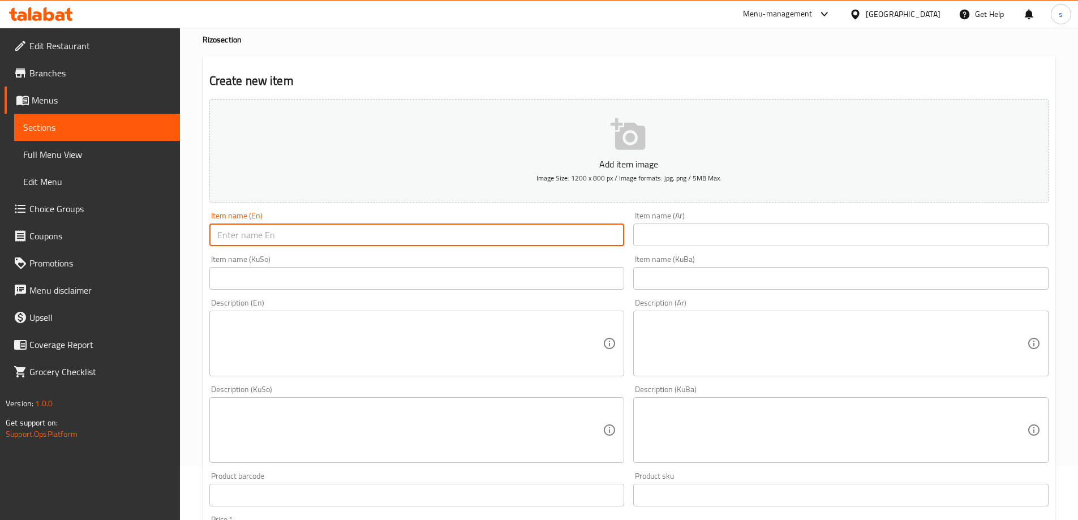
paste input "Great Rizzo"
type input "Great Rizzo"
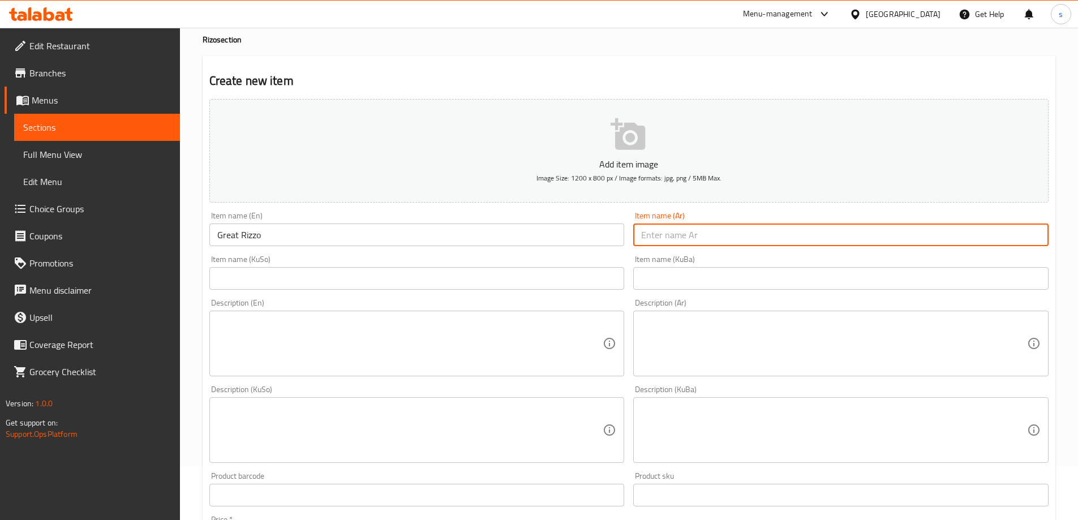
click at [725, 237] on input "text" at bounding box center [840, 235] width 415 height 23
paste input "[PERSON_NAME]"
type input "[PERSON_NAME]"
drag, startPoint x: 567, startPoint y: 268, endPoint x: 559, endPoint y: 281, distance: 15.4
click at [567, 268] on input "text" at bounding box center [416, 278] width 415 height 23
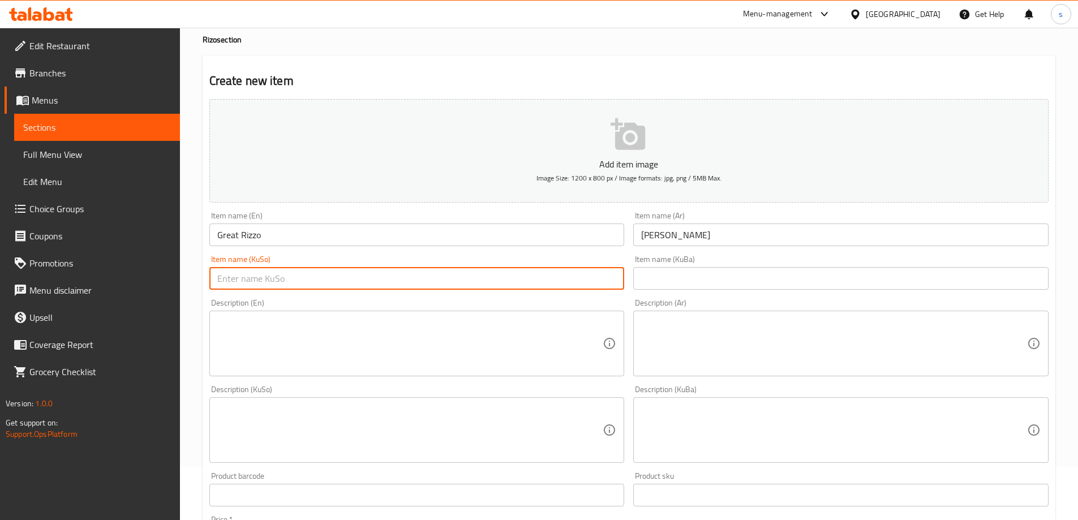
paste input "ریزۆی گەورە"
type input "ریزۆی گەورە"
click at [252, 239] on input "Great Rizzo" at bounding box center [416, 235] width 415 height 23
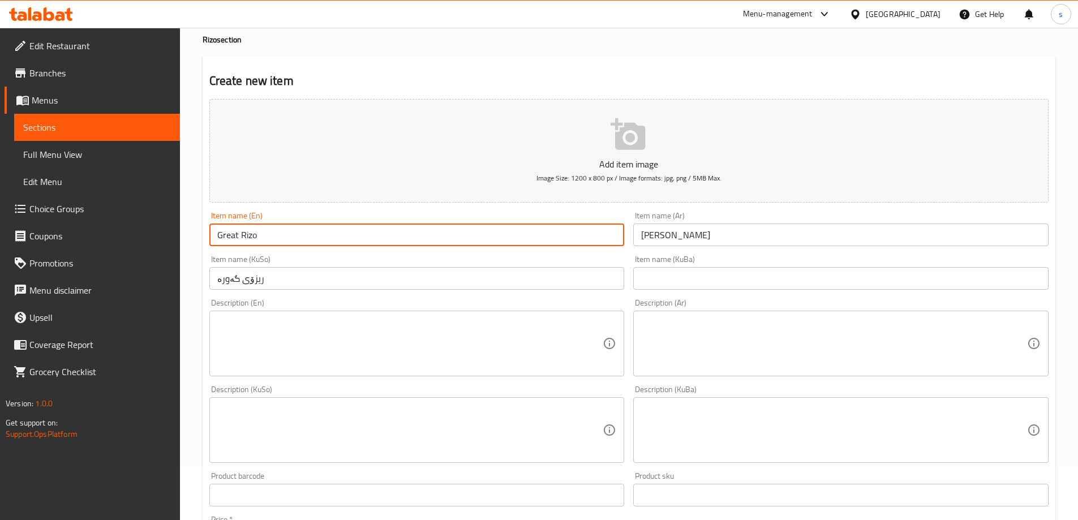
drag, startPoint x: 237, startPoint y: 236, endPoint x: 201, endPoint y: 237, distance: 35.1
click at [201, 237] on div "Home / Restaurants management / Menus / Sections / item / create Rizo section C…" at bounding box center [629, 425] width 898 height 902
type input "Large Rizo"
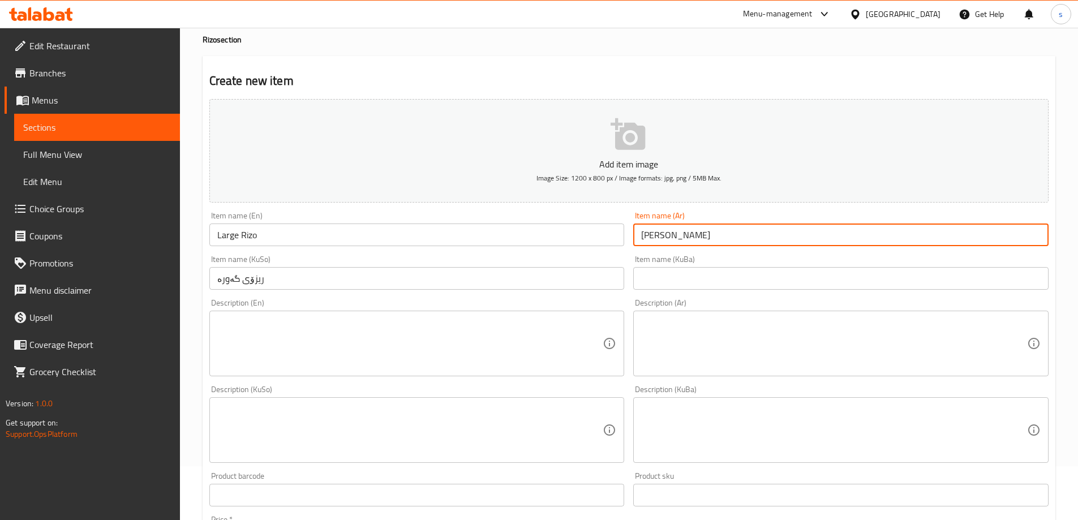
drag, startPoint x: 657, startPoint y: 238, endPoint x: 679, endPoint y: 236, distance: 22.1
click at [679, 236] on input "[PERSON_NAME]" at bounding box center [840, 235] width 415 height 23
type input "ريزو كبير"
click at [830, 211] on div "Item name (Ar) ريزو كبير Item name (Ar)" at bounding box center [841, 229] width 425 height 44
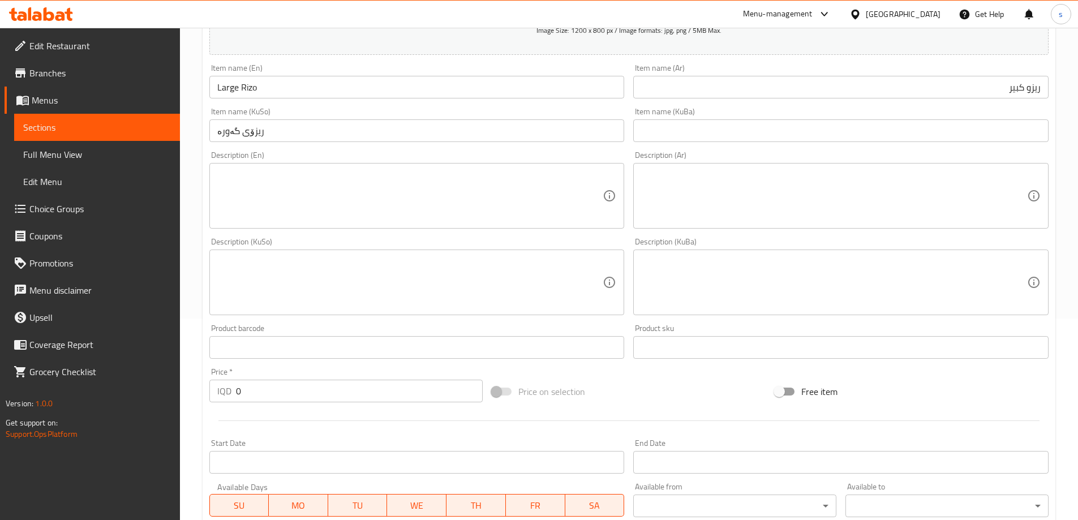
scroll to position [217, 0]
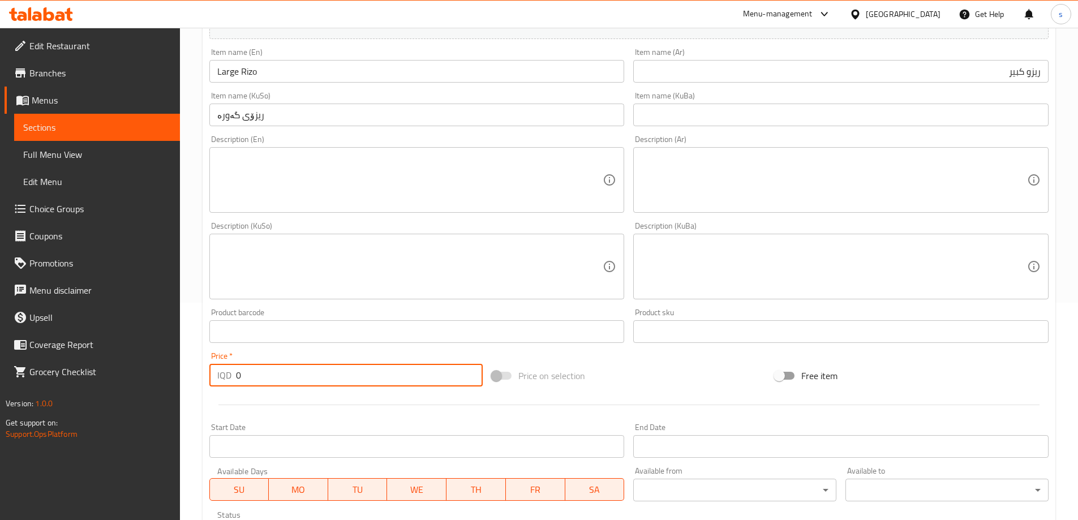
drag, startPoint x: 243, startPoint y: 382, endPoint x: 226, endPoint y: 382, distance: 17.0
click at [226, 382] on div "IQD 0 Price *" at bounding box center [346, 375] width 274 height 23
type input "7000"
click at [483, 192] on textarea at bounding box center [410, 180] width 386 height 54
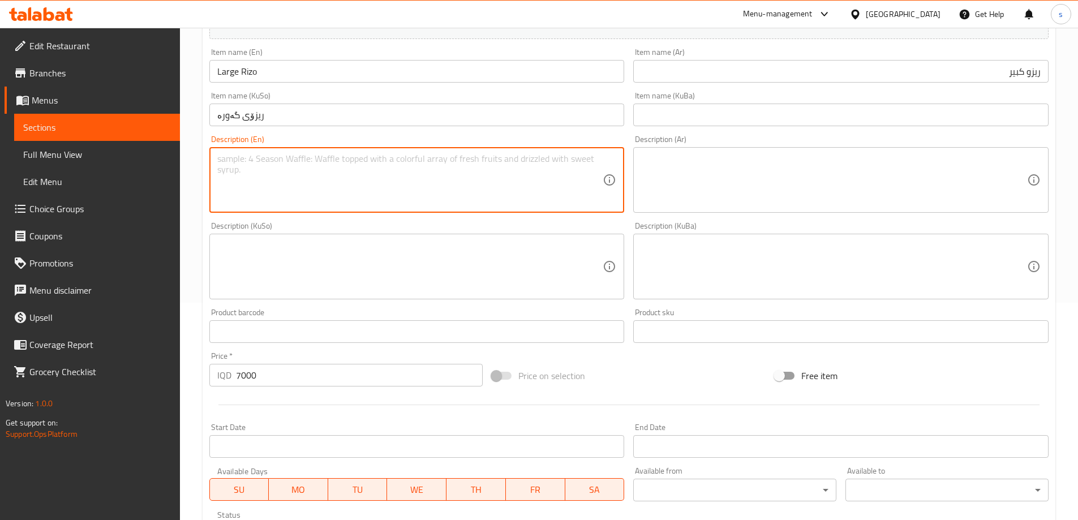
paste textarea "Rice, 2 crispy pieces, sauce, pickled cucumbers and hot peppers"
type textarea "Rice, 2 crispy pieces, sauce, pickled cucumbers and hot peppers"
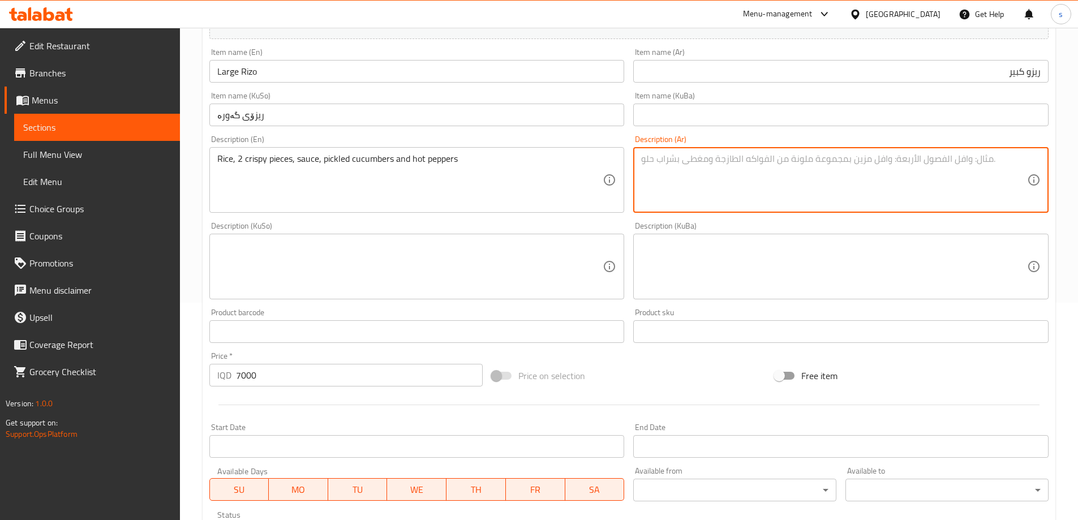
click at [726, 196] on textarea at bounding box center [834, 180] width 386 height 54
paste textarea "أرز، قطعتين مقرمشتين، صلصة، خيار مخلل وفلفل حار"
type textarea "أرز، قطعتين مقرمشتين، صلصة، خيار مخلل وفلفل حار"
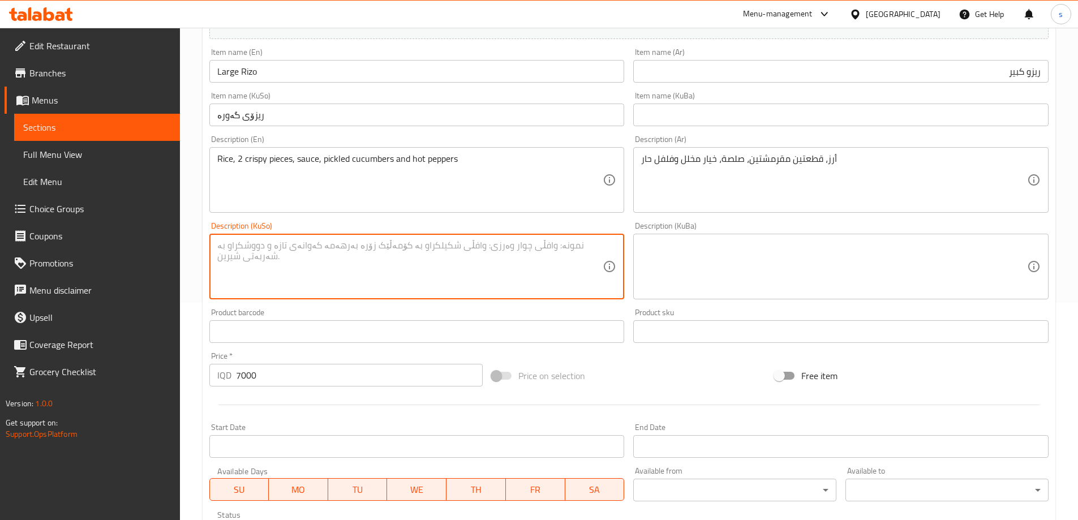
click at [533, 255] on textarea at bounding box center [410, 267] width 386 height 54
paste textarea "بڕنج، 2 پاڕچە کڕیسپی، سۆس، خەیار شۆر و بیبەڕی تیژ"
type textarea "بڕنج، 2 پاڕچە کڕیسپی، سۆس، خەیار شۆر و بیبەڕی تیژ"
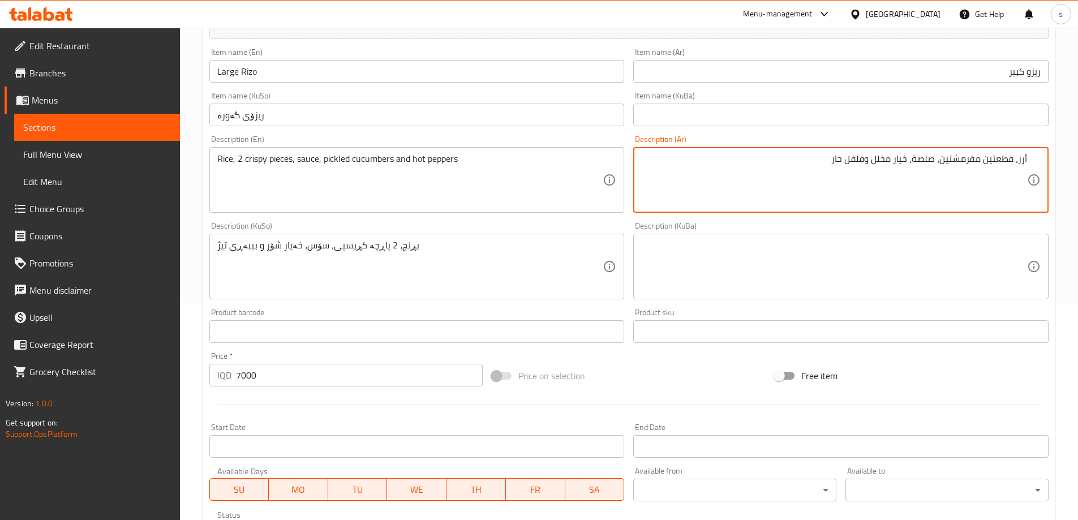
click at [985, 163] on textarea "أرز، قطعتين مقرمشتين، صلصة، خيار مخلل وفلفل حار" at bounding box center [834, 180] width 386 height 54
click at [1014, 160] on textarea "أرز، قطع مقرمشتين، صلصة، خيار مخلل وفلفل حار" at bounding box center [834, 180] width 386 height 54
click at [947, 165] on textarea "أرز، 2 قطع مقرمشتين، صلصة، خيار مخلل وفلفل حار" at bounding box center [834, 180] width 386 height 54
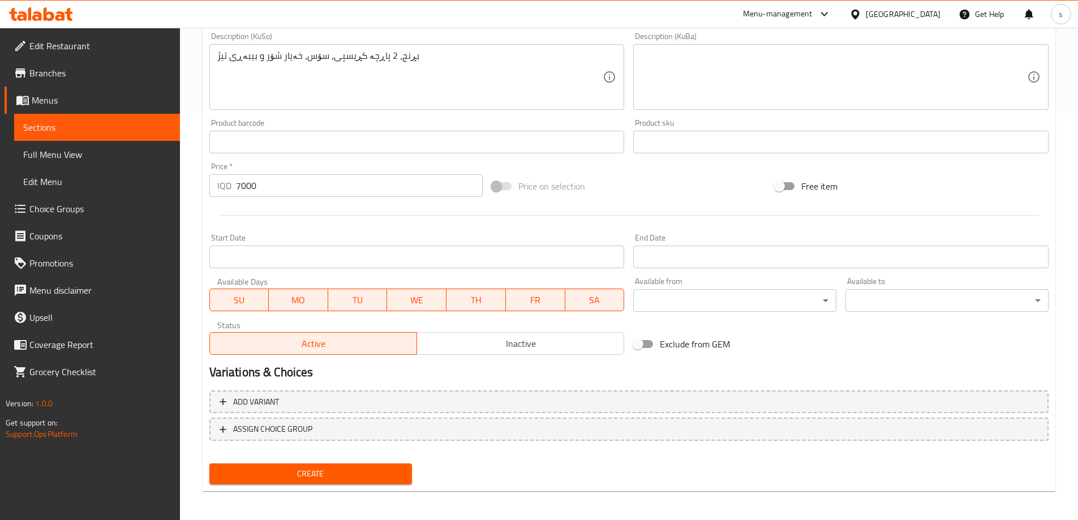
scroll to position [410, 0]
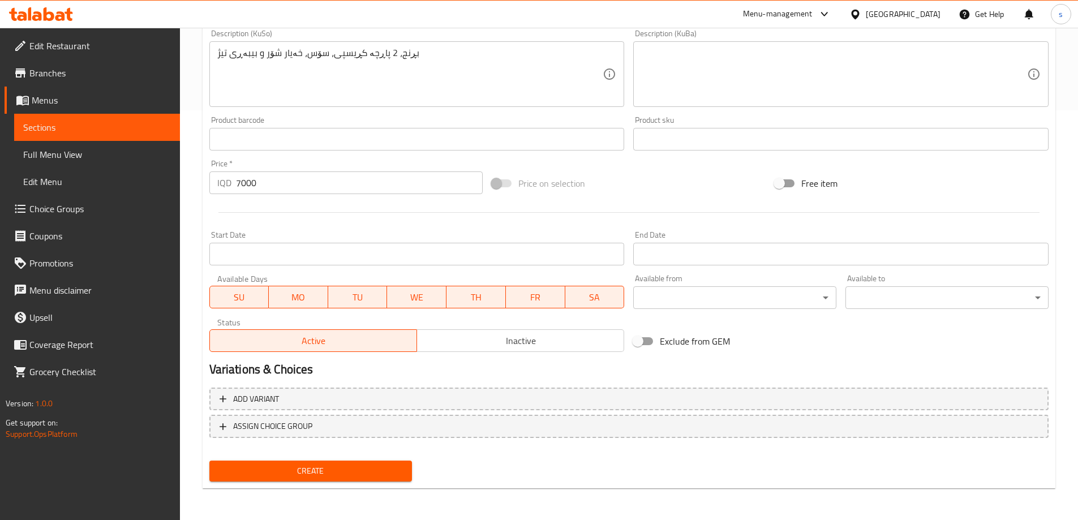
type textarea "أرز، 2 قطع مقرمش، صلصة، خيار مخلل وفلفل حار"
click at [267, 465] on span "Create" at bounding box center [310, 471] width 185 height 14
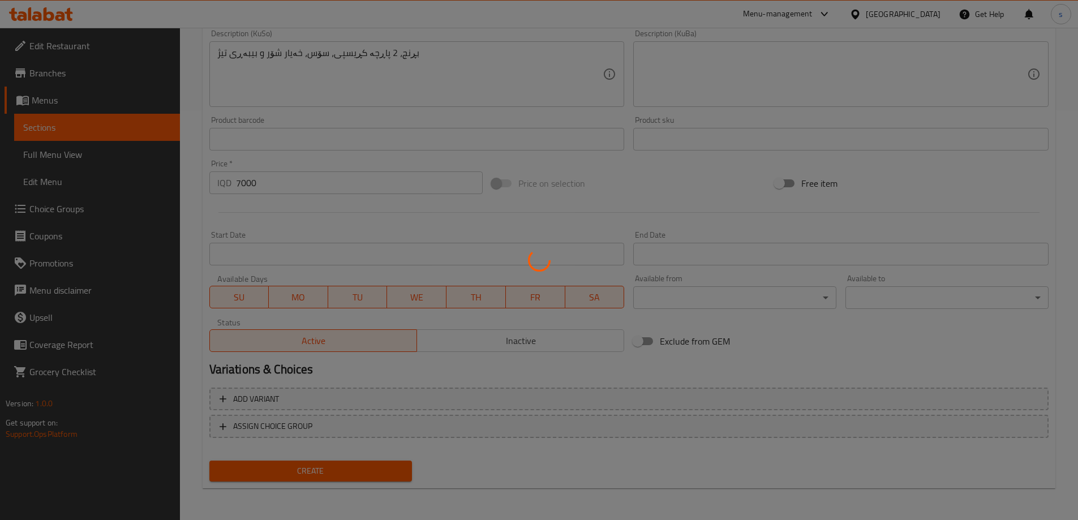
type input "0"
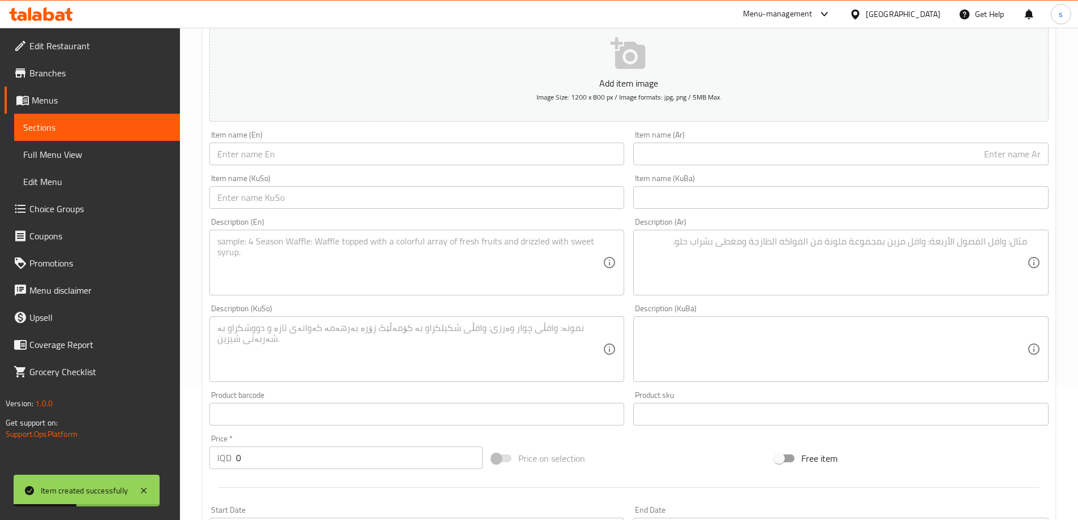
scroll to position [132, 0]
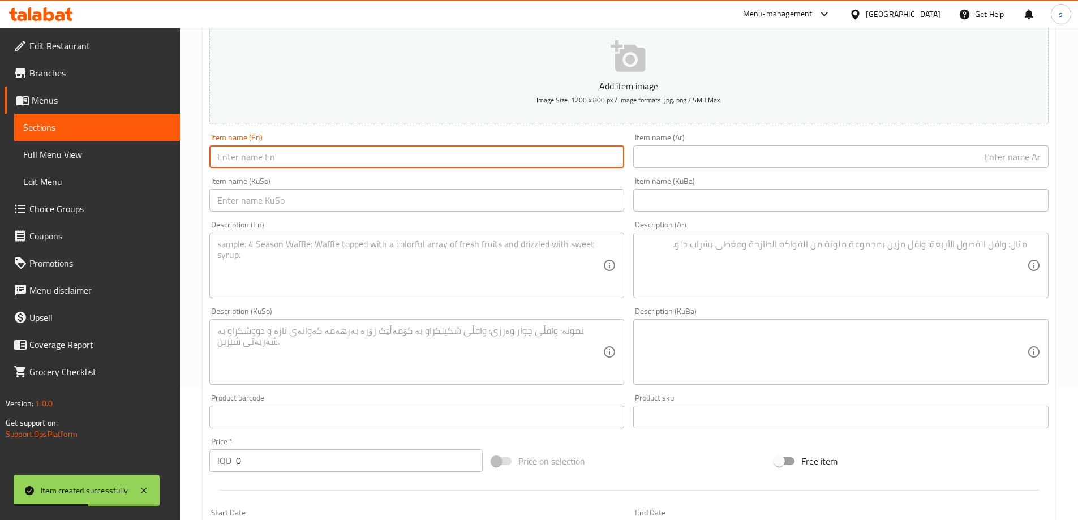
click at [355, 151] on input "text" at bounding box center [416, 156] width 415 height 23
paste input "Small Rizzo"
type input "Small Rizzo"
click at [772, 161] on input "text" at bounding box center [840, 156] width 415 height 23
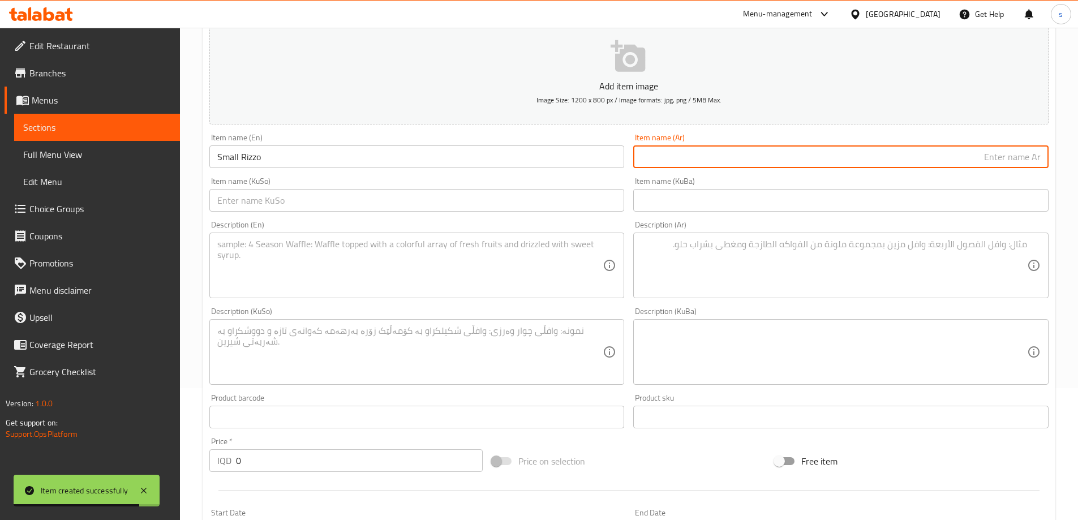
paste input "ريزو صغير"
type input "ريزو صغير"
click at [508, 190] on input "text" at bounding box center [416, 200] width 415 height 23
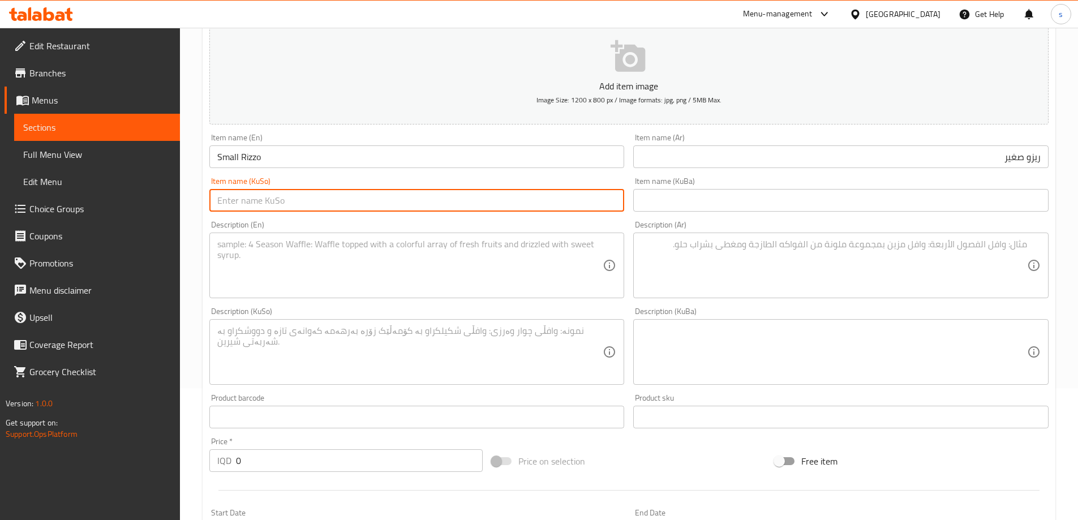
paste input "ریزۆی بچووک"
type input "ریزۆی بچووک"
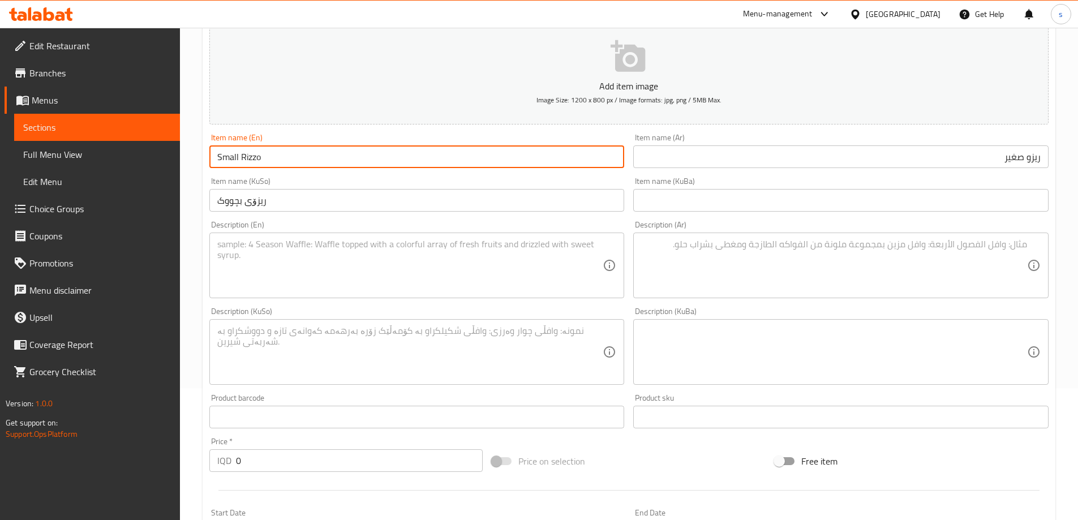
click at [251, 158] on input "Small Rizzo" at bounding box center [416, 156] width 415 height 23
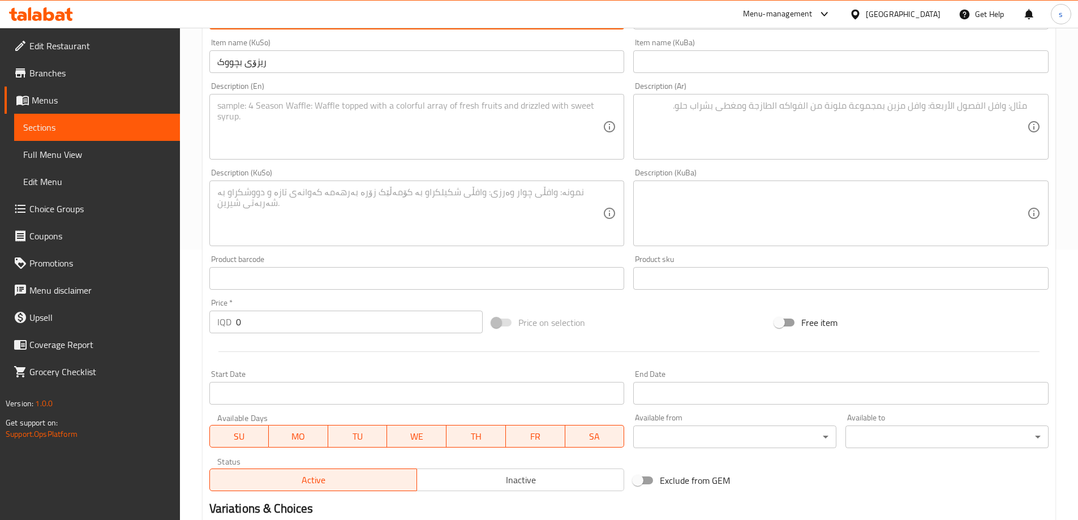
type input "Small Rizo"
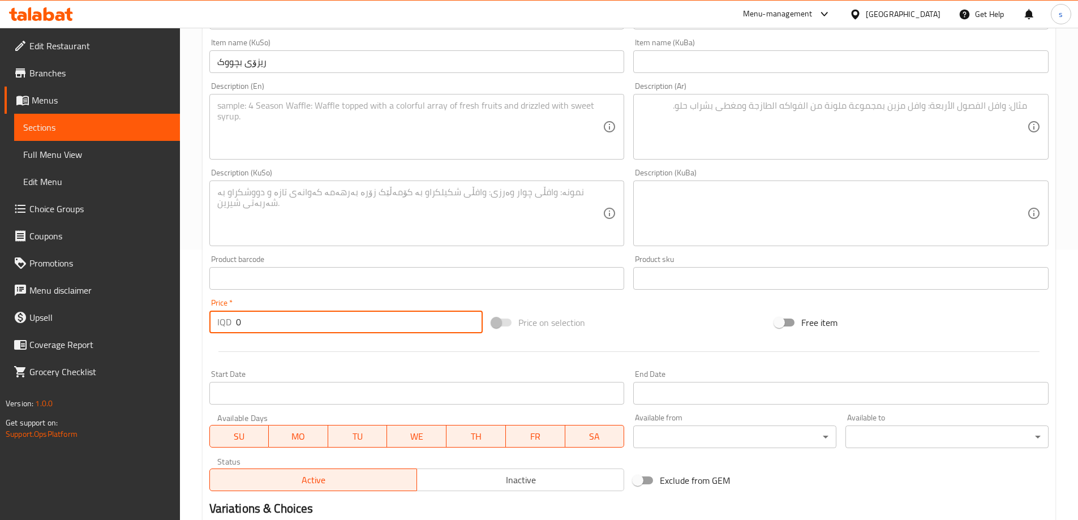
drag, startPoint x: 243, startPoint y: 326, endPoint x: 225, endPoint y: 327, distance: 17.6
click at [225, 327] on div "IQD 0 Price *" at bounding box center [346, 322] width 274 height 23
type input "5000"
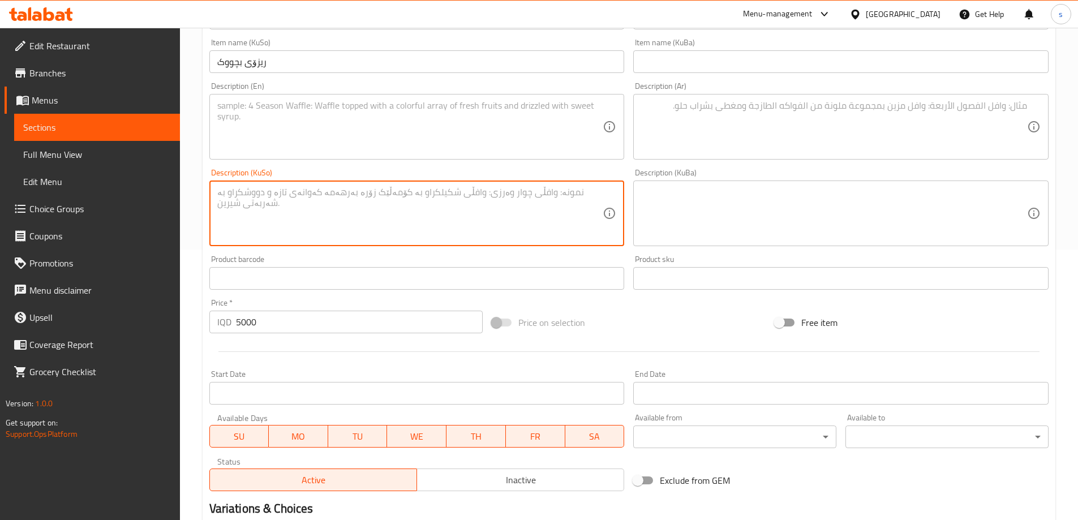
click at [369, 198] on textarea at bounding box center [410, 214] width 386 height 54
paste textarea "بڕنج، 2 پاڕچە کڕیسپی، سۆس، خەیار شۆر و بیبەڕی تیژ"
click at [381, 195] on textarea "بڕنج، 2 پاڕچە کڕیسپی، سۆس، خەیار شۆر و بیبەڕی تیژ" at bounding box center [410, 214] width 386 height 54
type textarea "بڕنج، 1 پاڕچە کڕیسپی، سۆس، خەیار شۆر و بیبەڕی تیژ"
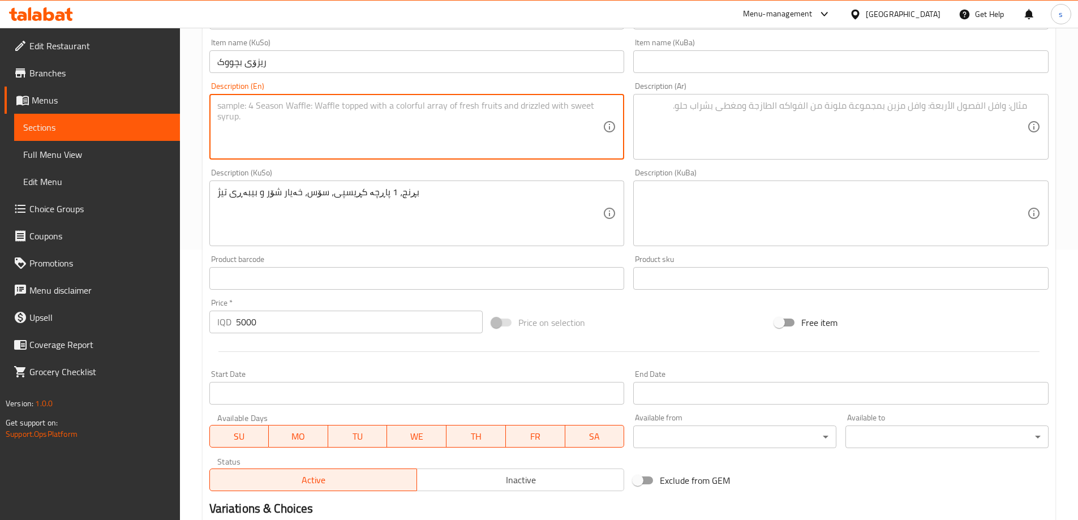
click at [317, 122] on textarea at bounding box center [410, 127] width 386 height 54
paste textarea "Rice, 2 crispy pieces, sauce, pickled cucumbers and hot peppers"
type textarea "Rice, 2 crispy pieces, sauce, pickled cucumbers and hot peppers"
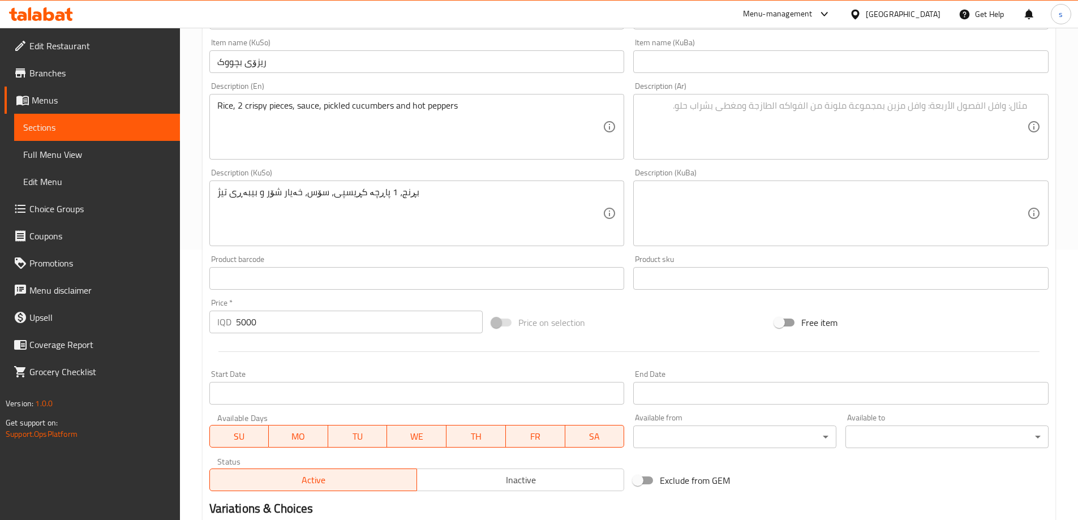
click at [800, 165] on div "Description (KuBa) Description (KuBa)" at bounding box center [841, 207] width 425 height 87
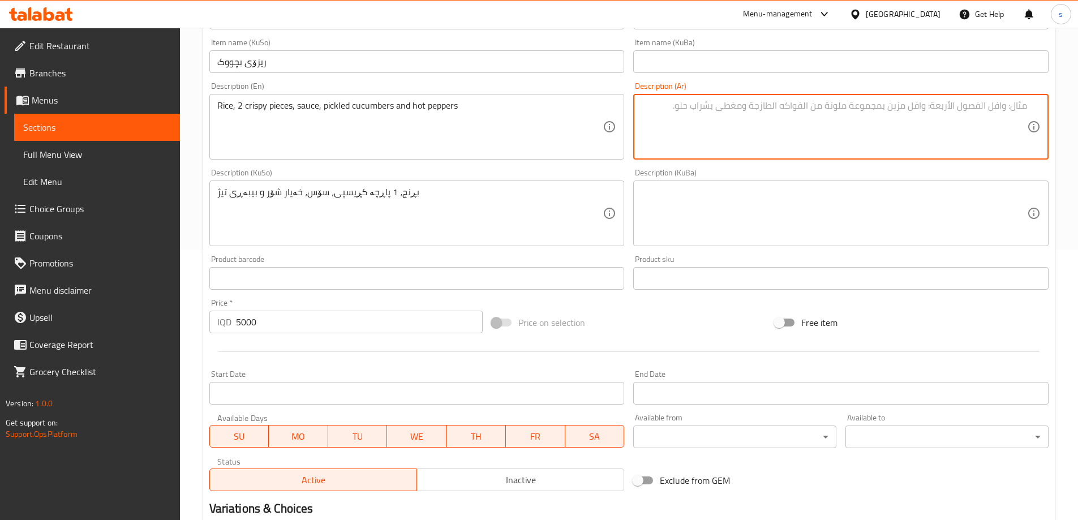
click at [799, 144] on textarea at bounding box center [834, 127] width 386 height 54
paste textarea "أرز، قطعتين مقرمشتين، صلصة، خيار مخلل وفلفل حار"
click at [943, 109] on textarea "أرز، قطعتين مقرمشتين، صلصة، خيار مخلل وفلفل حار" at bounding box center [834, 127] width 386 height 54
type textarea "أرز، 1 قطع مقرمش، صلصة، خيار مخلل وفلفل حار"
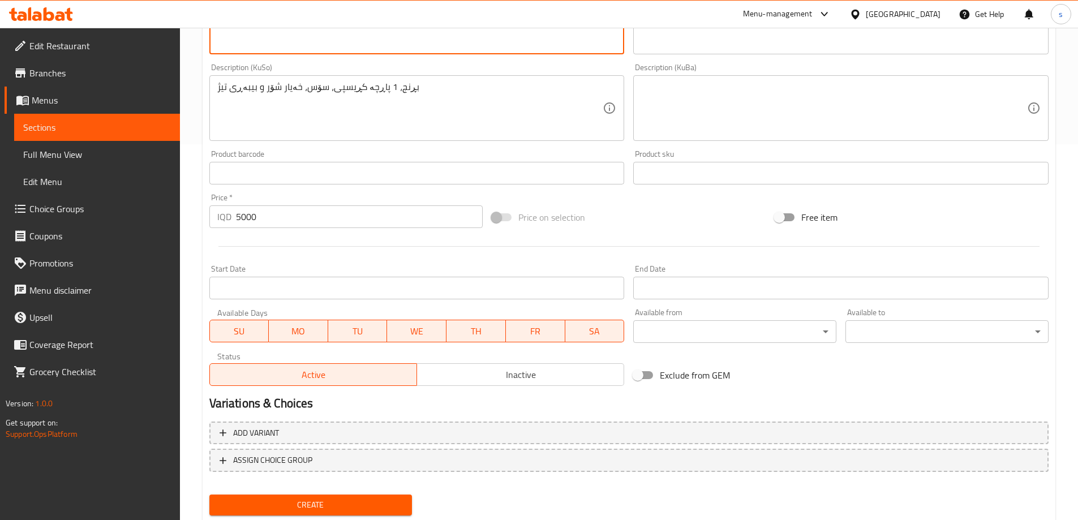
scroll to position [410, 0]
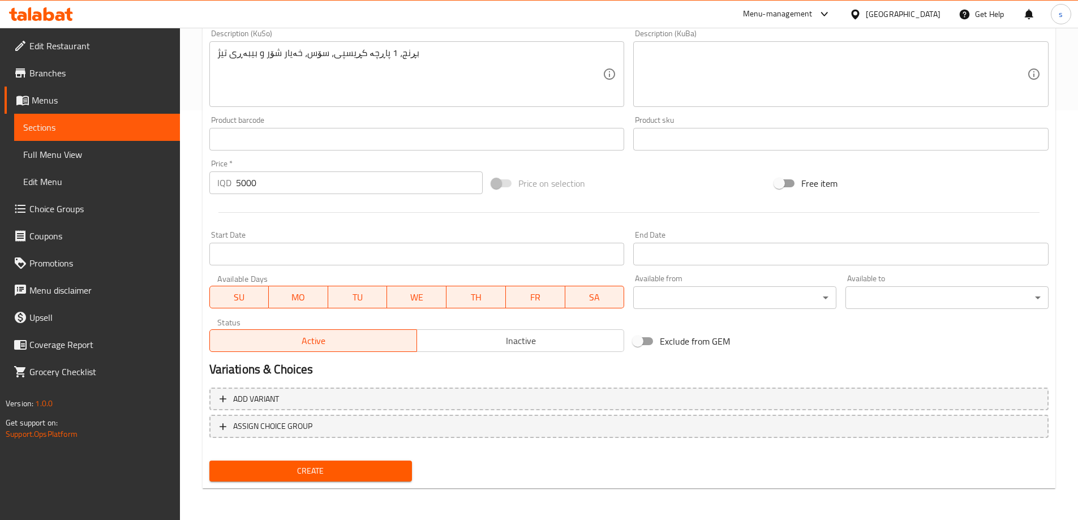
type textarea "Rice, 1 crispy pieces, sauce, pickled cucumbers and hot peppers"
click at [270, 478] on span "Create" at bounding box center [310, 471] width 185 height 14
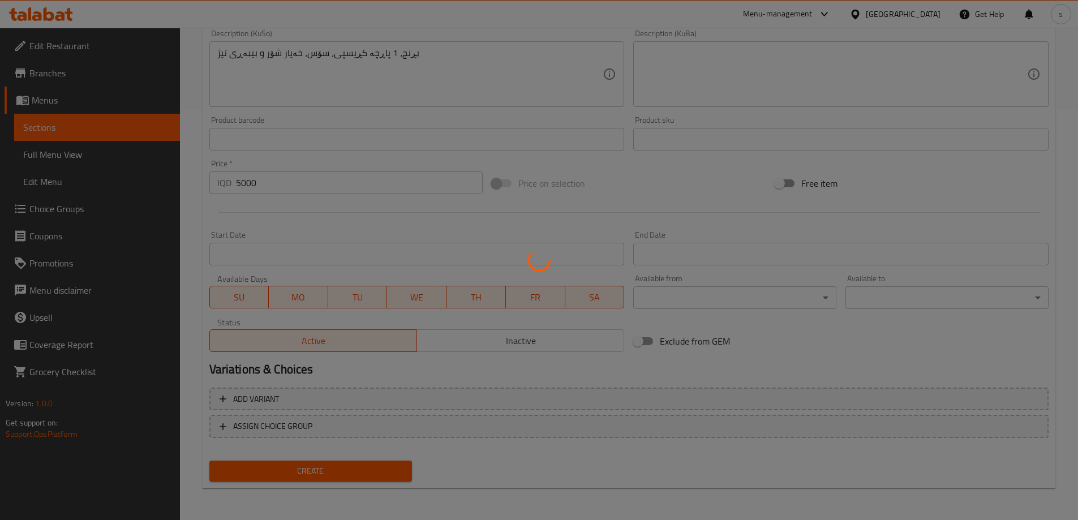
type input "0"
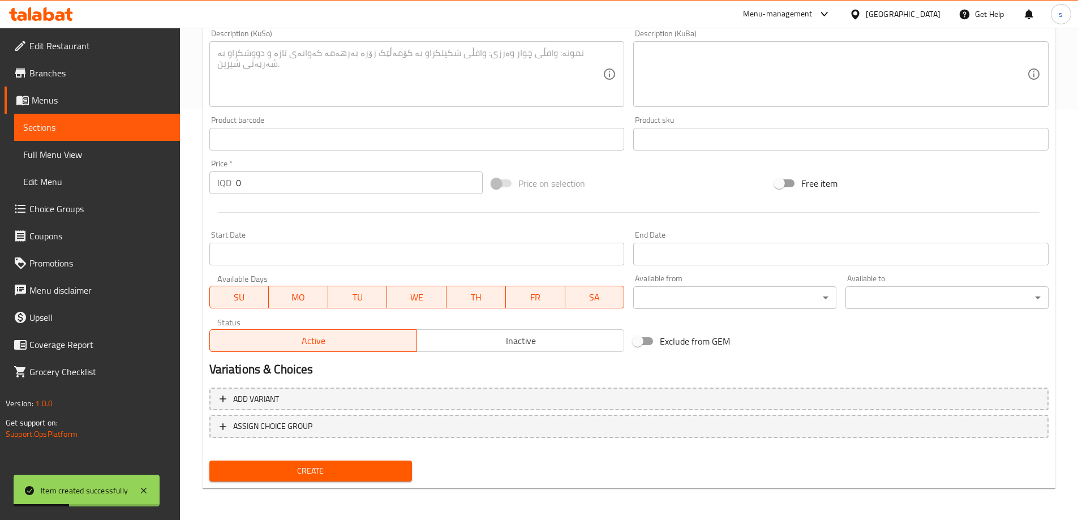
click at [93, 132] on span "Sections" at bounding box center [97, 128] width 148 height 14
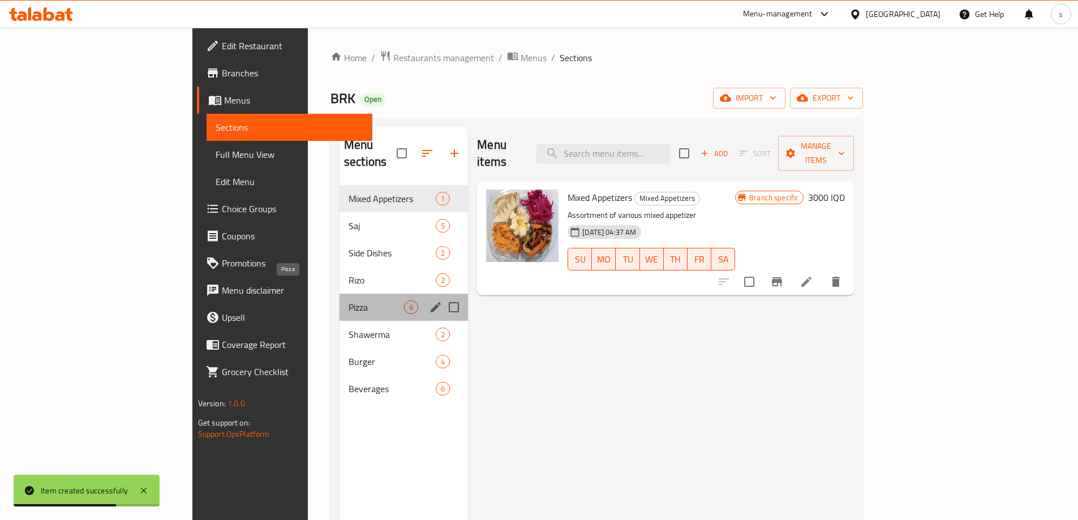
click at [349, 301] on span "Pizza" at bounding box center [376, 308] width 55 height 14
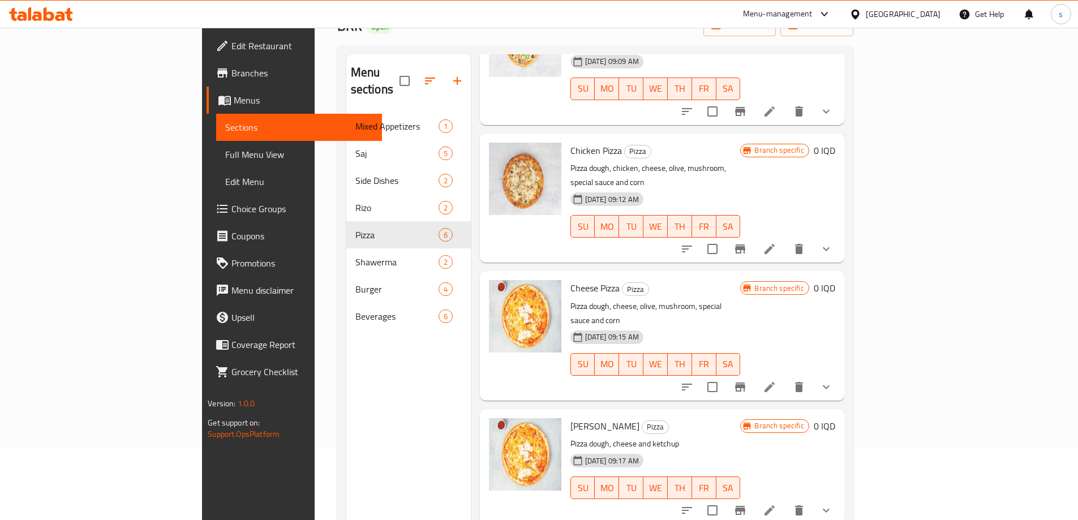
scroll to position [158, 0]
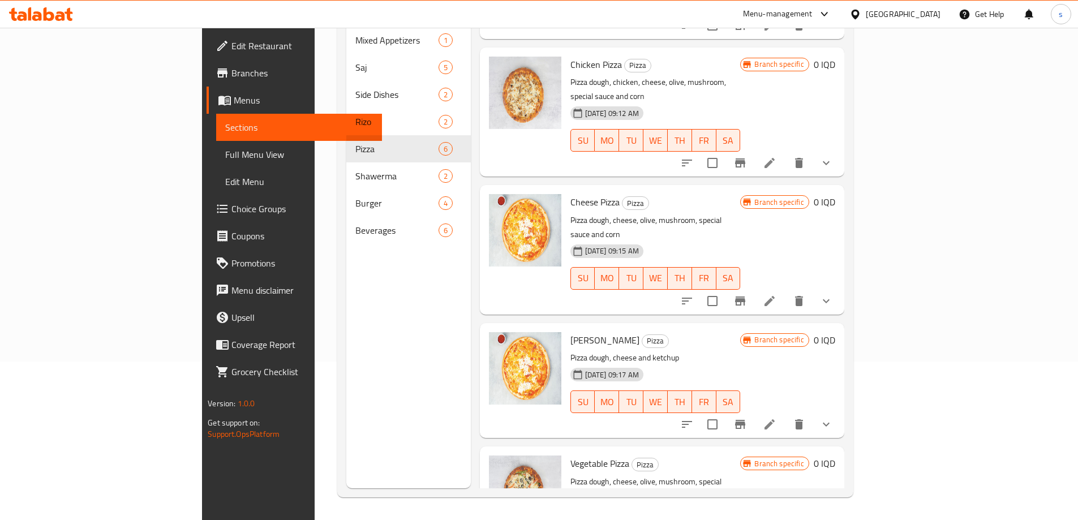
drag, startPoint x: 1036, startPoint y: 353, endPoint x: 1043, endPoint y: 346, distance: 9.6
click at [844, 346] on div "Menu items Add Sort Manage items Meat Pizza Pizza Pizza dough, meat, cheese, ol…" at bounding box center [658, 228] width 374 height 520
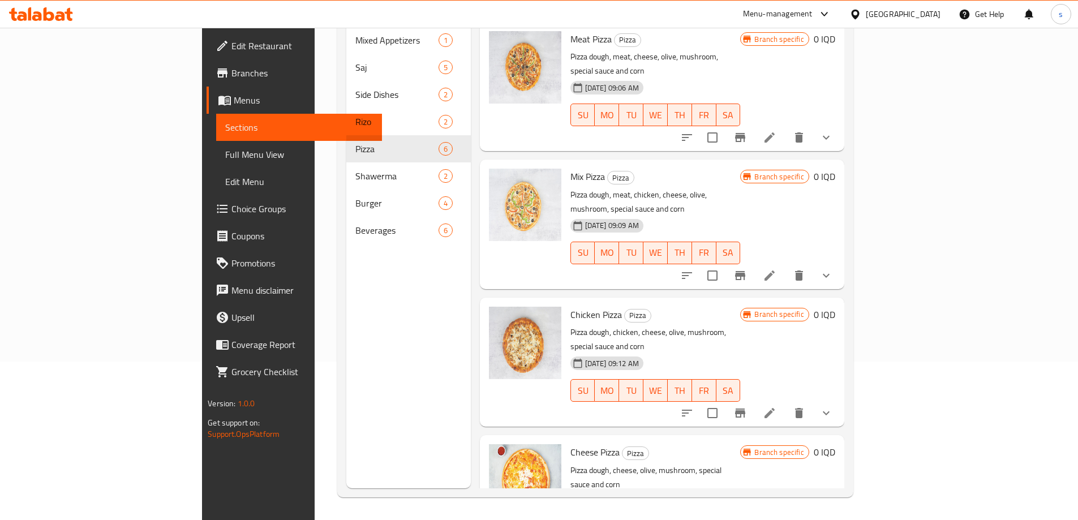
scroll to position [0, 0]
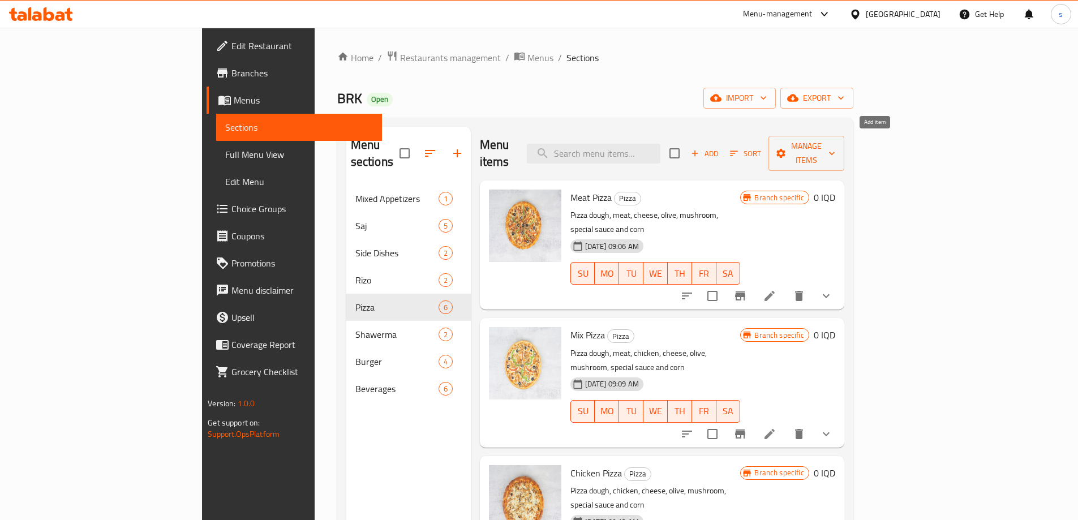
click at [720, 149] on span "Add" at bounding box center [704, 153] width 31 height 13
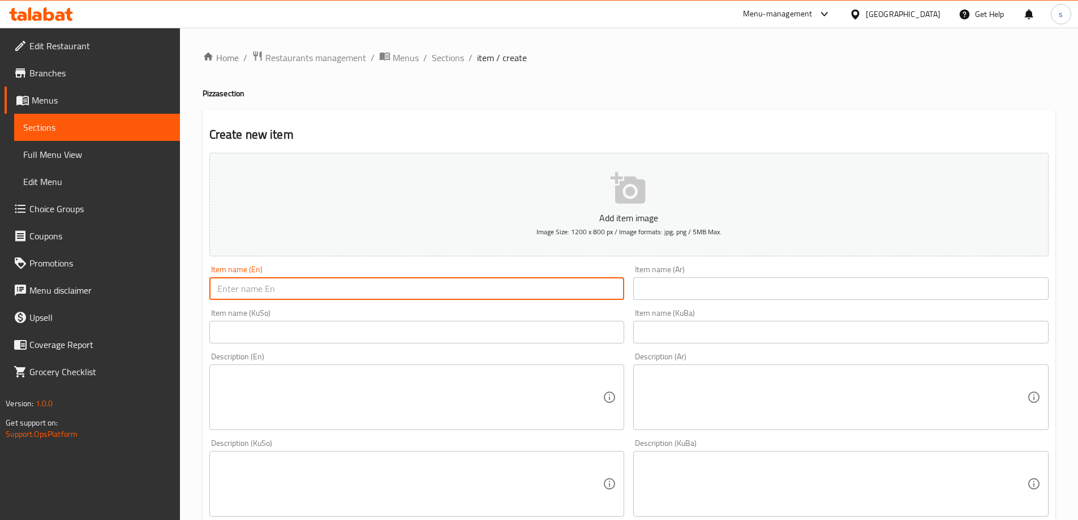
click at [398, 294] on input "text" at bounding box center [416, 288] width 415 height 23
type input "Pepperoni Pizza"
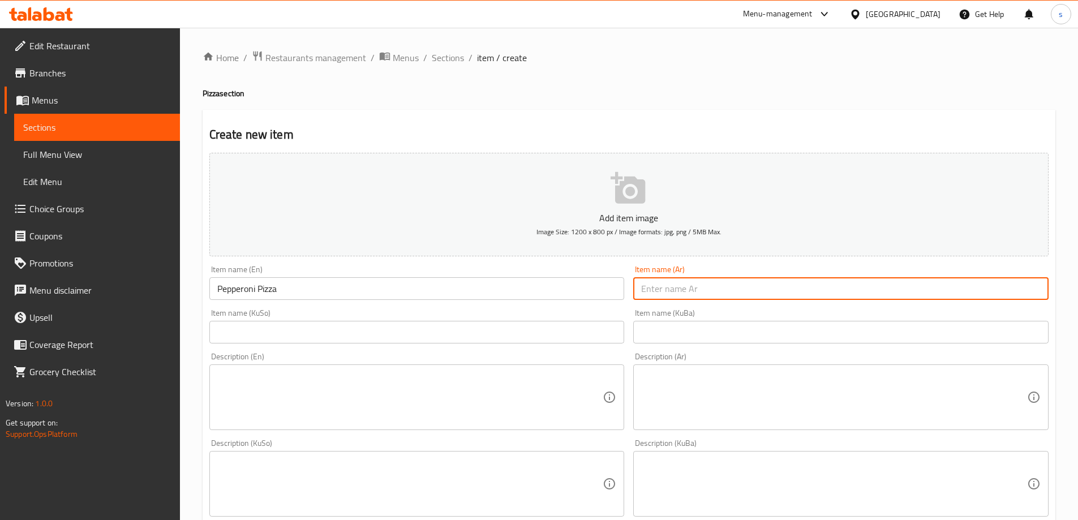
click at [749, 288] on input "text" at bounding box center [840, 288] width 415 height 23
type input "ب"
type input "[PERSON_NAME]"
click at [481, 337] on input "text" at bounding box center [416, 332] width 415 height 23
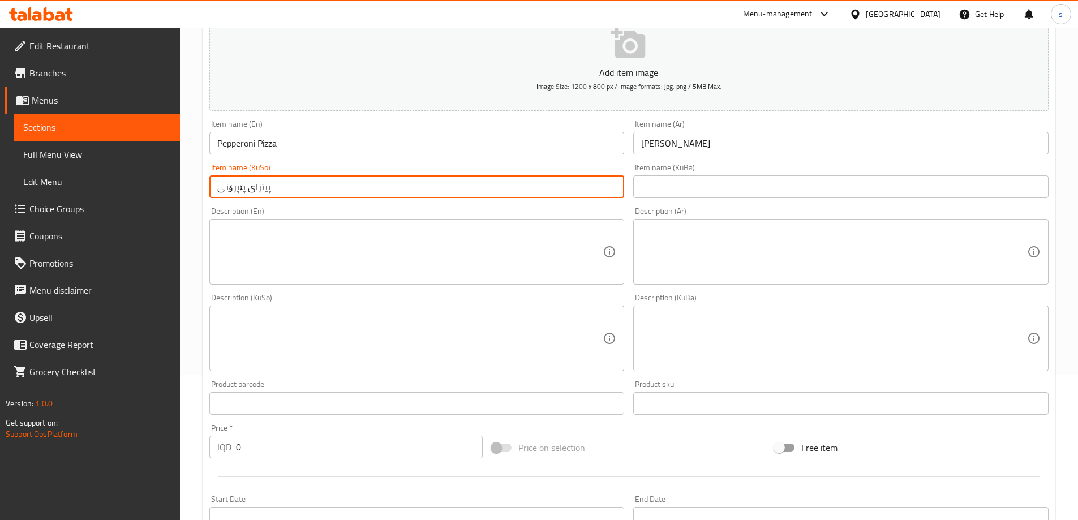
scroll to position [158, 0]
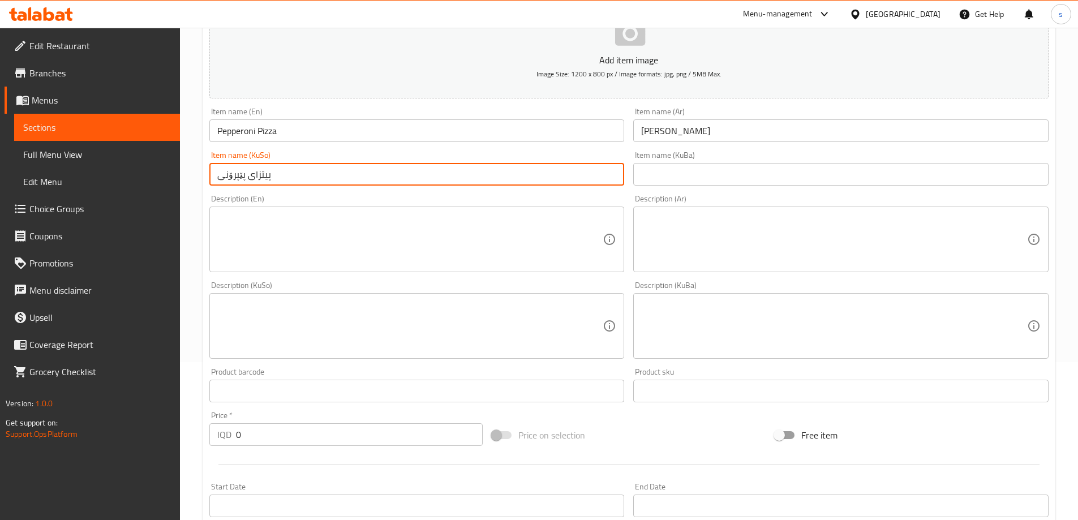
type input "پیتزای پێپرۆنی"
click at [104, 126] on span "Sections" at bounding box center [97, 128] width 148 height 14
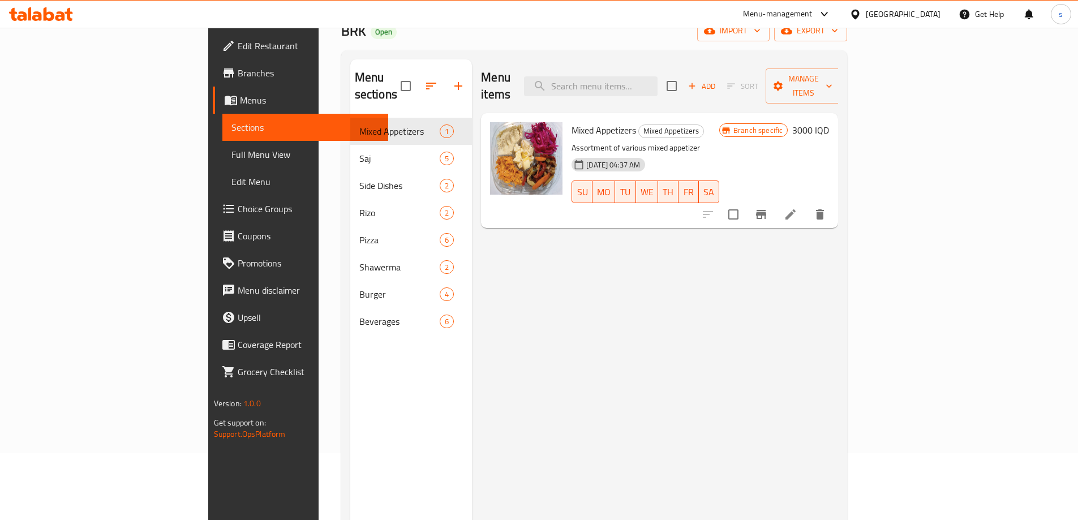
scroll to position [57, 0]
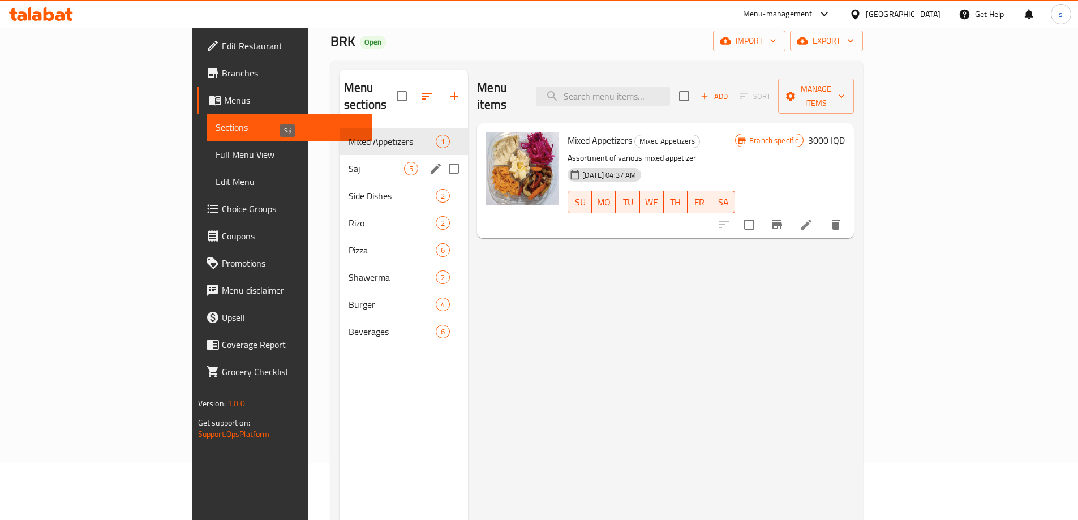
click at [349, 162] on span "Saj" at bounding box center [376, 169] width 55 height 14
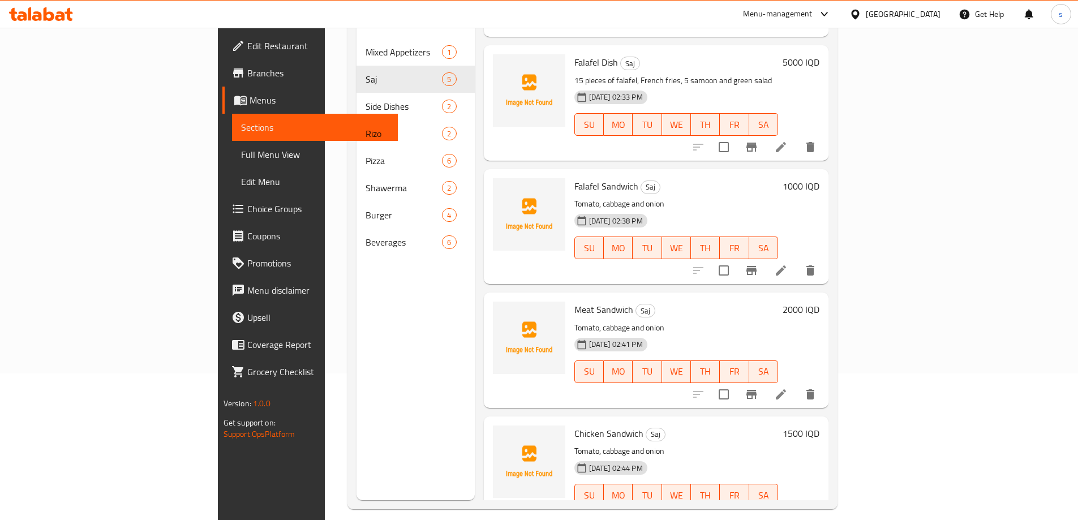
scroll to position [158, 0]
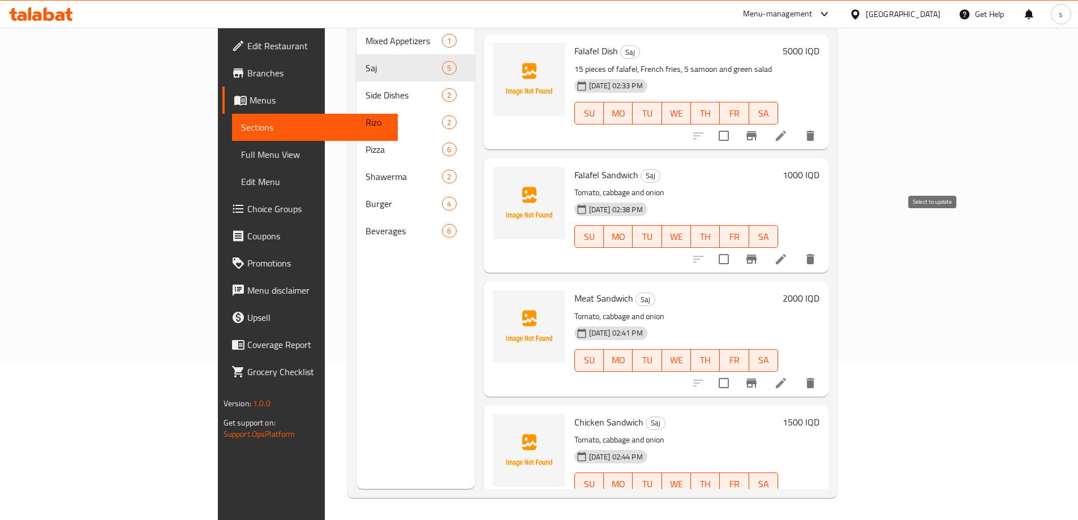
click at [736, 247] on input "checkbox" at bounding box center [724, 259] width 24 height 24
checkbox input "true"
click at [736, 371] on input "checkbox" at bounding box center [724, 383] width 24 height 24
checkbox input "true"
click at [736, 495] on input "checkbox" at bounding box center [724, 507] width 24 height 24
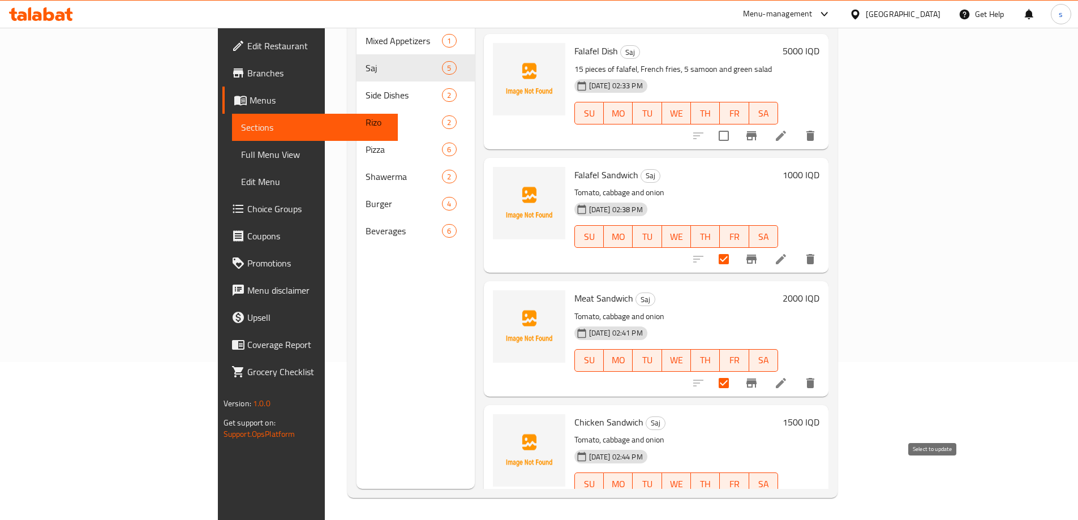
checkbox input "true"
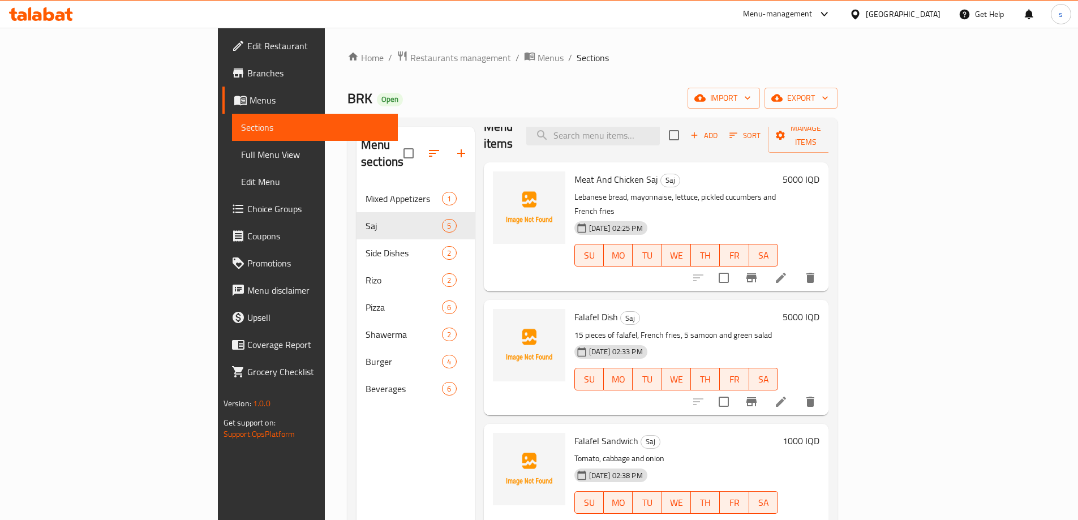
scroll to position [0, 0]
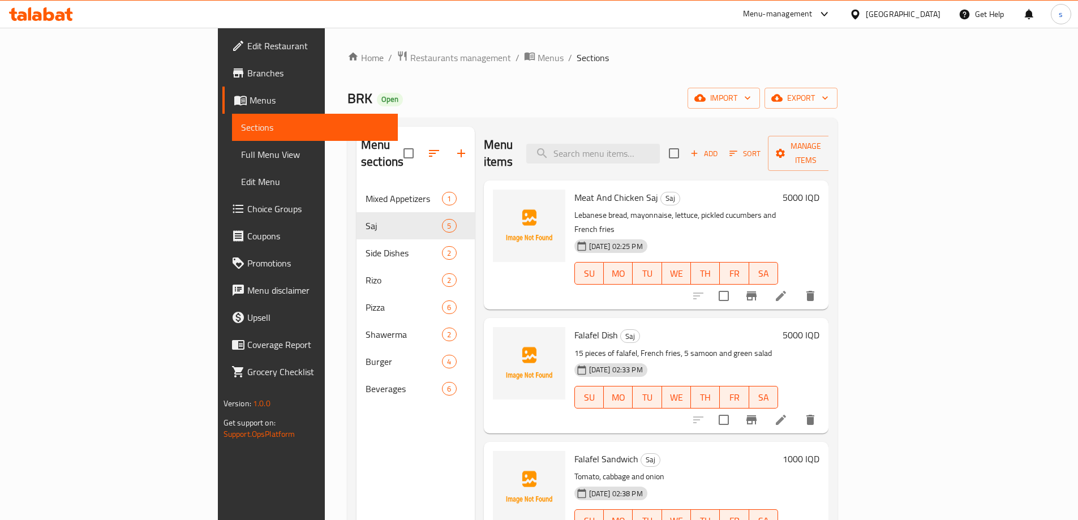
click at [844, 156] on div "Add Sort Manage items" at bounding box center [756, 153] width 175 height 35
click at [835, 148] on span "Manage items" at bounding box center [806, 153] width 58 height 28
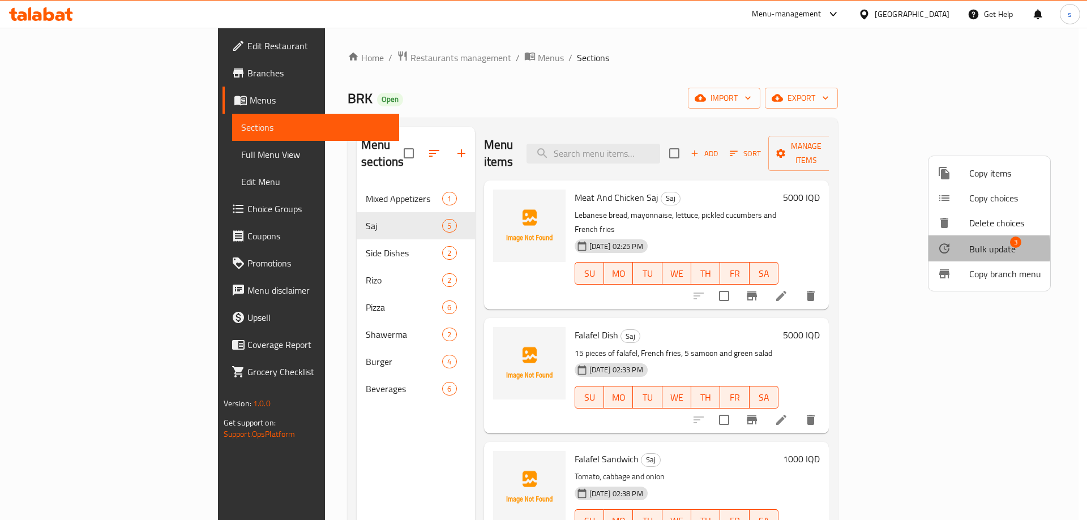
click at [967, 250] on div at bounding box center [953, 249] width 32 height 14
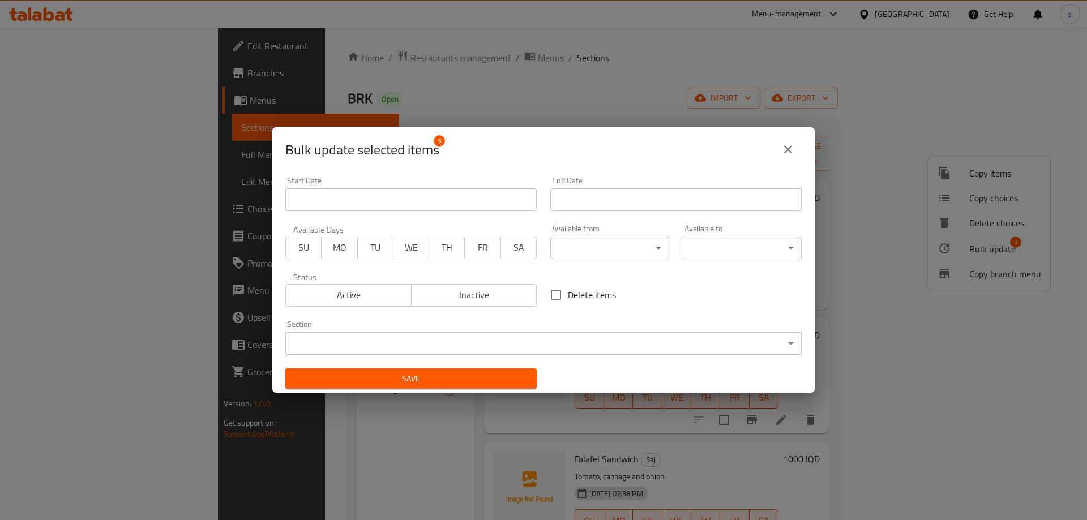
click at [398, 336] on body "​ Menu-management [GEOGRAPHIC_DATA] Get Help s Edit Restaurant Branches Menus S…" at bounding box center [543, 274] width 1087 height 492
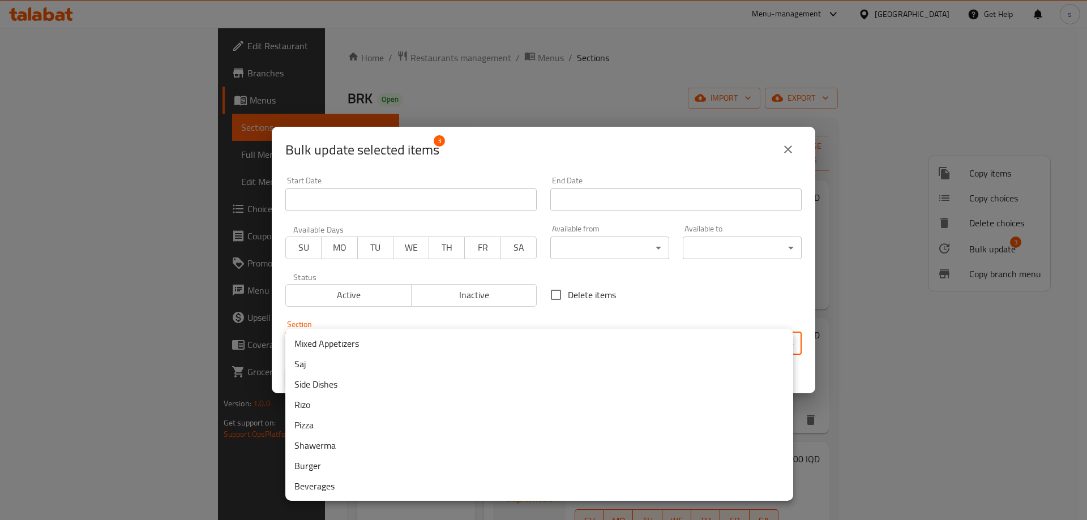
click at [789, 152] on div at bounding box center [543, 260] width 1087 height 520
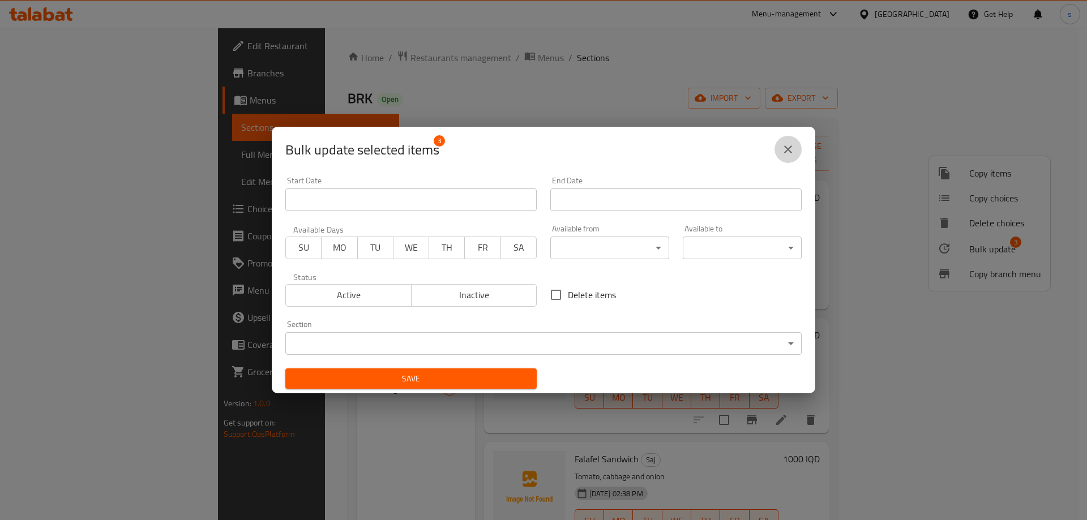
click at [789, 152] on icon "close" at bounding box center [788, 150] width 14 height 14
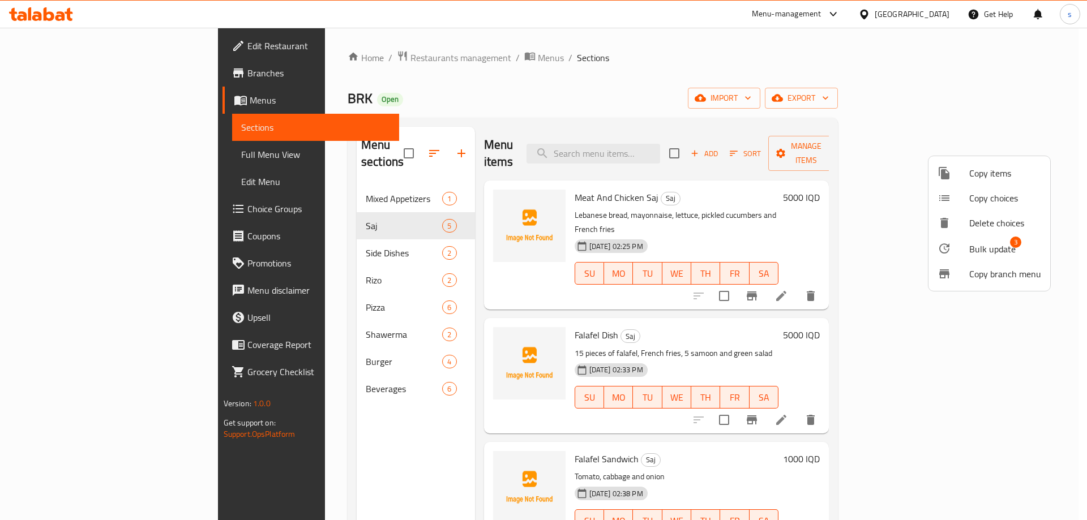
click at [639, 108] on div at bounding box center [543, 260] width 1087 height 520
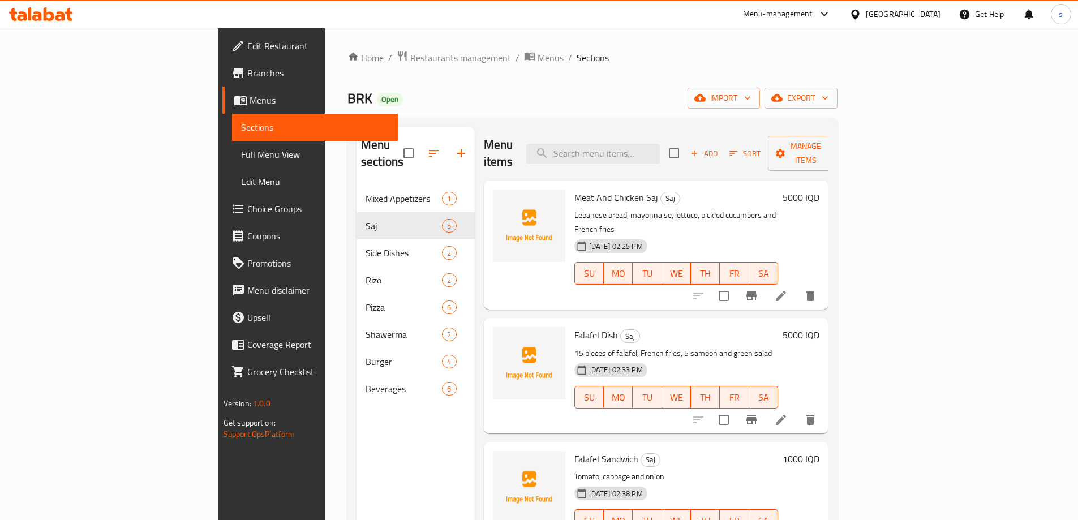
drag, startPoint x: 439, startPoint y: 73, endPoint x: 439, endPoint y: 80, distance: 7.4
click at [439, 73] on div "Home / Restaurants management / Menus / Sections BRK Open import export Menu se…" at bounding box center [593, 353] width 490 height 606
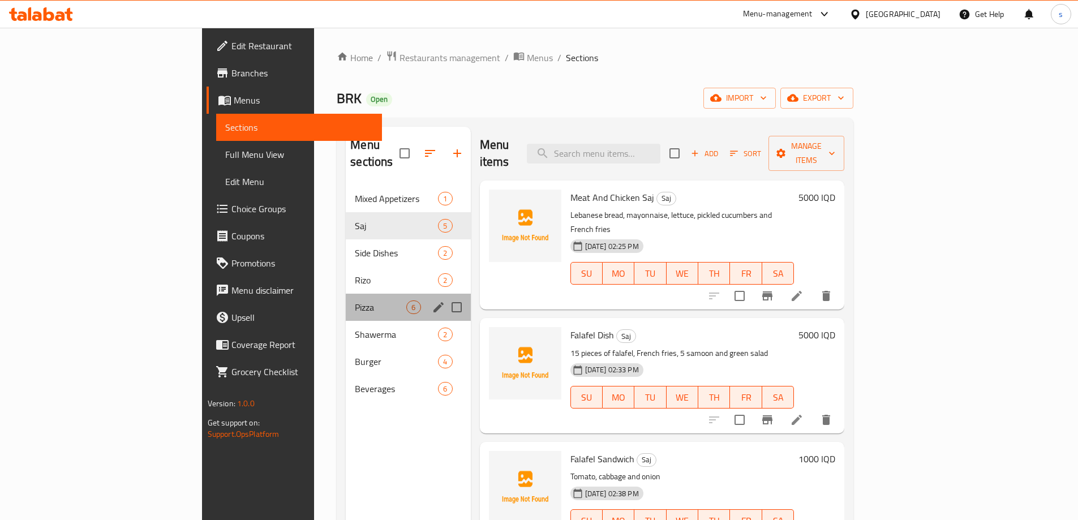
click at [346, 299] on div "Pizza 6" at bounding box center [408, 307] width 125 height 27
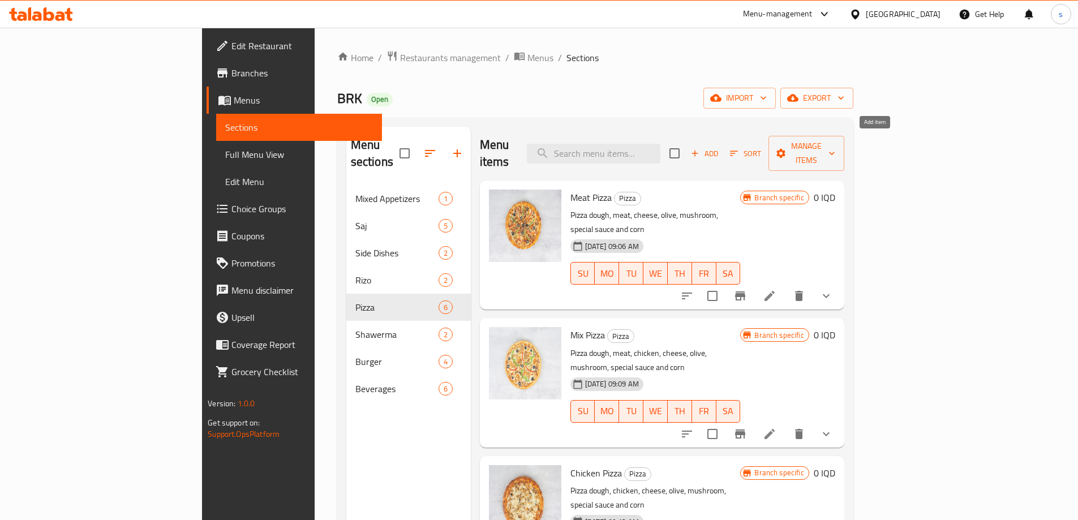
click at [723, 152] on button "Add" at bounding box center [705, 154] width 36 height 18
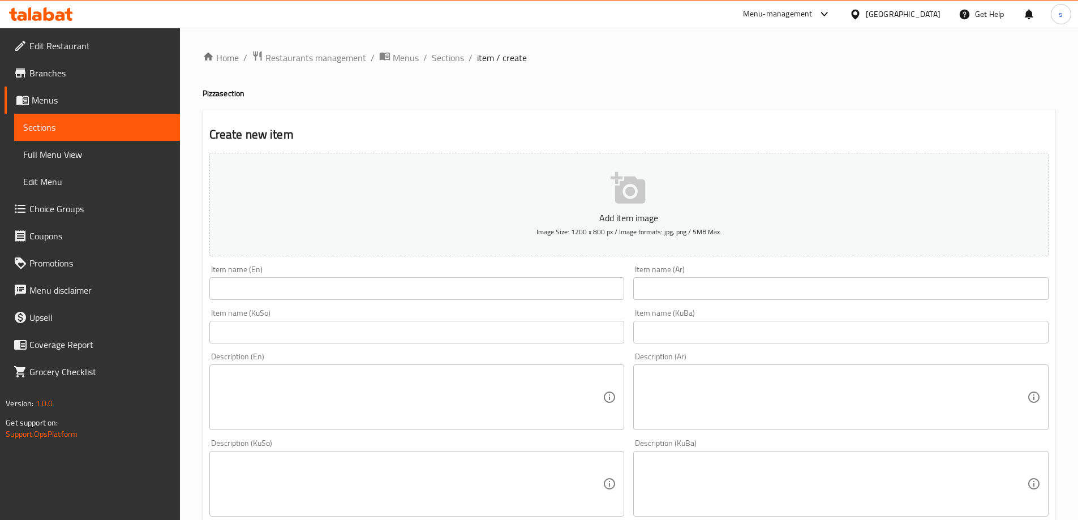
click at [294, 300] on input "text" at bounding box center [416, 288] width 415 height 23
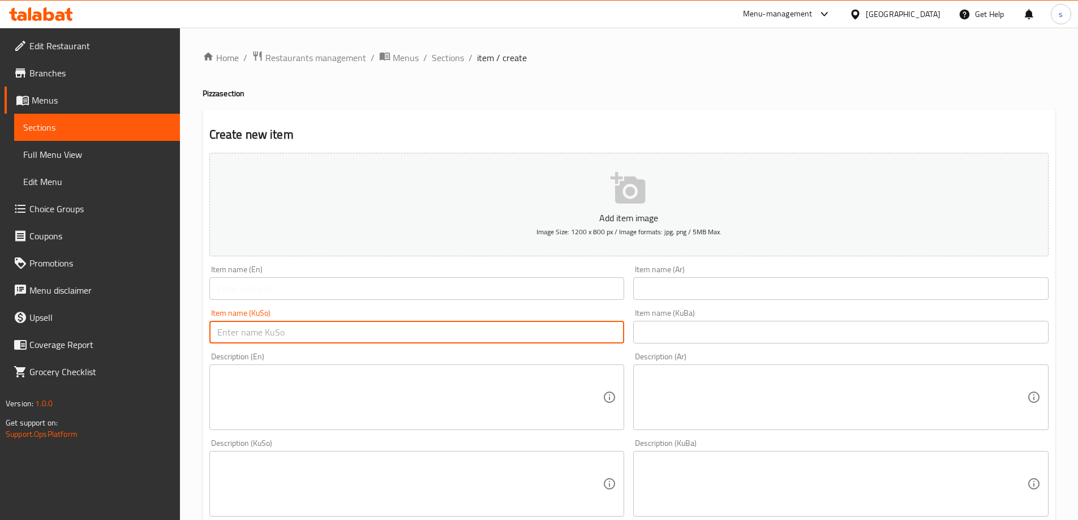
click at [397, 331] on input "text" at bounding box center [416, 332] width 415 height 23
type input "پیتزای پێپرۆنی"
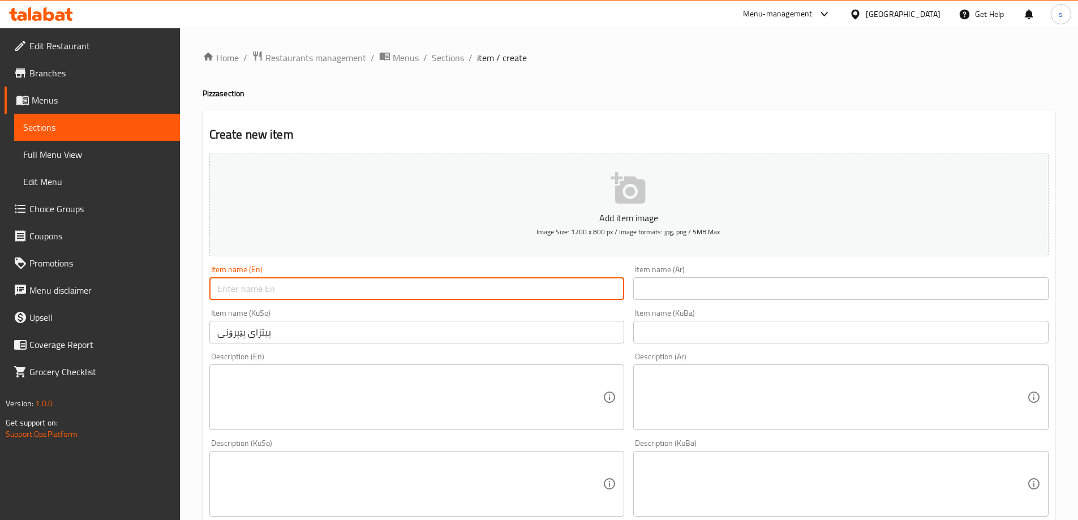
click at [332, 299] on input "text" at bounding box center [416, 288] width 415 height 23
type input "p"
type input "Pepperoni Pizza"
click at [734, 292] on input "text" at bounding box center [840, 288] width 415 height 23
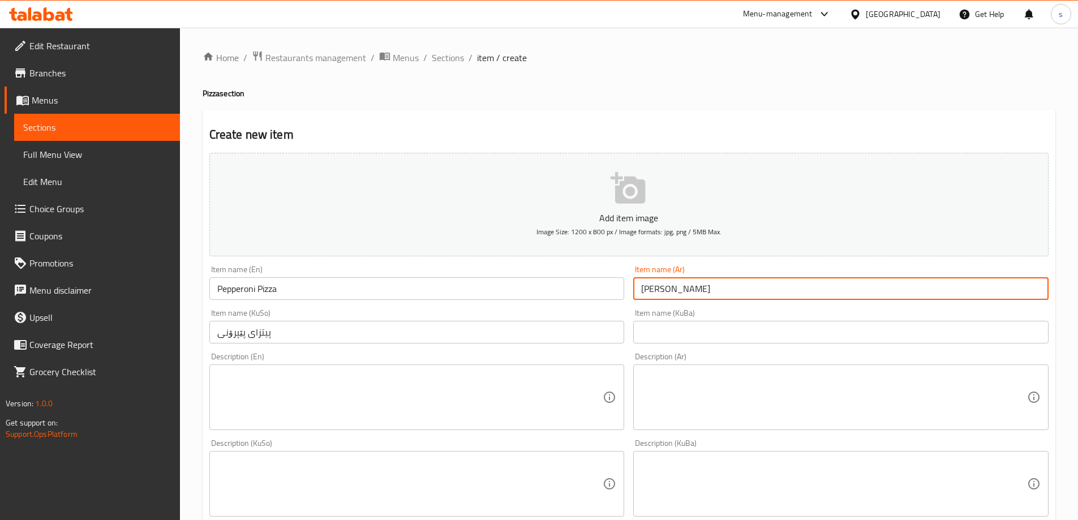
type input "[PERSON_NAME]"
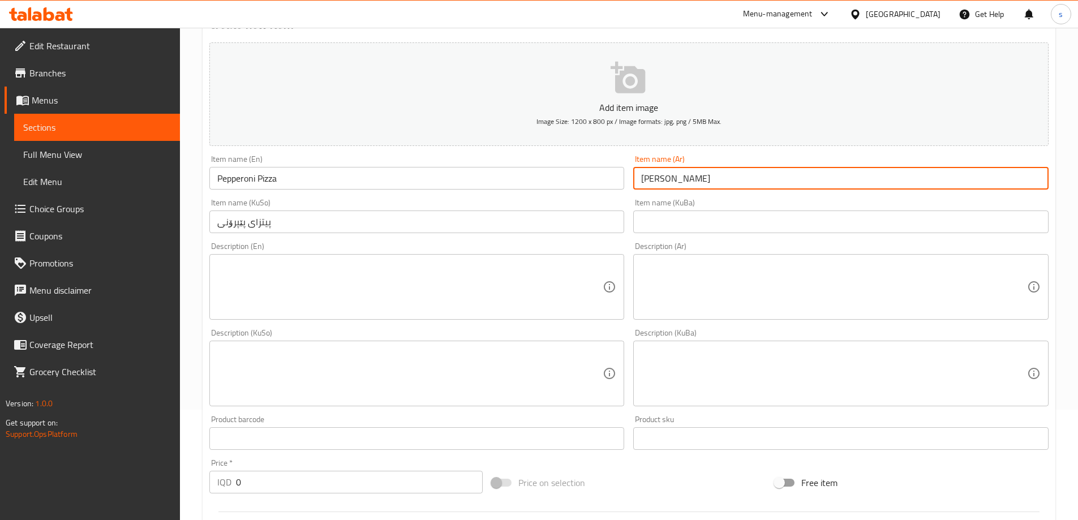
scroll to position [114, 0]
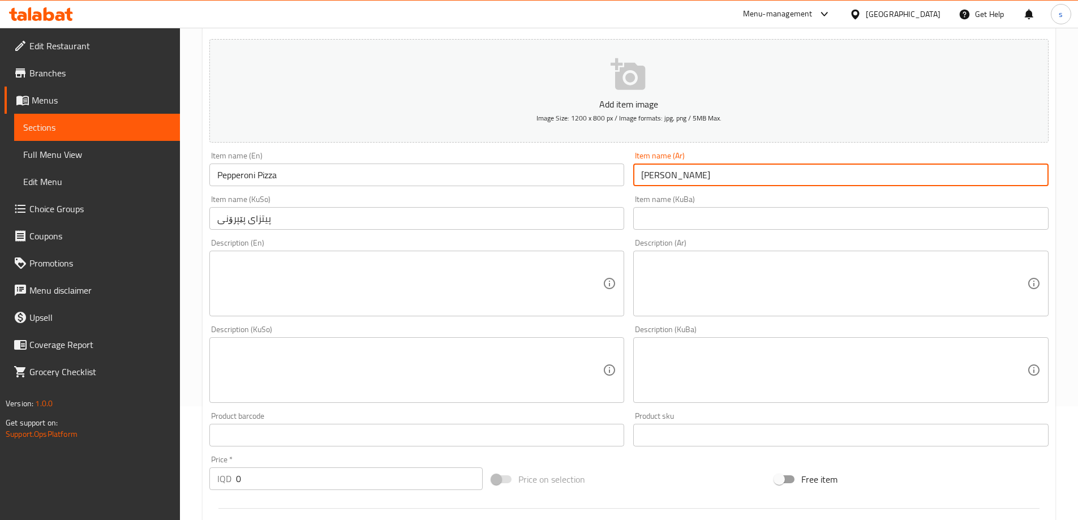
click at [466, 273] on textarea at bounding box center [410, 284] width 386 height 54
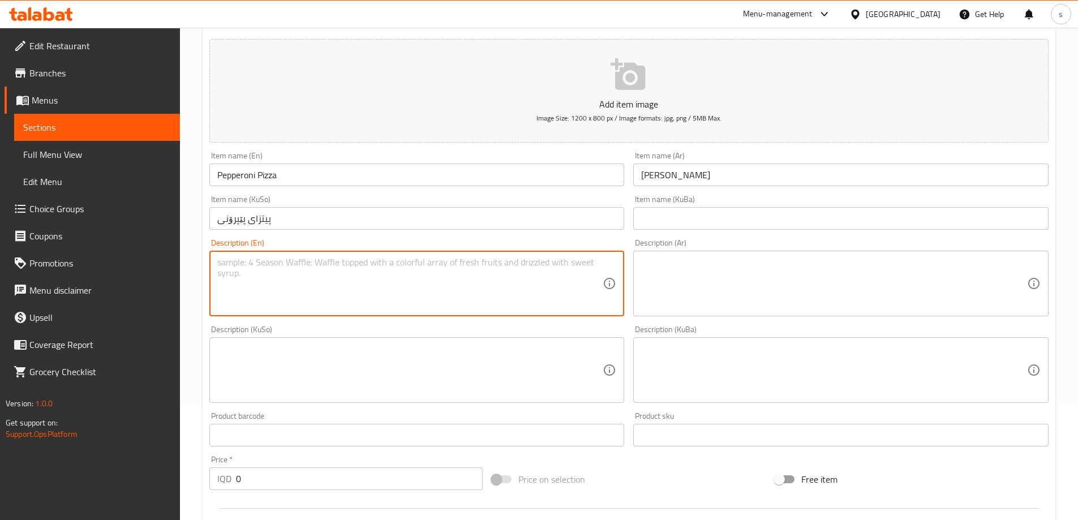
paste textarea "Dough, sauce, cheese and sausage"
type textarea "Dough, sauce, cheese and sausage"
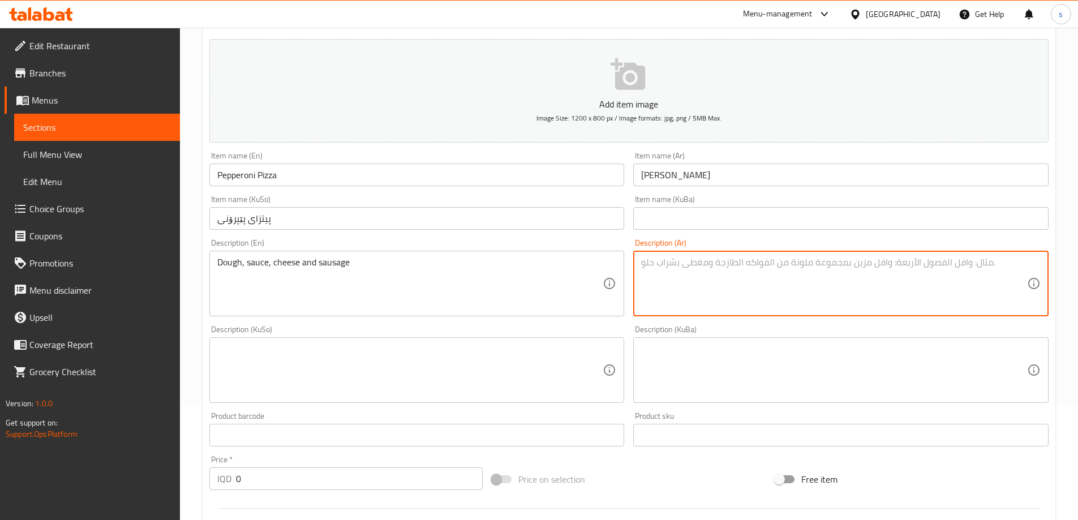
click at [734, 289] on textarea at bounding box center [834, 284] width 386 height 54
paste textarea "العجين والصلصة والجبن والسجق"
type textarea "العجين والصلصة والجبن والسجق"
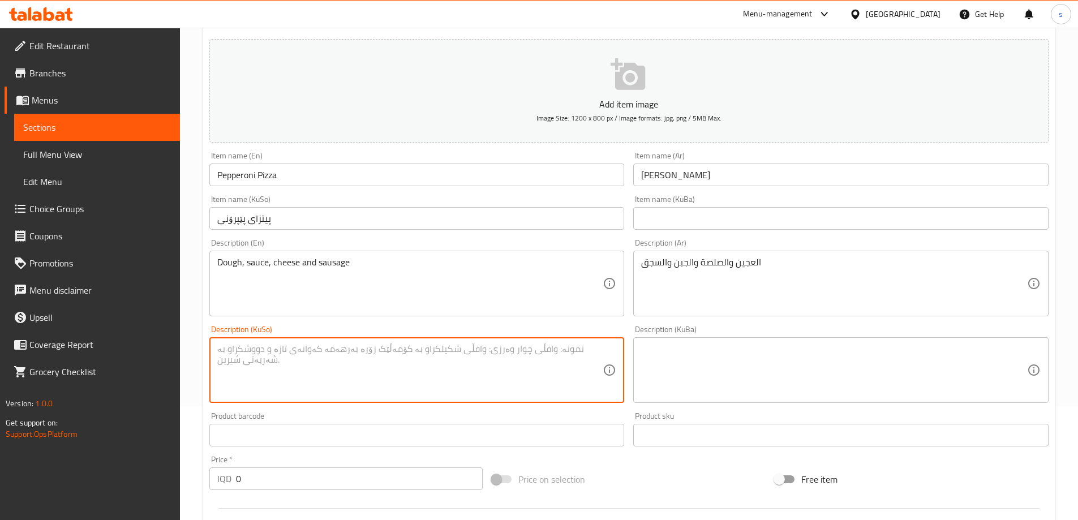
click at [584, 351] on textarea at bounding box center [410, 371] width 386 height 54
paste textarea "هەویر، سۆس، پەنیر و سجوق"
type textarea "هەویر، سۆس، پەنیر و سجوق"
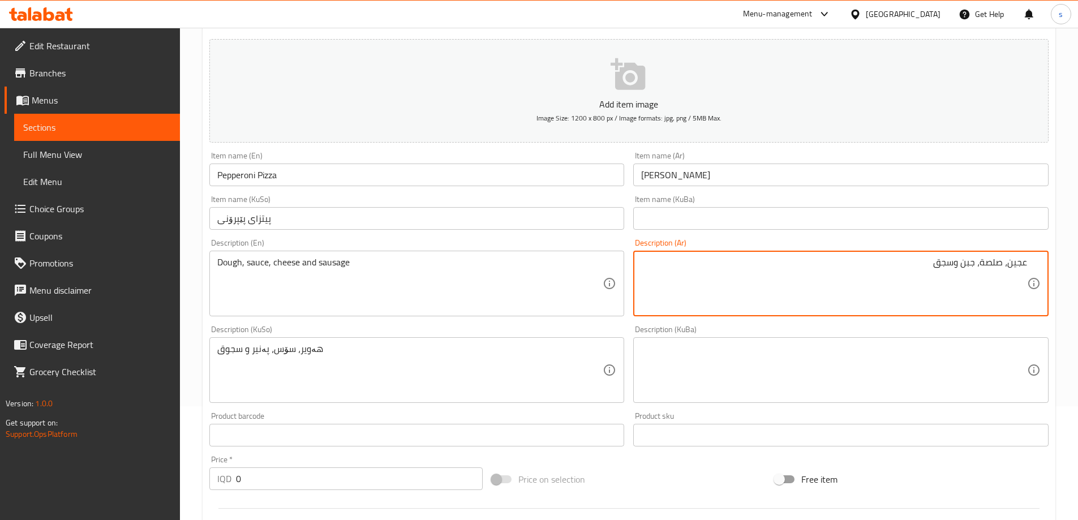
type textarea "عجين، صلصة، جبن وسجق"
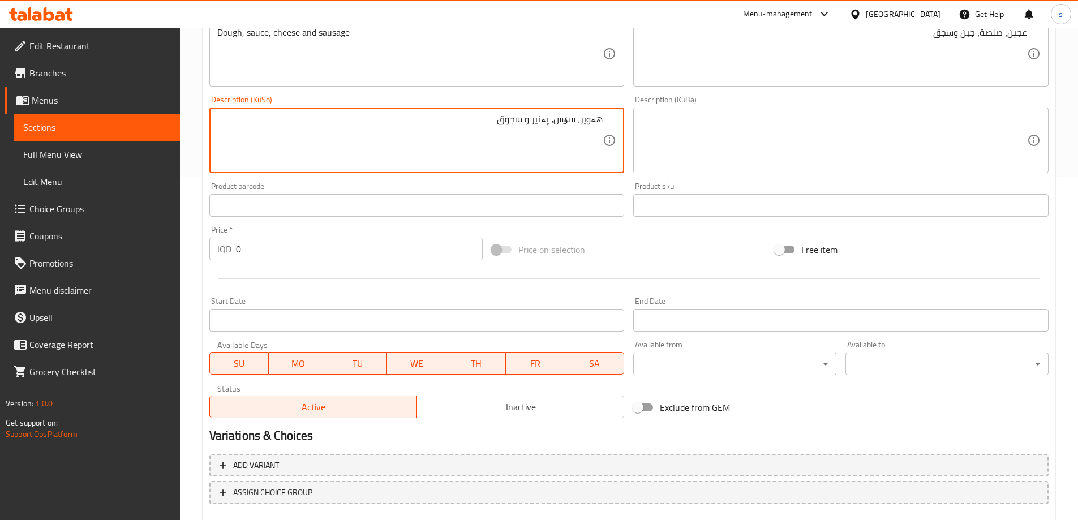
scroll to position [410, 0]
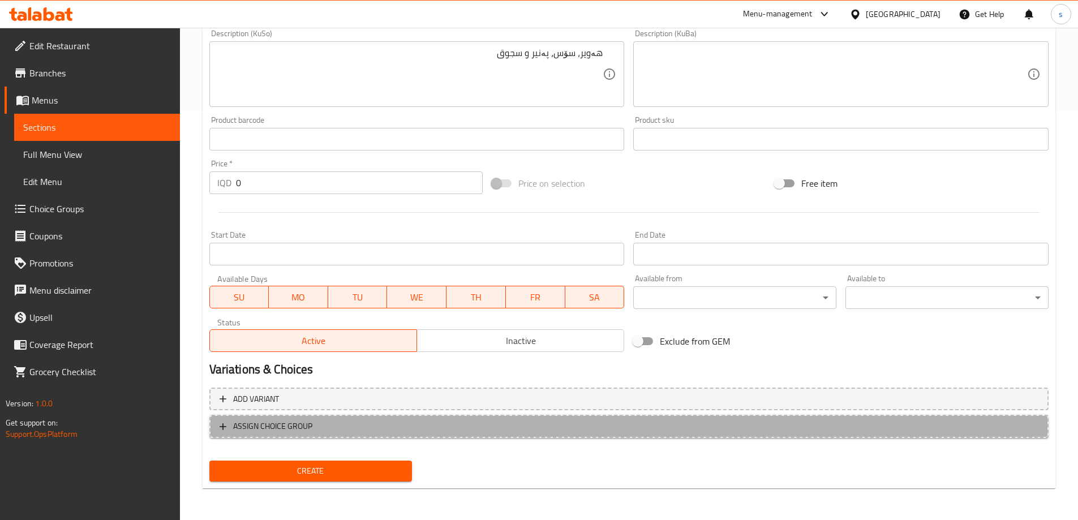
click at [359, 428] on span "ASSIGN CHOICE GROUP" at bounding box center [629, 426] width 819 height 14
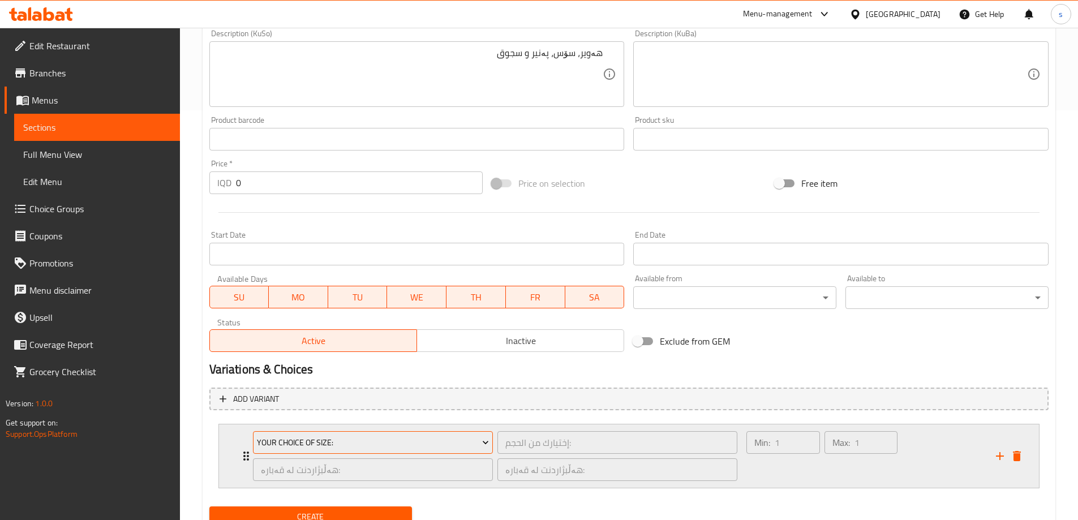
click at [426, 440] on span "Your Choice Of Size:" at bounding box center [373, 443] width 232 height 14
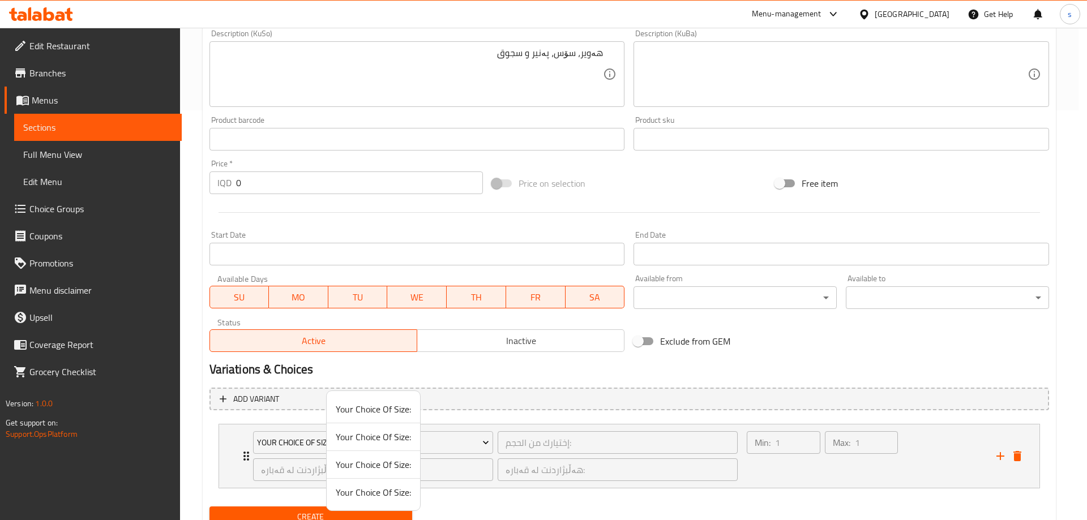
click at [594, 381] on div at bounding box center [543, 260] width 1087 height 520
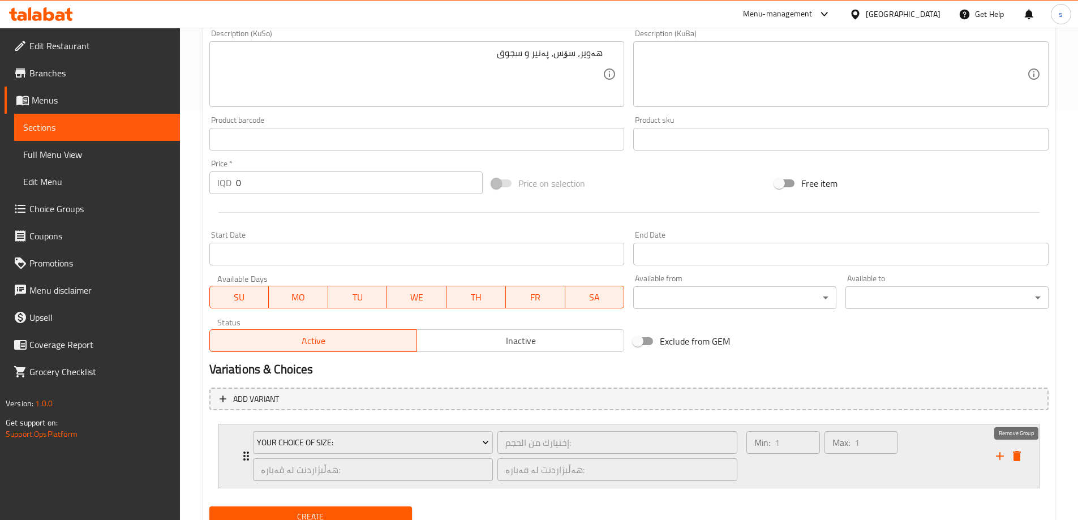
click at [1018, 455] on icon "delete" at bounding box center [1017, 456] width 8 height 10
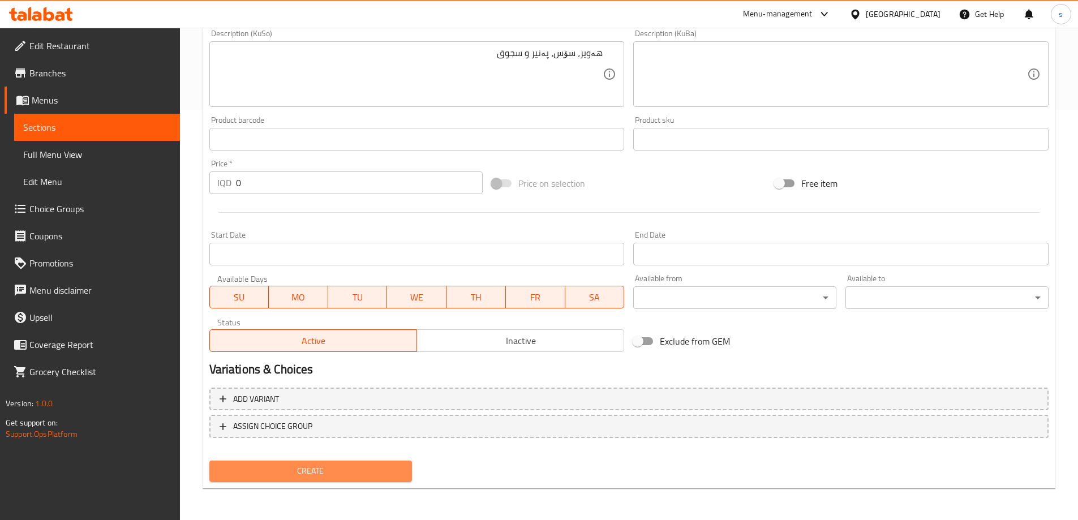
click at [359, 468] on span "Create" at bounding box center [310, 471] width 185 height 14
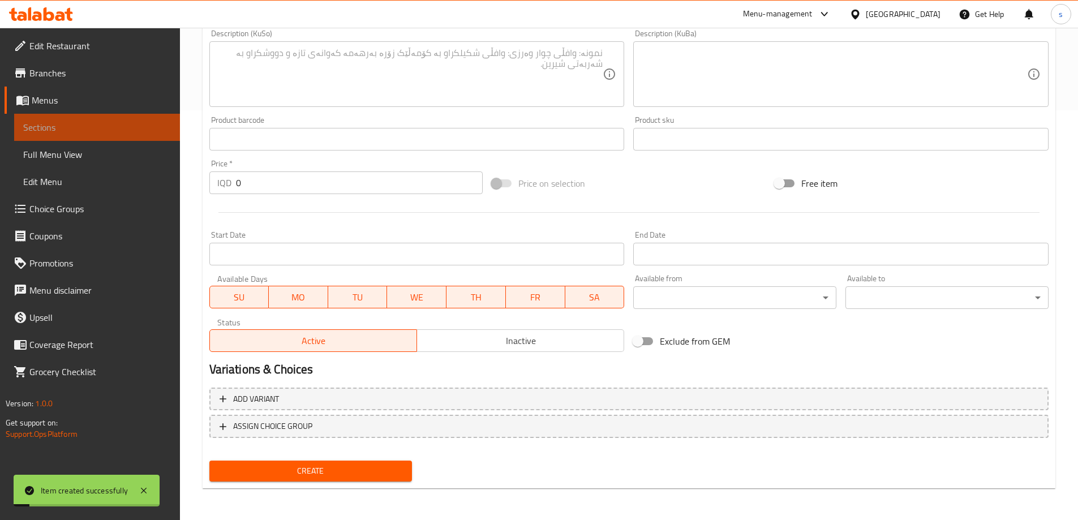
click at [118, 126] on span "Sections" at bounding box center [97, 128] width 148 height 14
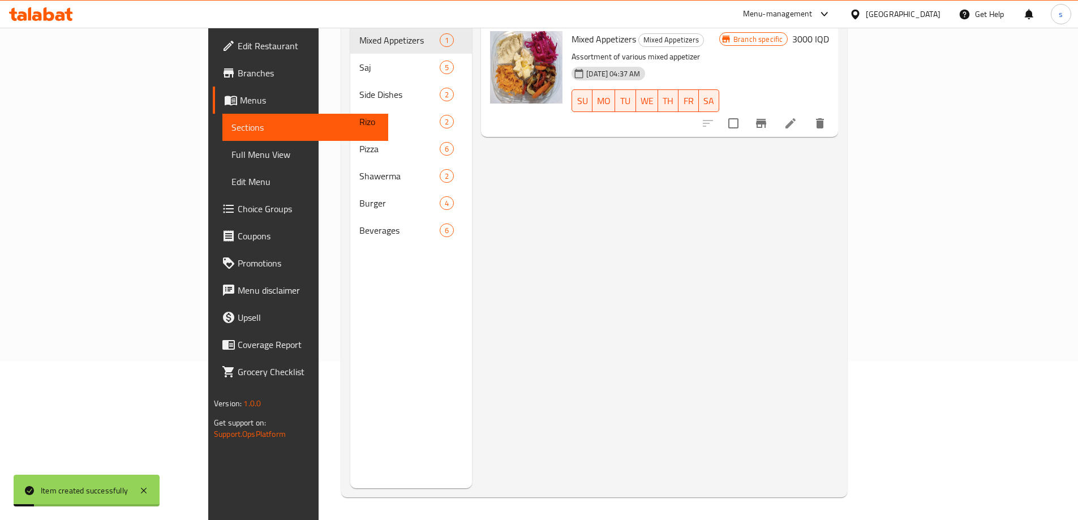
scroll to position [158, 0]
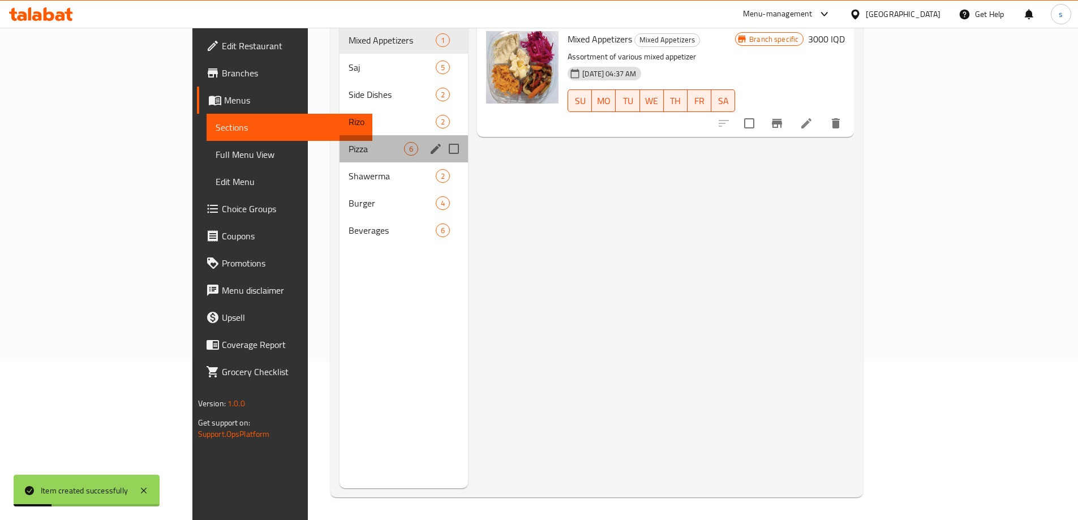
click at [340, 142] on div "Pizza 6" at bounding box center [404, 148] width 128 height 27
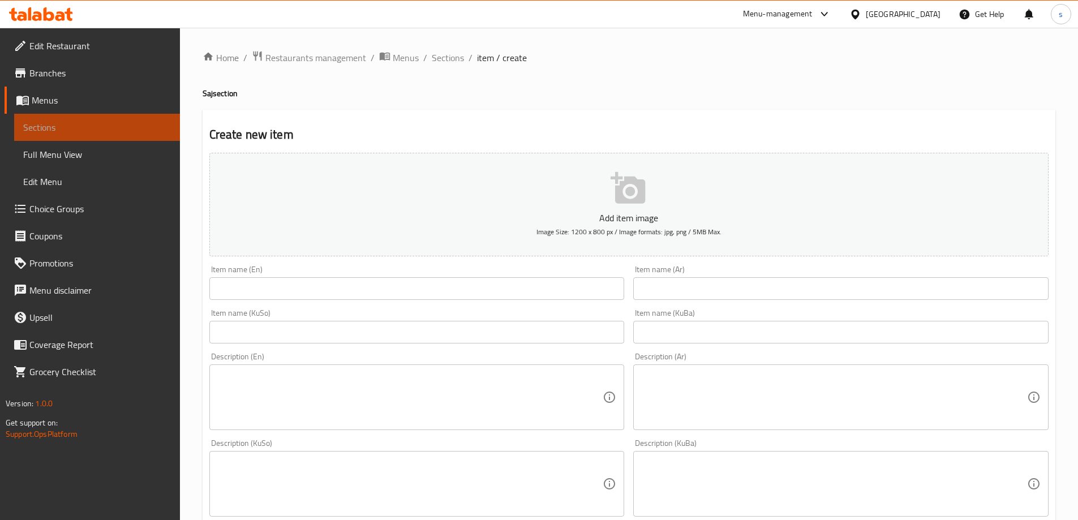
click at [109, 124] on span "Sections" at bounding box center [97, 128] width 148 height 14
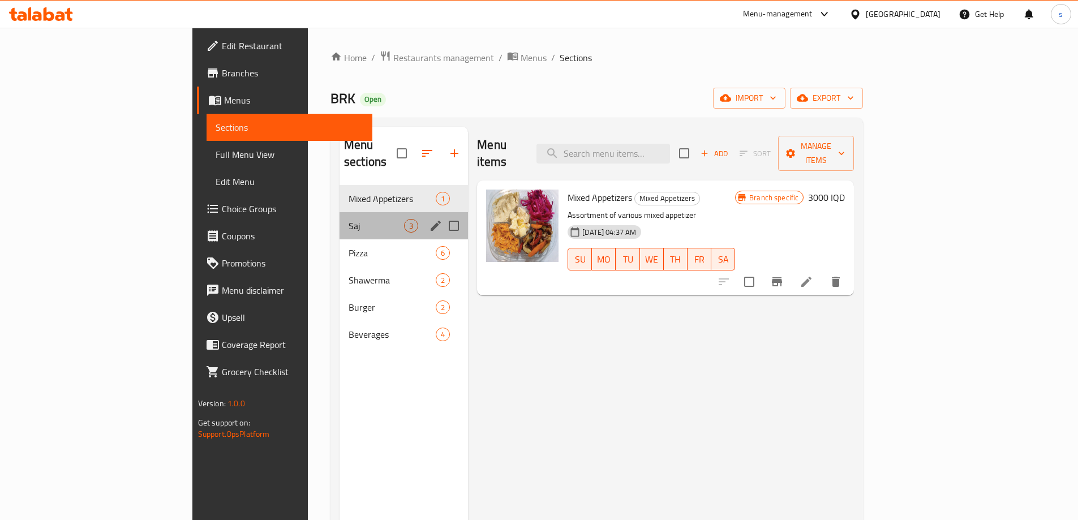
click at [340, 216] on div "Saj 3" at bounding box center [404, 225] width 128 height 27
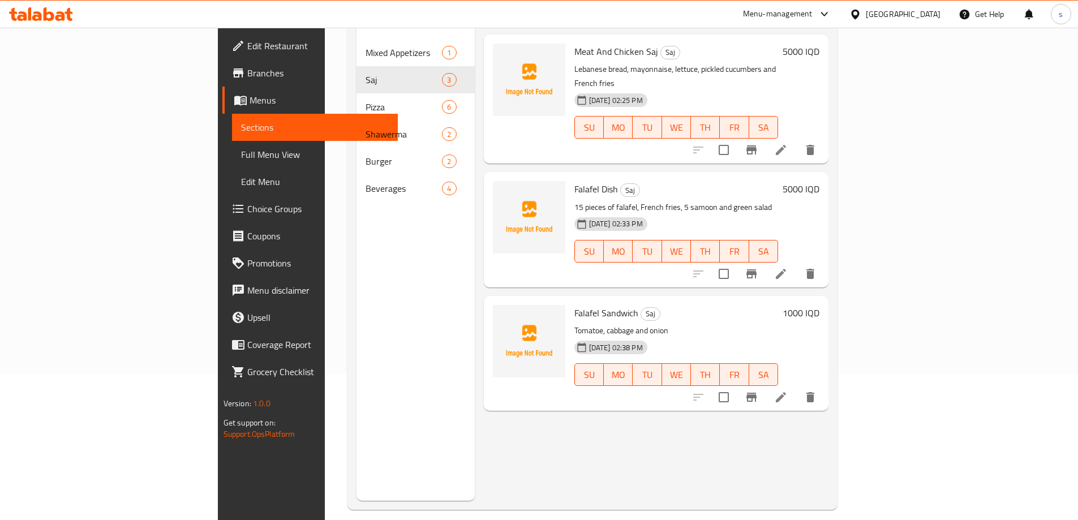
scroll to position [158, 0]
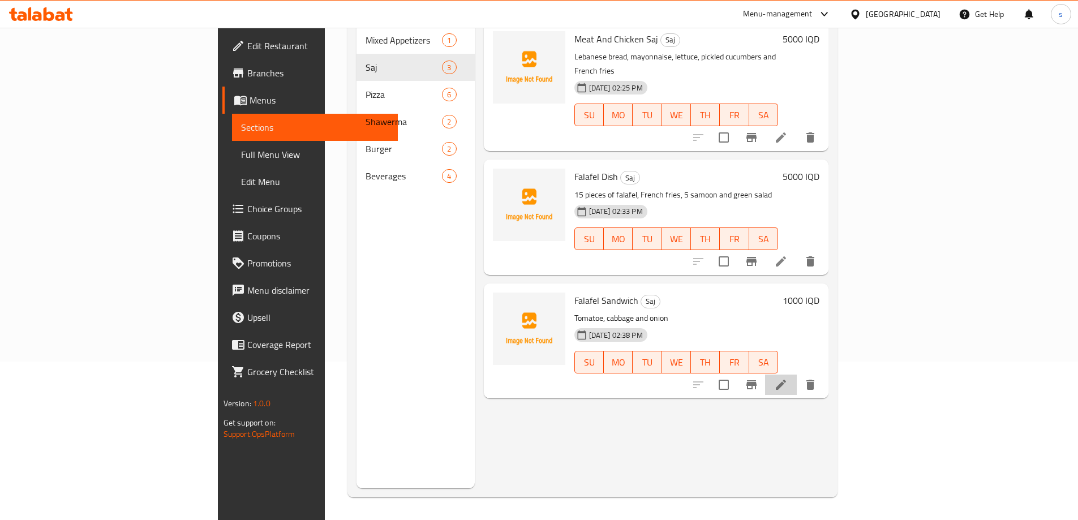
click at [797, 375] on li at bounding box center [781, 385] width 32 height 20
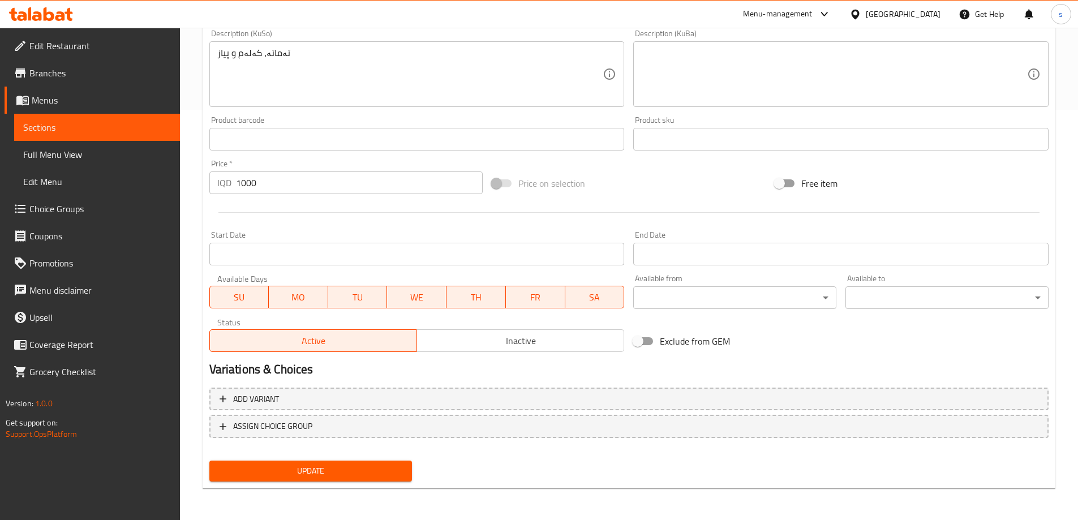
scroll to position [208, 0]
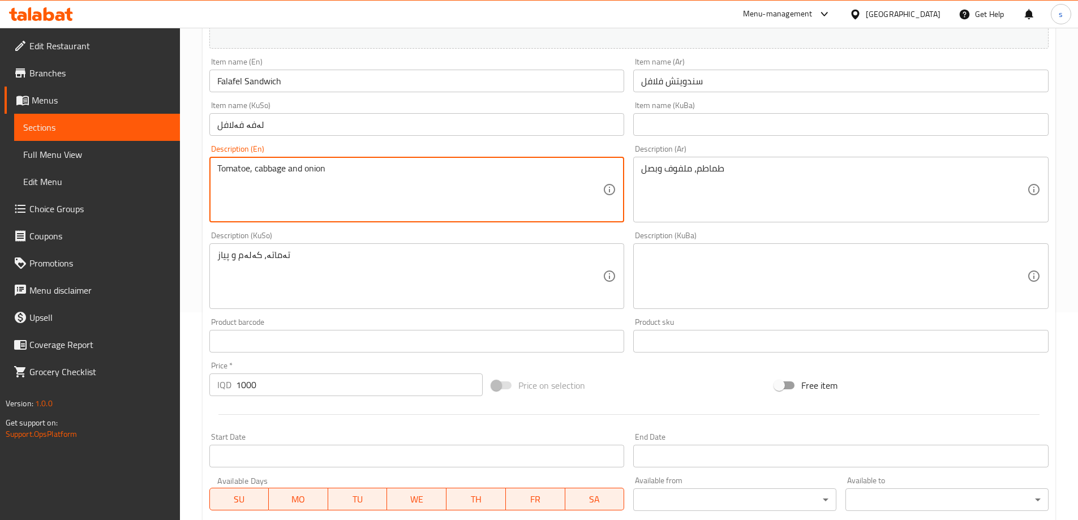
click at [449, 188] on textarea "Tomatoe, cabbage and onion" at bounding box center [410, 190] width 386 height 54
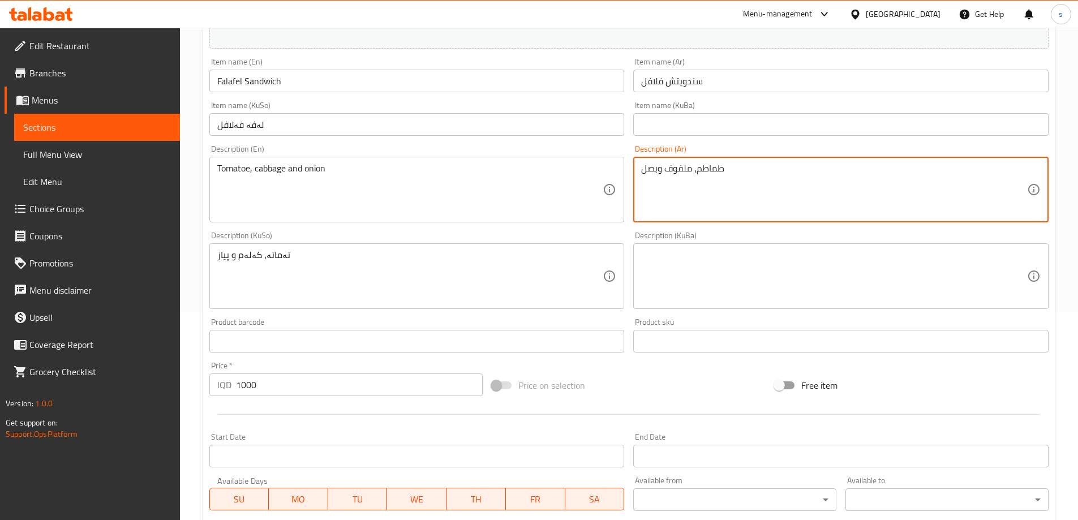
click at [754, 204] on textarea "طماطم، ملفوف وبصل" at bounding box center [834, 190] width 386 height 54
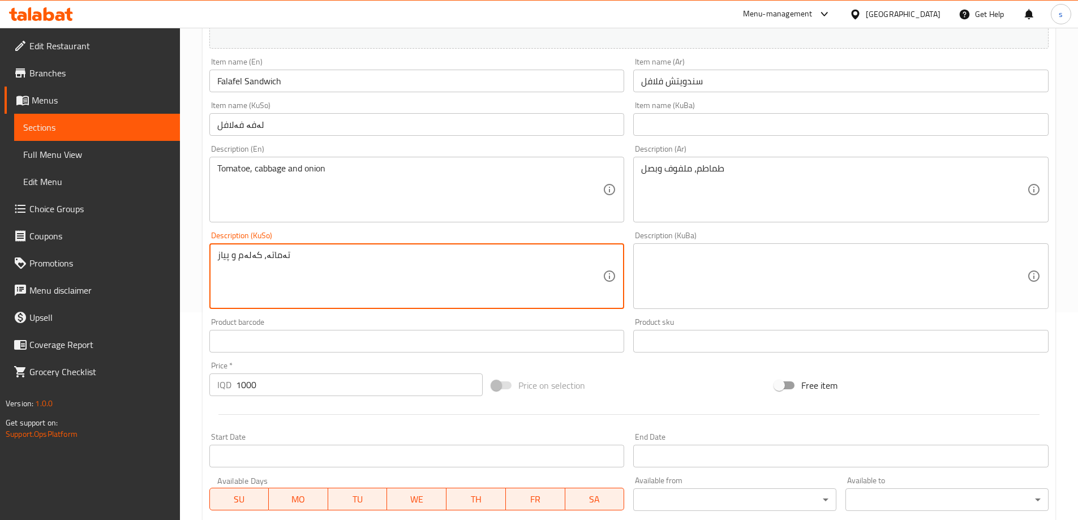
click at [485, 261] on textarea "تەماتە، کەلەم و پیاز" at bounding box center [410, 277] width 386 height 54
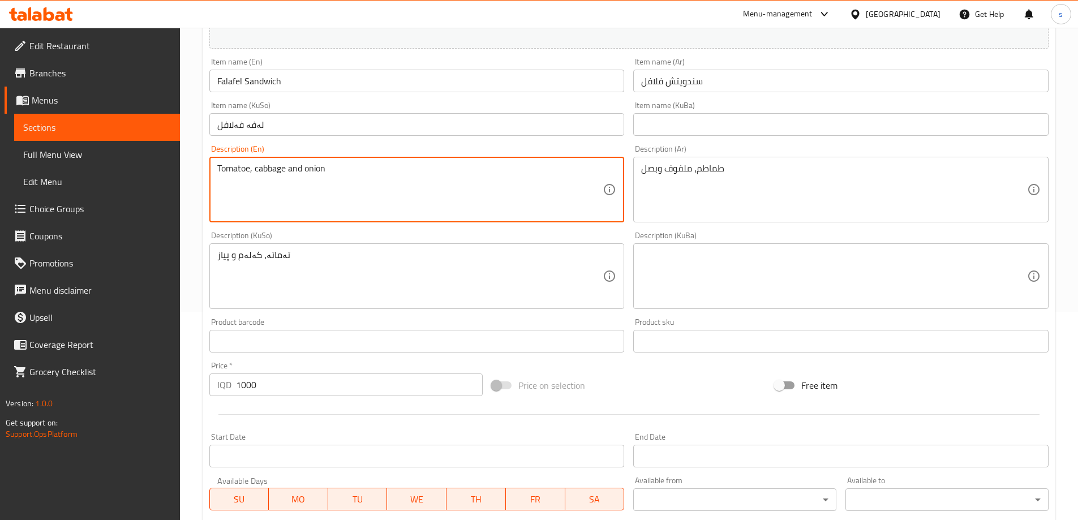
click at [382, 184] on textarea "Tomatoe, cabbage and onion" at bounding box center [410, 190] width 386 height 54
click at [248, 175] on textarea "Tomatoe, cabbage and onion" at bounding box center [410, 190] width 386 height 54
click at [409, 201] on textarea "Tomato, cabbage and onion" at bounding box center [410, 190] width 386 height 54
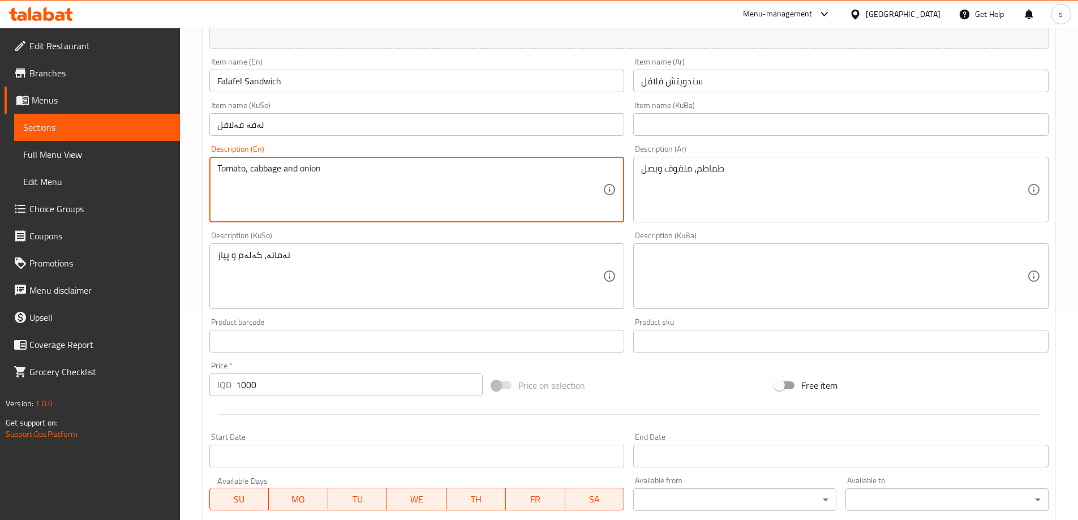
click at [409, 201] on textarea "Tomato, cabbage and onion" at bounding box center [410, 190] width 386 height 54
type textarea "Tomato, cabbage and onion"
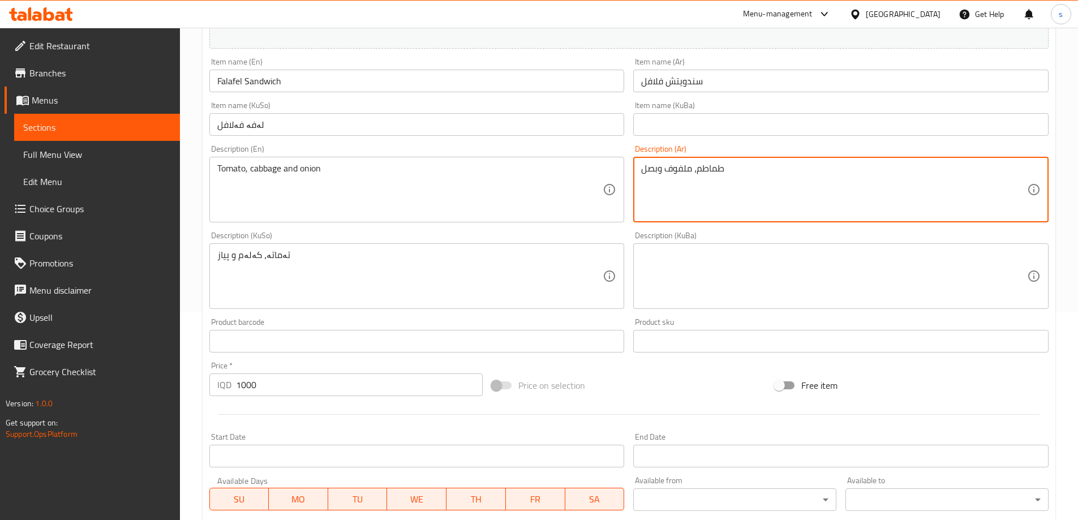
click at [762, 198] on textarea "طماطم، ملفوف وبصل" at bounding box center [834, 190] width 386 height 54
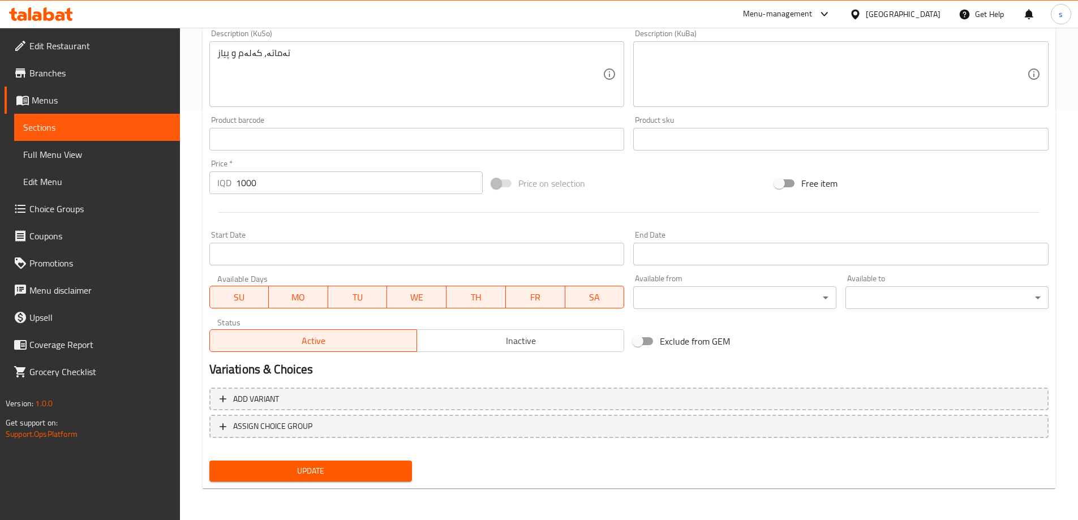
click at [315, 478] on span "Update" at bounding box center [310, 471] width 185 height 14
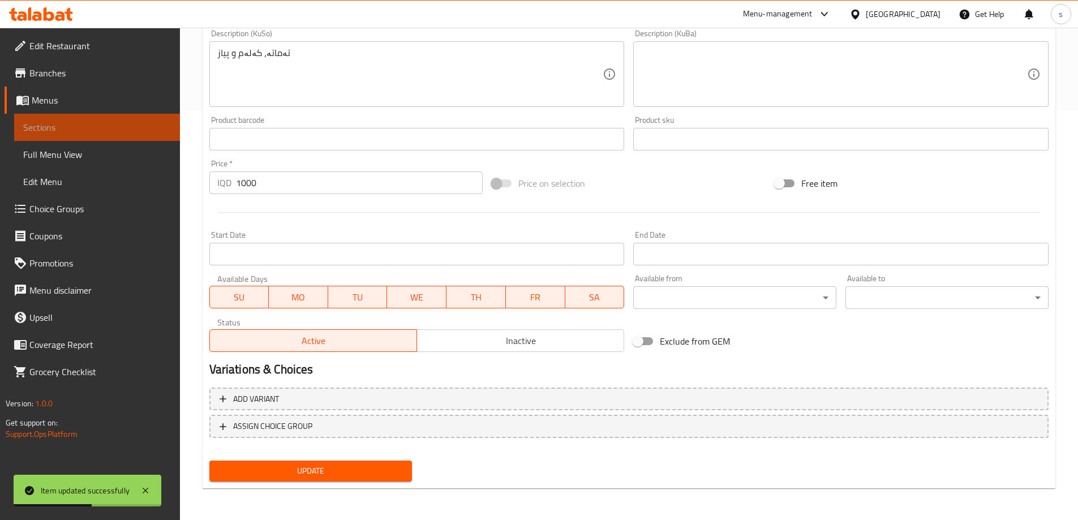
click at [69, 131] on span "Sections" at bounding box center [97, 128] width 148 height 14
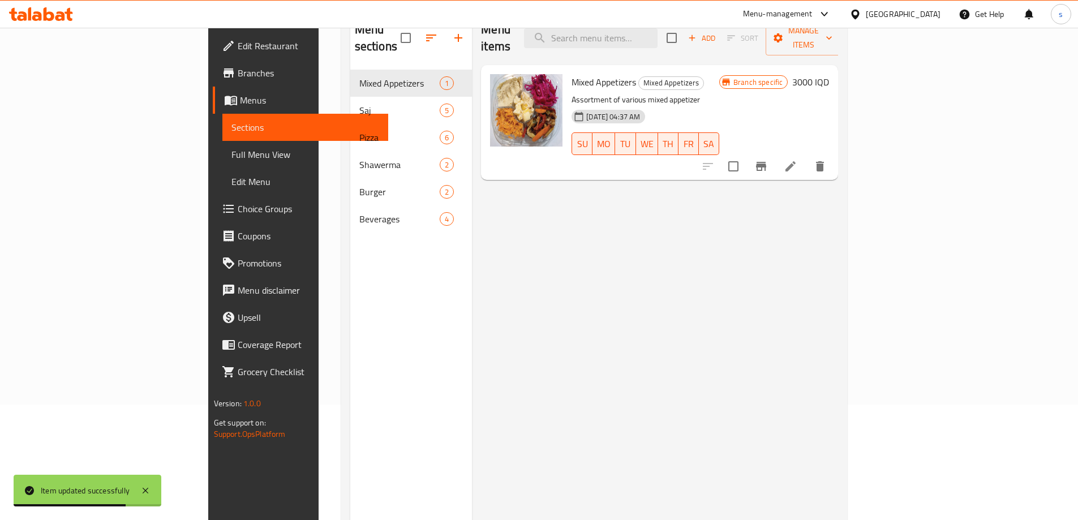
scroll to position [115, 0]
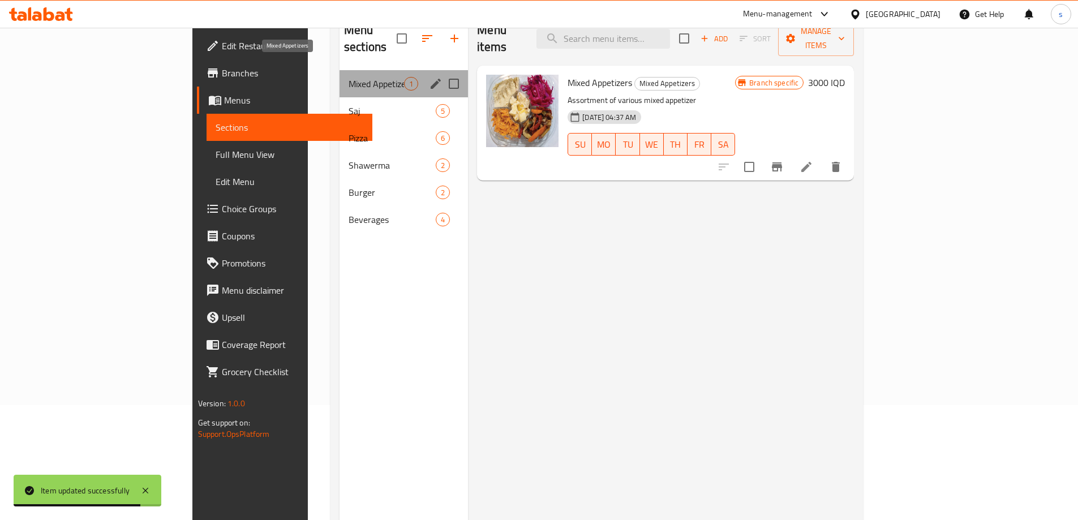
click at [349, 77] on span "Mixed Appetizers" at bounding box center [376, 84] width 55 height 14
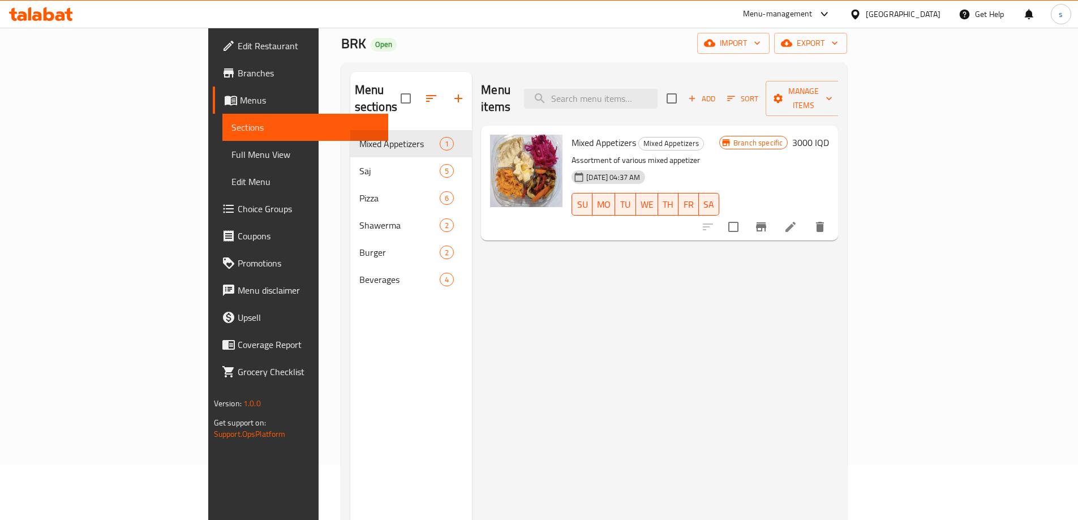
scroll to position [44, 0]
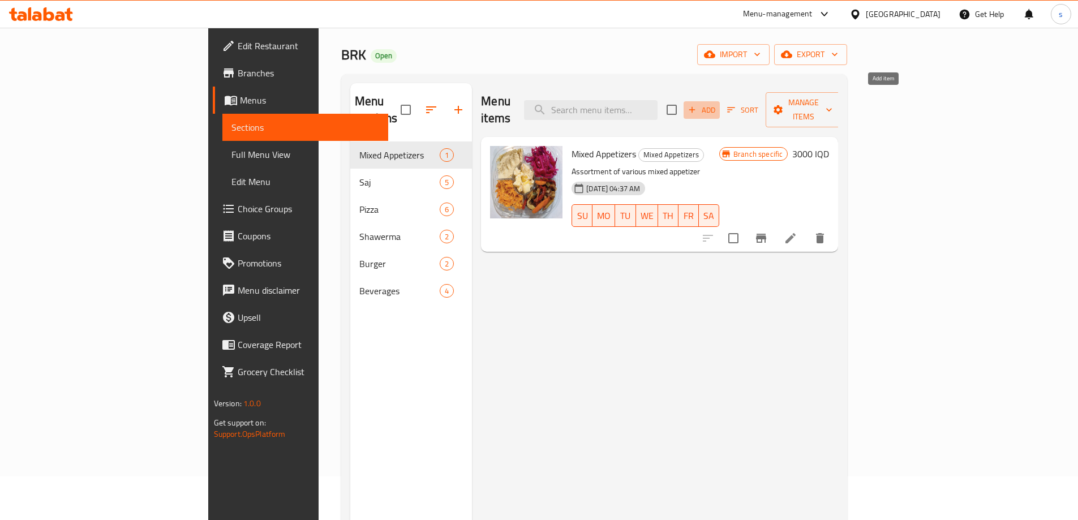
click at [717, 105] on span "Add" at bounding box center [702, 110] width 31 height 13
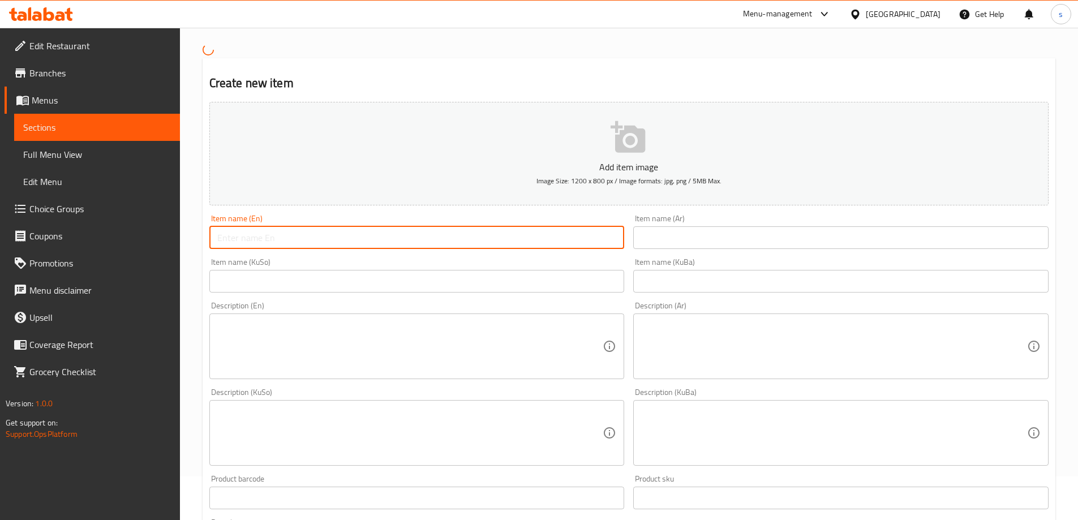
click at [307, 243] on input "text" at bounding box center [416, 237] width 415 height 23
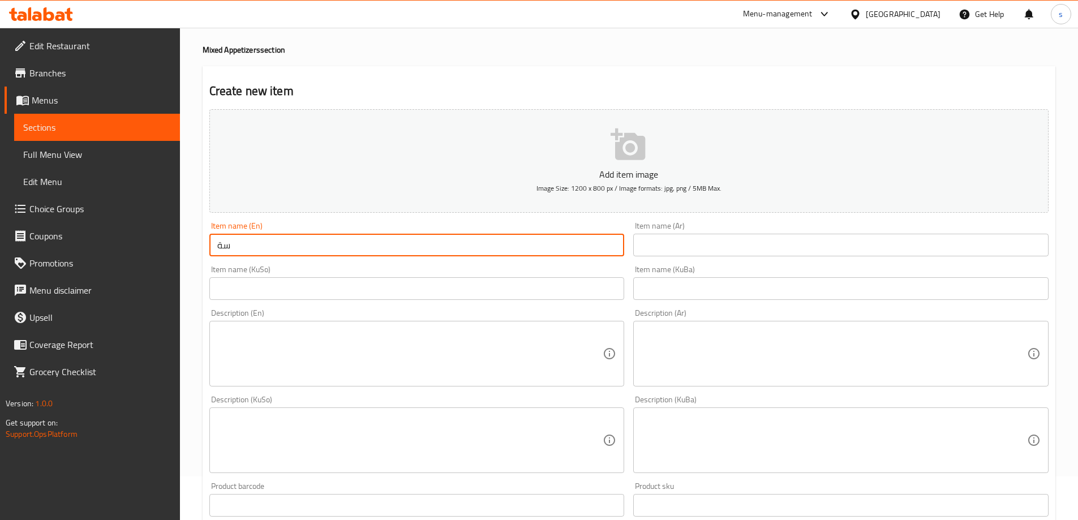
type input "س"
type input "Small Appetizers"
click at [836, 262] on div "Item name (KuBa) Item name (KuBa)" at bounding box center [841, 283] width 425 height 44
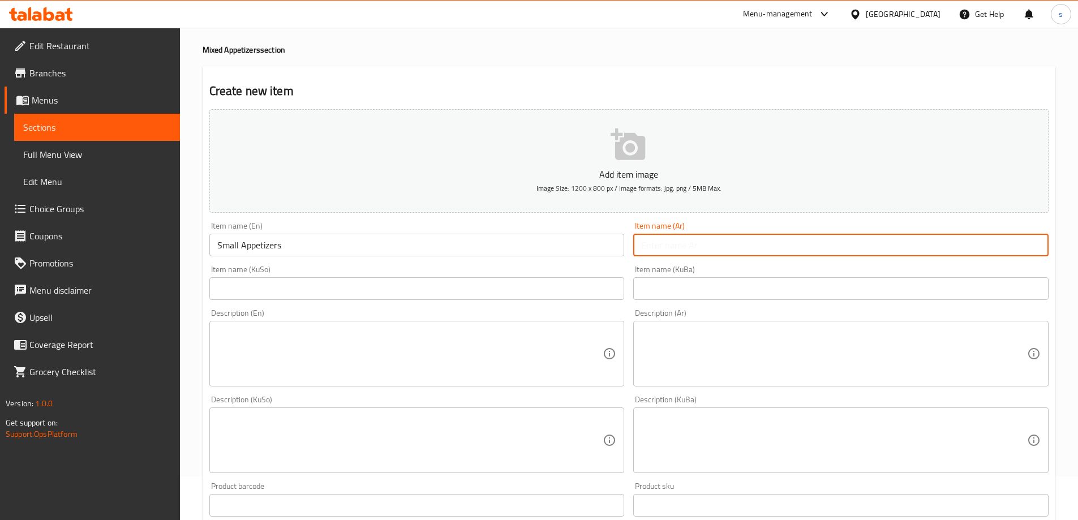
click at [834, 256] on input "text" at bounding box center [840, 245] width 415 height 23
type input "مقبلات صغير"
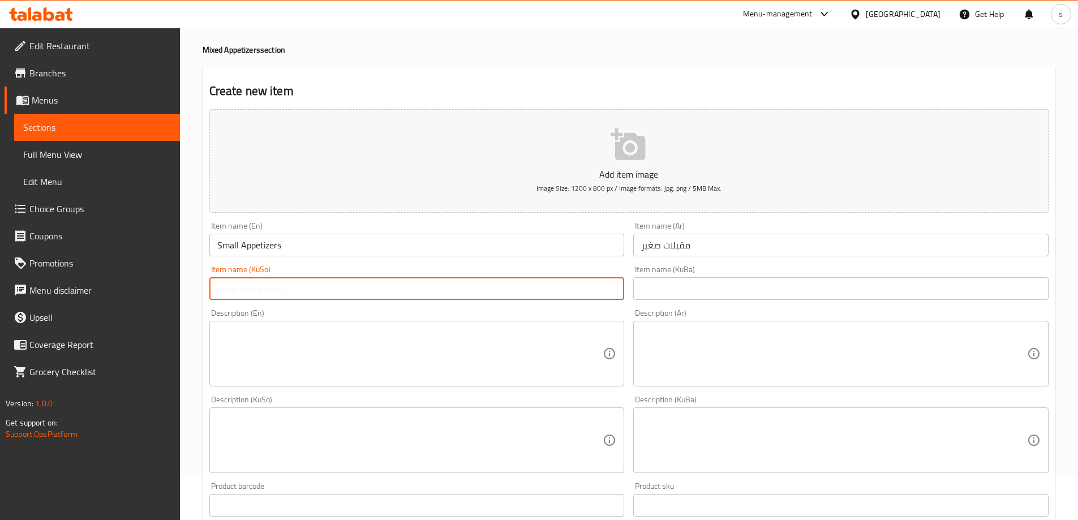
drag, startPoint x: 537, startPoint y: 300, endPoint x: 531, endPoint y: 286, distance: 15.0
click at [537, 300] on input "text" at bounding box center [416, 288] width 415 height 23
click at [531, 286] on input "text" at bounding box center [416, 288] width 415 height 23
click at [126, 126] on span "Sections" at bounding box center [97, 128] width 148 height 14
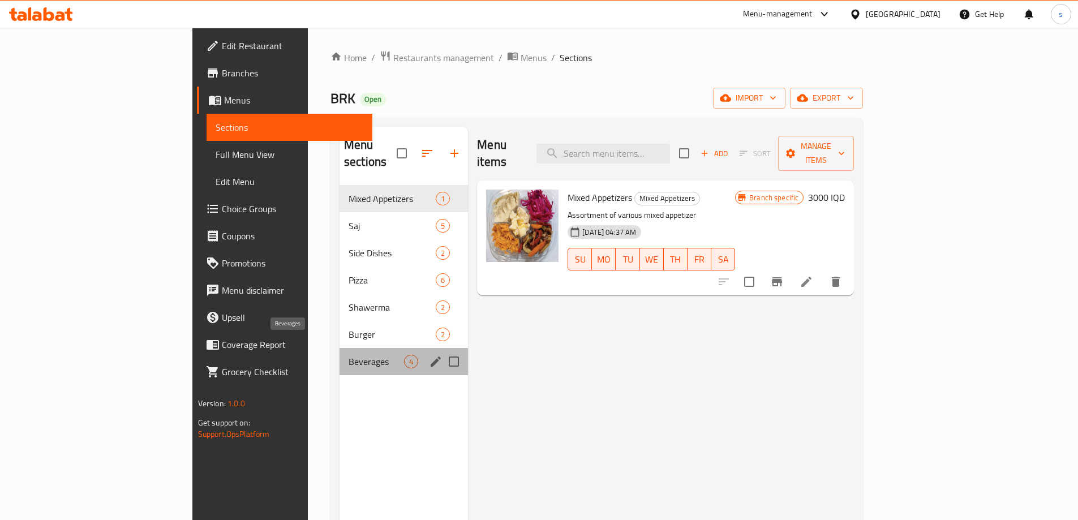
click at [349, 355] on span "Beverages" at bounding box center [376, 362] width 55 height 14
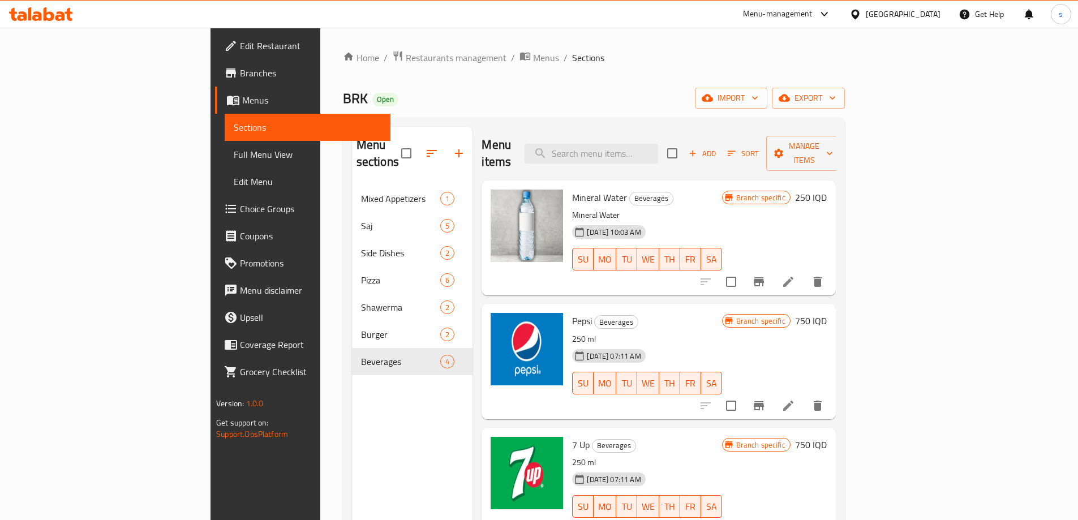
drag, startPoint x: 1037, startPoint y: 246, endPoint x: 1046, endPoint y: 278, distance: 33.4
click at [835, 278] on div "Menu items Add Sort Manage items Mineral Water Beverages Mineral Water 03-04-20…" at bounding box center [654, 387] width 363 height 520
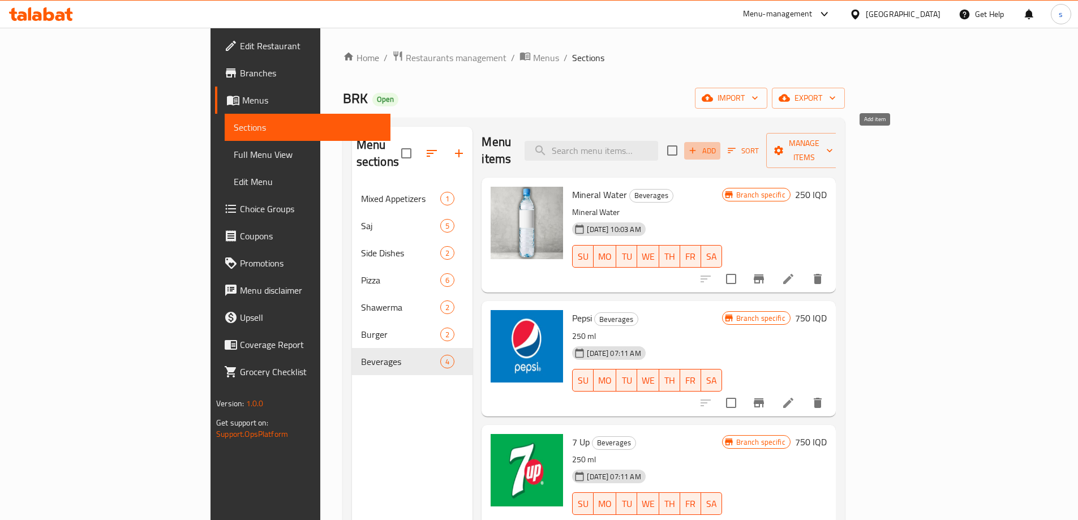
click at [718, 148] on span "Add" at bounding box center [702, 150] width 31 height 13
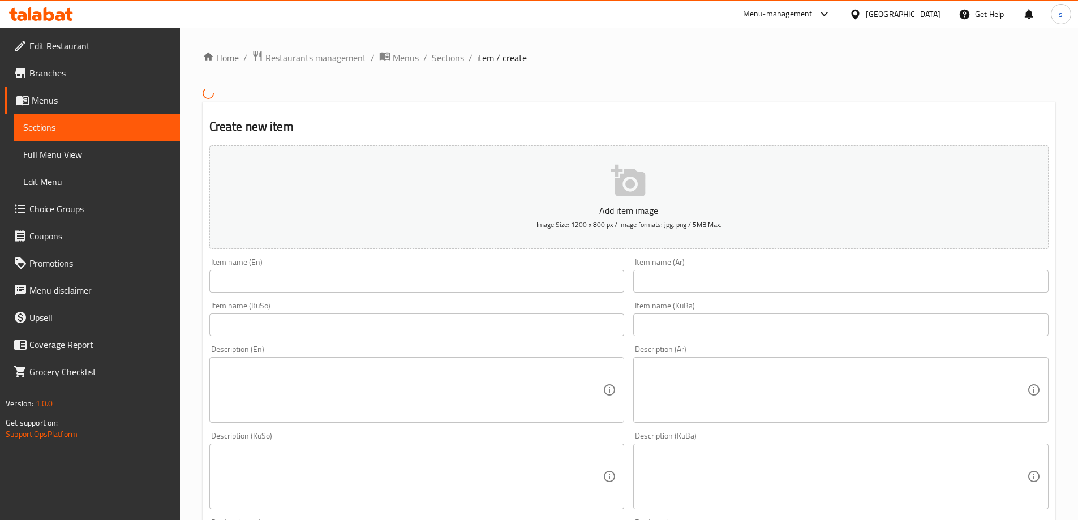
click at [353, 294] on div "Item name (En) Item name (En)" at bounding box center [417, 276] width 425 height 44
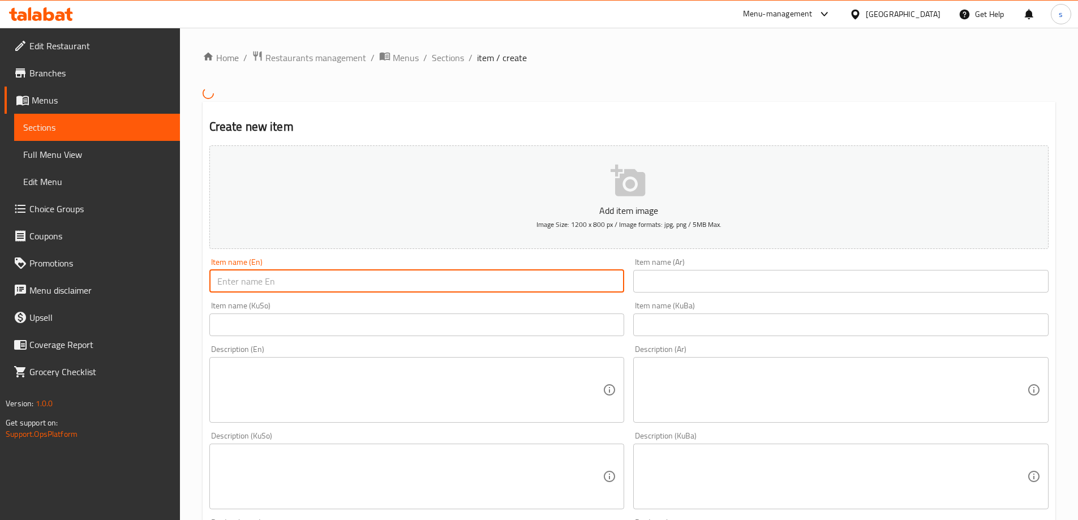
click at [349, 286] on input "text" at bounding box center [416, 281] width 415 height 23
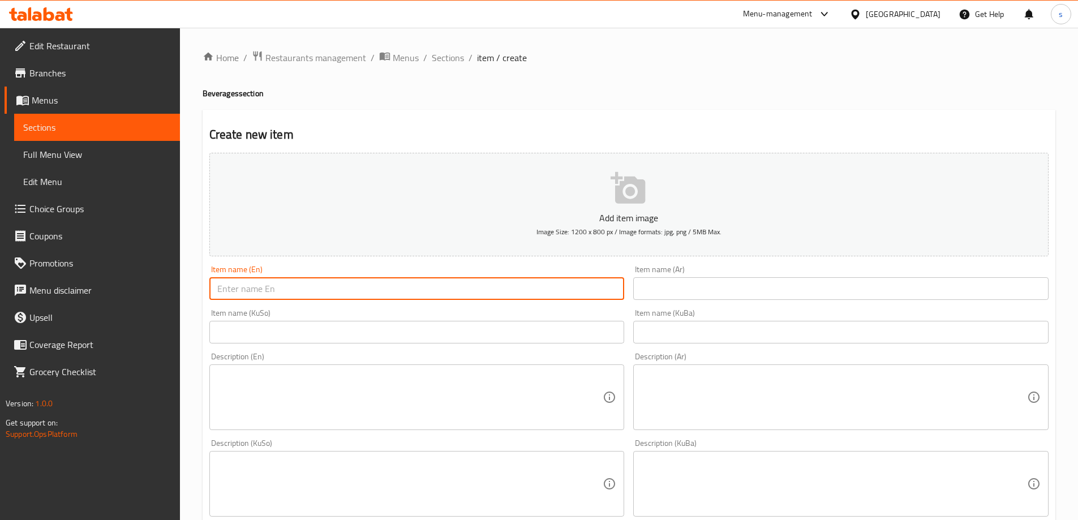
paste input "Mountain Dew"
type input "Mountain Dew"
click at [737, 294] on input "text" at bounding box center [840, 288] width 415 height 23
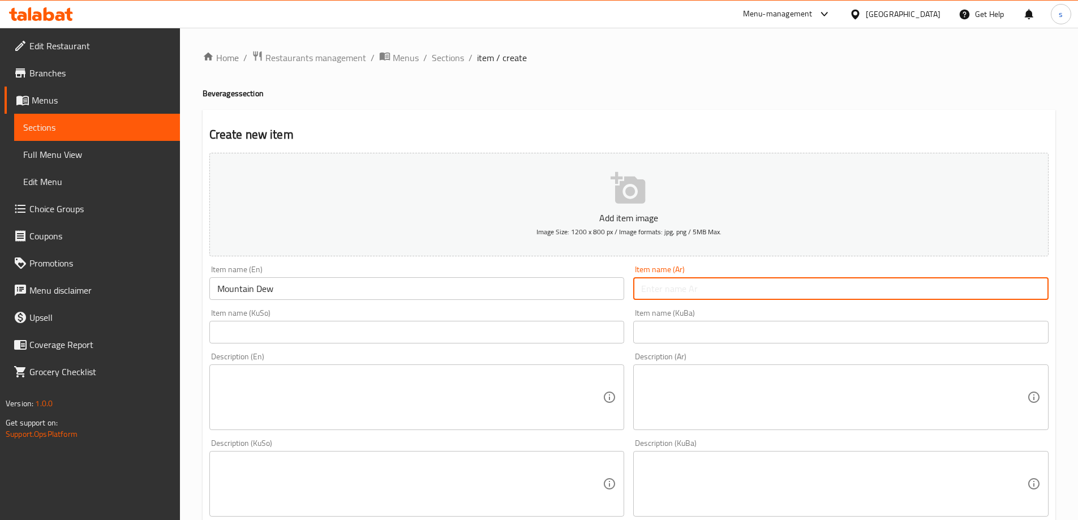
paste input "ماونتن ديو"
type input "ماونتن ديو"
click at [563, 329] on input "text" at bounding box center [416, 332] width 415 height 23
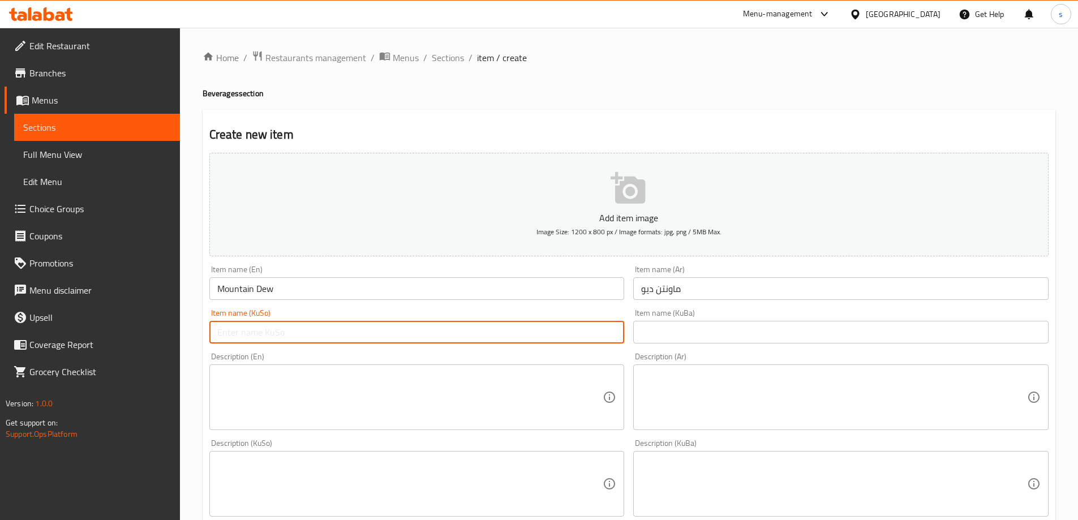
paste input "ماونتن دیو"
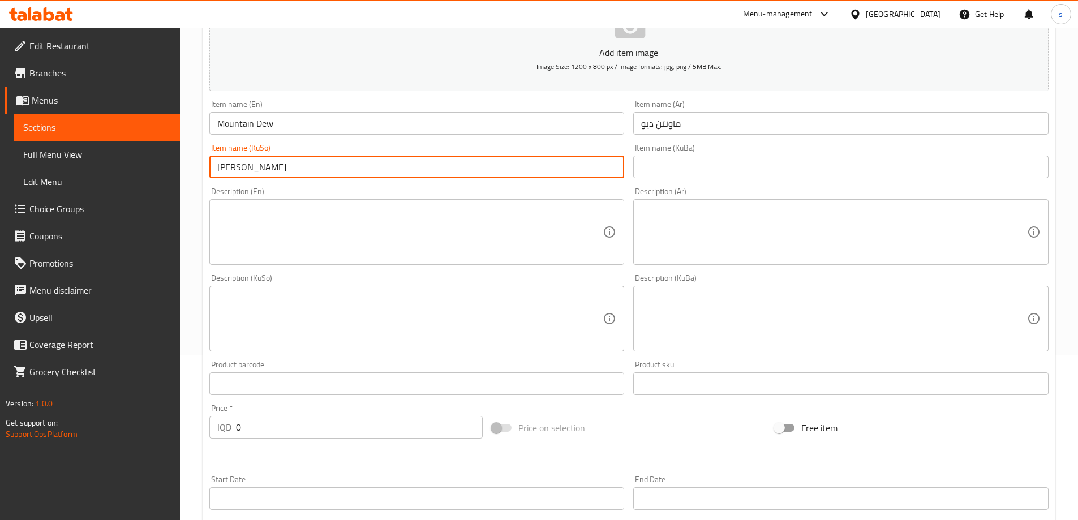
scroll to position [197, 0]
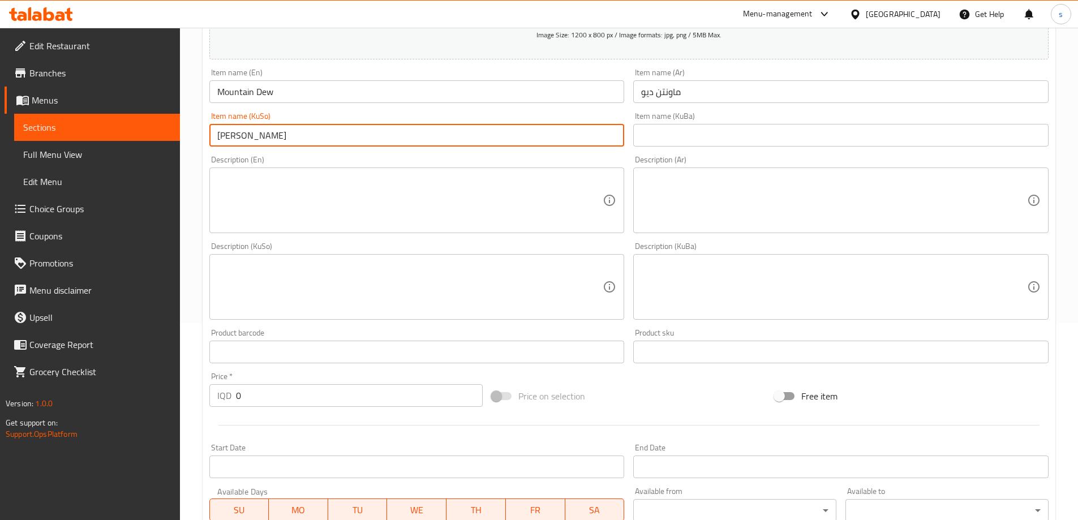
type input "ماونتن دیو"
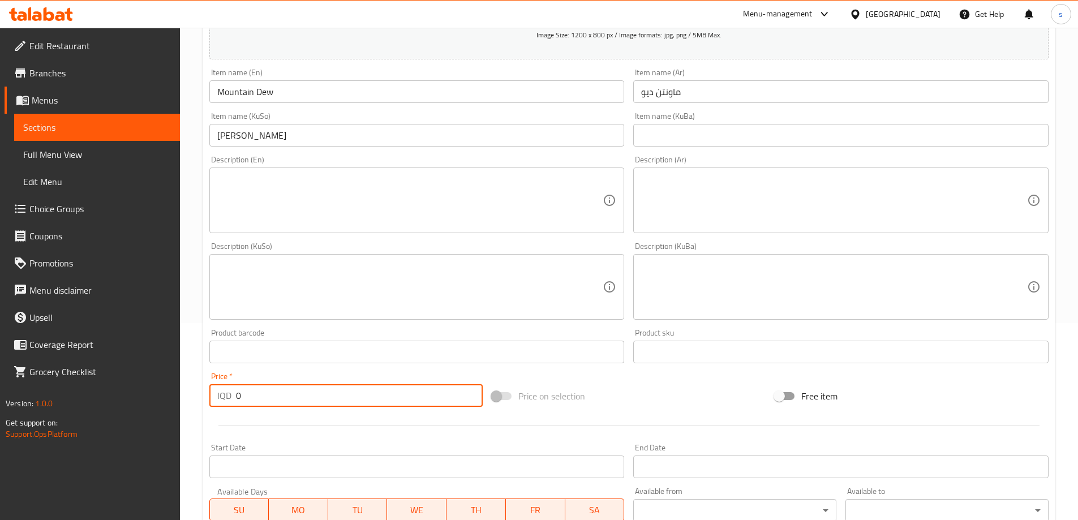
drag, startPoint x: 245, startPoint y: 398, endPoint x: 214, endPoint y: 408, distance: 32.2
click at [214, 408] on div "Price   * IQD 0 Price *" at bounding box center [346, 390] width 283 height 44
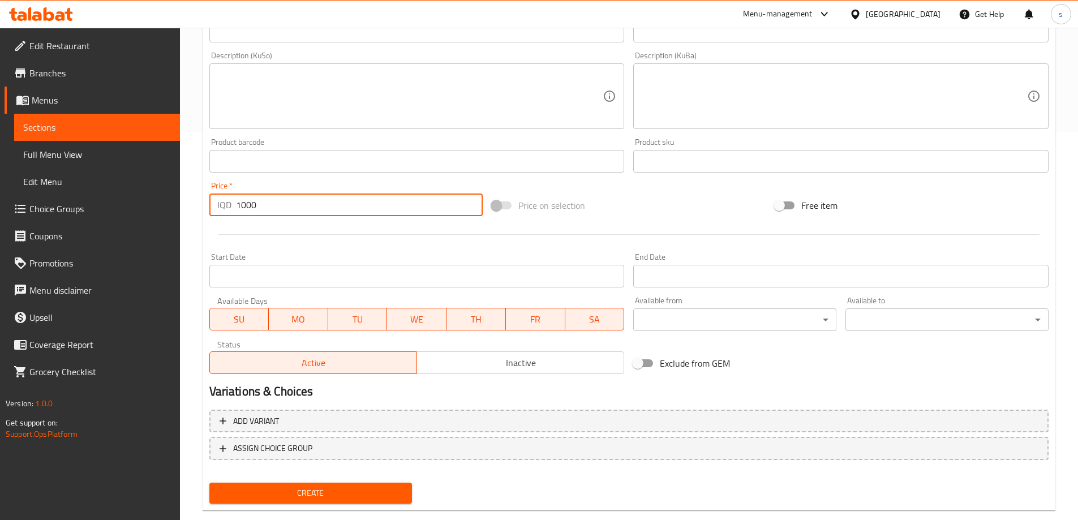
scroll to position [410, 0]
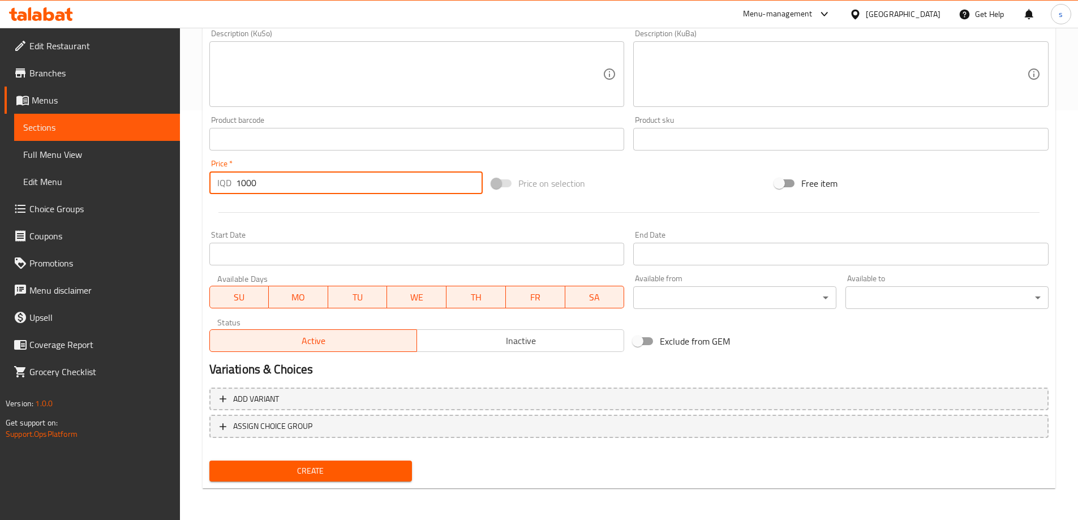
type input "1000"
click at [330, 481] on button "Create" at bounding box center [310, 471] width 203 height 21
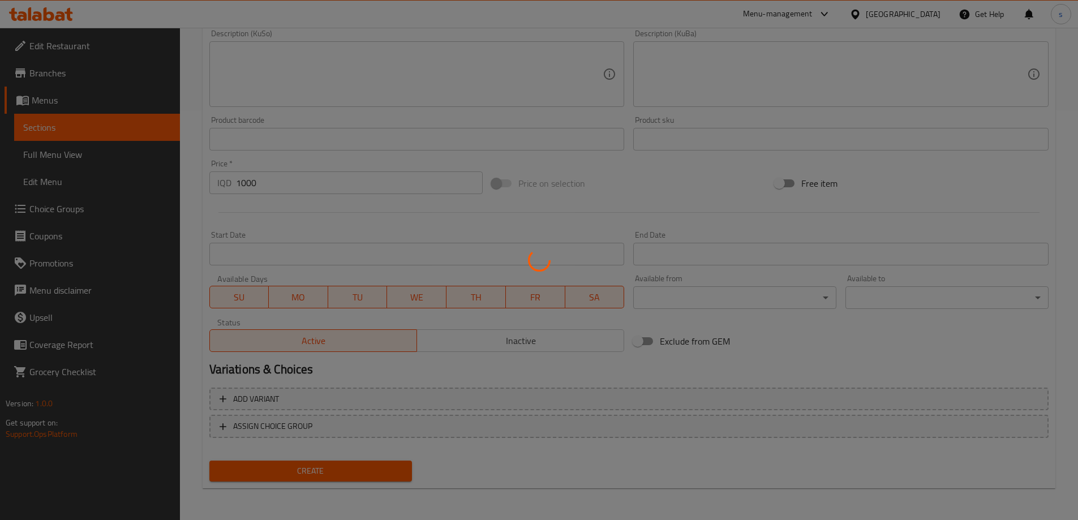
type input "0"
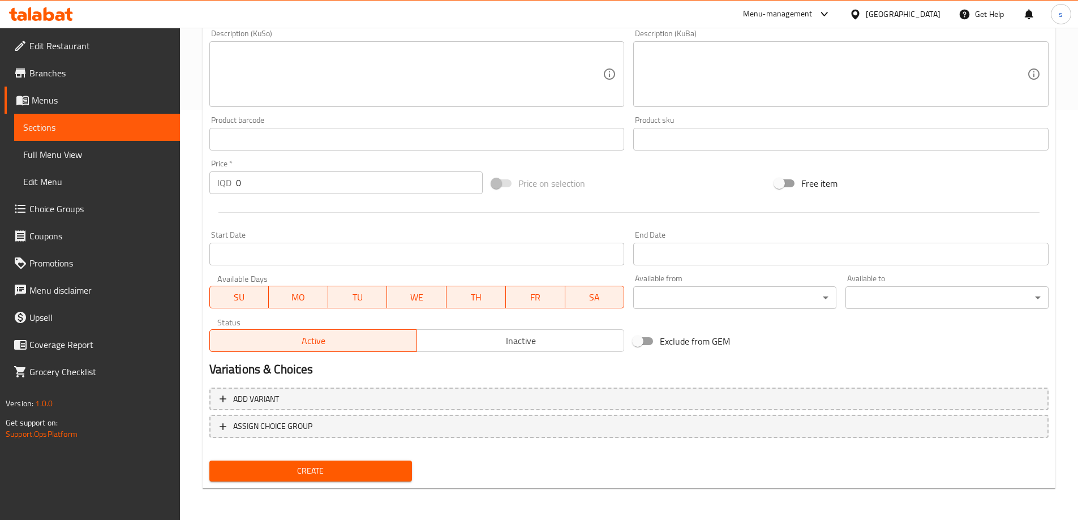
click at [98, 210] on span "Choice Groups" at bounding box center [100, 209] width 142 height 14
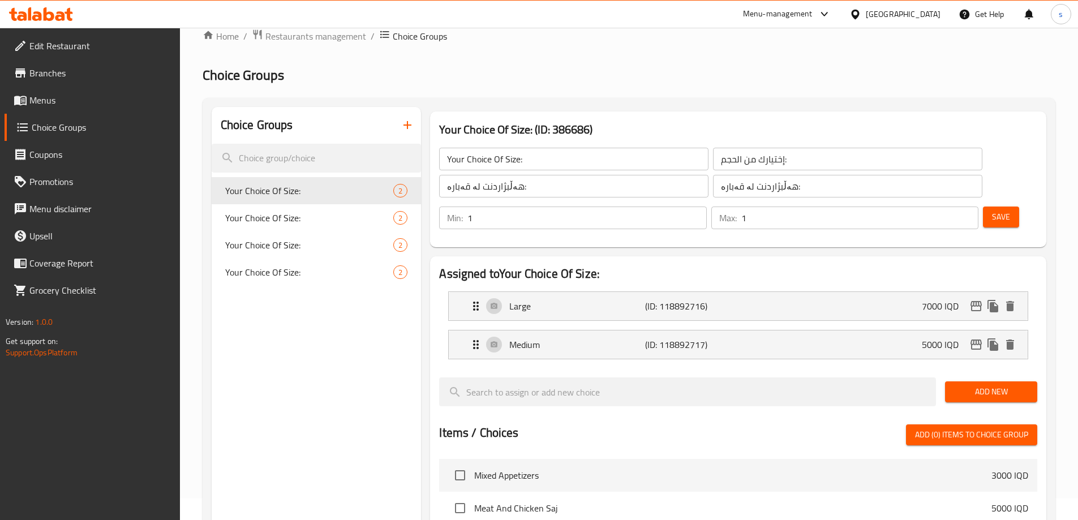
scroll to position [20, 0]
click at [276, 217] on span "Your Choice Of Size:" at bounding box center [292, 219] width 135 height 14
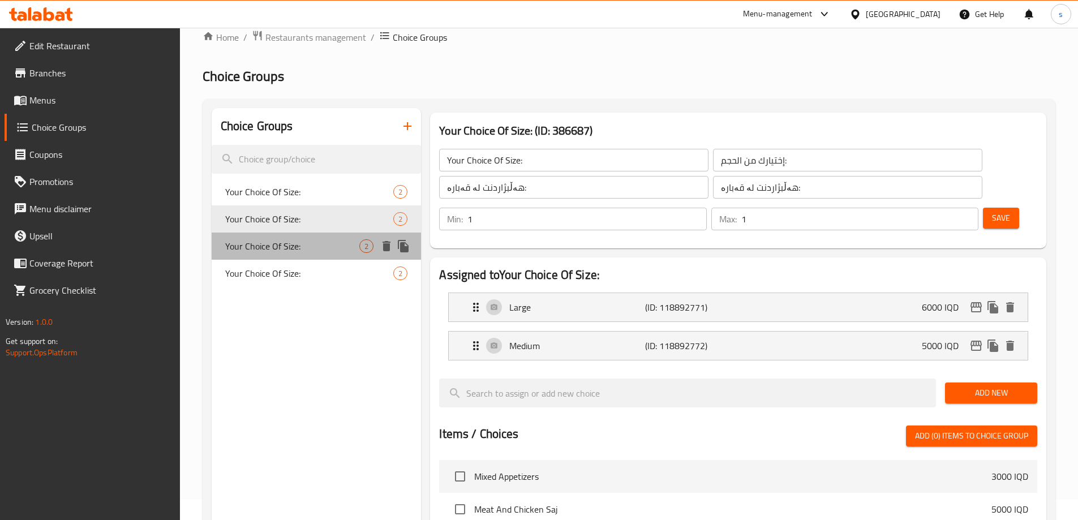
click at [282, 237] on div "Your Choice Of Size: 2" at bounding box center [317, 246] width 210 height 27
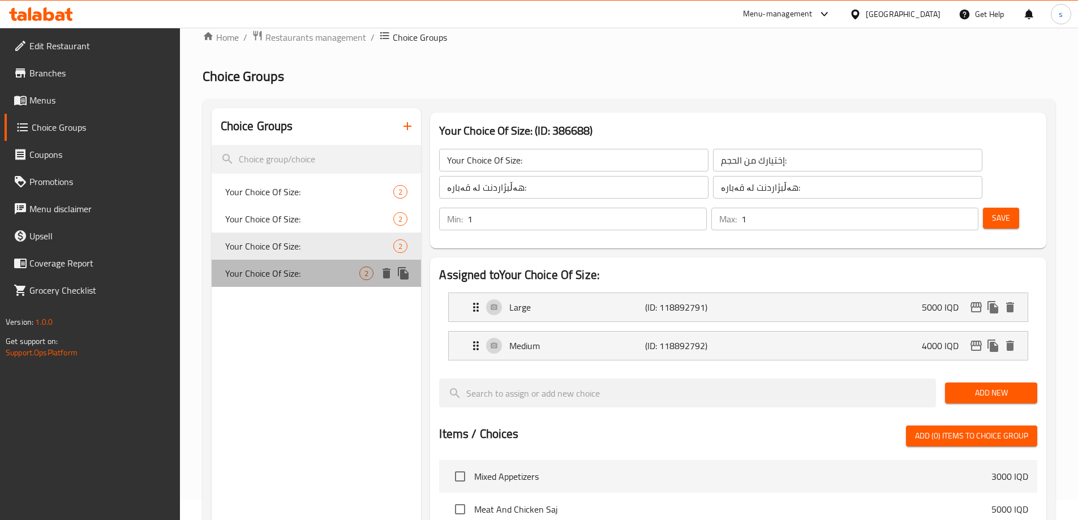
click at [303, 267] on span "Your Choice Of Size:" at bounding box center [292, 274] width 135 height 14
type input "Your Choice Of Size:"
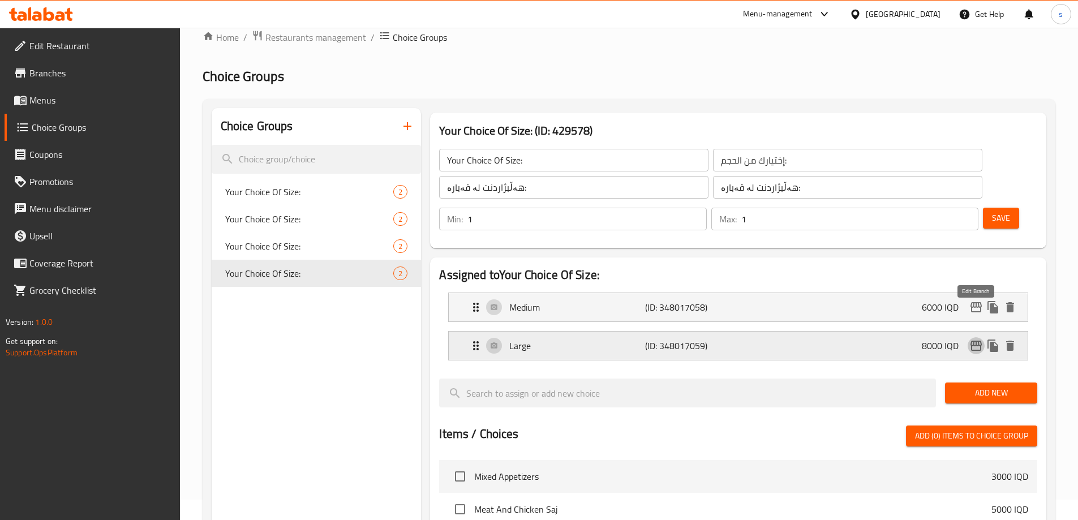
click at [979, 341] on icon "edit" at bounding box center [976, 346] width 11 height 10
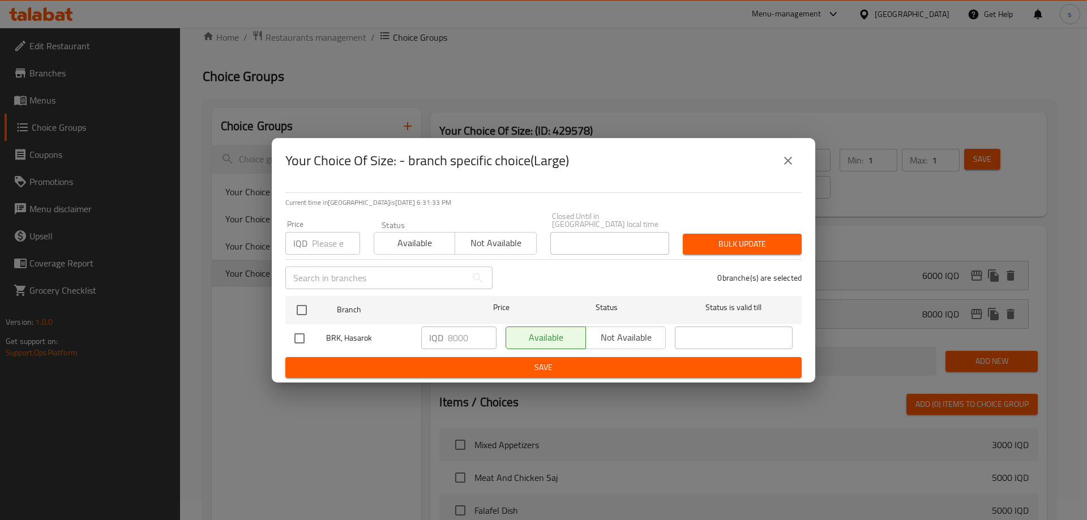
click at [792, 161] on icon "close" at bounding box center [788, 161] width 14 height 14
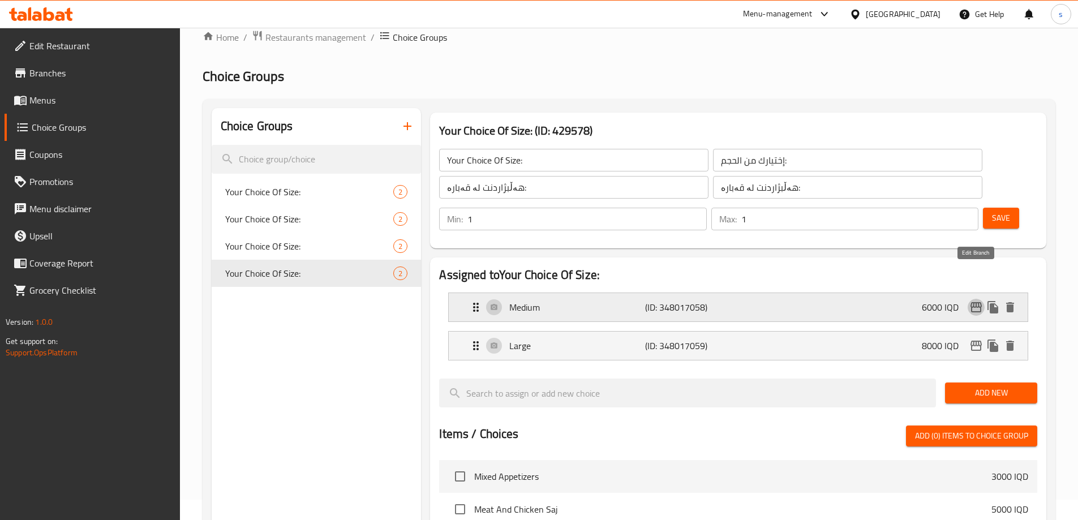
click at [971, 301] on icon "edit" at bounding box center [977, 308] width 14 height 14
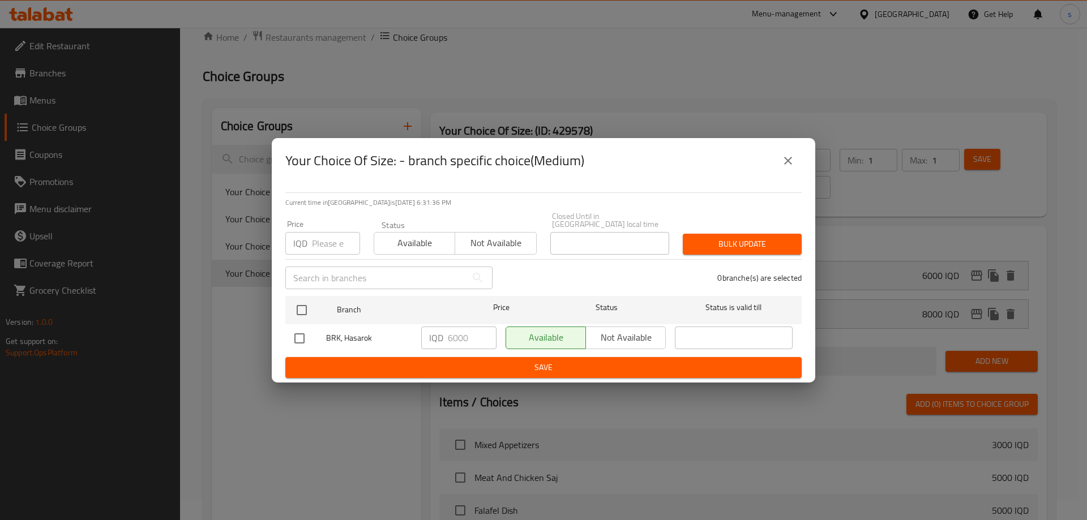
click at [782, 160] on icon "close" at bounding box center [788, 161] width 14 height 14
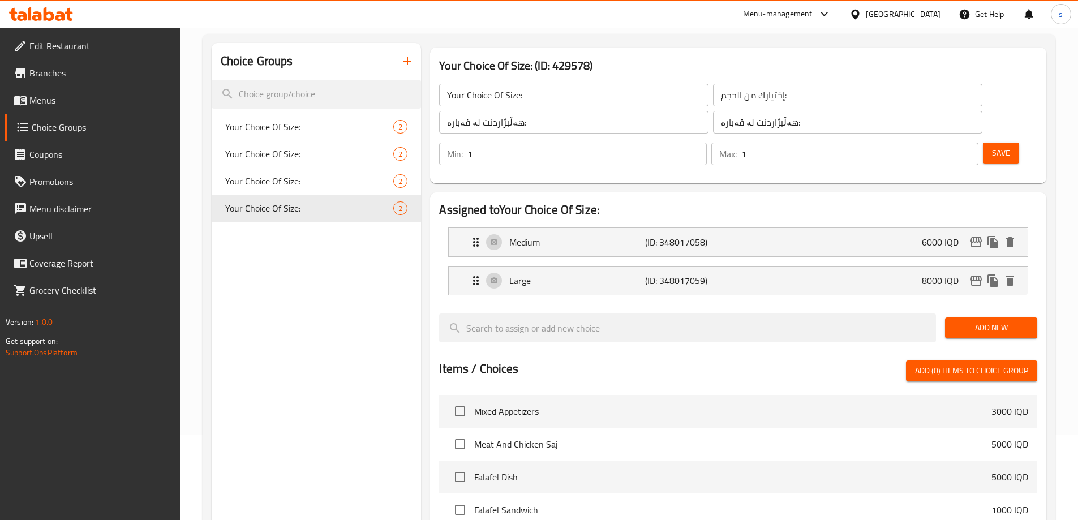
scroll to position [86, 0]
click at [405, 59] on icon "button" at bounding box center [408, 61] width 14 height 14
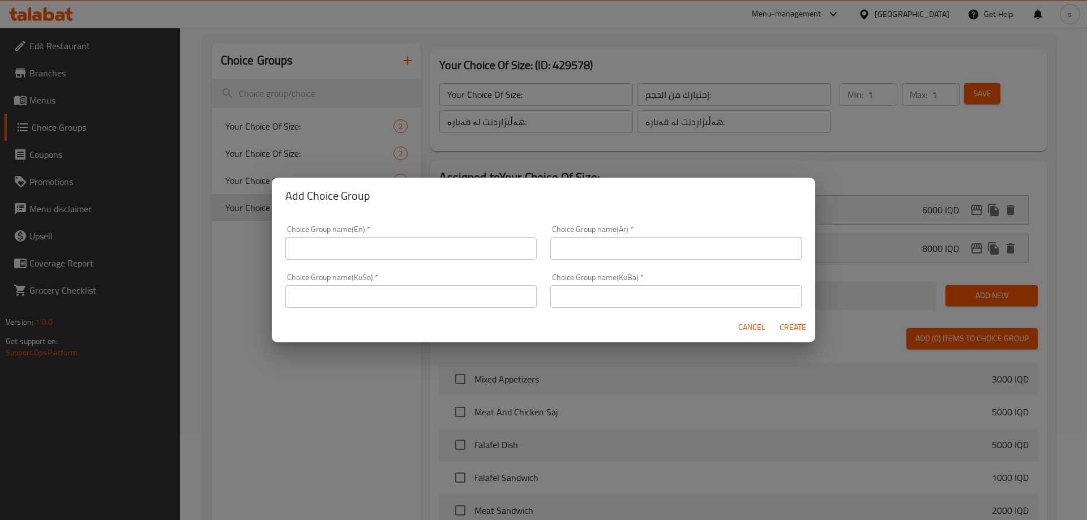
click at [373, 255] on input "text" at bounding box center [410, 248] width 251 height 23
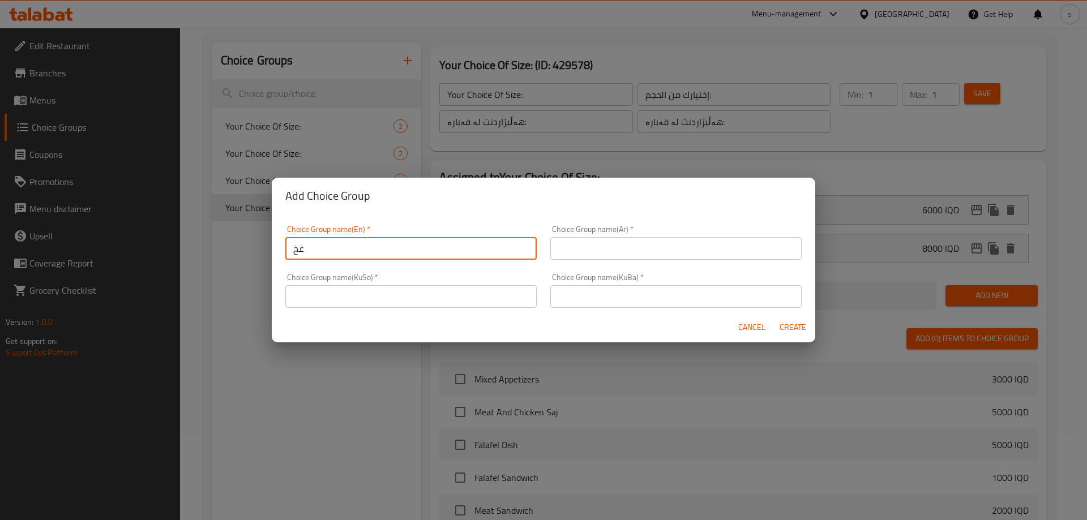
type input "غ"
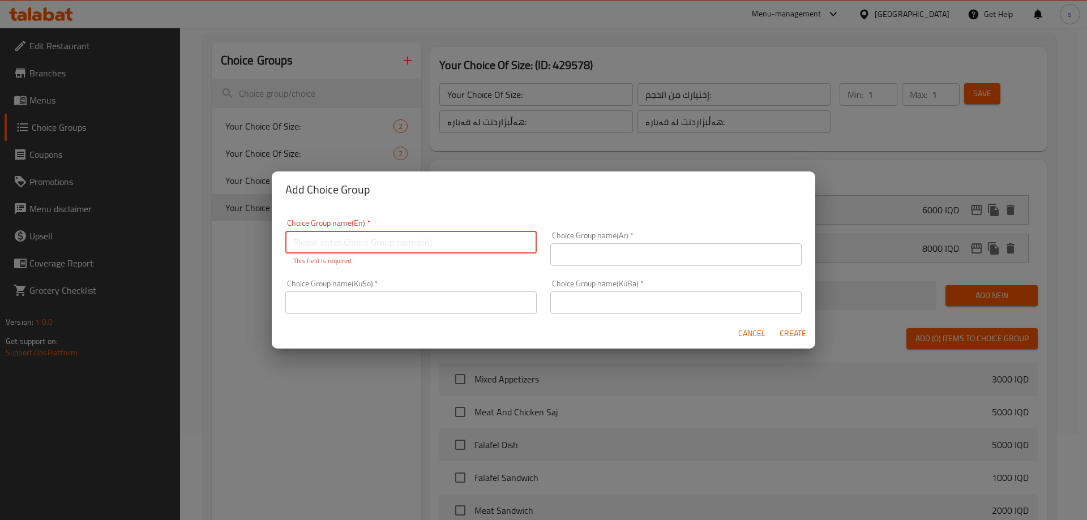
paste input "Your Choice Of:"
type input "Your Choice Of:"
click at [601, 253] on input "text" at bounding box center [675, 254] width 251 height 23
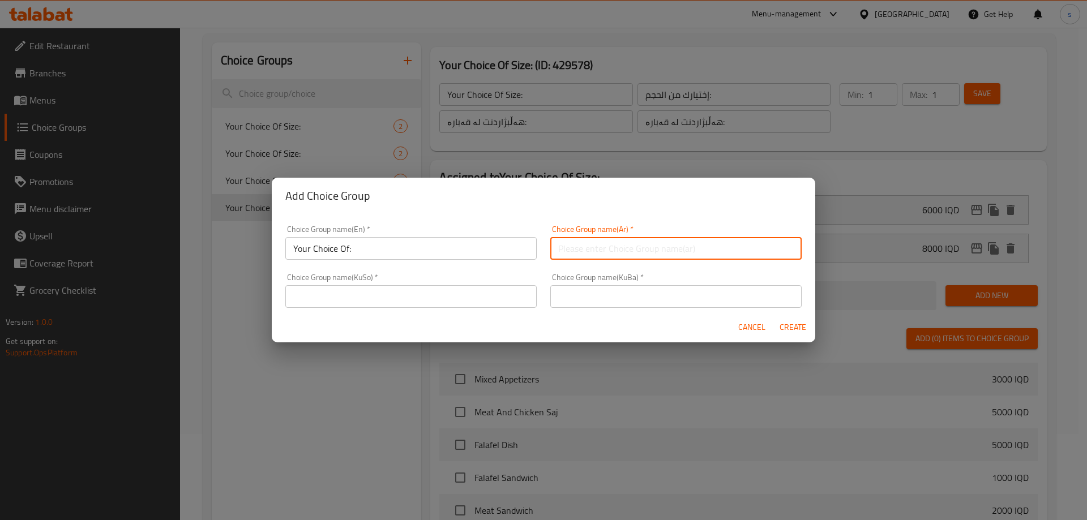
paste input "إختيارك من:"
type input "إختيارك من:"
click at [438, 277] on div "Choice Group name(KuSo)   * Choice Group name(KuSo) *" at bounding box center [410, 290] width 251 height 35
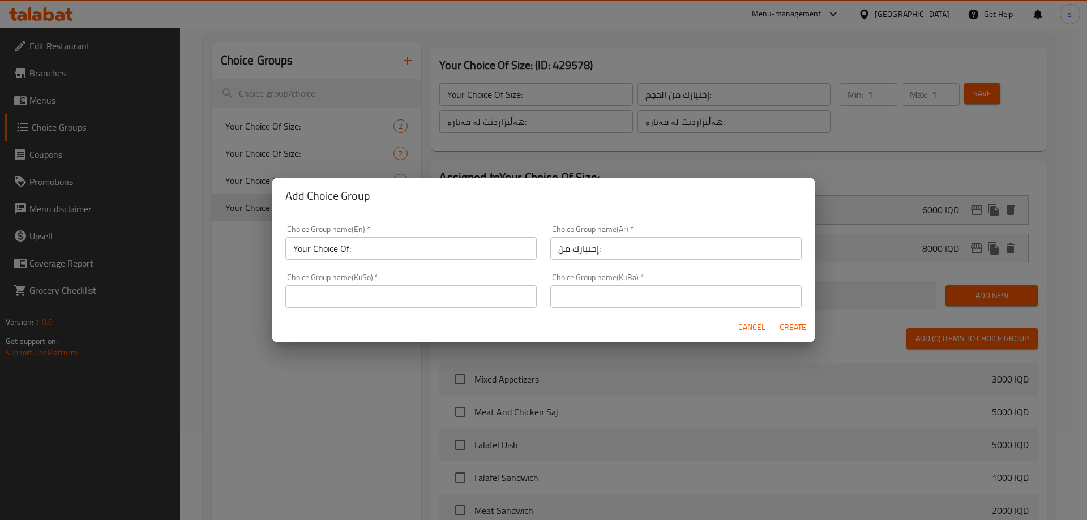
click at [438, 294] on input "text" at bounding box center [410, 296] width 251 height 23
paste input "هەڵبژاردنت لە:"
type input "هەڵبژاردنت لە:"
click at [630, 302] on input "text" at bounding box center [675, 296] width 251 height 23
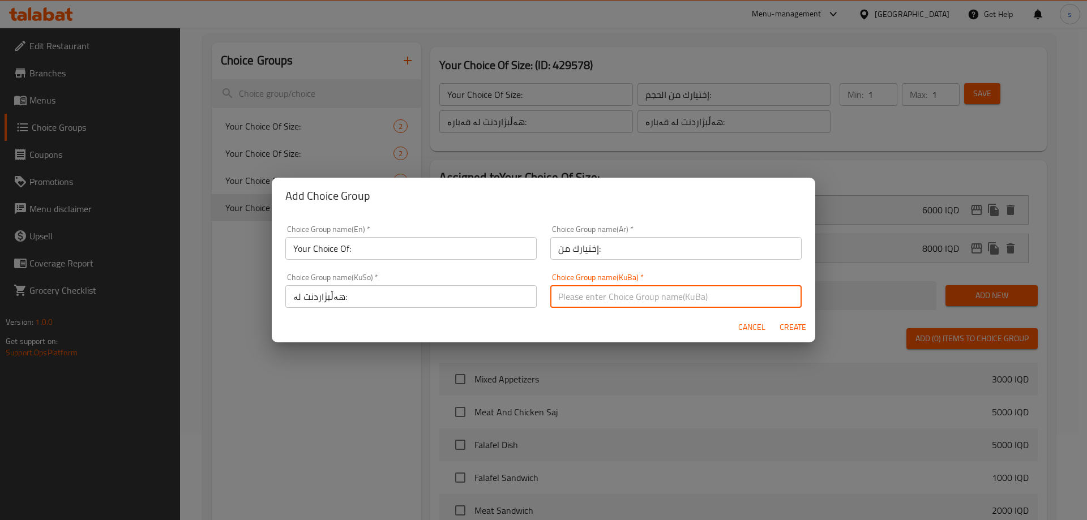
paste input "هەڵبژاردنت لە:"
type input "هەڵبژاردنت لە:"
click at [796, 330] on span "Create" at bounding box center [792, 327] width 27 height 14
type input "Your Choice Of:"
type input "إختيارك من:"
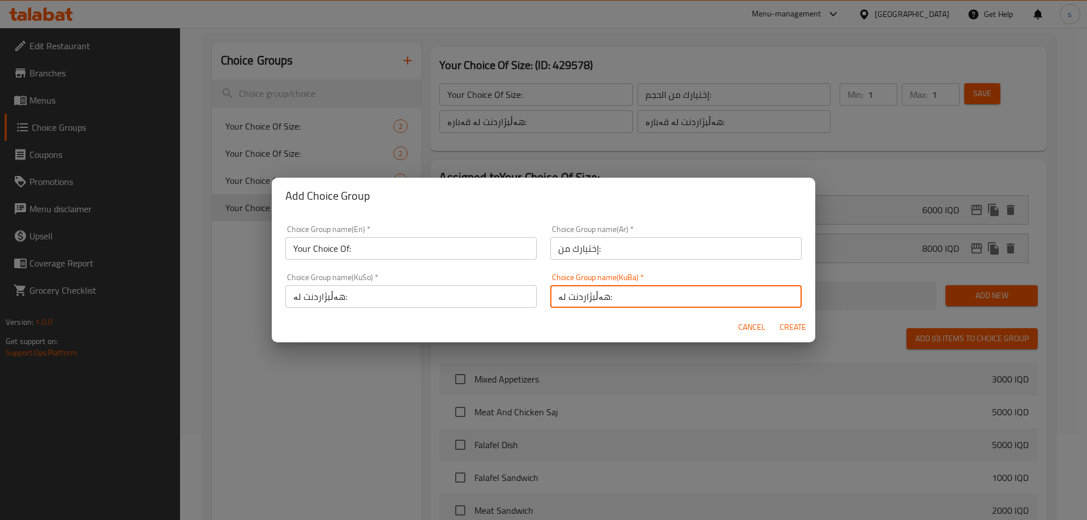
type input "هەڵبژاردنت لە:"
type input "0"
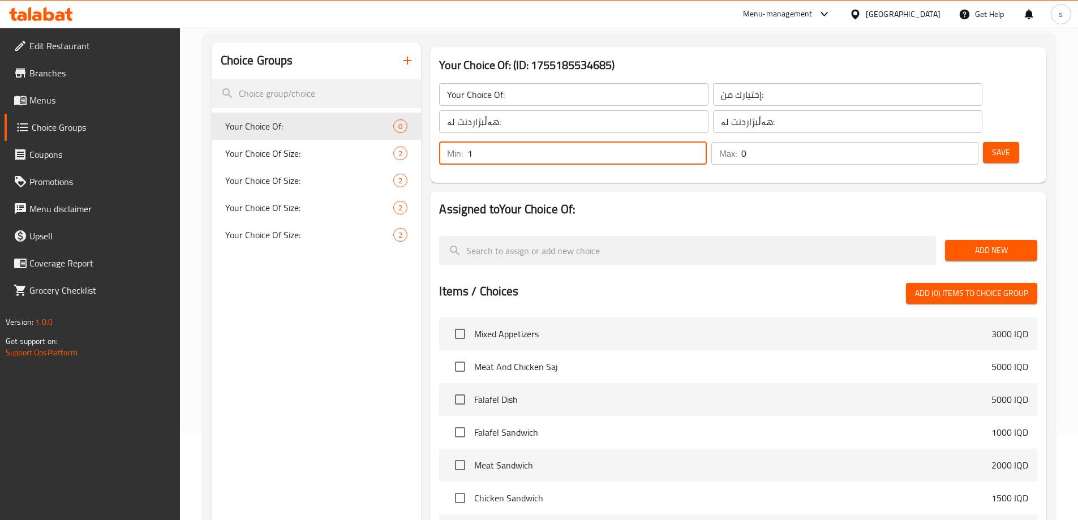
type input "1"
click at [706, 142] on input "1" at bounding box center [587, 153] width 239 height 23
type input "1"
click at [946, 142] on input "1" at bounding box center [859, 153] width 237 height 23
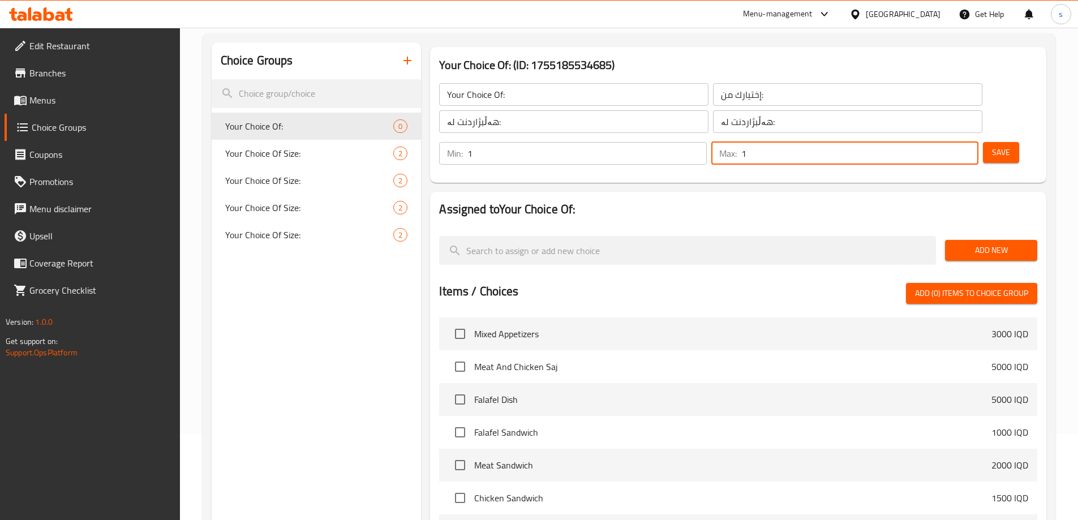
click at [992, 145] on span "Save" at bounding box center [1001, 152] width 18 height 14
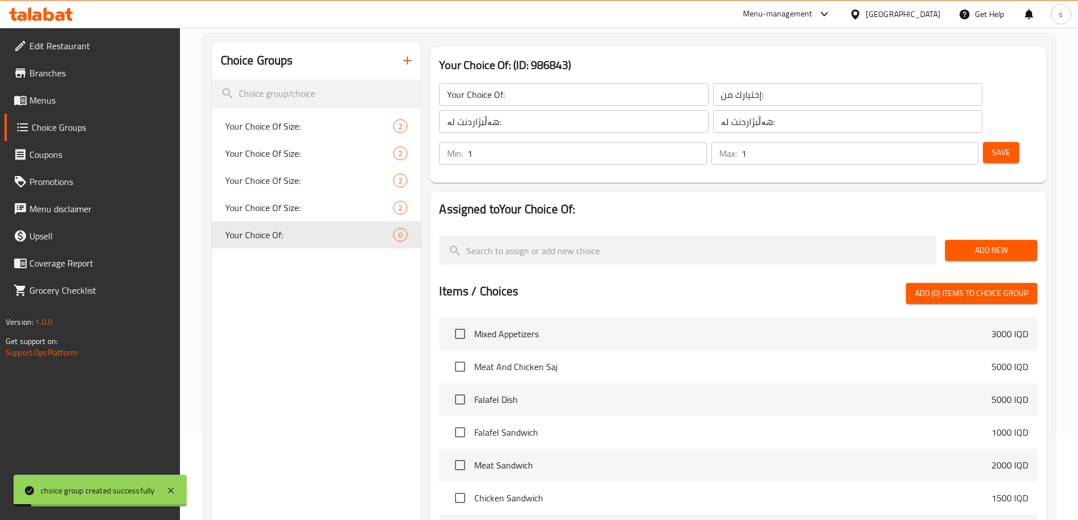
click at [996, 231] on div "Add New" at bounding box center [991, 250] width 101 height 38
click at [991, 243] on span "Add New" at bounding box center [991, 250] width 74 height 14
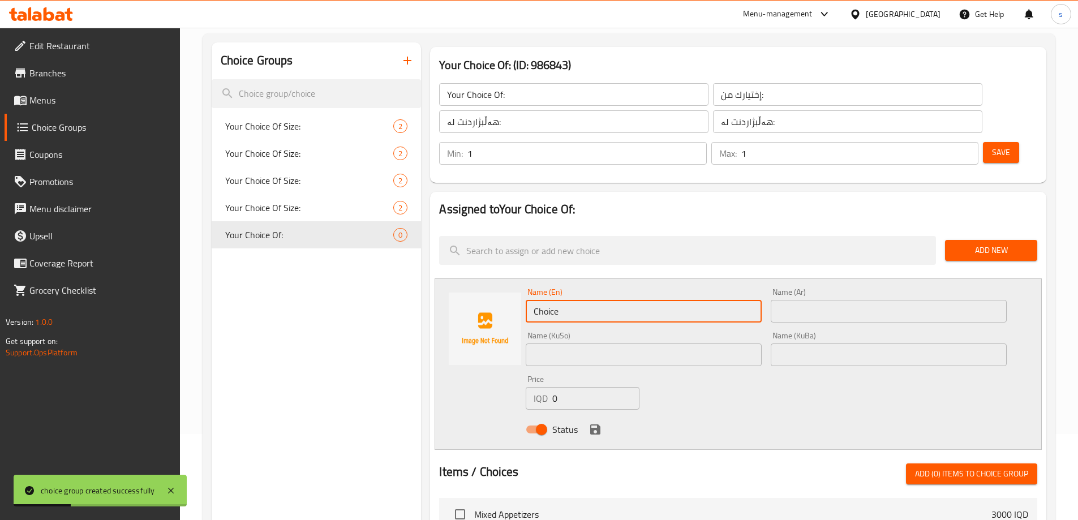
click at [650, 300] on input "Choice" at bounding box center [644, 311] width 236 height 23
click at [649, 300] on input "Choice" at bounding box center [644, 311] width 236 height 23
type input "س"
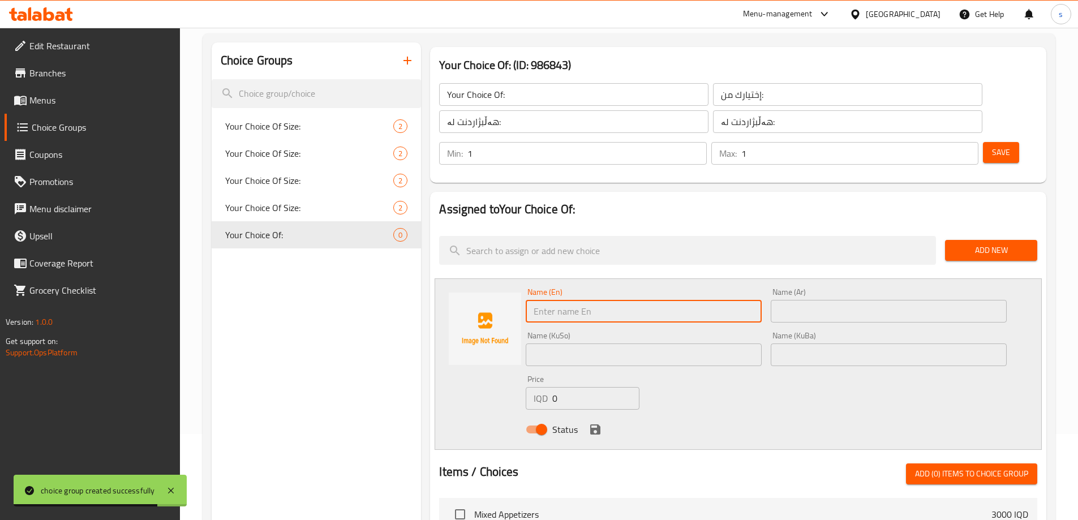
click at [959, 300] on input "text" at bounding box center [889, 311] width 236 height 23
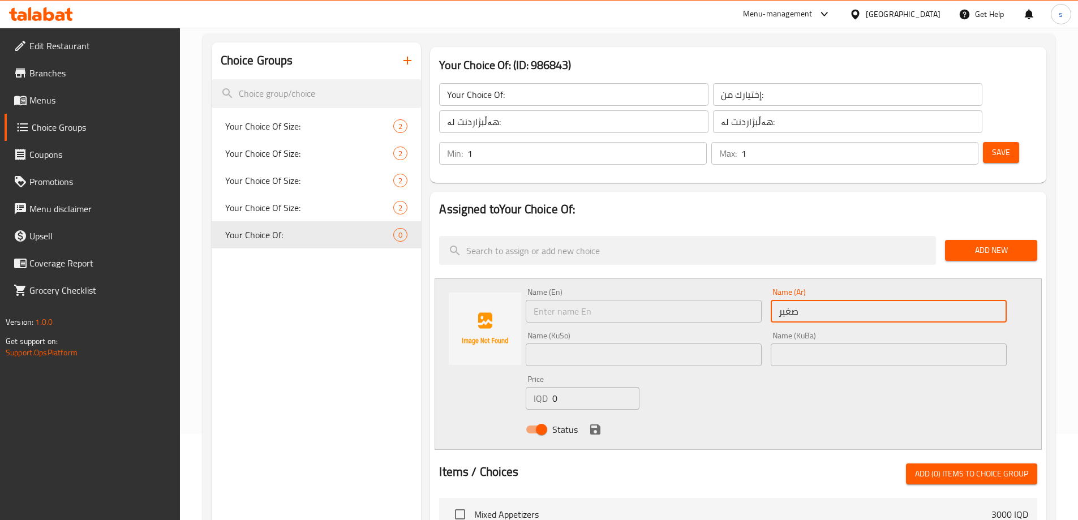
type input "صغير"
click at [706, 344] on input "text" at bounding box center [644, 355] width 236 height 23
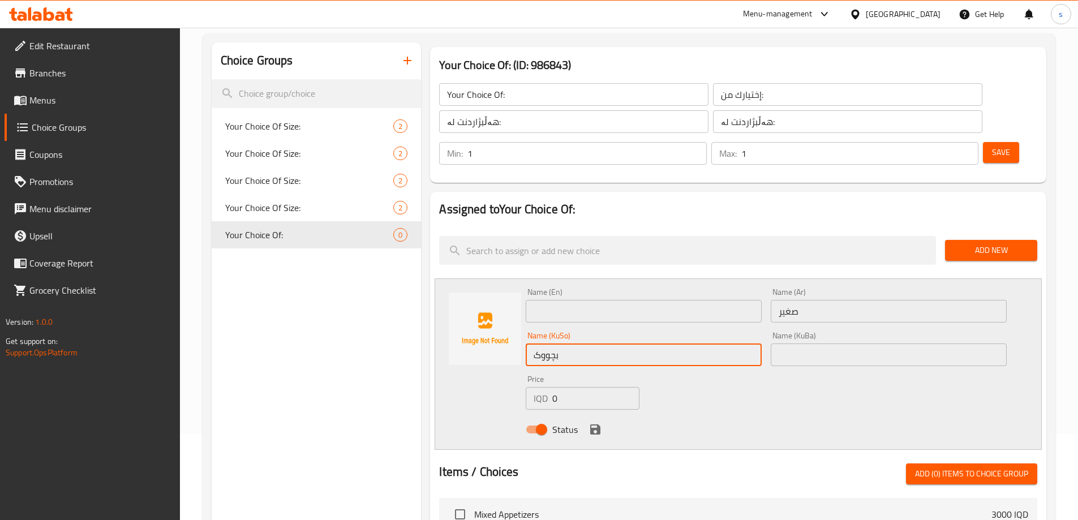
type input "بچووک"
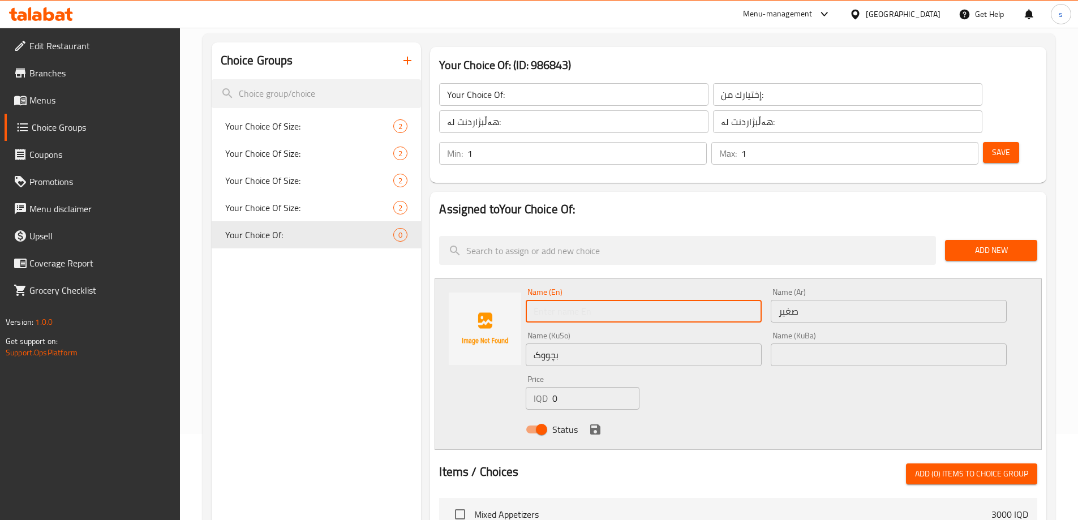
click at [576, 300] on input "text" at bounding box center [644, 311] width 236 height 23
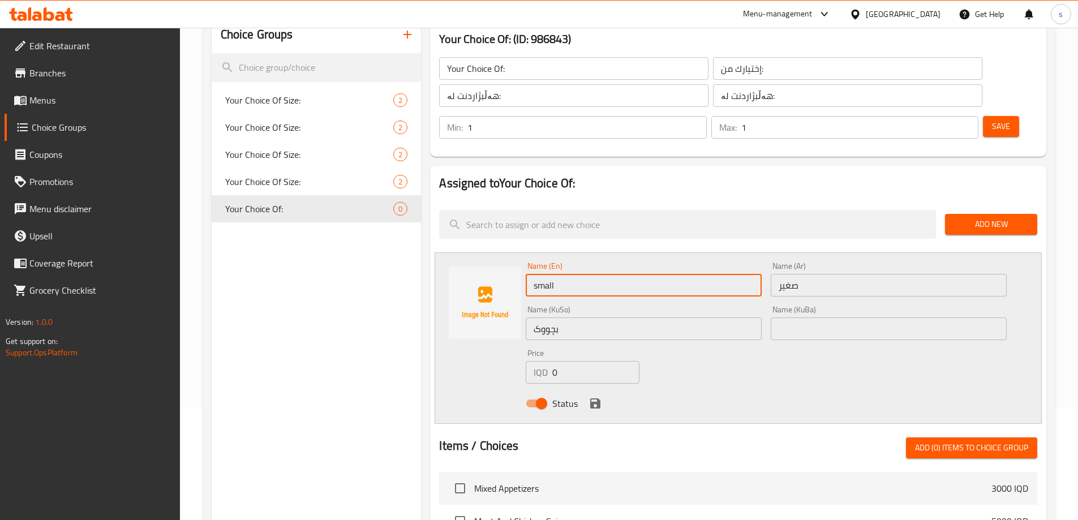
type input "small"
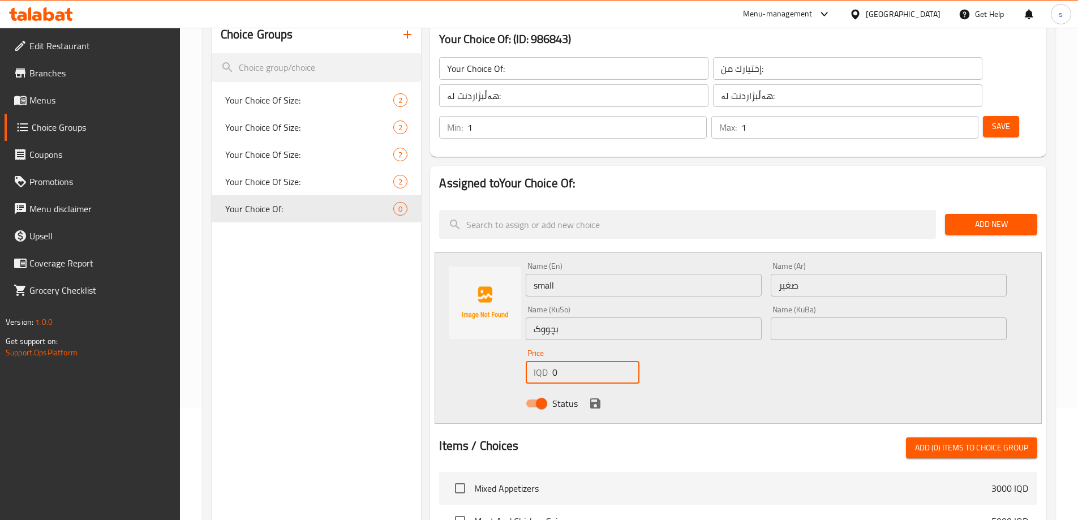
drag, startPoint x: 554, startPoint y: 339, endPoint x: 541, endPoint y: 344, distance: 13.2
click at [541, 361] on div "IQD 0 Price" at bounding box center [582, 372] width 113 height 23
type input "6000"
click at [595, 398] on icon "save" at bounding box center [595, 403] width 10 height 10
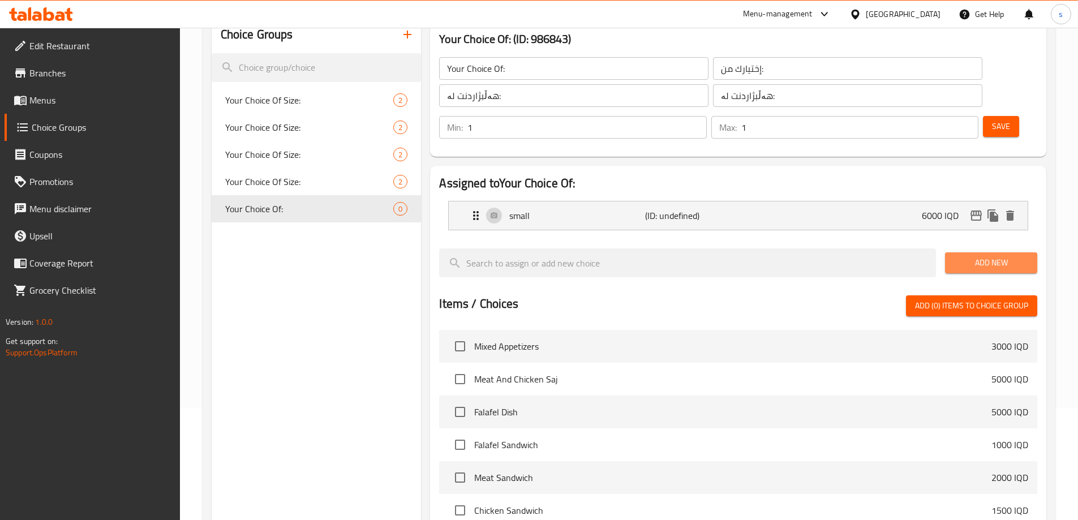
click at [975, 256] on span "Add New" at bounding box center [991, 263] width 74 height 14
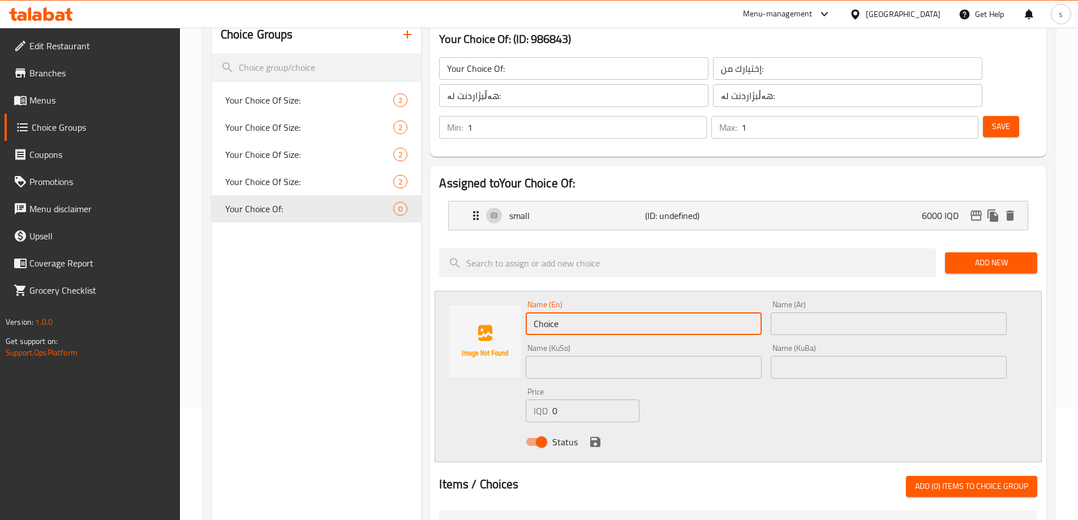
drag, startPoint x: 572, startPoint y: 299, endPoint x: 529, endPoint y: 299, distance: 43.0
click at [529, 312] on input "Choice" at bounding box center [644, 323] width 236 height 23
type input "Large"
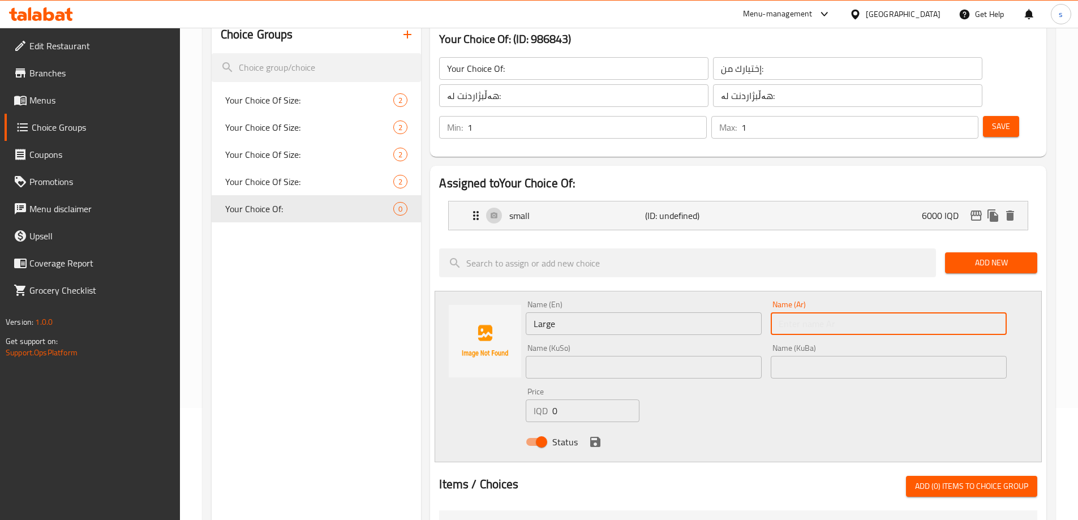
click at [786, 312] on input "text" at bounding box center [889, 323] width 236 height 23
drag, startPoint x: 980, startPoint y: 291, endPoint x: 1023, endPoint y: 282, distance: 43.4
click at [1023, 291] on div "Name (En) Large Name (En) Name (Ar) نبير Name (Ar) Name (KuSo) Name (KuSo) Name…" at bounding box center [738, 377] width 607 height 172
type input "كبير"
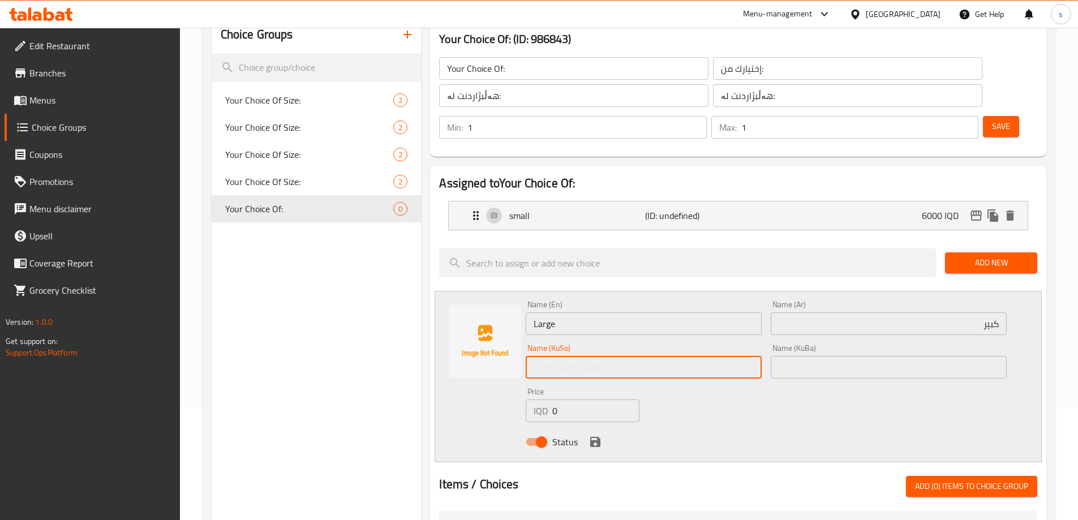
click at [671, 356] on input "text" at bounding box center [644, 367] width 236 height 23
type input "گەورە"
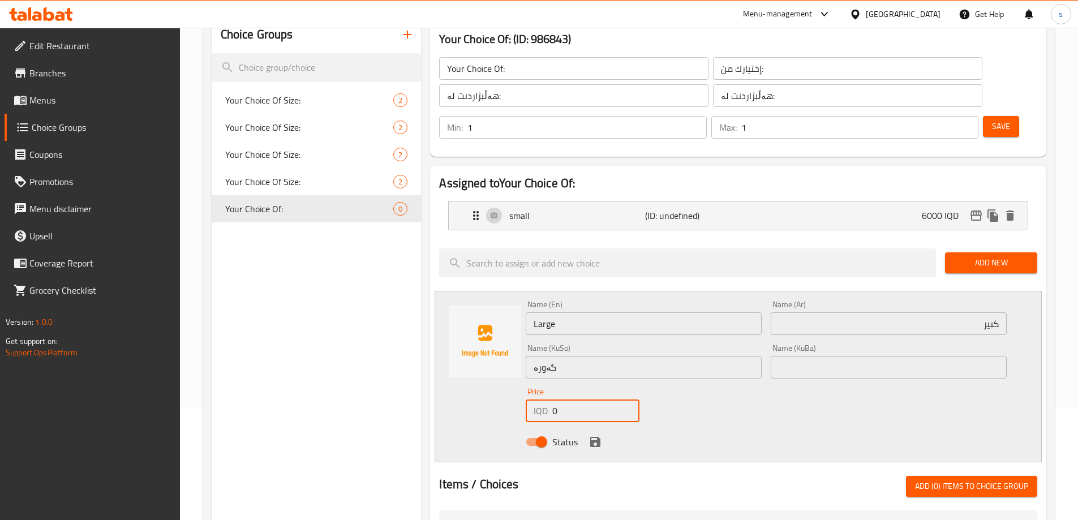
drag, startPoint x: 565, startPoint y: 384, endPoint x: 545, endPoint y: 387, distance: 20.1
click at [545, 400] on div "IQD 0 Price" at bounding box center [582, 411] width 113 height 23
type input "8000"
click at [601, 435] on icon "save" at bounding box center [596, 442] width 14 height 14
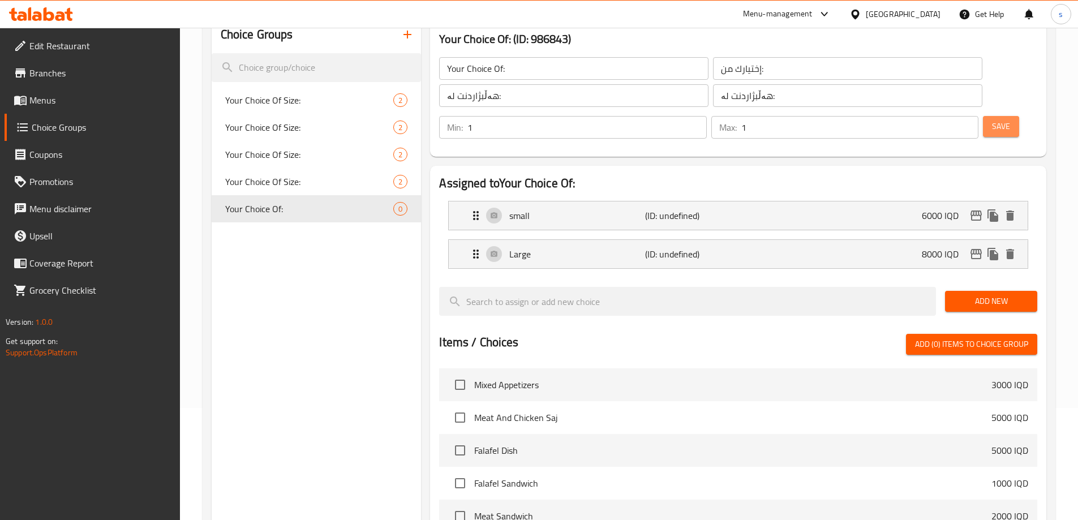
click at [992, 119] on span "Save" at bounding box center [1001, 126] width 18 height 14
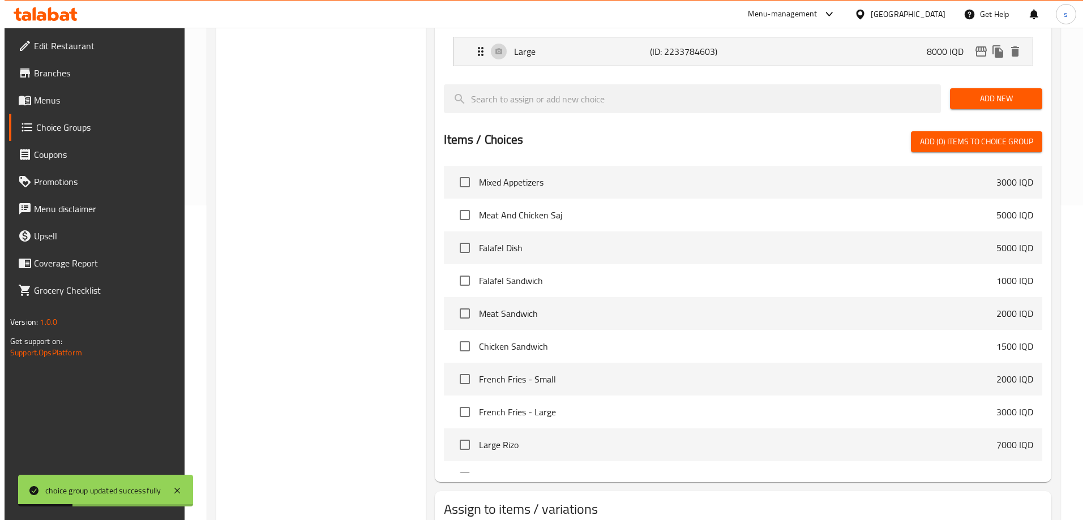
scroll to position [361, 0]
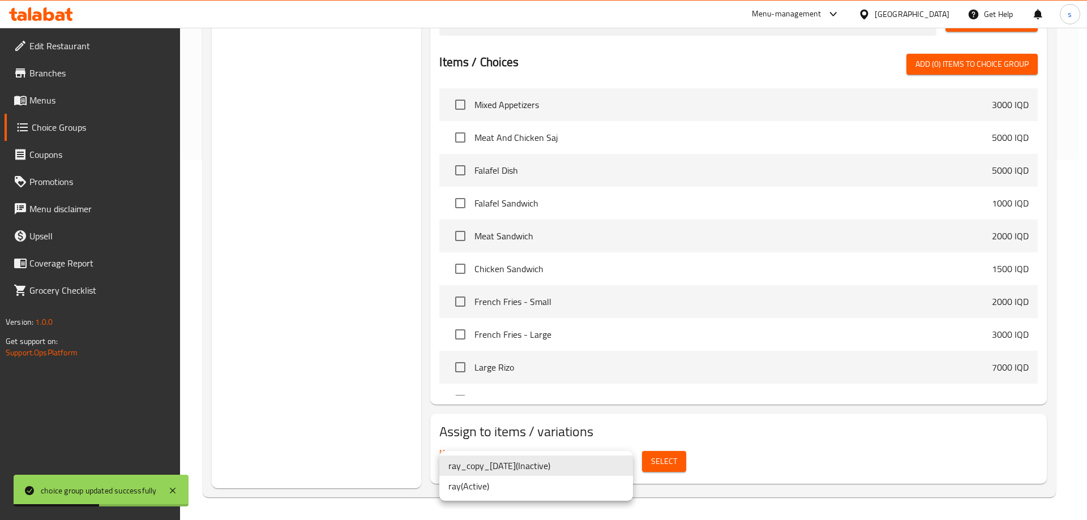
click at [574, 484] on li "ray ( Active )" at bounding box center [536, 486] width 194 height 20
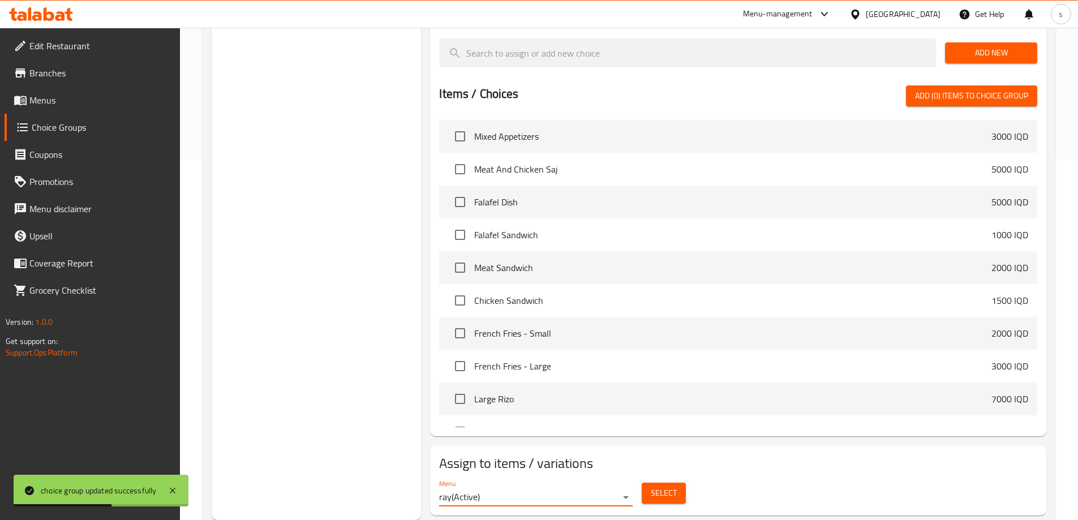
click at [653, 486] on span "Select" at bounding box center [664, 493] width 26 height 14
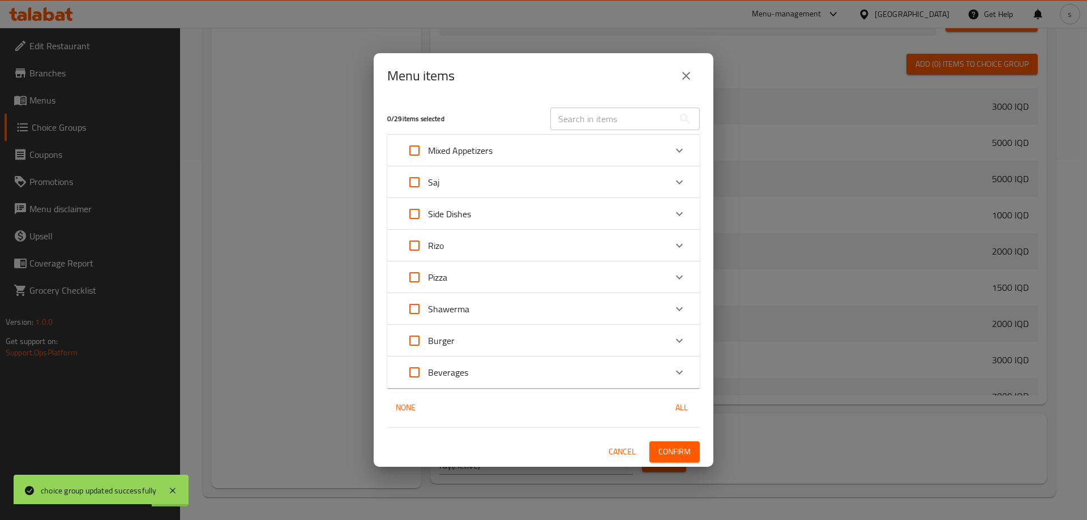
click at [489, 275] on div "Pizza" at bounding box center [533, 277] width 265 height 27
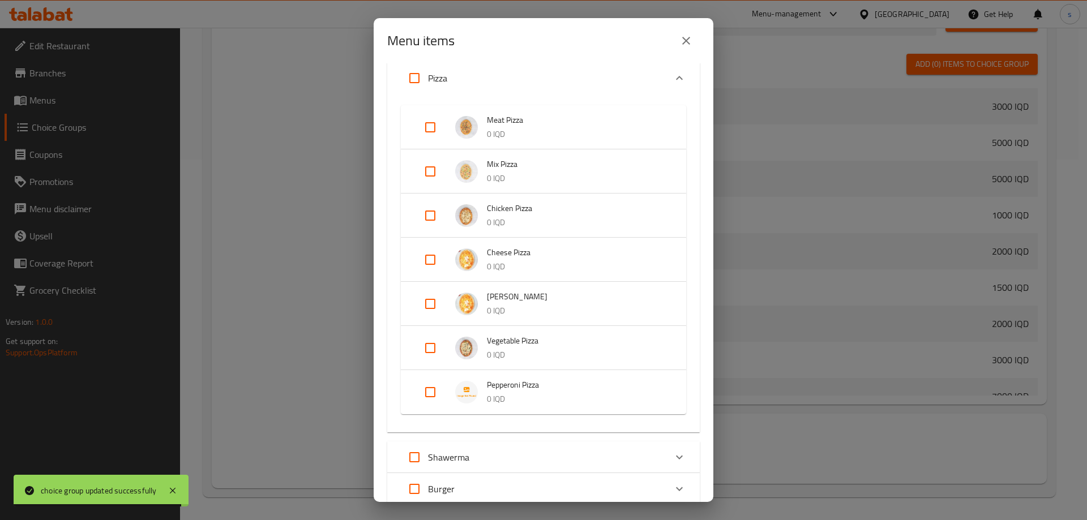
scroll to position [189, 0]
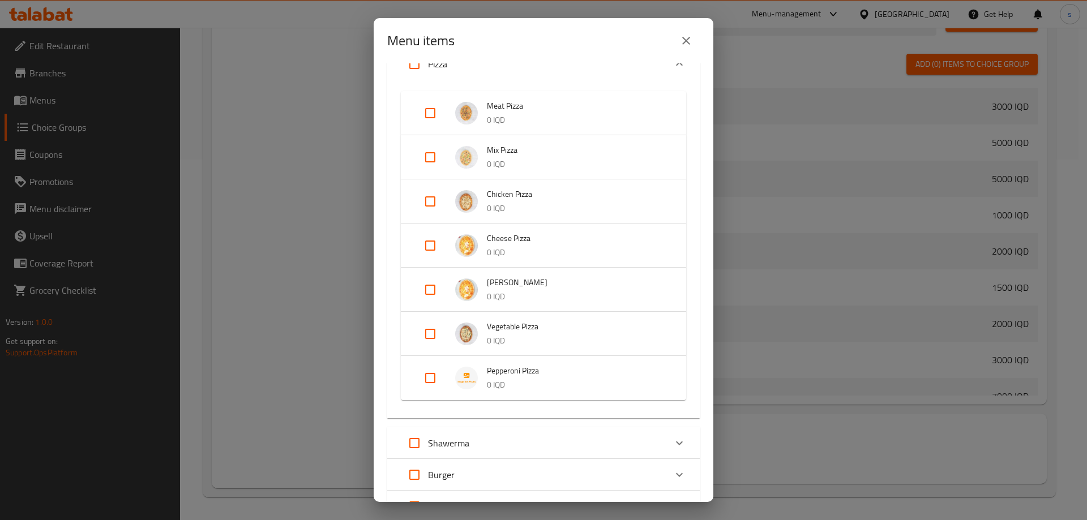
click at [435, 379] on input "Expand" at bounding box center [430, 378] width 27 height 27
checkbox input "true"
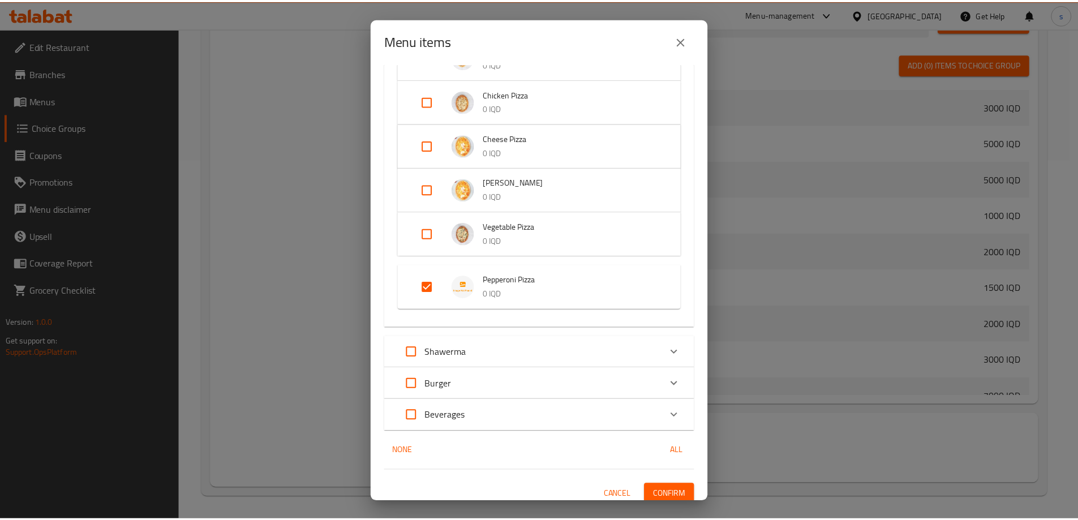
scroll to position [297, 0]
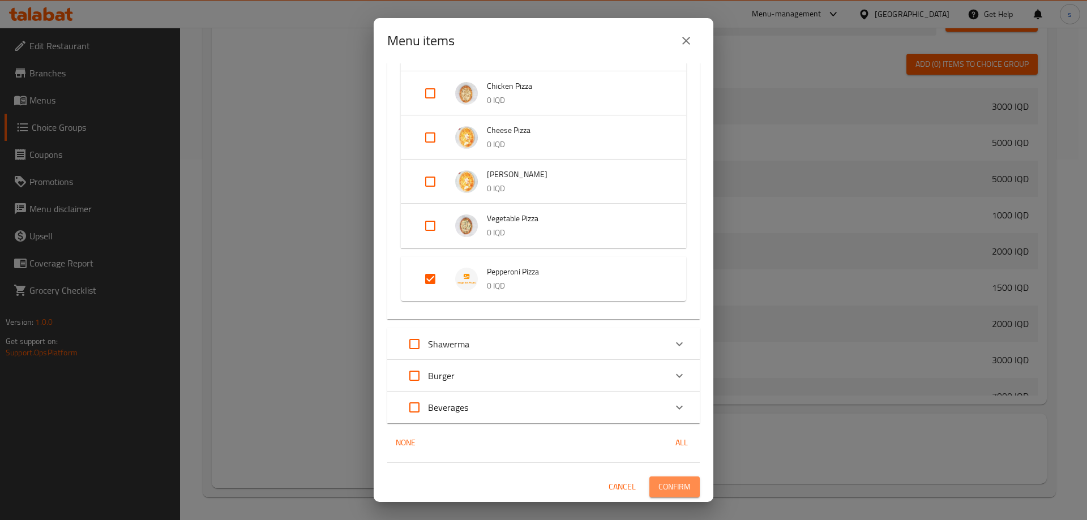
click at [681, 488] on span "Confirm" at bounding box center [674, 487] width 32 height 14
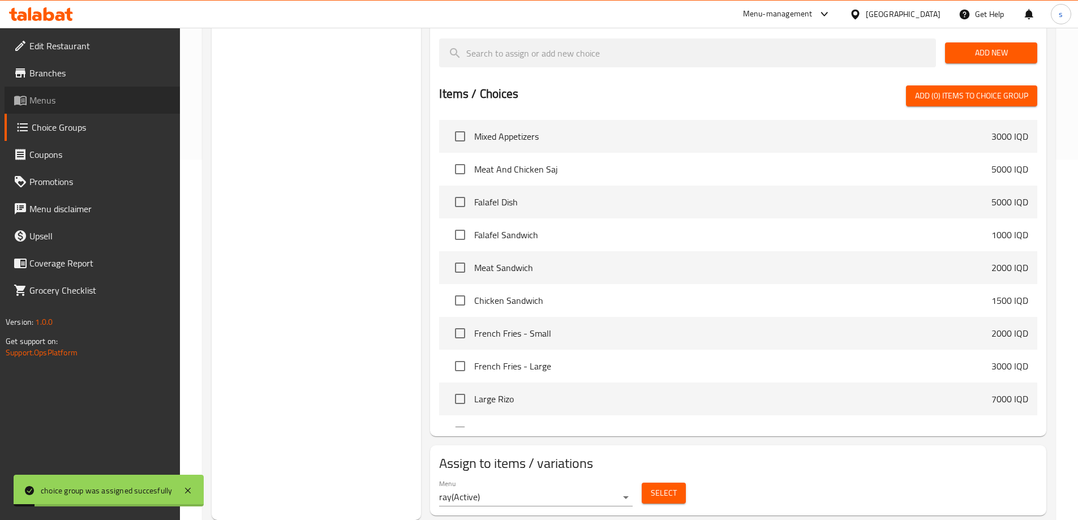
click at [65, 108] on link "Menus" at bounding box center [92, 100] width 175 height 27
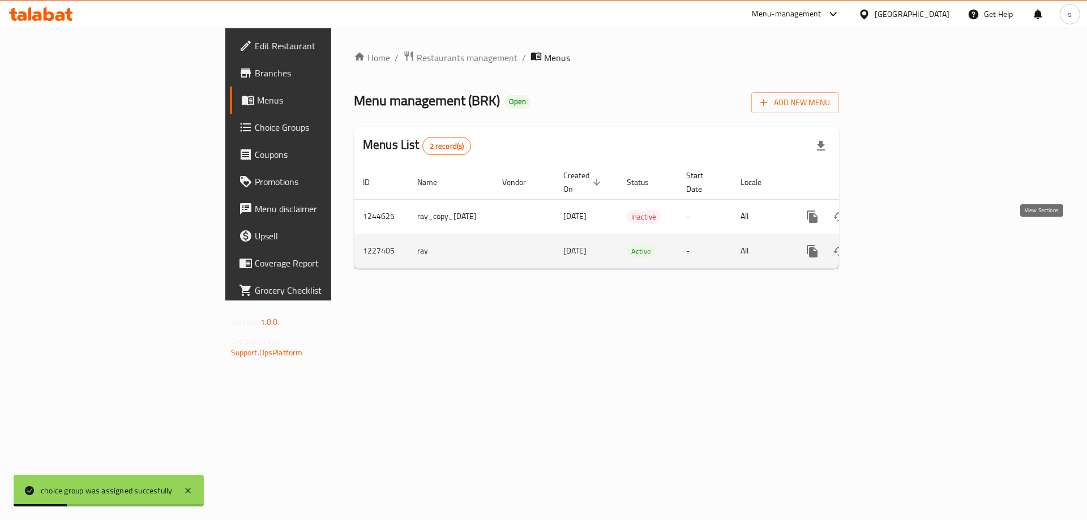
click at [901, 245] on icon "enhanced table" at bounding box center [894, 252] width 14 height 14
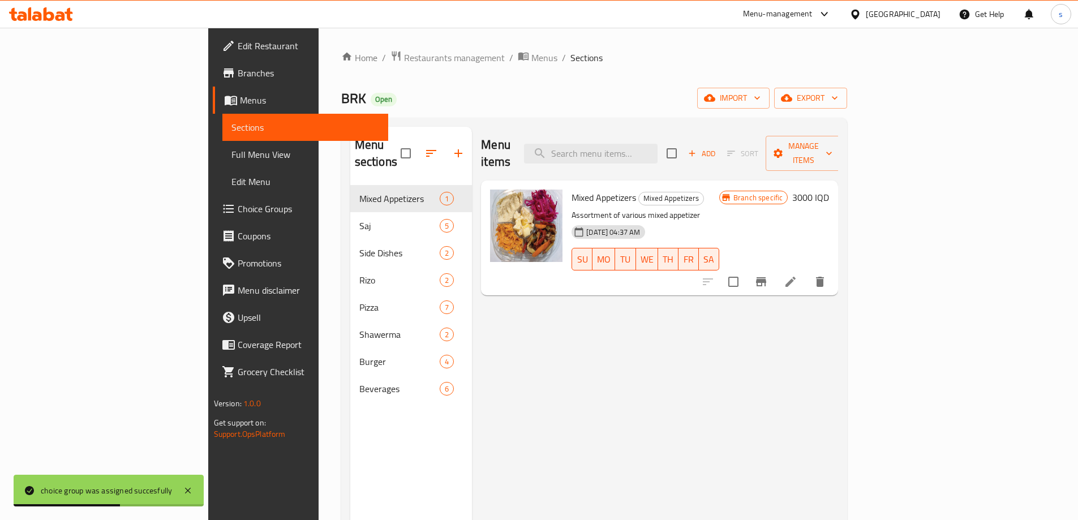
click at [231, 152] on span "Full Menu View" at bounding box center [305, 155] width 148 height 14
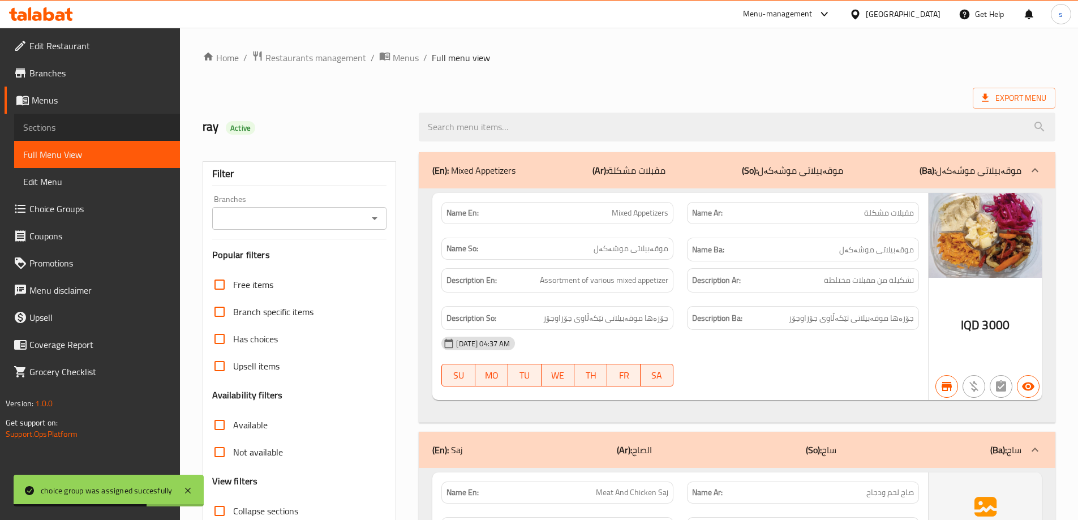
click at [84, 118] on link "Sections" at bounding box center [97, 127] width 166 height 27
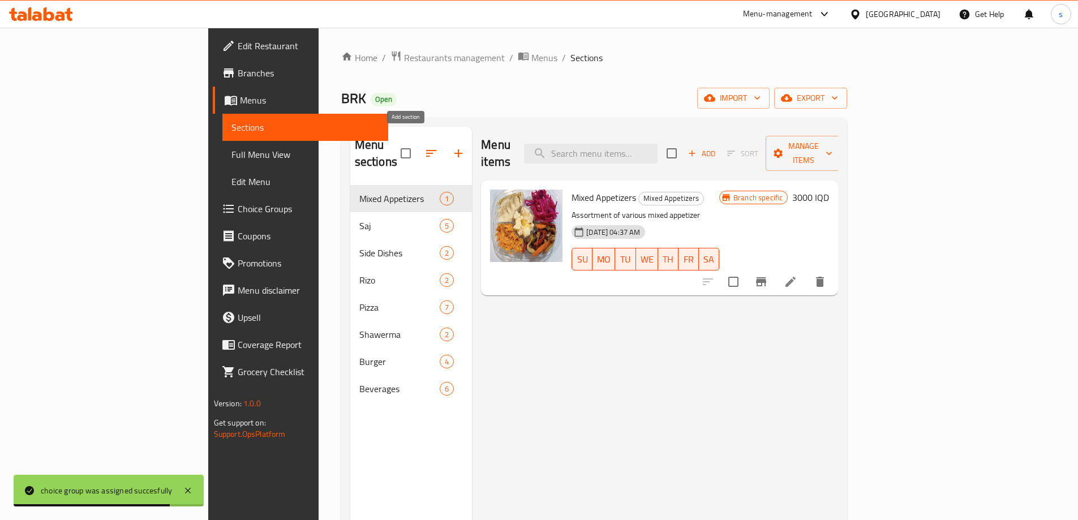
click at [445, 148] on button "button" at bounding box center [458, 153] width 27 height 27
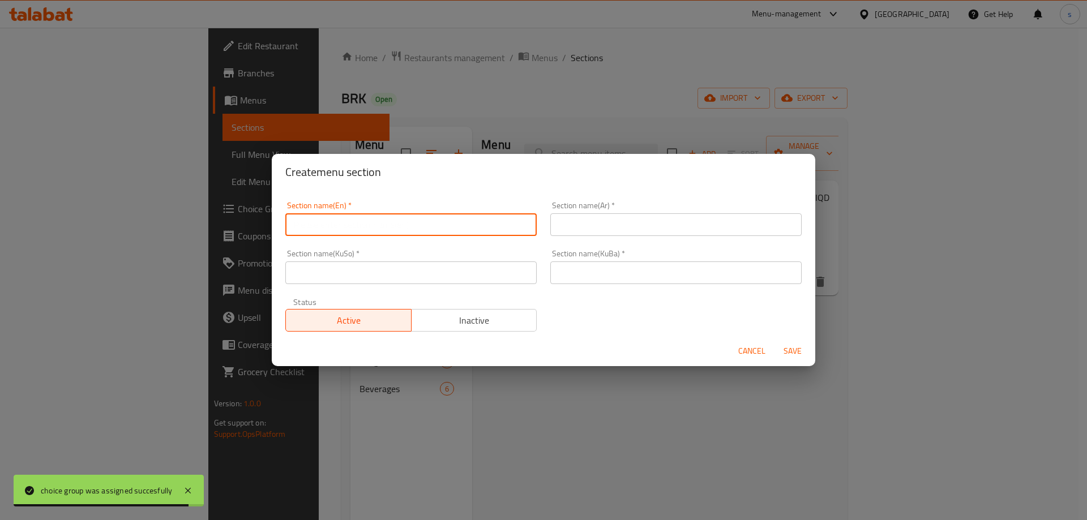
click at [343, 224] on input "text" at bounding box center [410, 224] width 251 height 23
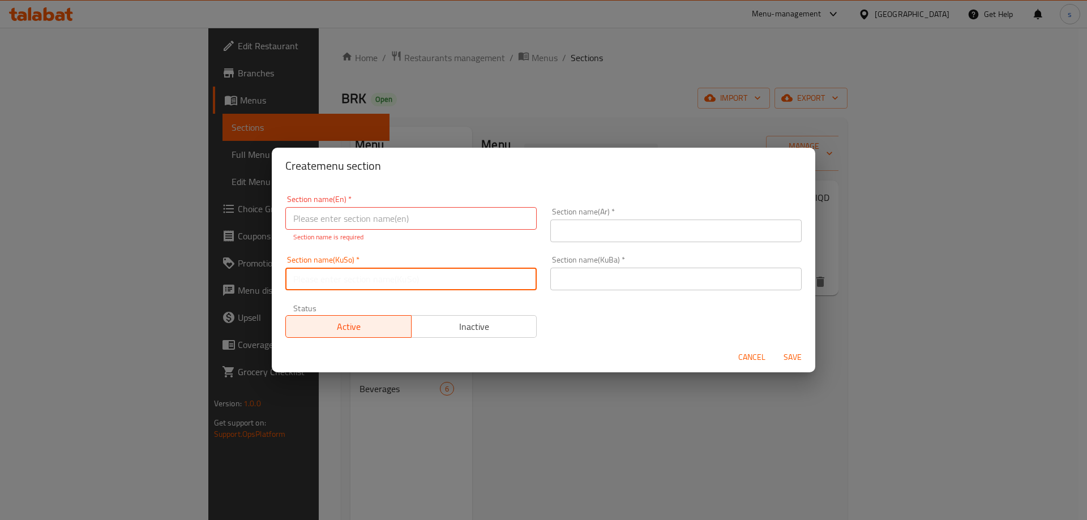
click at [495, 277] on input "text" at bounding box center [410, 279] width 251 height 23
type input "سەندویچەکان"
click at [602, 282] on input "text" at bounding box center [675, 279] width 251 height 23
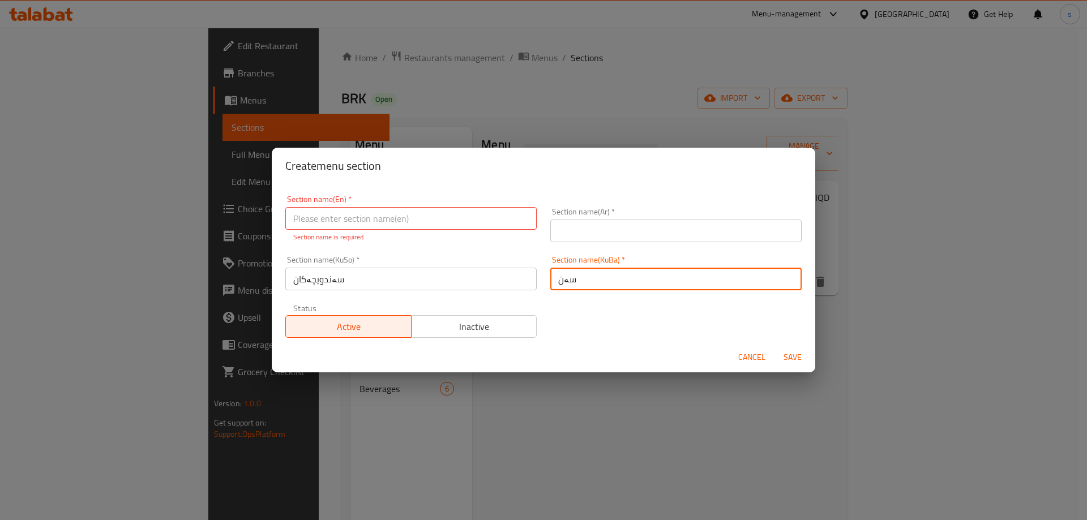
type input "سەندویچەکان"
click at [418, 218] on input "text" at bounding box center [410, 218] width 251 height 23
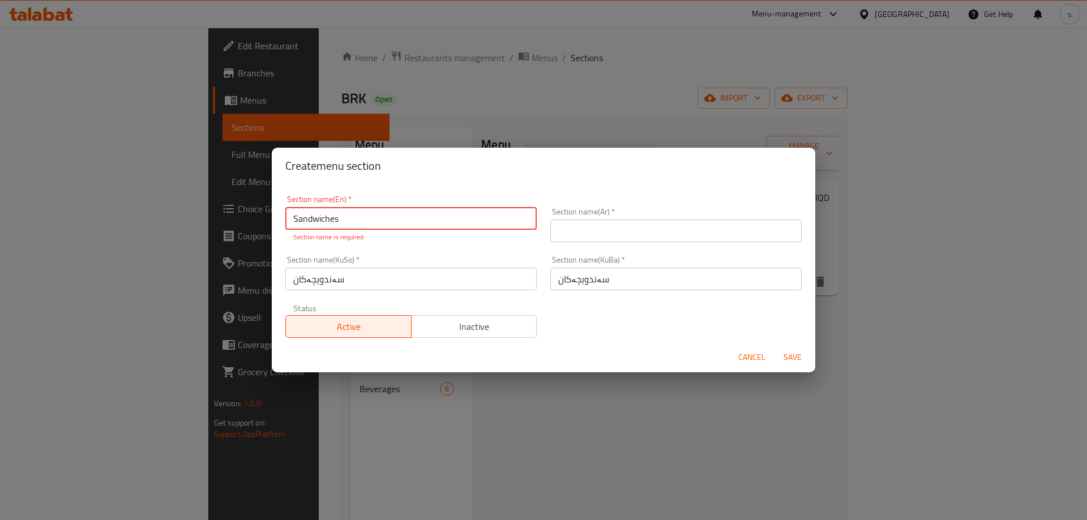
type input "Sandwiches"
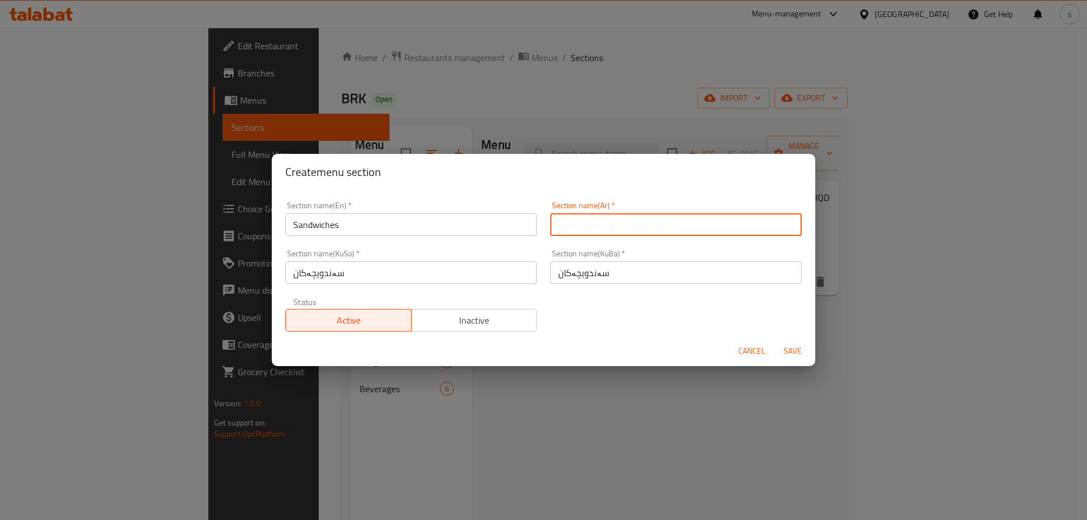
click at [618, 225] on input "text" at bounding box center [675, 224] width 251 height 23
type input "السندويتشات"
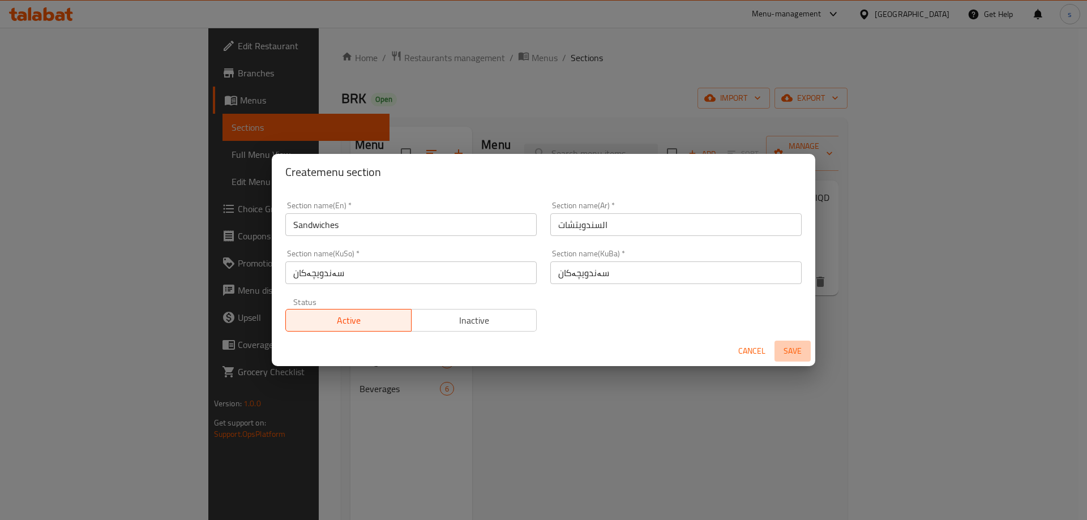
click at [800, 341] on button "Save" at bounding box center [792, 351] width 36 height 21
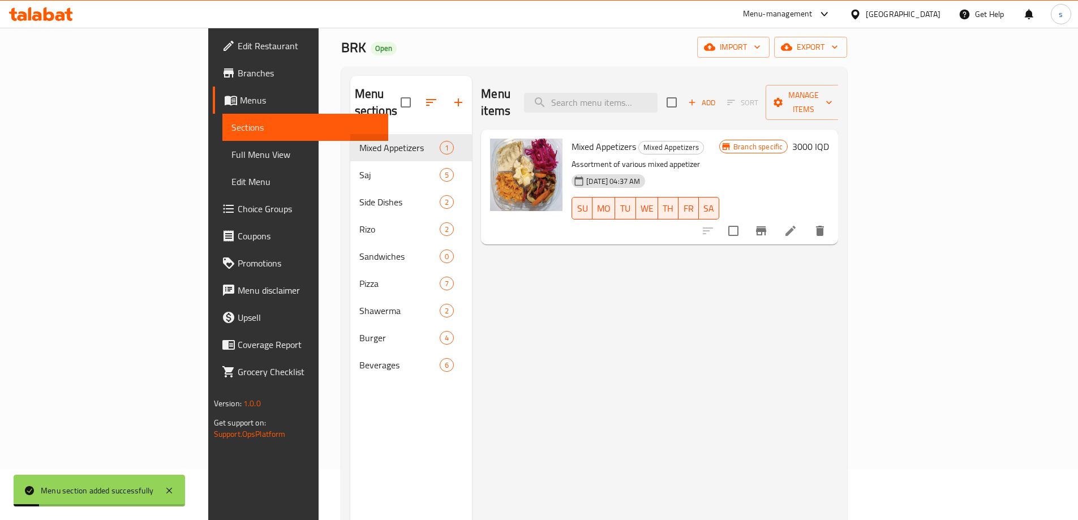
scroll to position [63, 0]
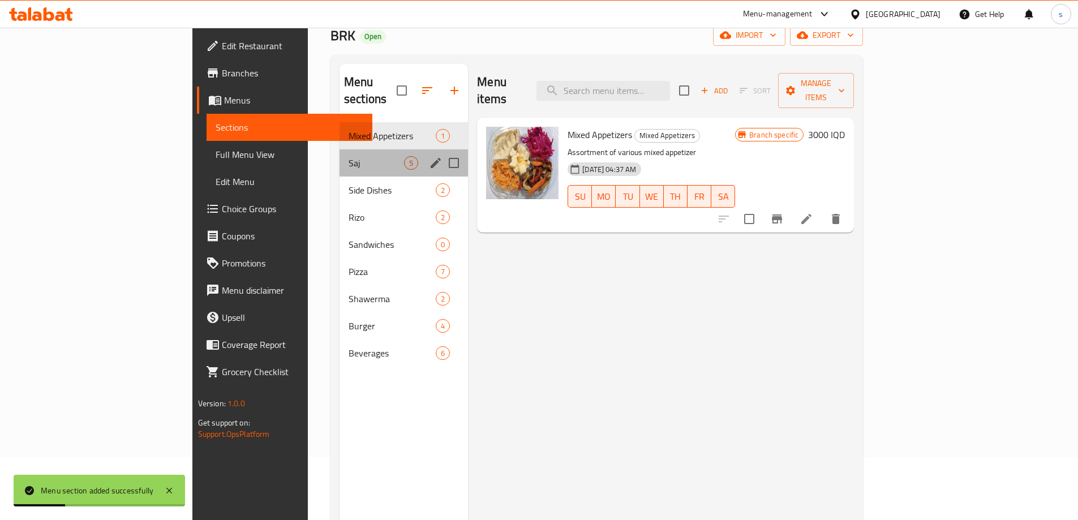
click at [340, 153] on div "Saj 5" at bounding box center [404, 162] width 128 height 27
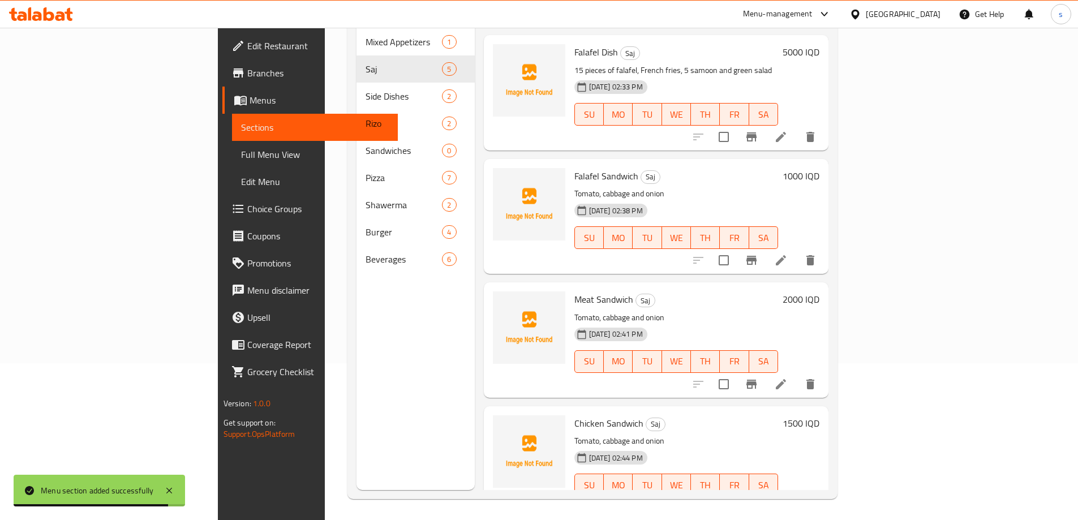
scroll to position [158, 0]
click at [736, 247] on input "checkbox" at bounding box center [724, 259] width 24 height 24
checkbox input "true"
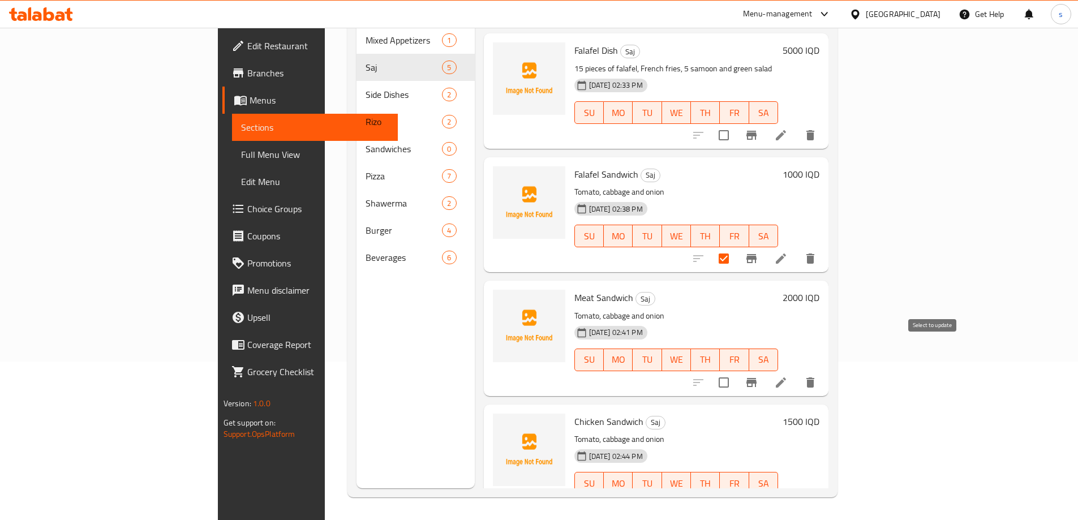
click at [736, 371] on input "checkbox" at bounding box center [724, 383] width 24 height 24
checkbox input "true"
click at [736, 494] on input "checkbox" at bounding box center [724, 506] width 24 height 24
checkbox input "true"
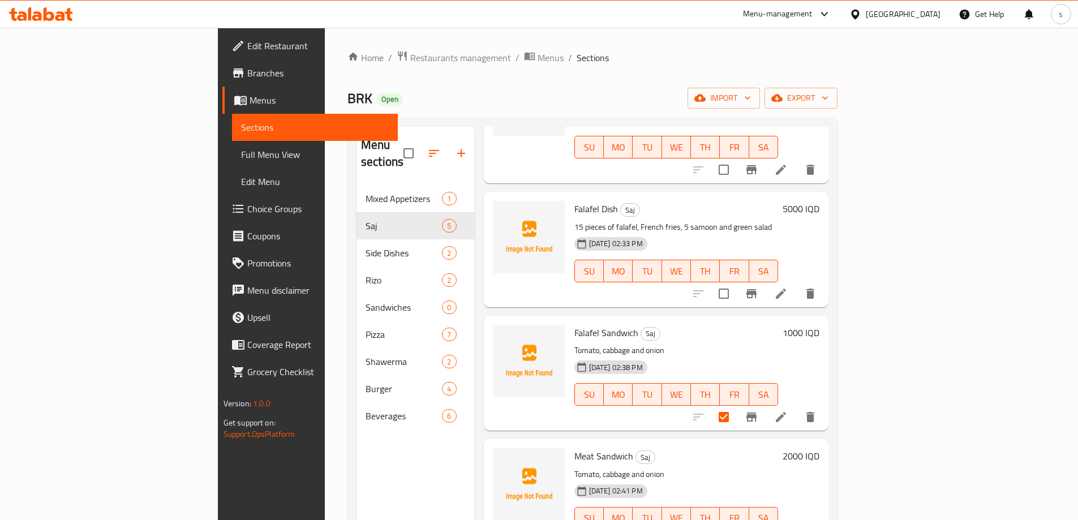
scroll to position [0, 0]
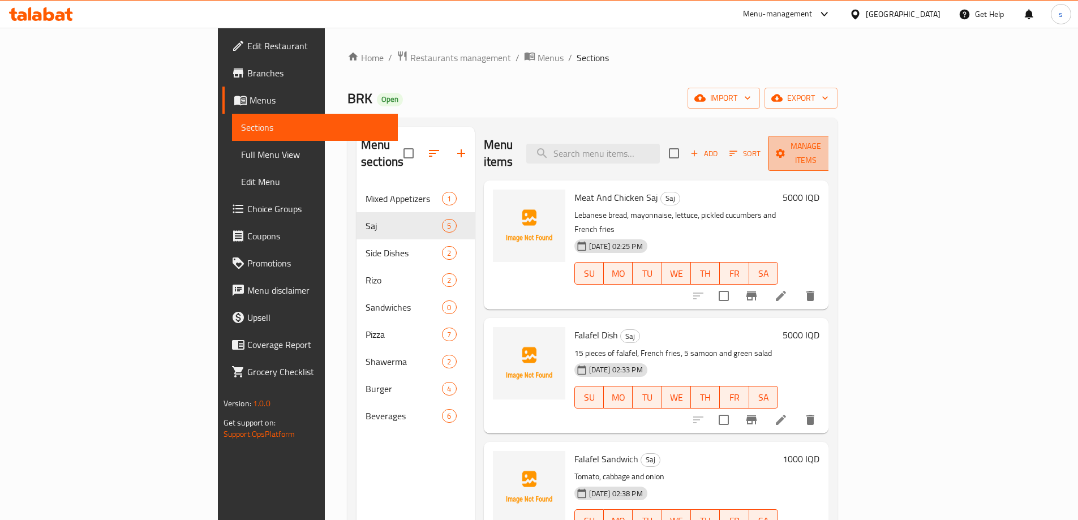
click at [835, 140] on span "Manage items" at bounding box center [806, 153] width 58 height 28
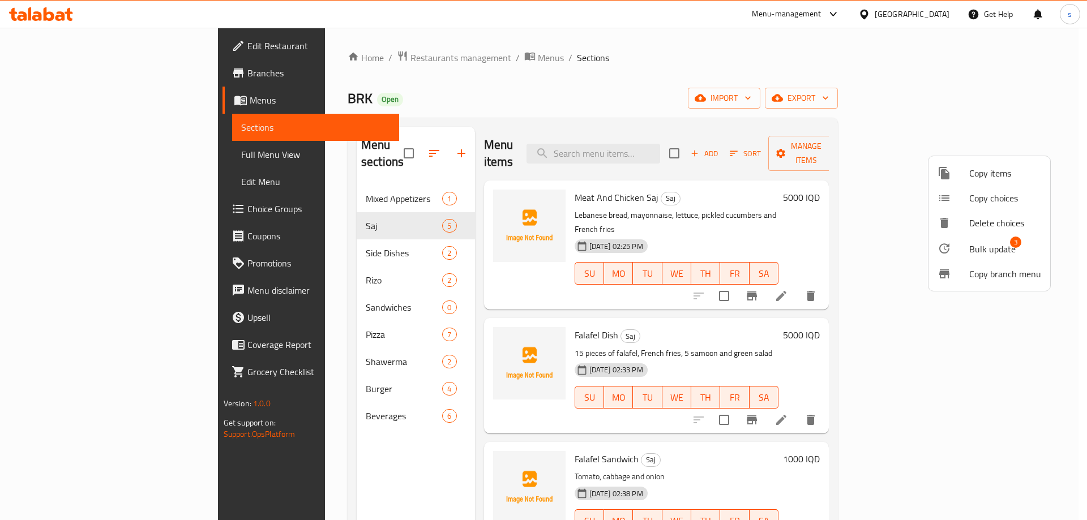
click at [972, 237] on li "Bulk update 3" at bounding box center [989, 248] width 122 height 26
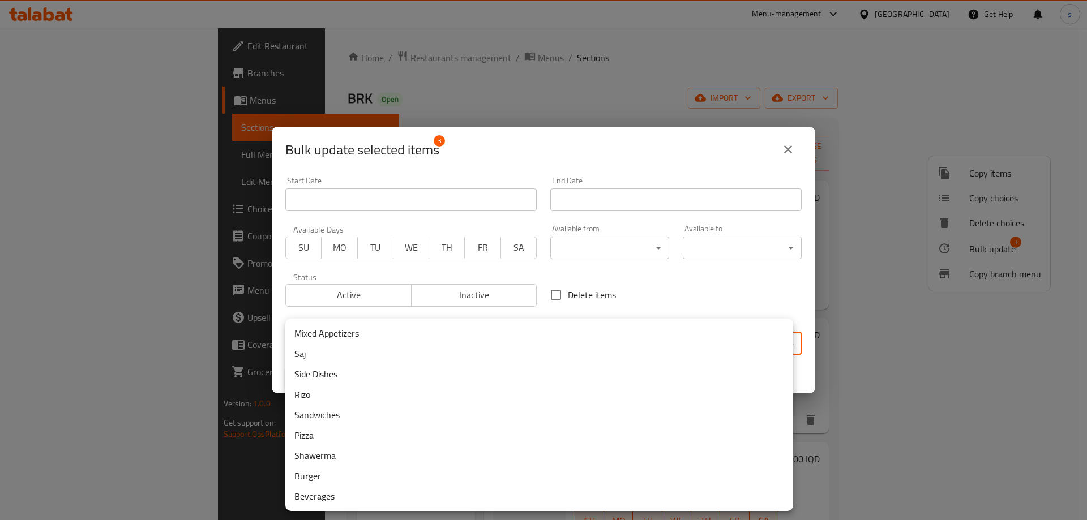
click at [462, 337] on body "​ Menu-management Iraq Get Help s Edit Restaurant Branches Menus Sections Full …" at bounding box center [543, 274] width 1087 height 492
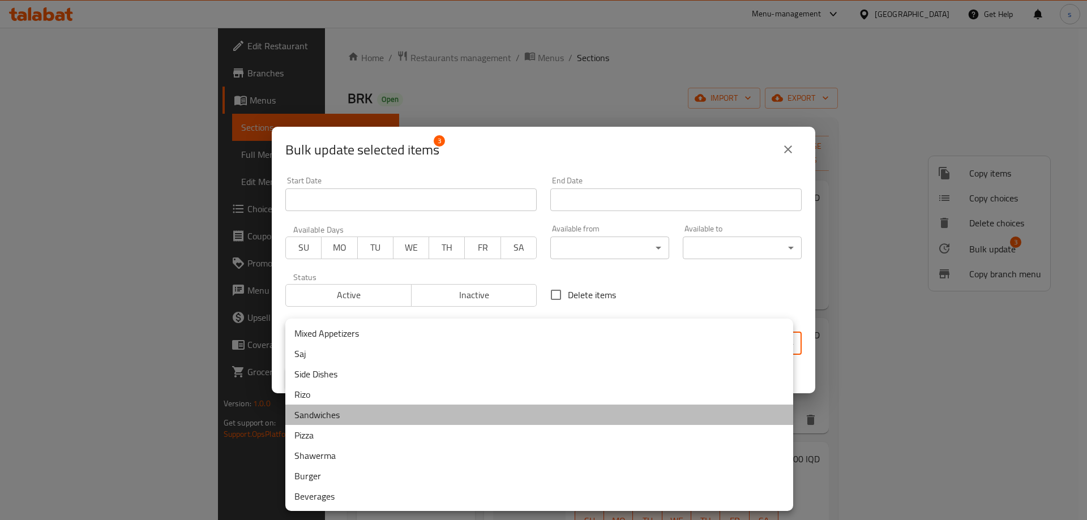
click at [386, 416] on li "Sandwiches" at bounding box center [539, 415] width 508 height 20
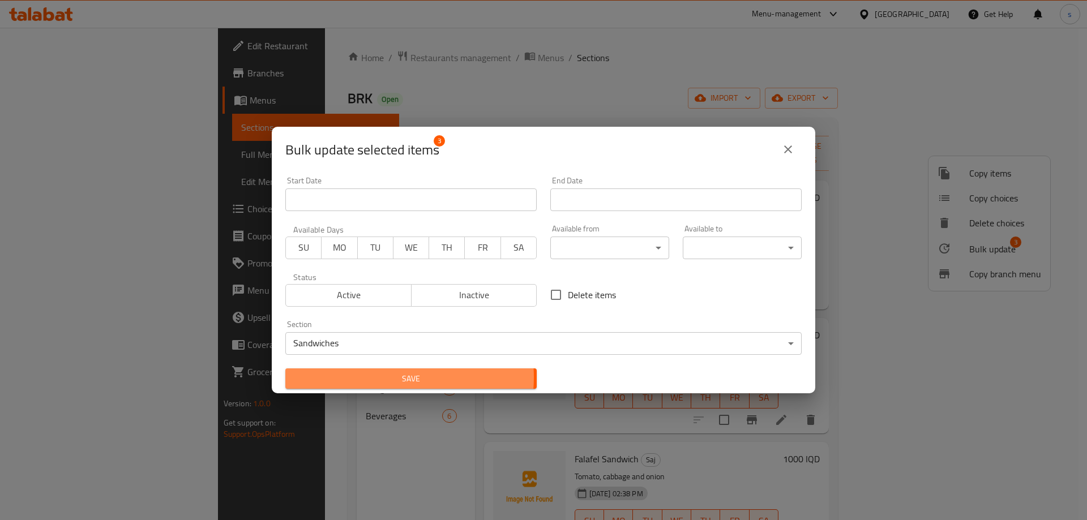
click at [388, 377] on span "Save" at bounding box center [410, 379] width 233 height 14
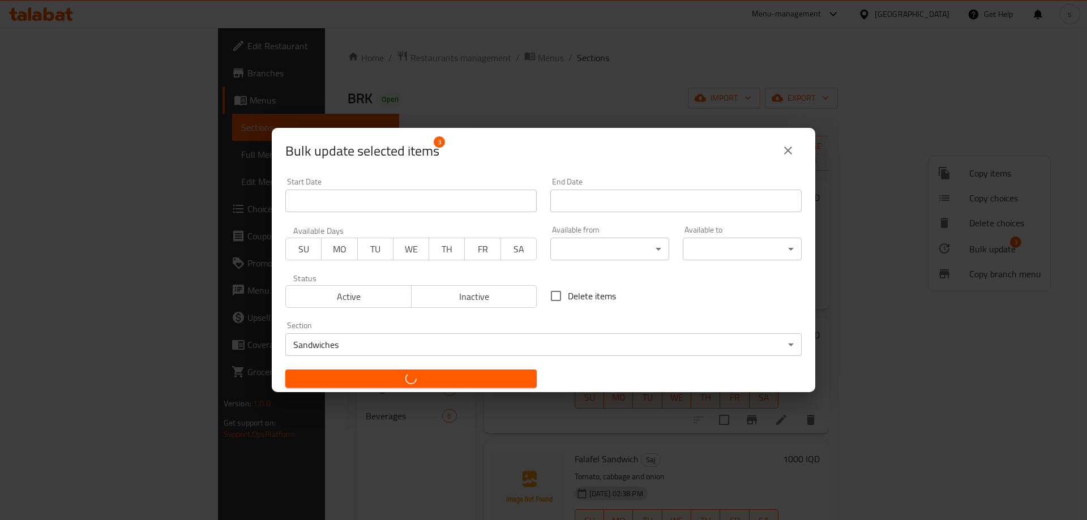
checkbox input "false"
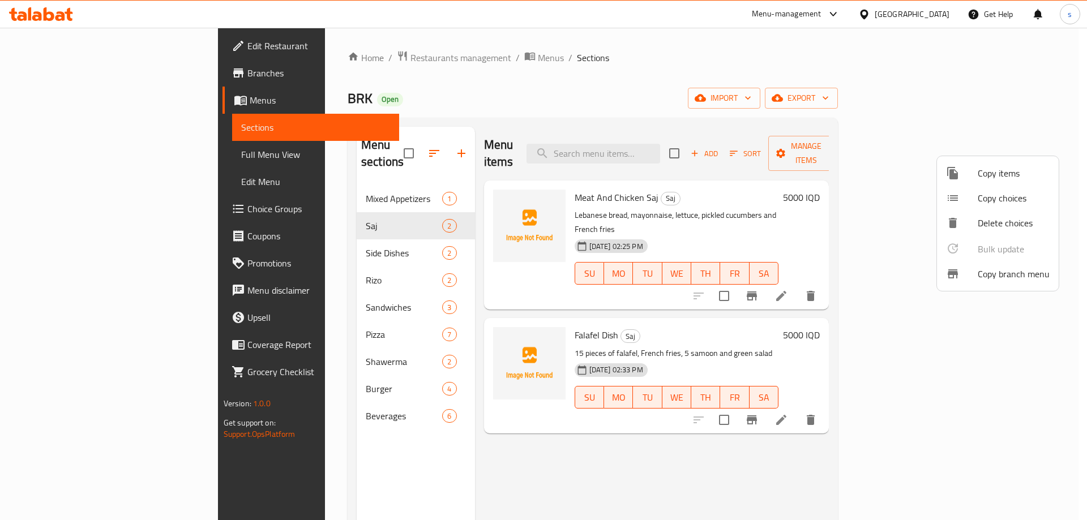
click at [714, 460] on div at bounding box center [543, 260] width 1087 height 520
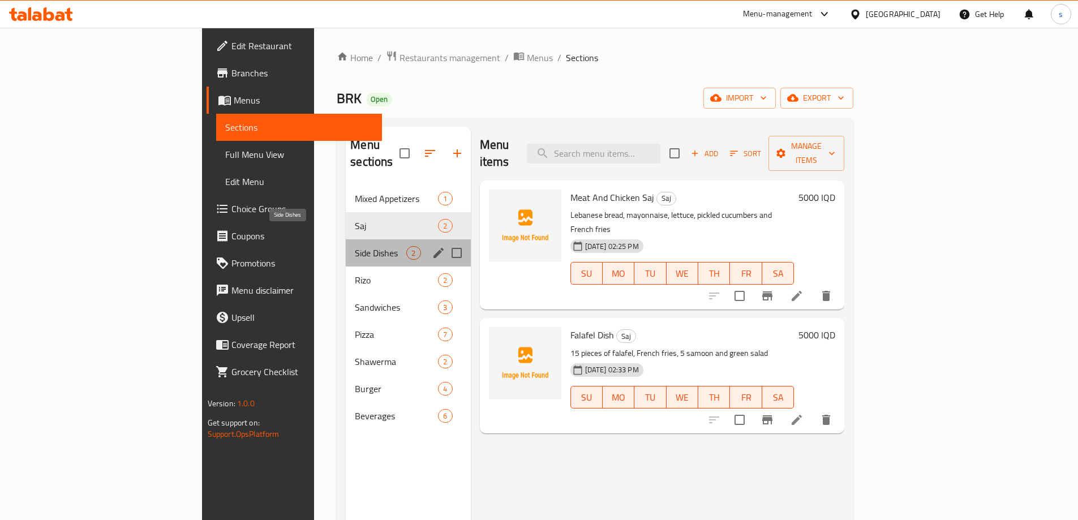
click at [355, 246] on span "Side Dishes" at bounding box center [381, 253] width 52 height 14
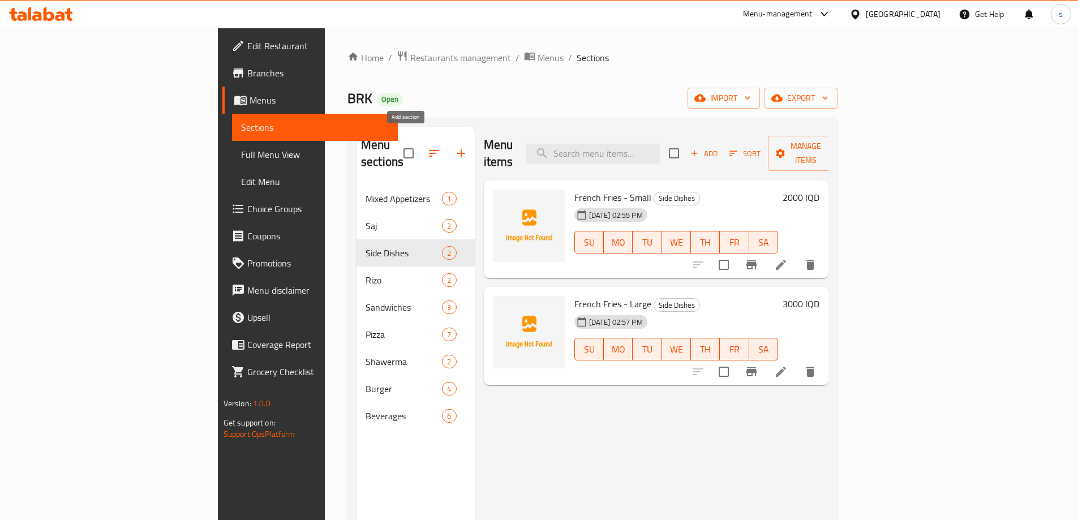
click at [455, 147] on icon "button" at bounding box center [462, 154] width 14 height 14
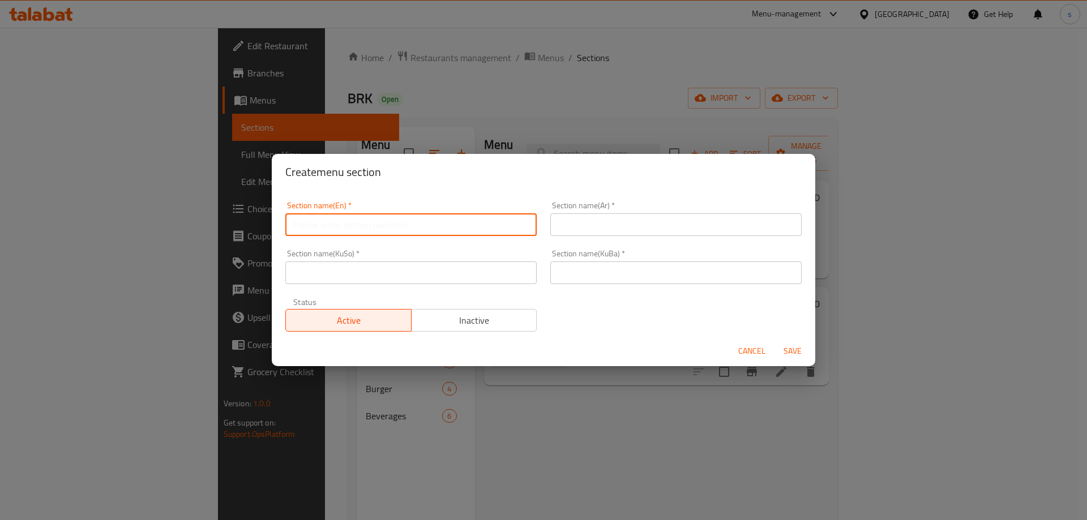
click at [436, 226] on input "text" at bounding box center [410, 224] width 251 height 23
click at [619, 231] on input "text" at bounding box center [675, 224] width 251 height 23
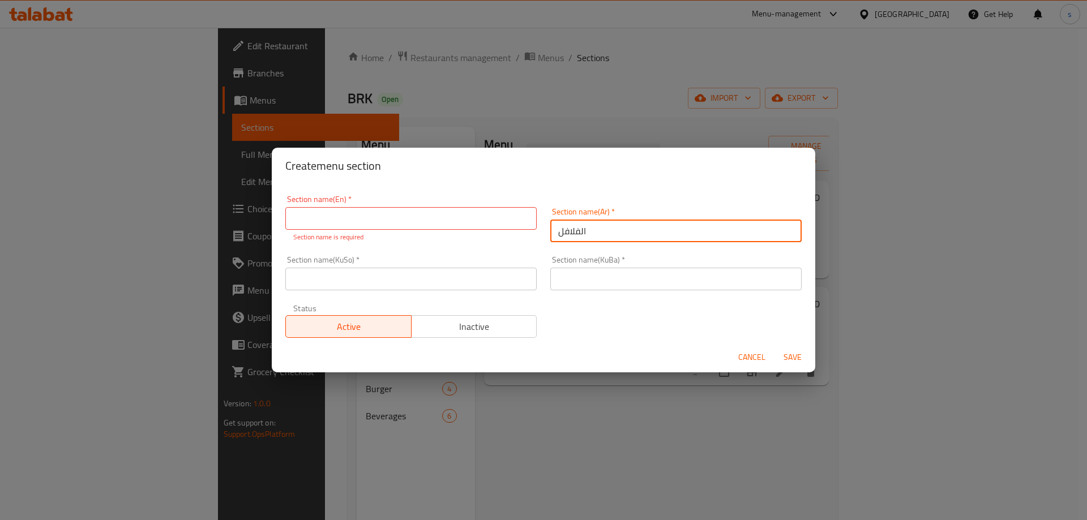
type input "الفلافل"
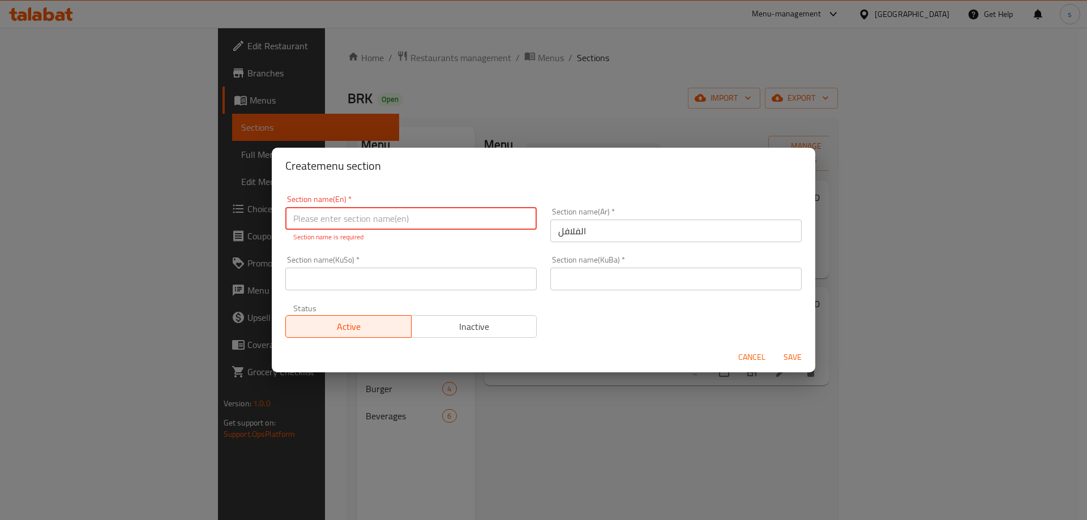
click at [443, 220] on input "text" at bounding box center [410, 218] width 251 height 23
click at [494, 285] on input "text" at bounding box center [410, 279] width 251 height 23
type input "فەلافل"
click at [569, 285] on input "text" at bounding box center [675, 279] width 251 height 23
type input "فەلافل"
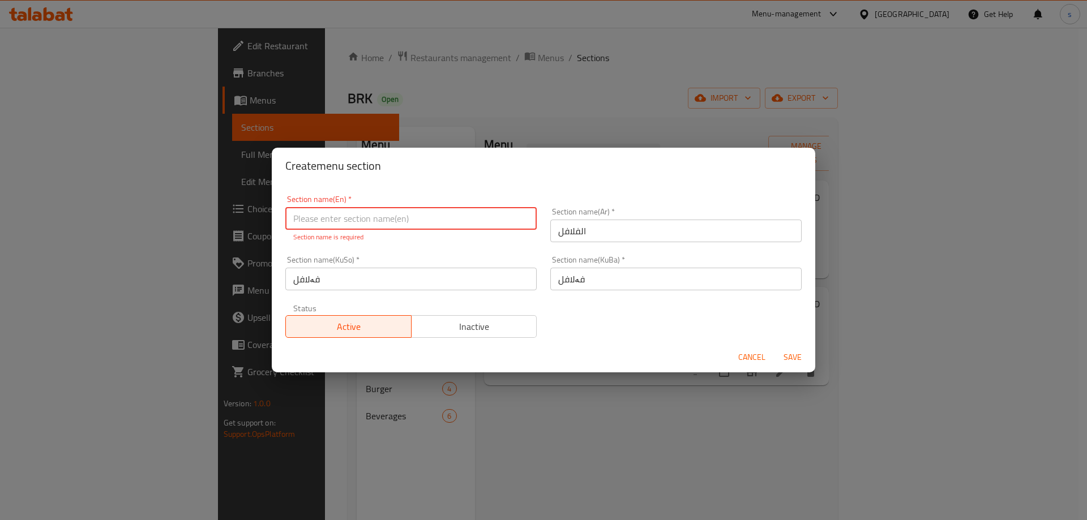
click at [422, 217] on input "text" at bounding box center [410, 218] width 251 height 23
type input "Falafel"
click at [786, 353] on span "Save" at bounding box center [792, 357] width 27 height 14
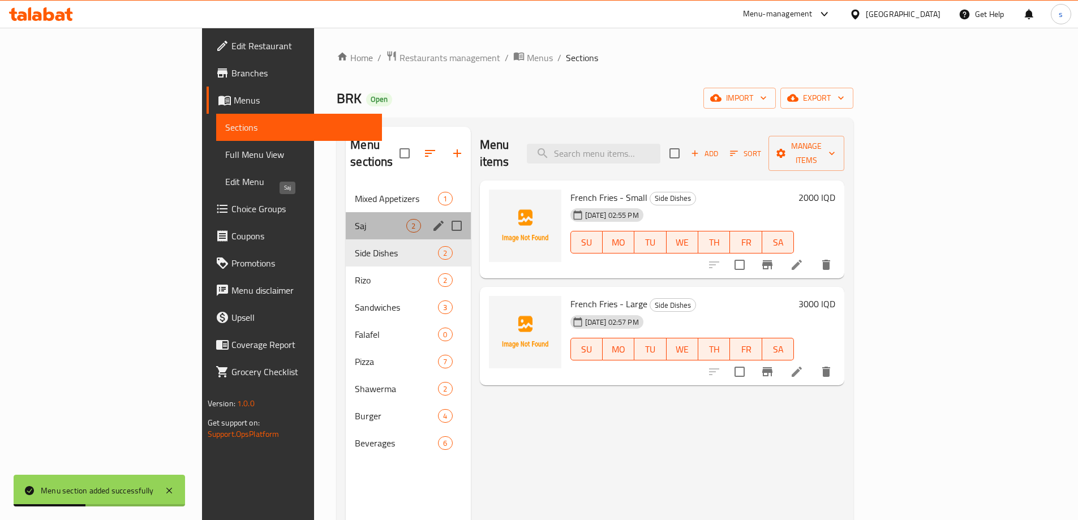
click at [355, 219] on span "Saj" at bounding box center [381, 226] width 52 height 14
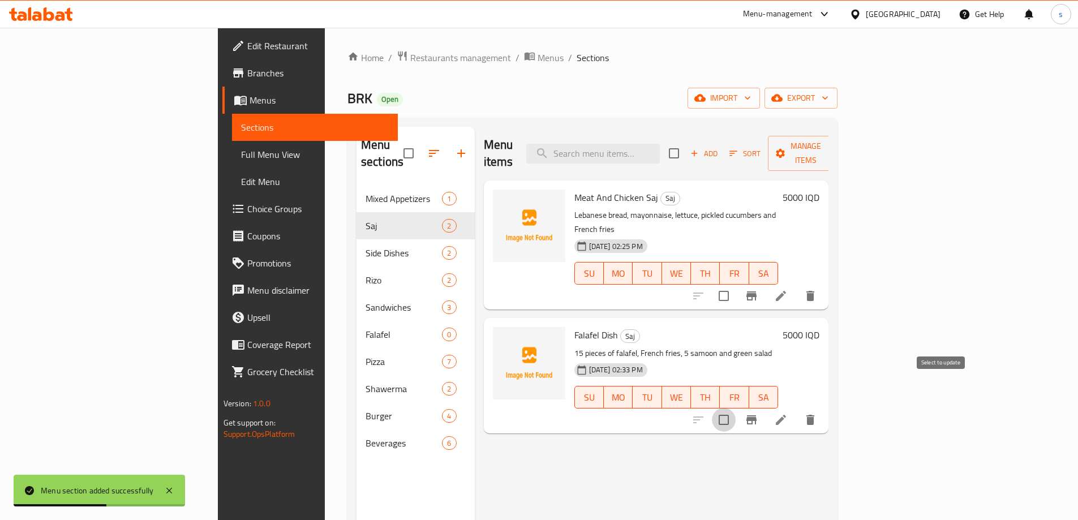
click at [736, 408] on input "checkbox" at bounding box center [724, 420] width 24 height 24
click at [835, 146] on span "Manage items" at bounding box center [806, 153] width 58 height 28
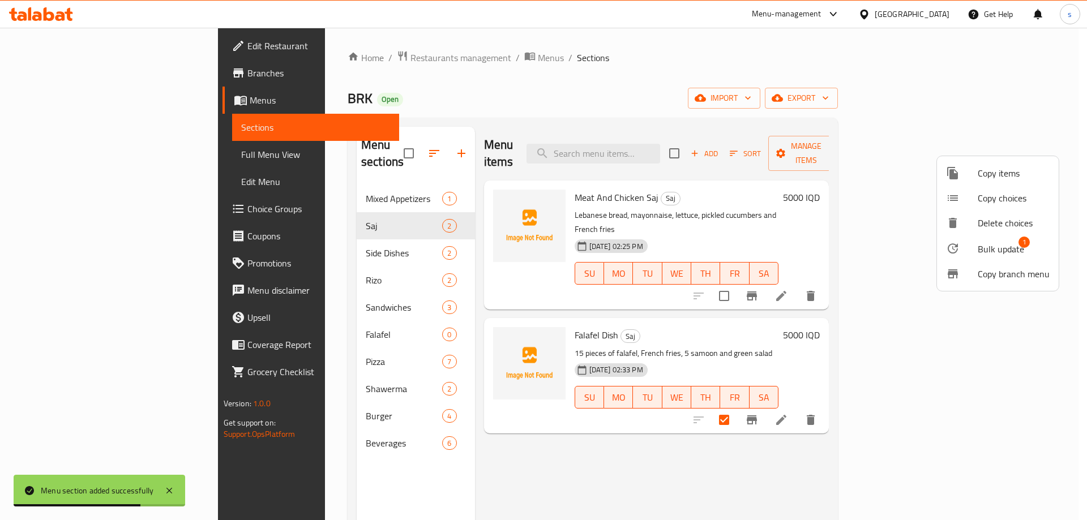
click at [953, 242] on icon at bounding box center [953, 249] width 14 height 14
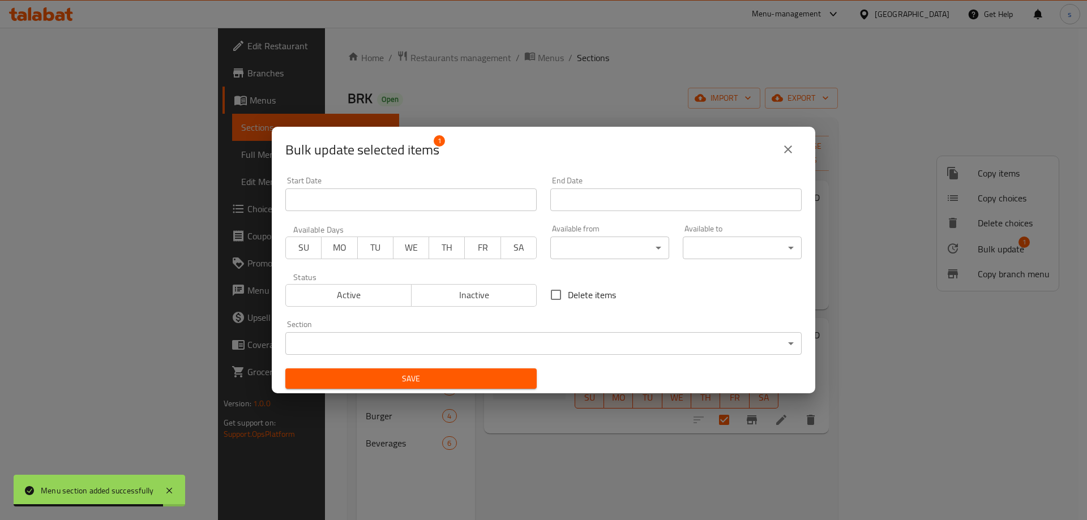
click at [444, 341] on body "Menu section added successfully ​ Menu-management Iraq Get Help s Edit Restaura…" at bounding box center [543, 274] width 1087 height 492
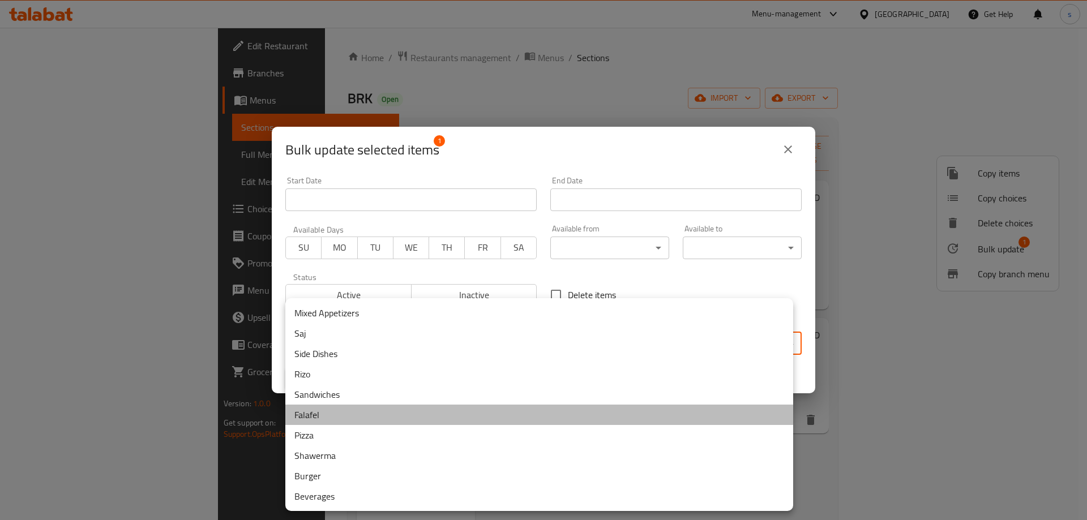
click at [377, 407] on li "Falafel" at bounding box center [539, 415] width 508 height 20
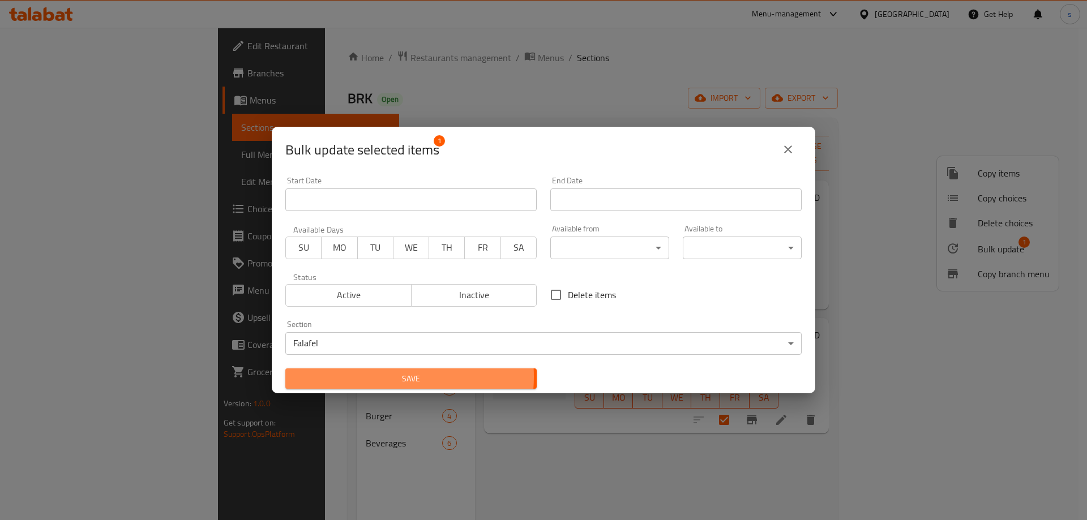
click at [378, 376] on span "Save" at bounding box center [410, 379] width 233 height 14
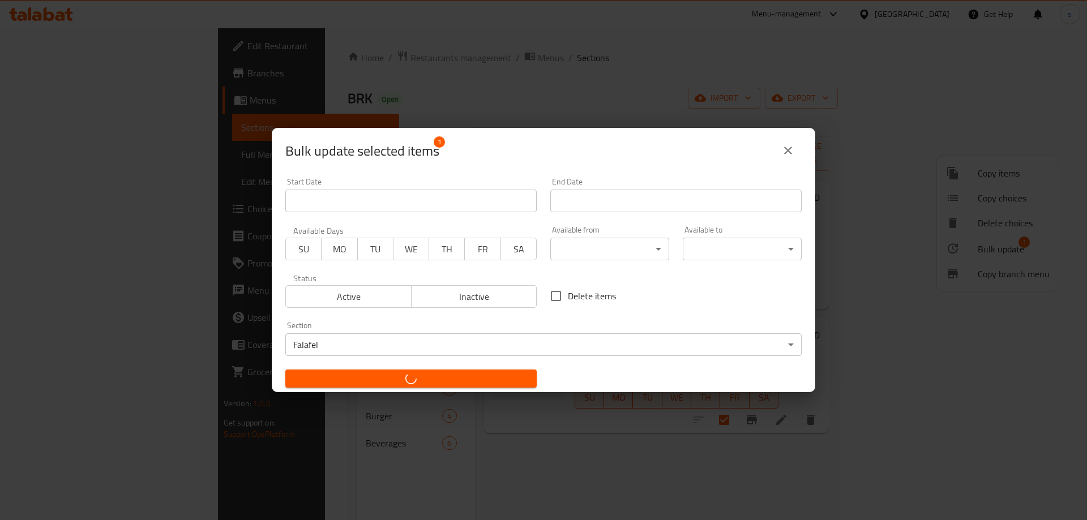
checkbox input "false"
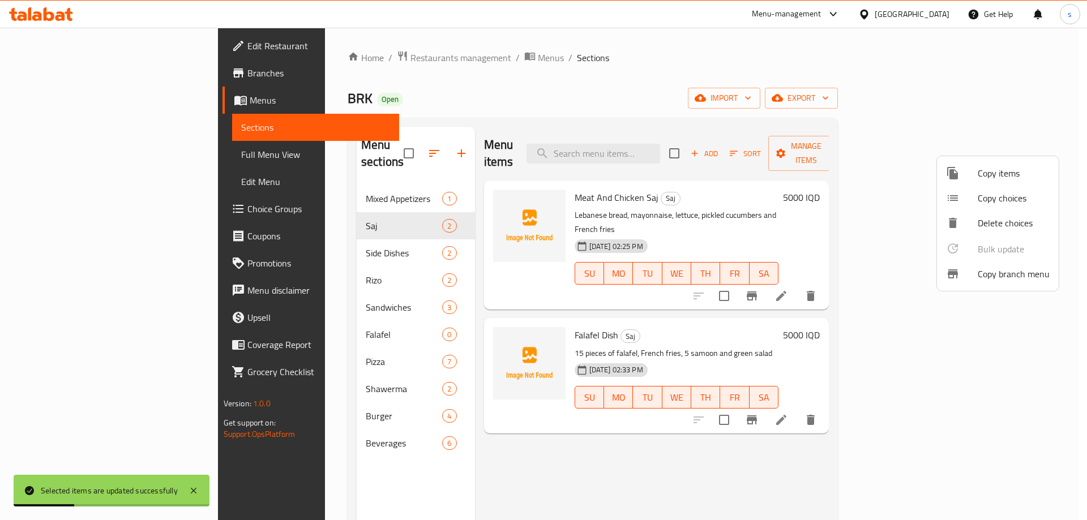
click at [288, 240] on div at bounding box center [543, 260] width 1087 height 520
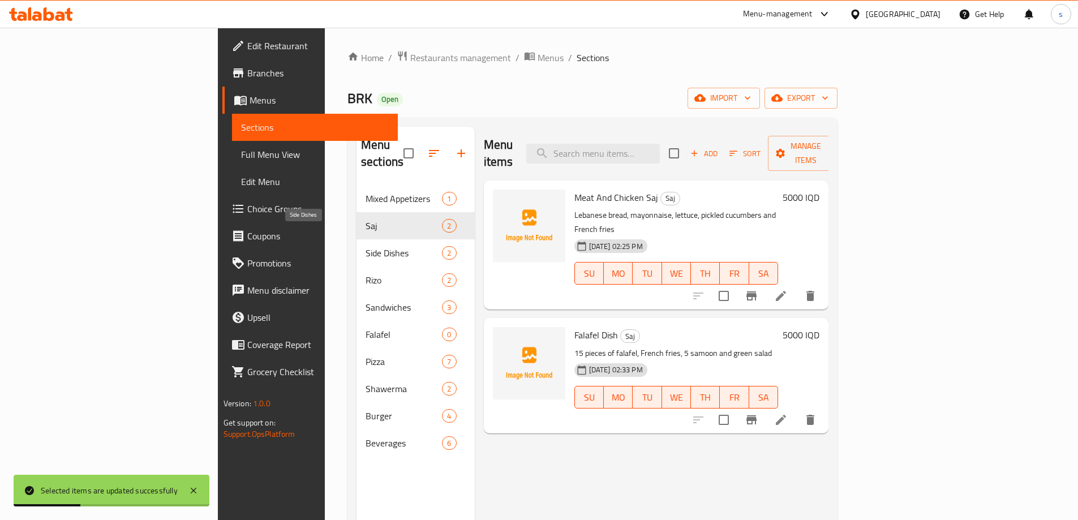
click at [366, 246] on span "Side Dishes" at bounding box center [404, 253] width 76 height 14
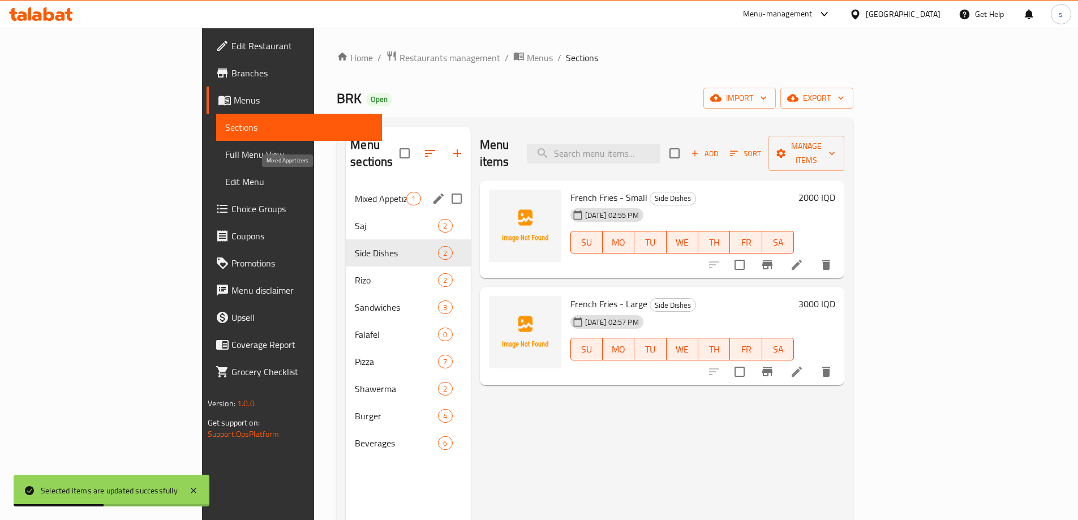
click at [355, 192] on span "Mixed Appetizers" at bounding box center [381, 199] width 52 height 14
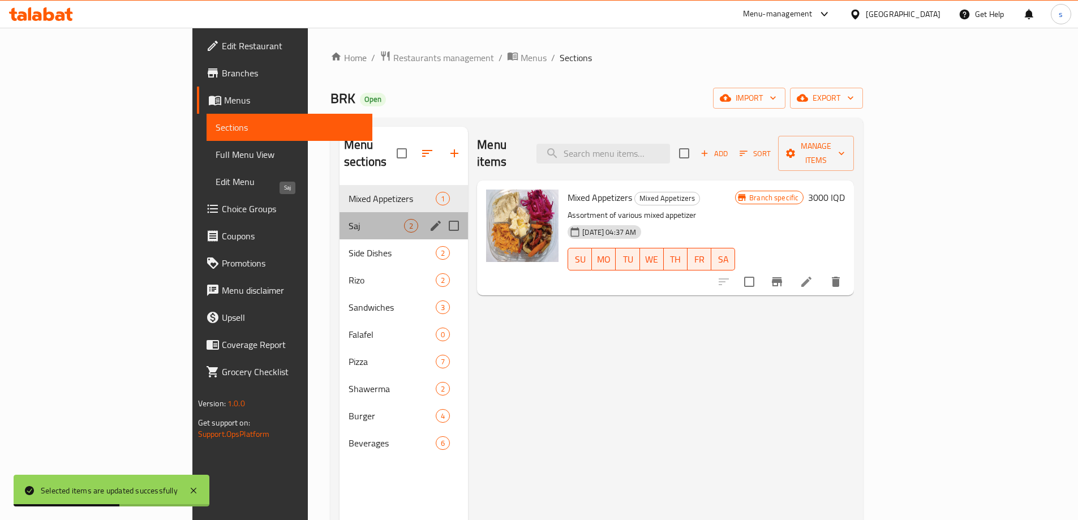
click at [349, 219] on span "Saj" at bounding box center [376, 226] width 55 height 14
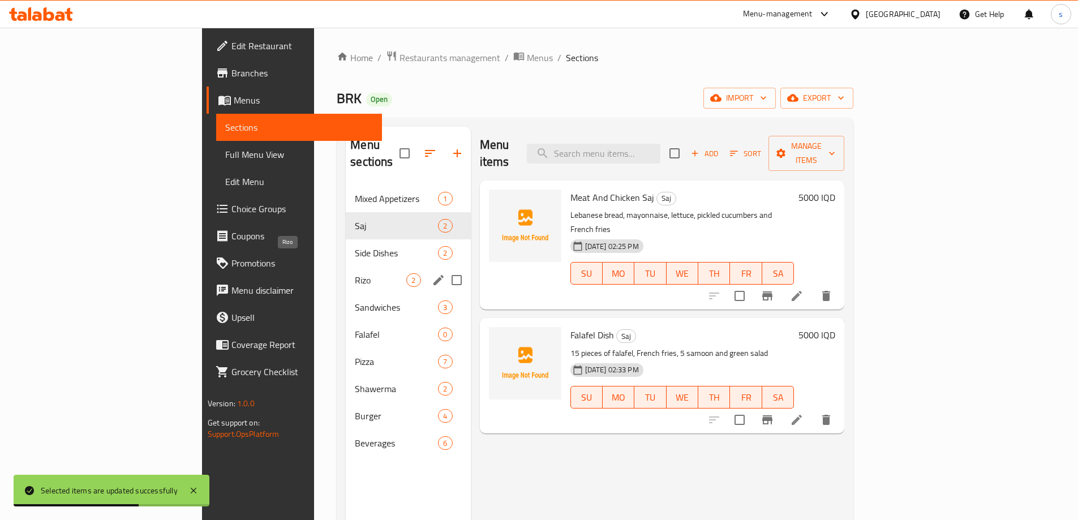
click at [355, 273] on span "Rizo" at bounding box center [381, 280] width 52 height 14
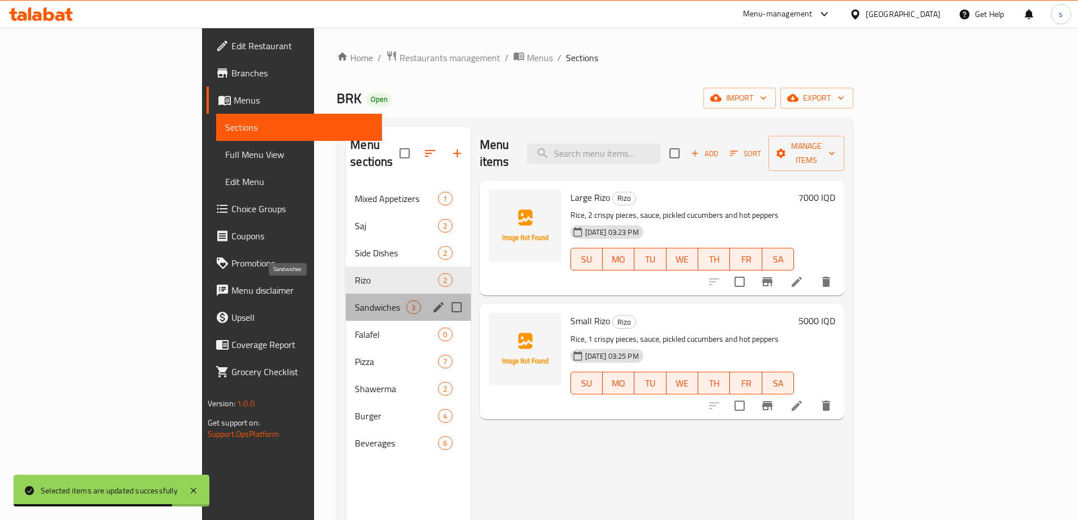
click at [355, 301] on span "Sandwiches" at bounding box center [381, 308] width 52 height 14
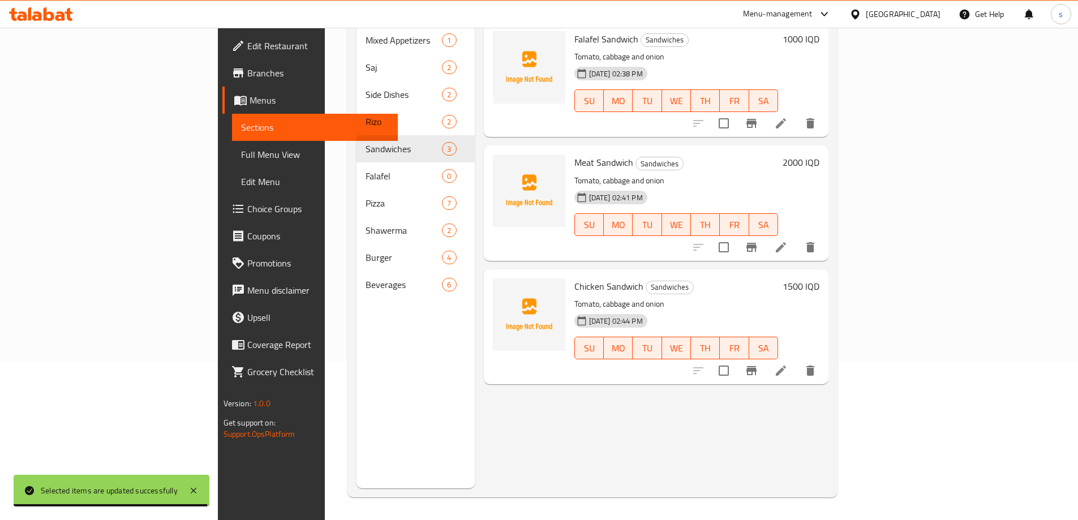
scroll to position [49, 0]
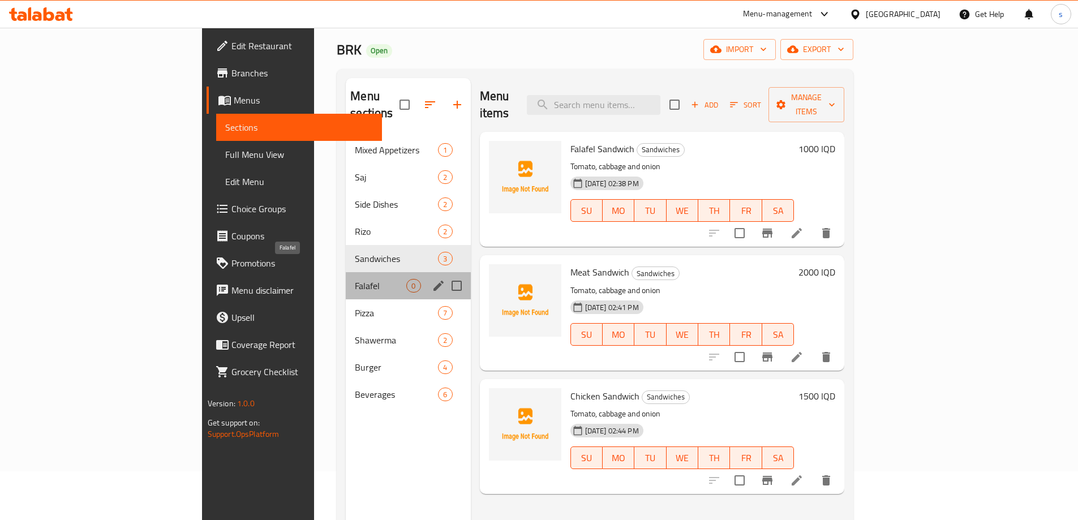
click at [355, 279] on span "Falafel" at bounding box center [381, 286] width 52 height 14
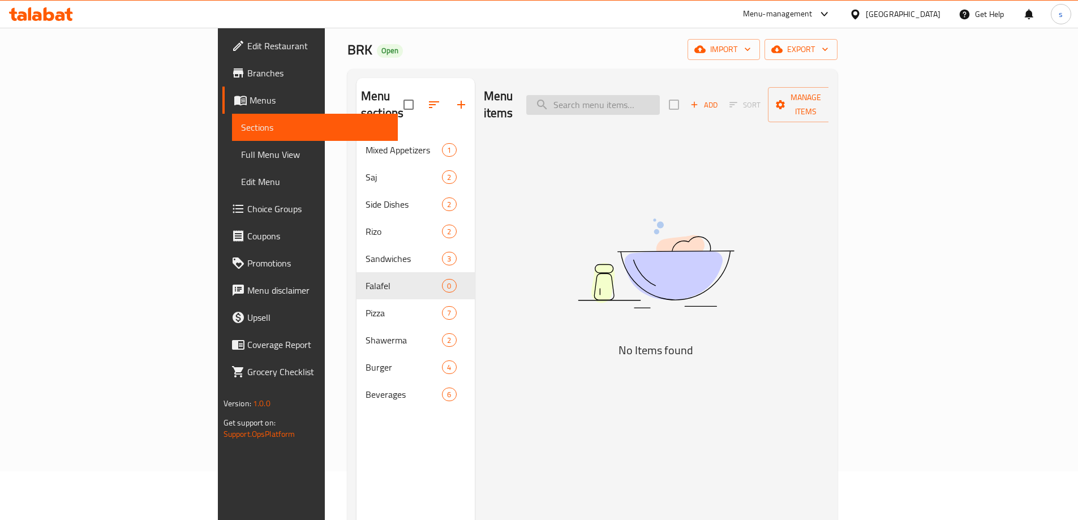
click at [660, 95] on input "search" at bounding box center [593, 105] width 134 height 20
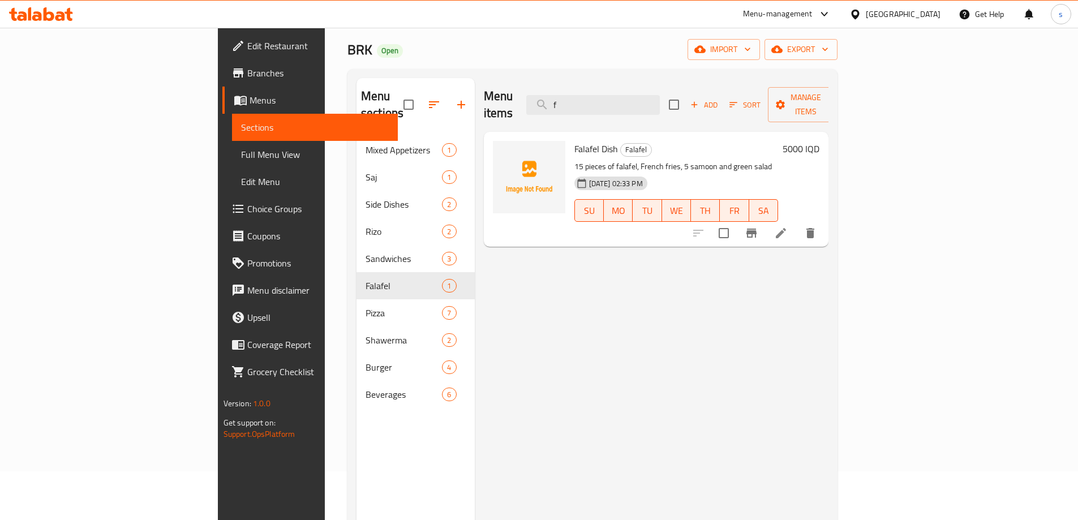
type input "f"
click at [692, 302] on div "Menu items f Add Sort Manage items Falafel Dish Falafel 15 pieces of falafel, F…" at bounding box center [652, 338] width 354 height 520
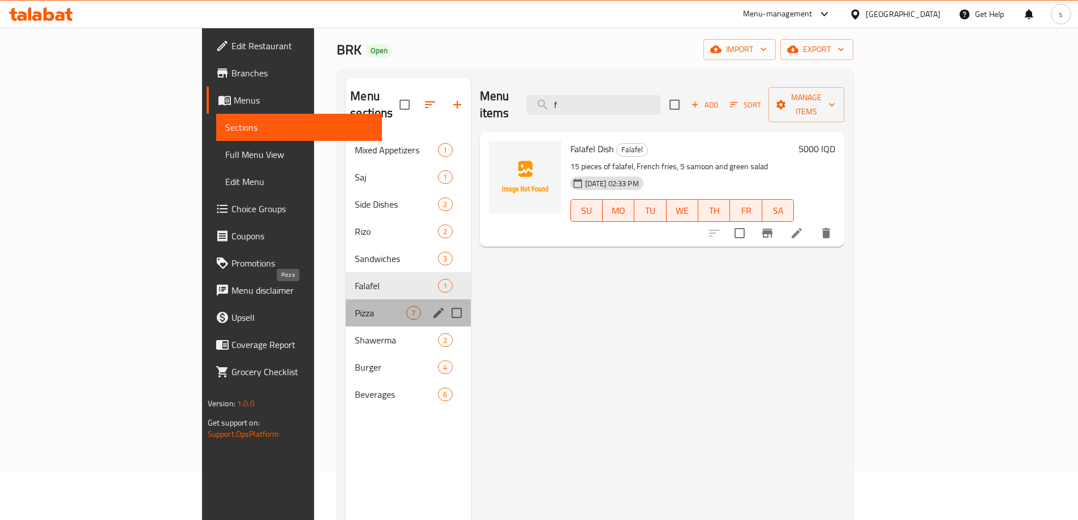
click at [355, 306] on span "Pizza" at bounding box center [381, 313] width 52 height 14
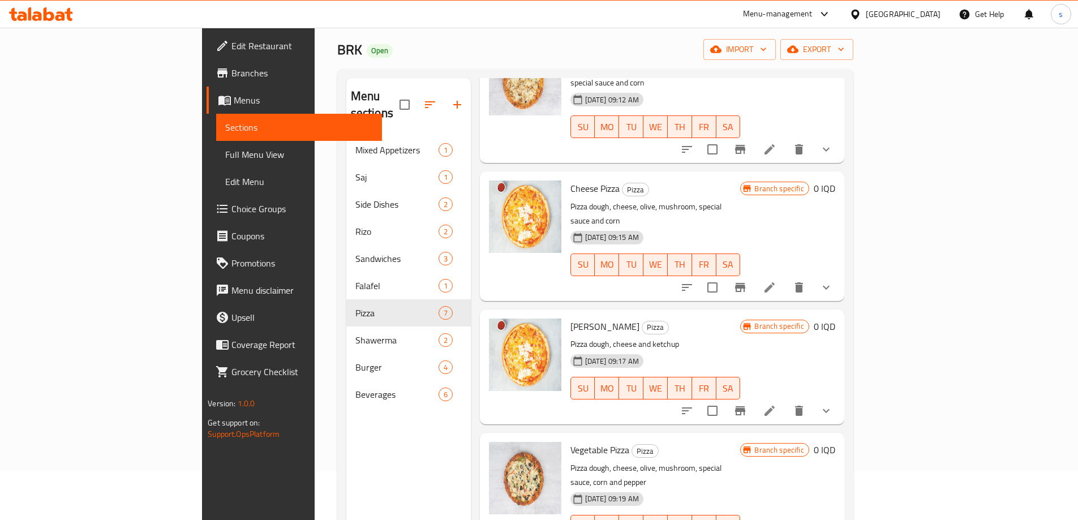
scroll to position [158, 0]
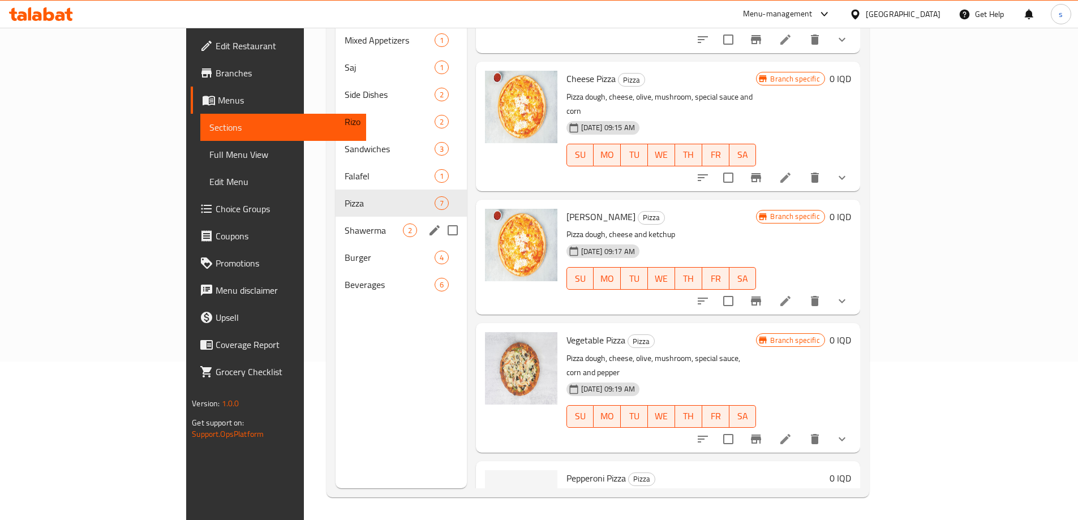
click at [345, 224] on span "Shawerma" at bounding box center [374, 231] width 58 height 14
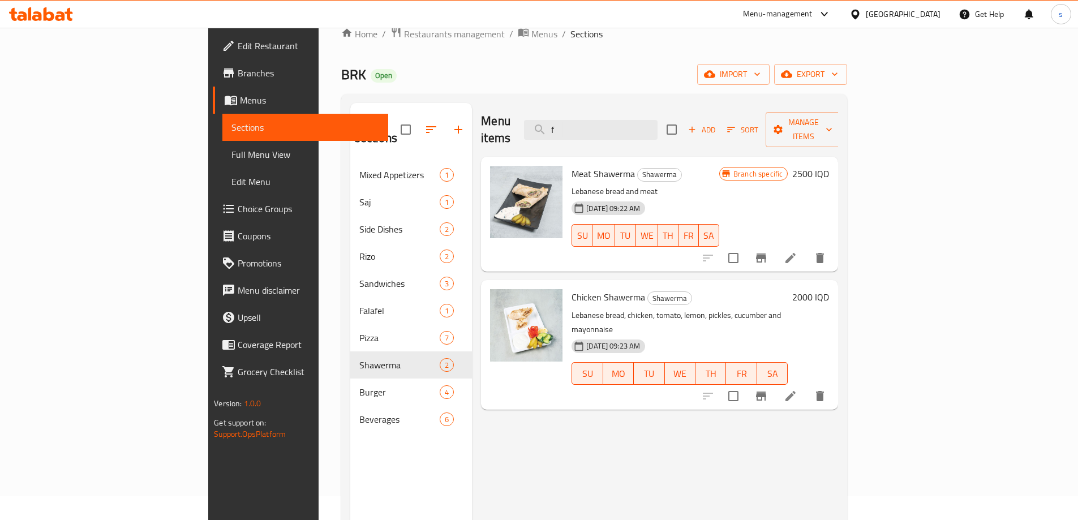
scroll to position [19, 0]
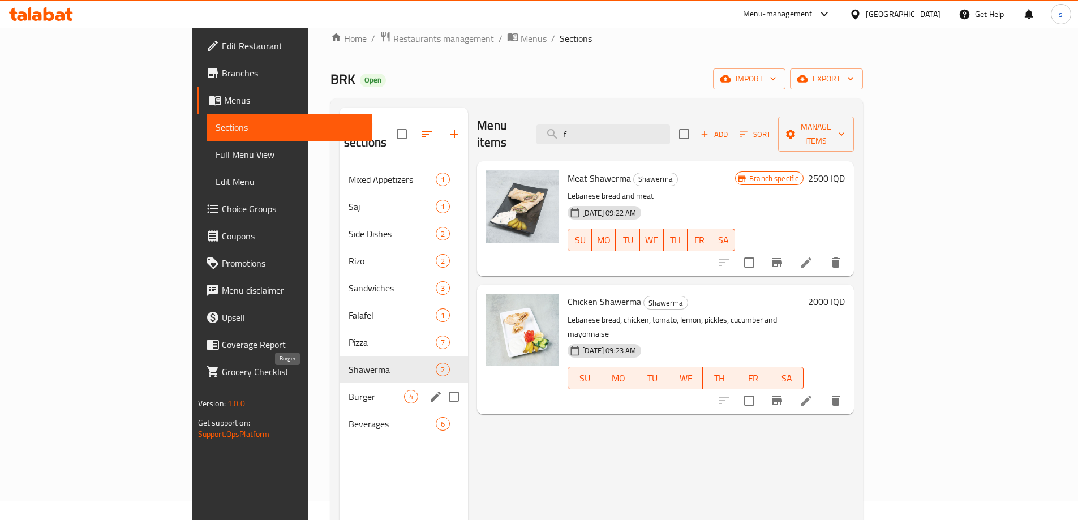
click at [349, 390] on span "Burger" at bounding box center [376, 397] width 55 height 14
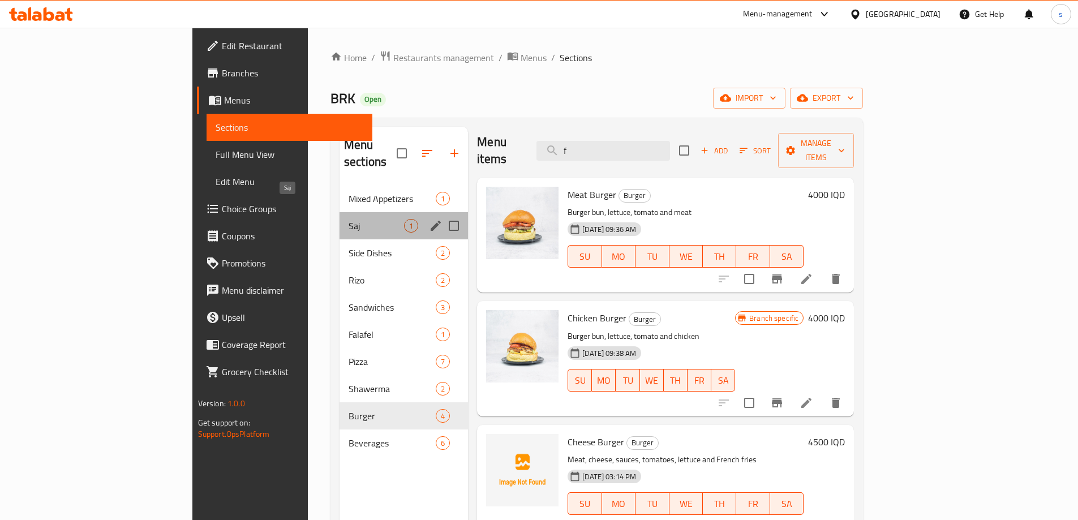
click at [349, 219] on span "Saj" at bounding box center [376, 226] width 55 height 14
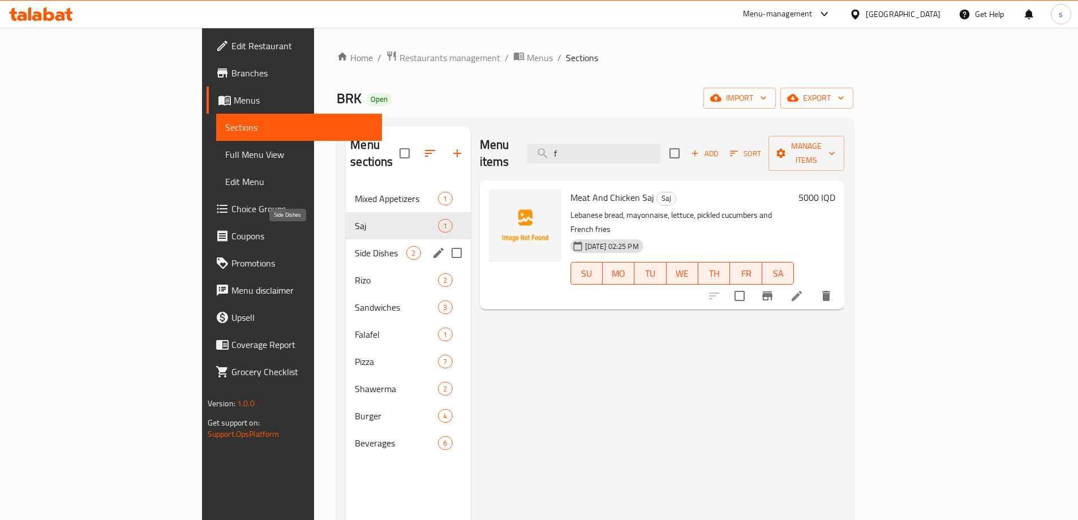
click at [355, 246] on span "Side Dishes" at bounding box center [381, 253] width 52 height 14
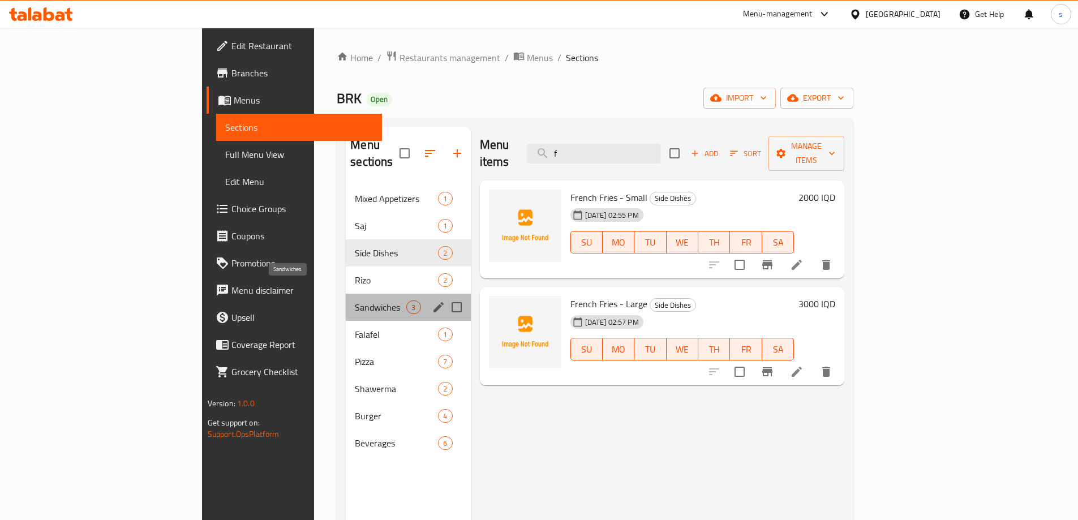
click at [355, 301] on span "Sandwiches" at bounding box center [381, 308] width 52 height 14
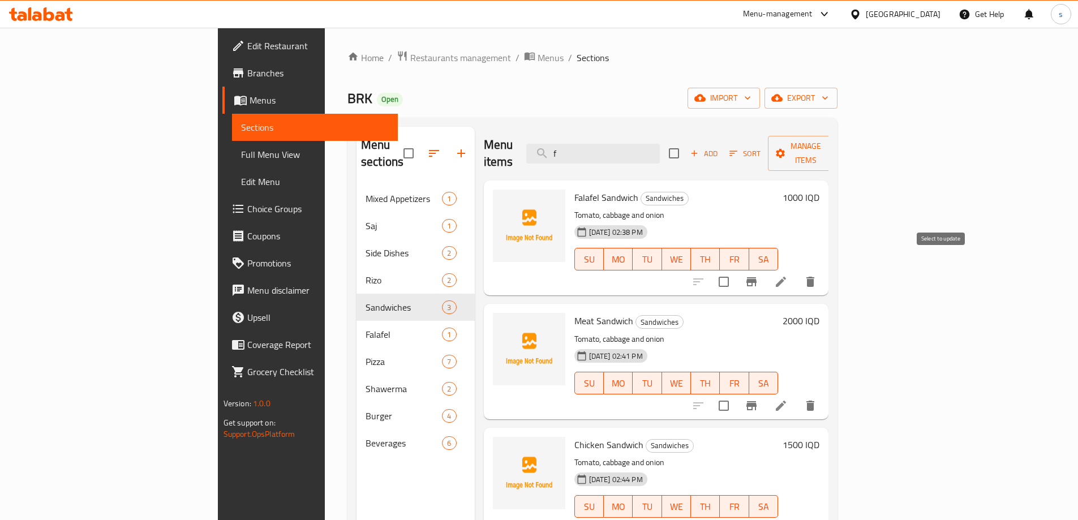
click at [736, 271] on input "checkbox" at bounding box center [724, 282] width 24 height 24
click at [844, 152] on button "Manage items" at bounding box center [806, 153] width 76 height 35
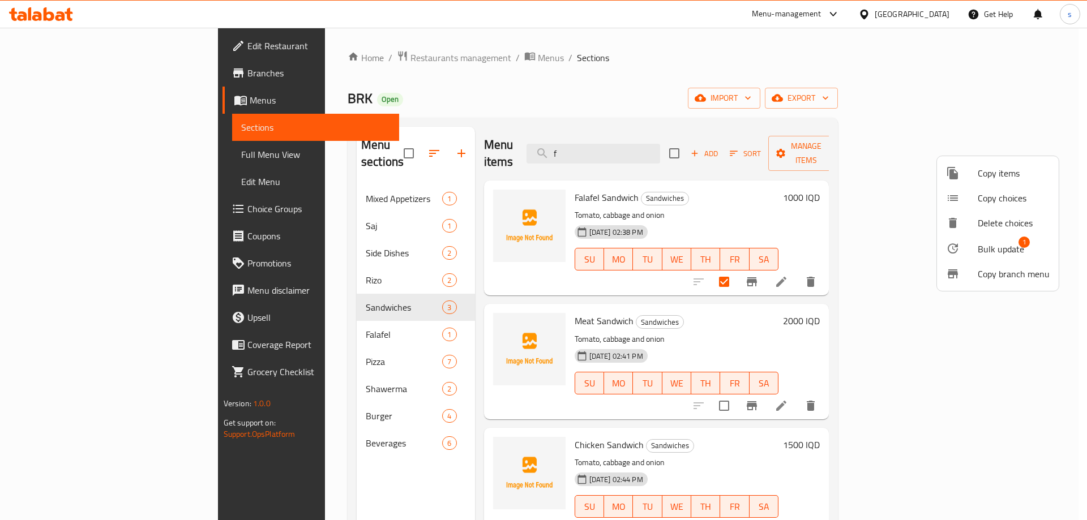
click at [1071, 208] on div at bounding box center [543, 260] width 1087 height 520
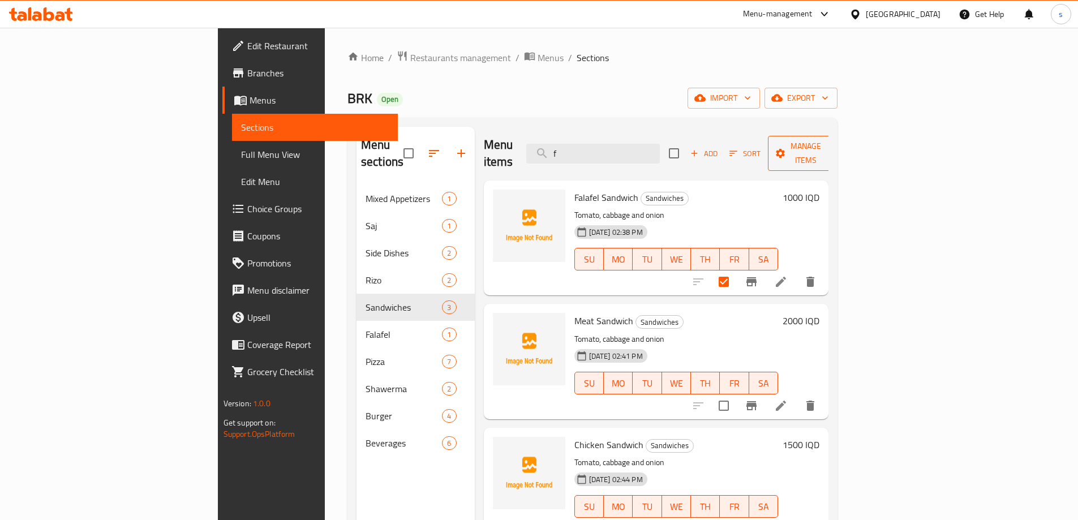
click at [835, 145] on span "Manage items" at bounding box center [806, 153] width 58 height 28
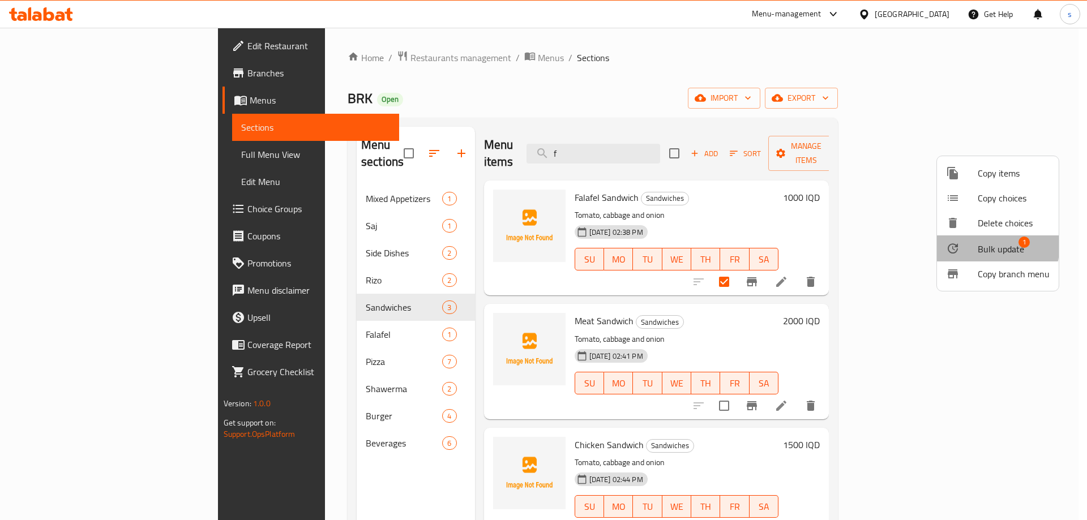
click at [970, 243] on div at bounding box center [962, 249] width 32 height 14
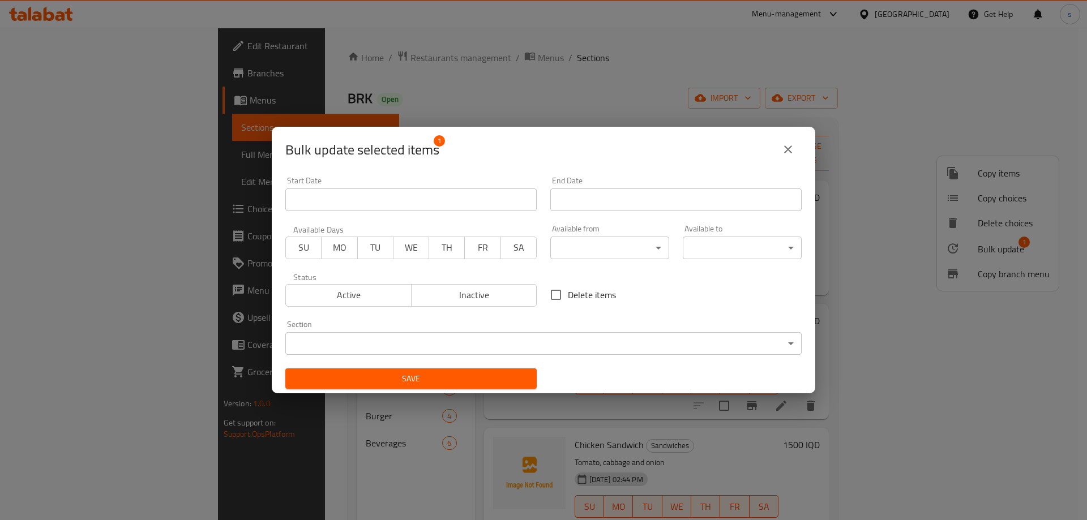
click at [507, 328] on div "Section ​ ​" at bounding box center [543, 337] width 516 height 35
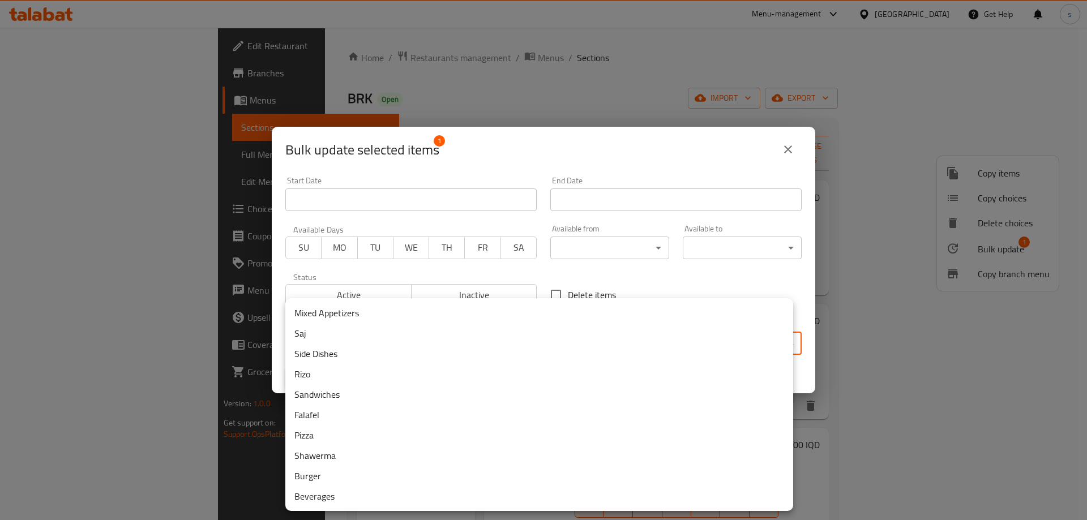
click at [500, 335] on body "​ Menu-management Iraq Get Help s Edit Restaurant Branches Menus Sections Full …" at bounding box center [543, 274] width 1087 height 492
click at [414, 421] on li "Falafel" at bounding box center [539, 415] width 508 height 20
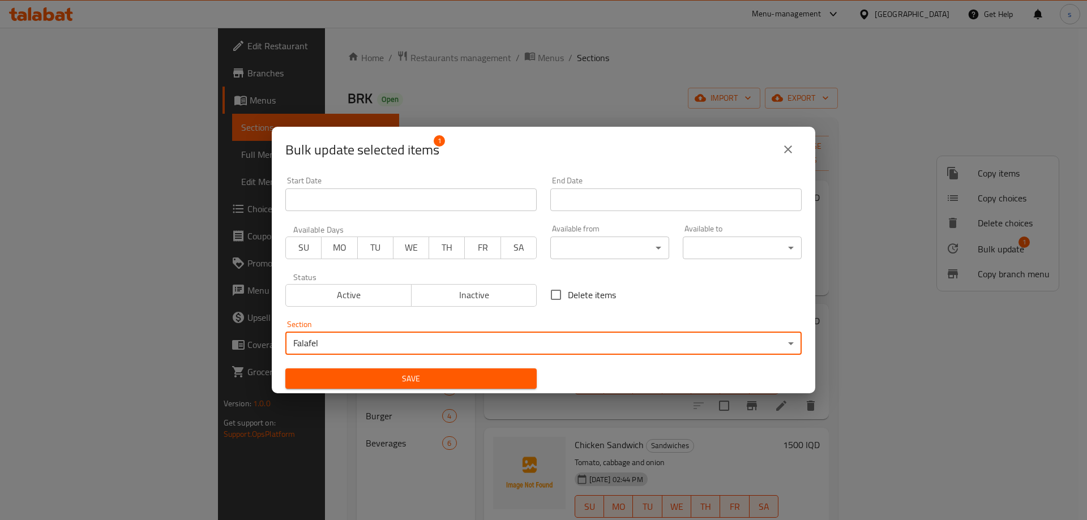
click at [412, 362] on div "Save" at bounding box center [410, 379] width 265 height 35
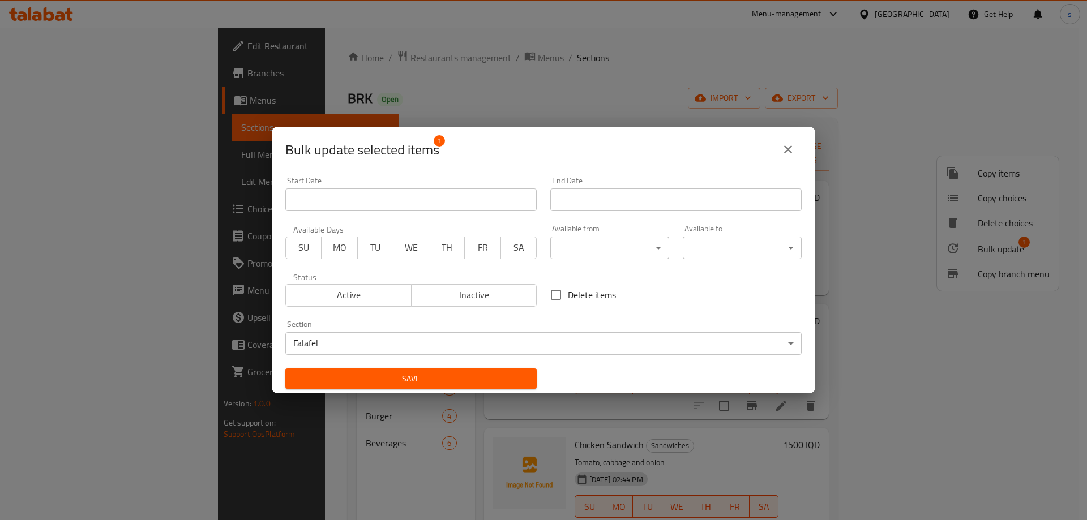
click at [418, 371] on button "Save" at bounding box center [410, 378] width 251 height 21
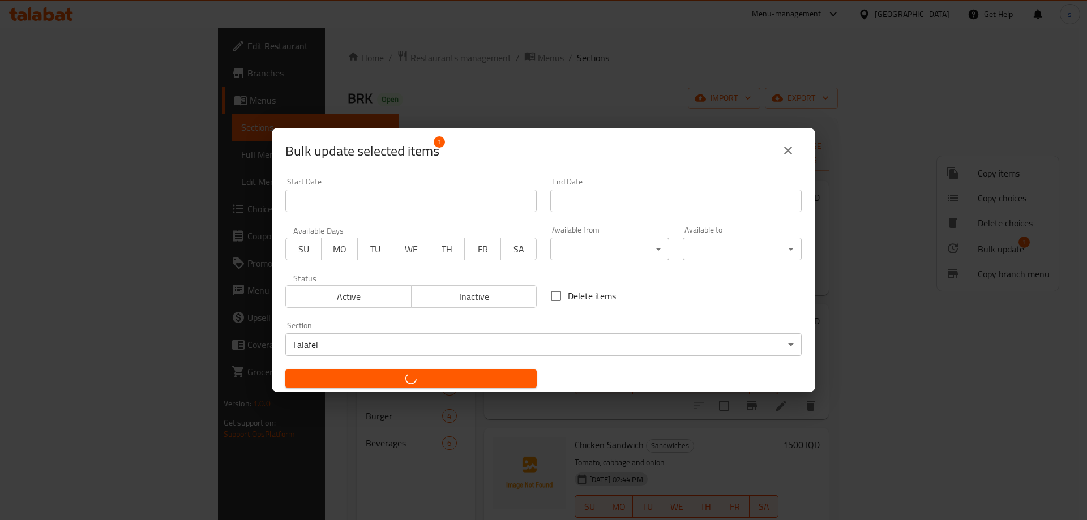
checkbox input "false"
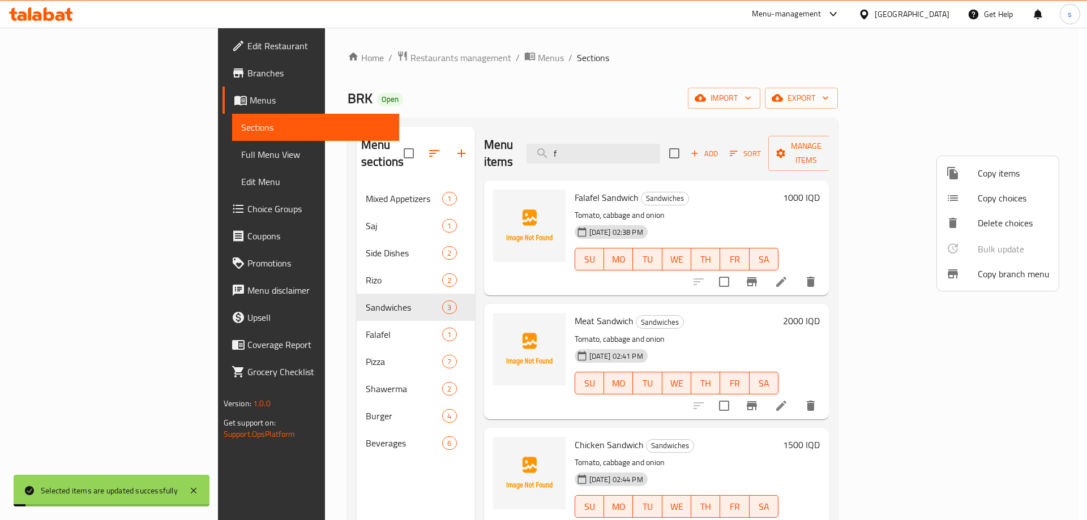
click at [87, 157] on div at bounding box center [543, 260] width 1087 height 520
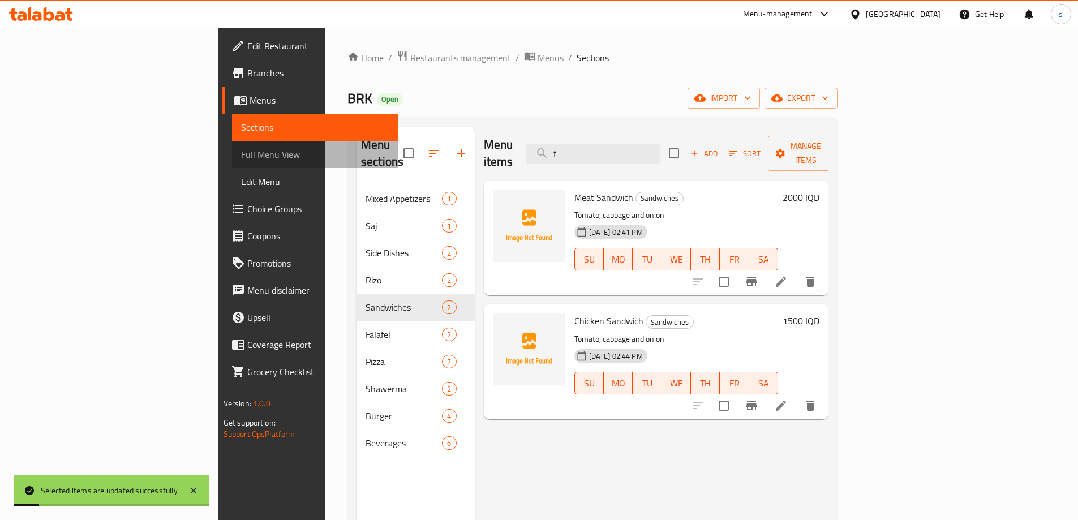
click at [241, 157] on span "Full Menu View" at bounding box center [315, 155] width 148 height 14
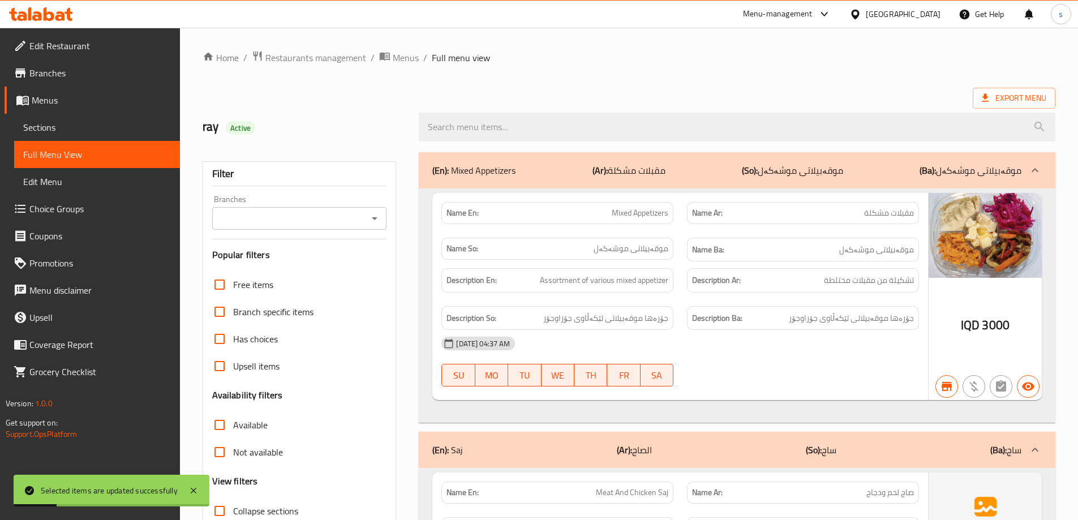
click at [368, 211] on div at bounding box center [374, 219] width 15 height 16
click at [376, 215] on icon "Open" at bounding box center [375, 219] width 14 height 14
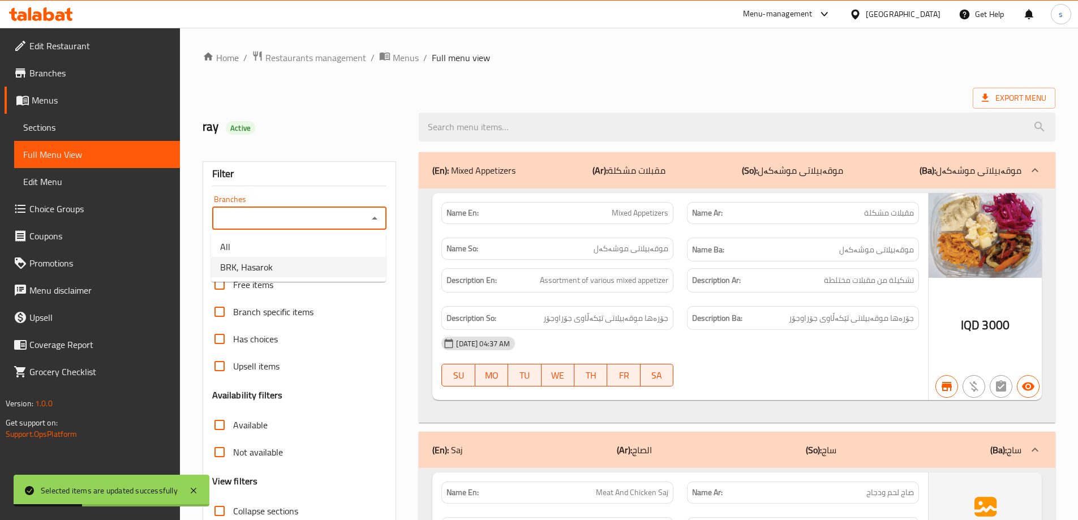
click at [345, 271] on li "BRK, Hasarok" at bounding box center [298, 267] width 175 height 20
type input "BRK, Hasarok"
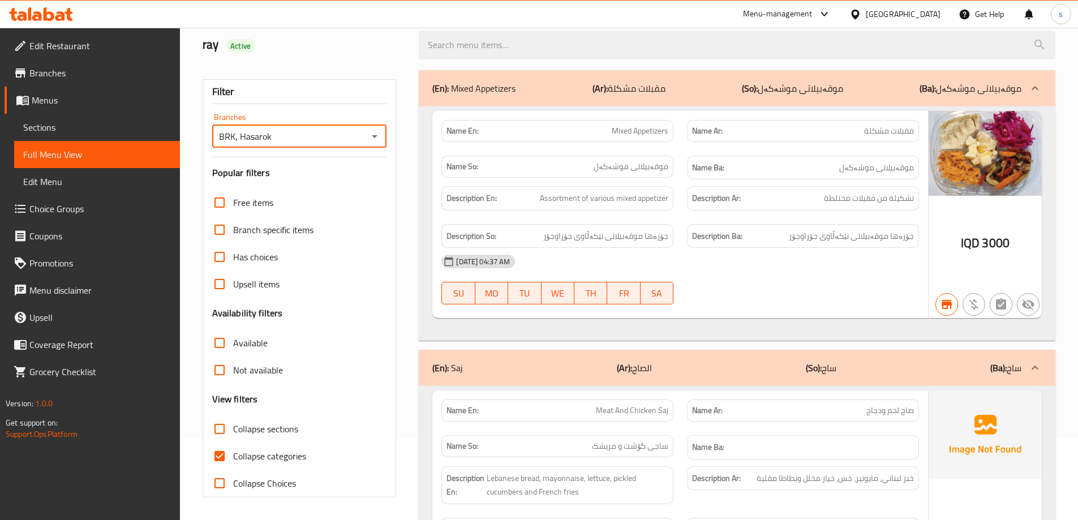
scroll to position [319, 0]
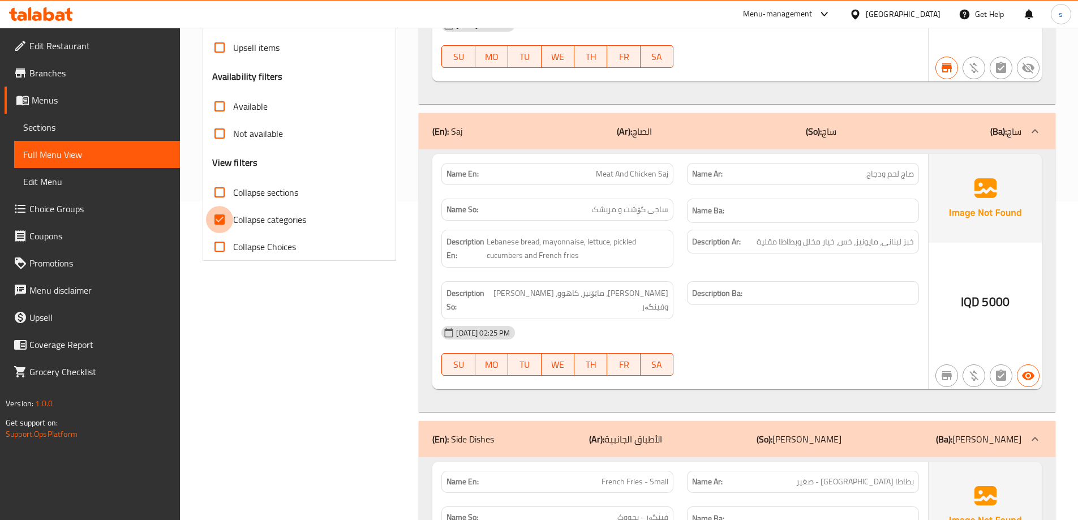
click at [218, 224] on input "Collapse categories" at bounding box center [219, 219] width 27 height 27
checkbox input "false"
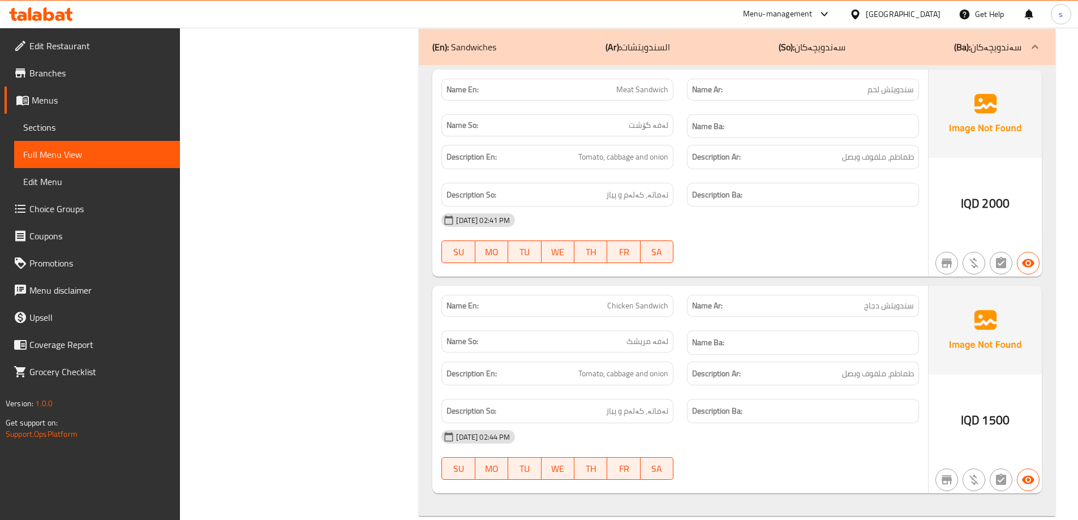
scroll to position [1710, 0]
